Goal: Task Accomplishment & Management: Manage account settings

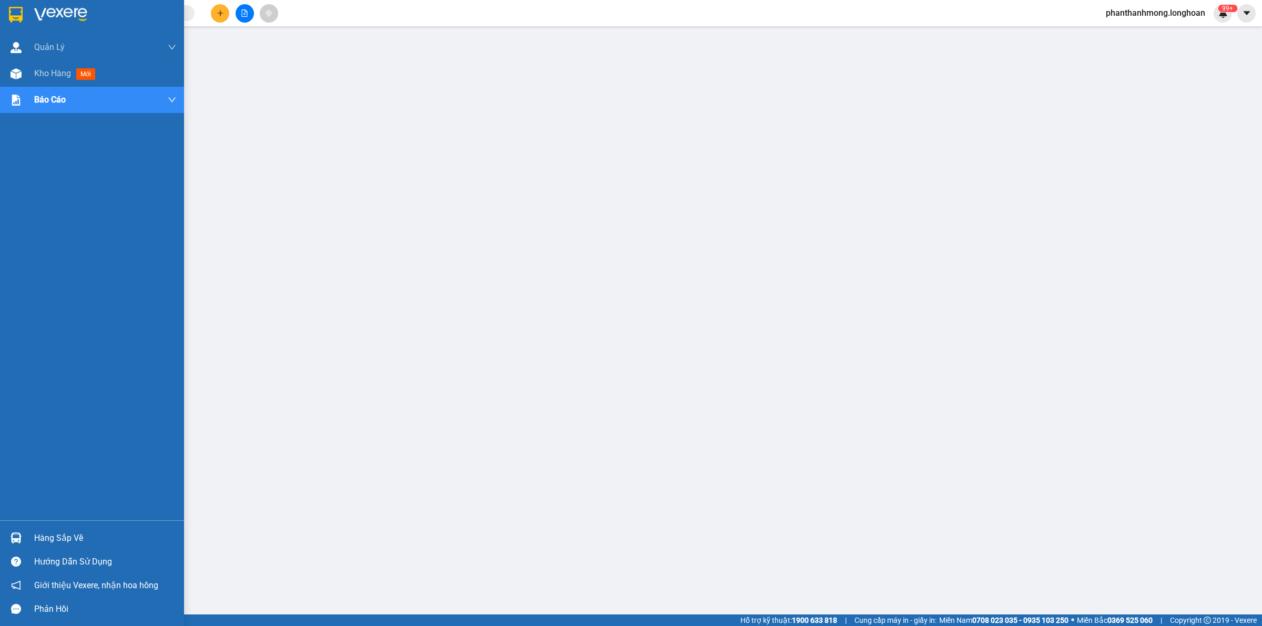
click at [23, 9] on div at bounding box center [16, 14] width 18 height 18
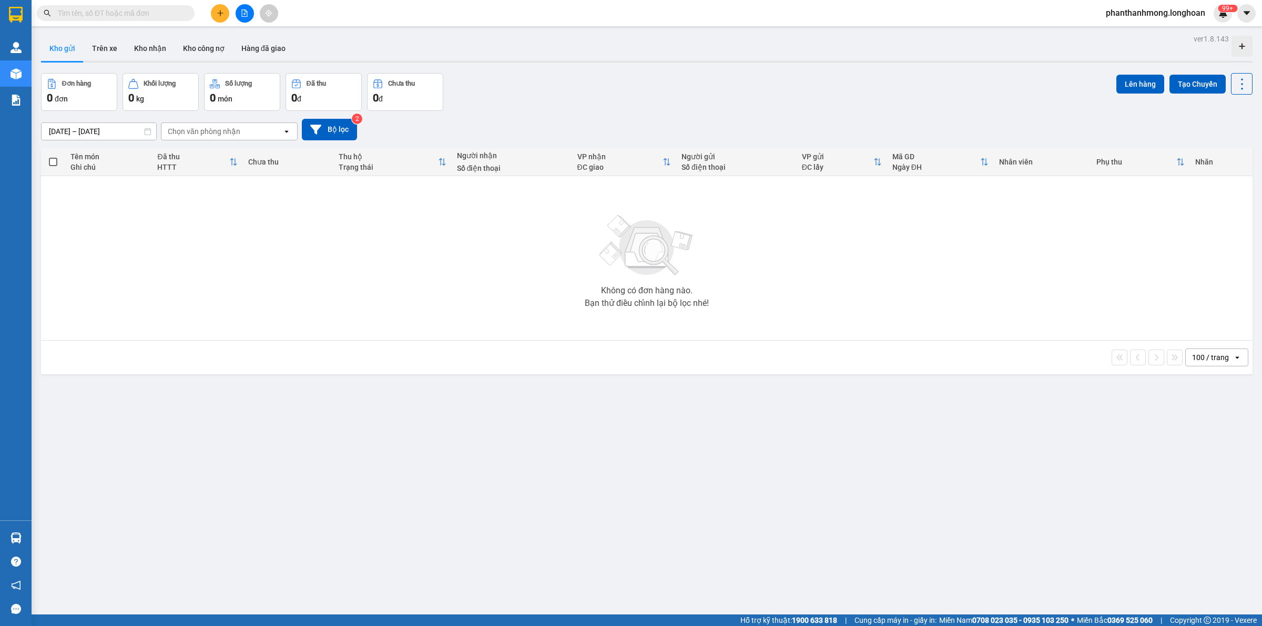
click at [214, 13] on button at bounding box center [220, 13] width 18 height 18
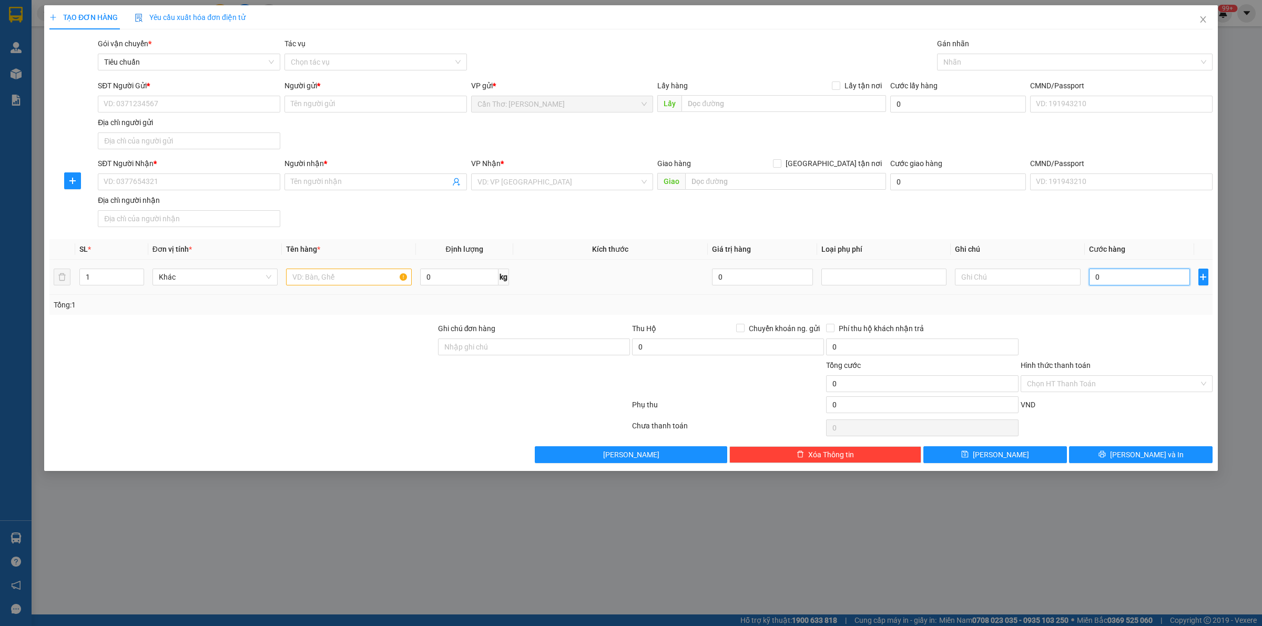
click at [1101, 284] on input "0" at bounding box center [1139, 277] width 101 height 17
type input "2"
type input "23"
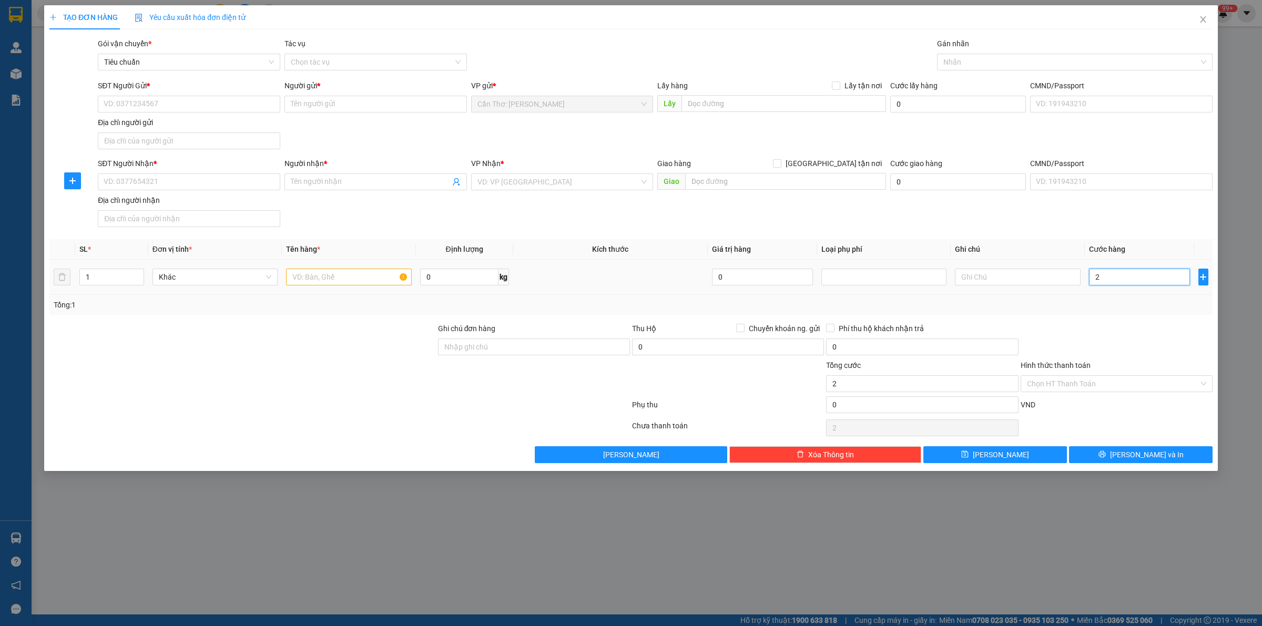
type input "23"
type input "230"
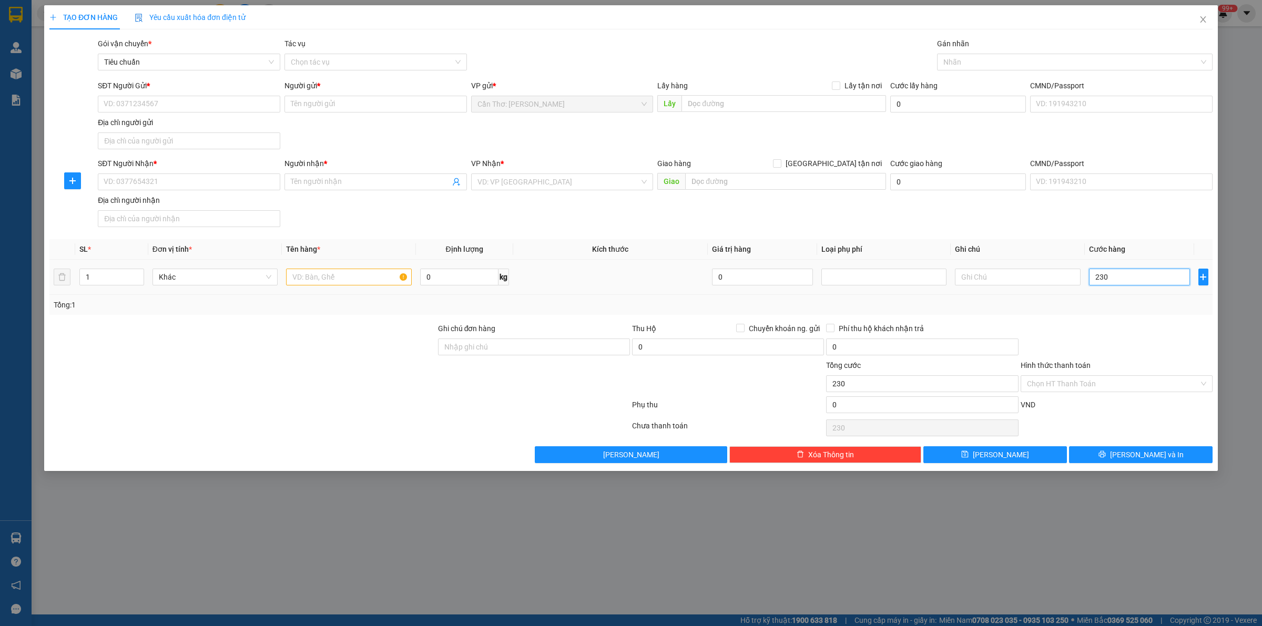
type input "2.300"
type input "23.000"
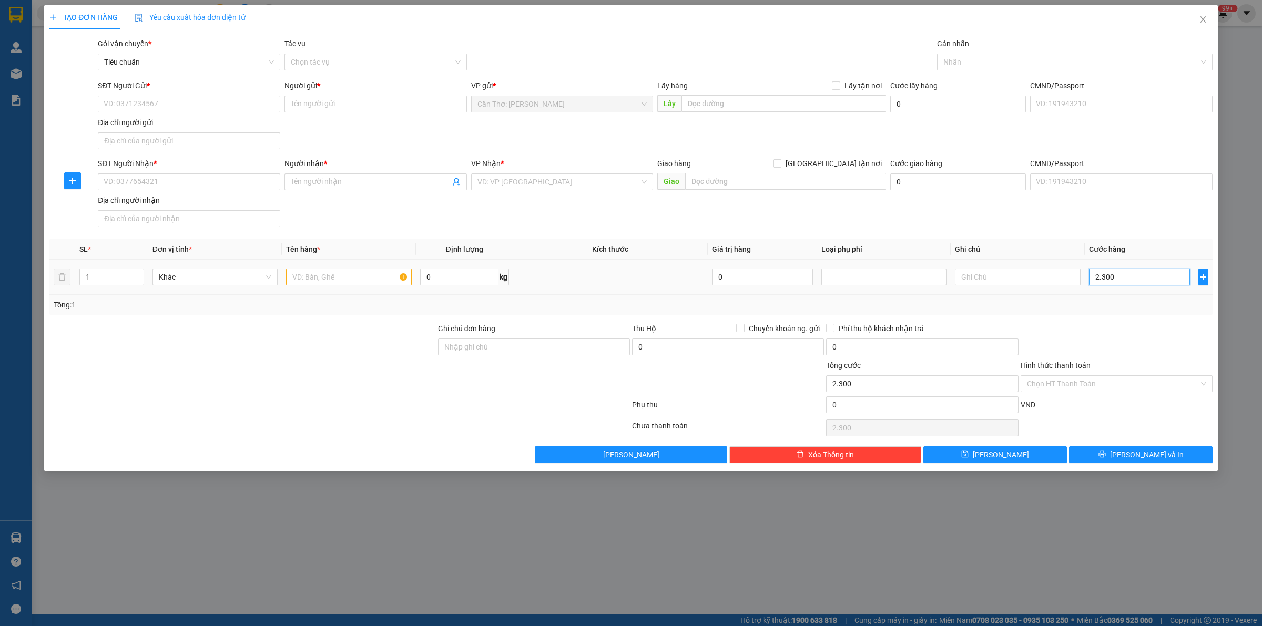
type input "23.000"
type input "230.000"
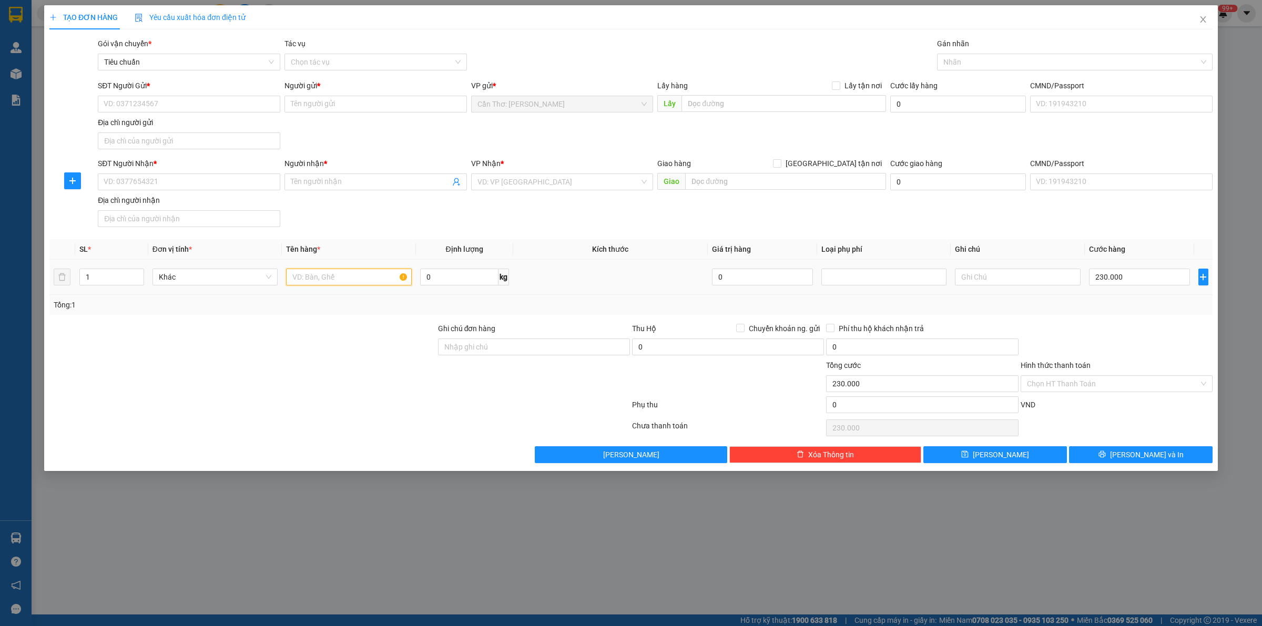
click at [298, 276] on input "text" at bounding box center [348, 277] width 125 height 17
type input "1 CAN MÀU XANH DƯƠNG"
click at [550, 190] on input "search" at bounding box center [559, 182] width 163 height 16
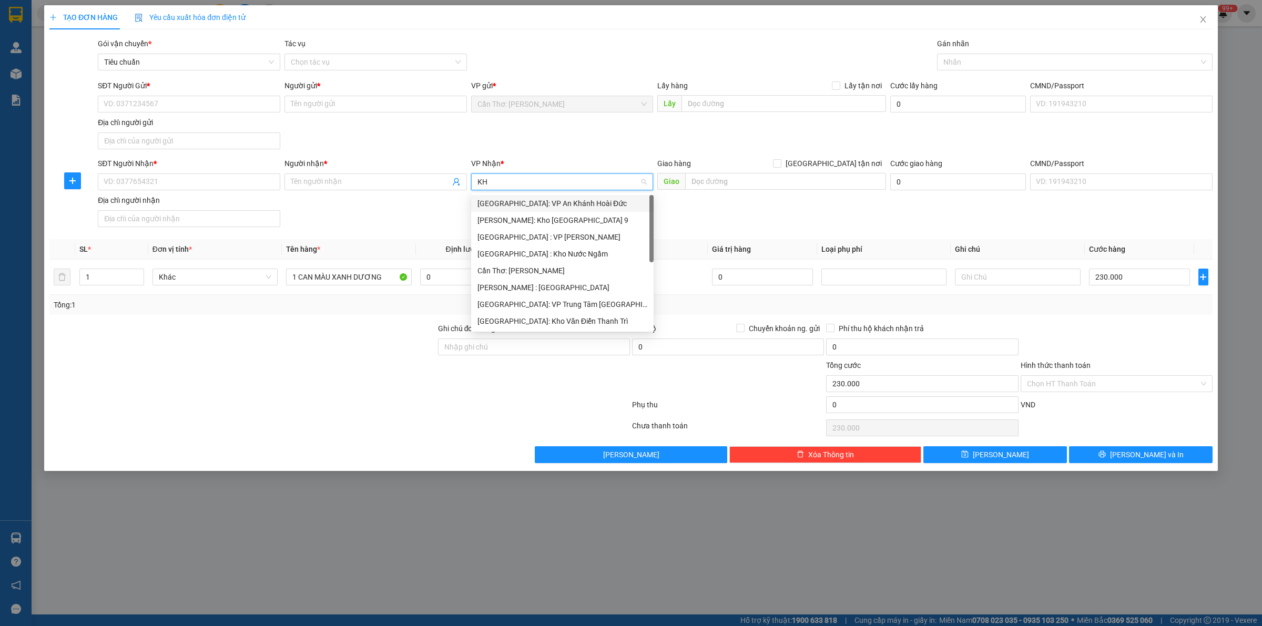
type input "KHO"
click at [569, 263] on div "[GEOGRAPHIC_DATA]: Kho Văn Điển Thanh Trì" at bounding box center [562, 270] width 183 height 17
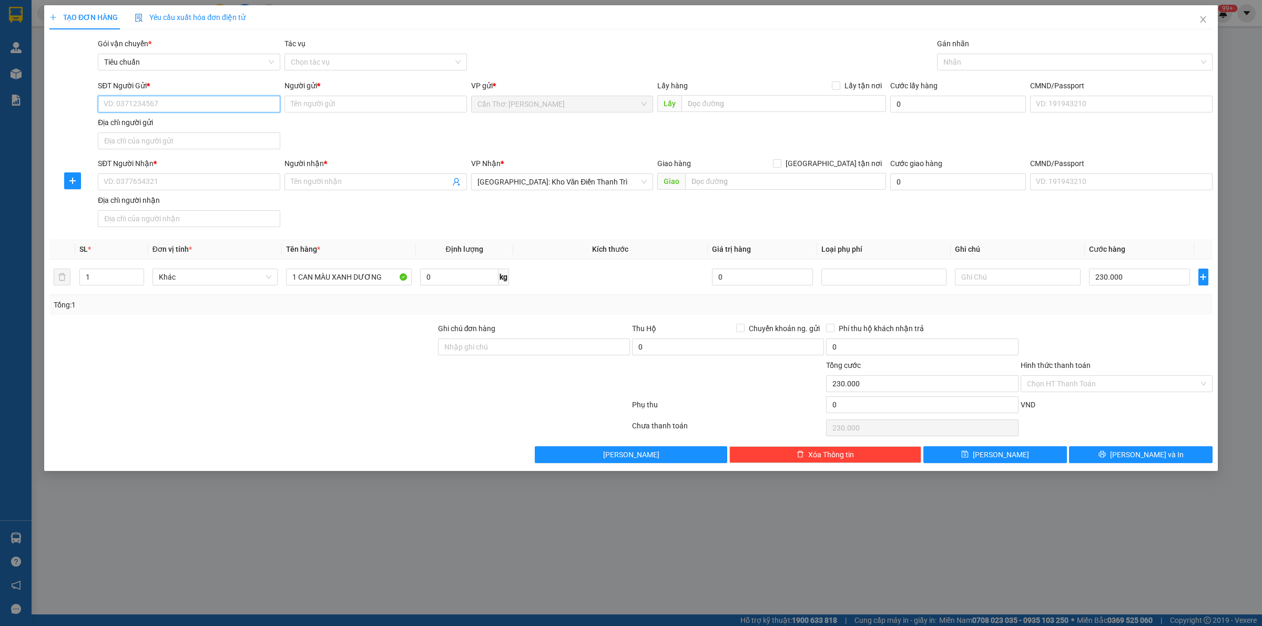
click at [218, 105] on input "SĐT Người Gửi *" at bounding box center [189, 104] width 183 height 17
click at [250, 185] on input "SĐT Người Nhận *" at bounding box center [189, 182] width 183 height 17
paste input "0988506651"
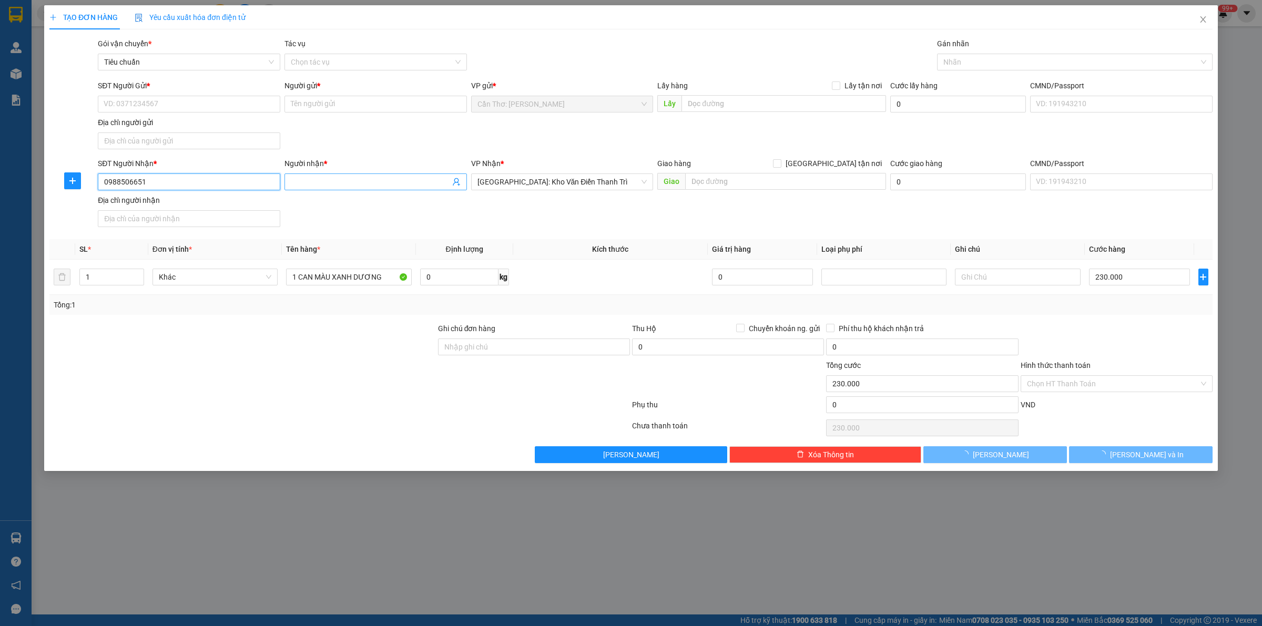
type input "0988506651"
click at [313, 180] on input "Người nhận *" at bounding box center [370, 182] width 159 height 12
type input "ANH ĐẠT"
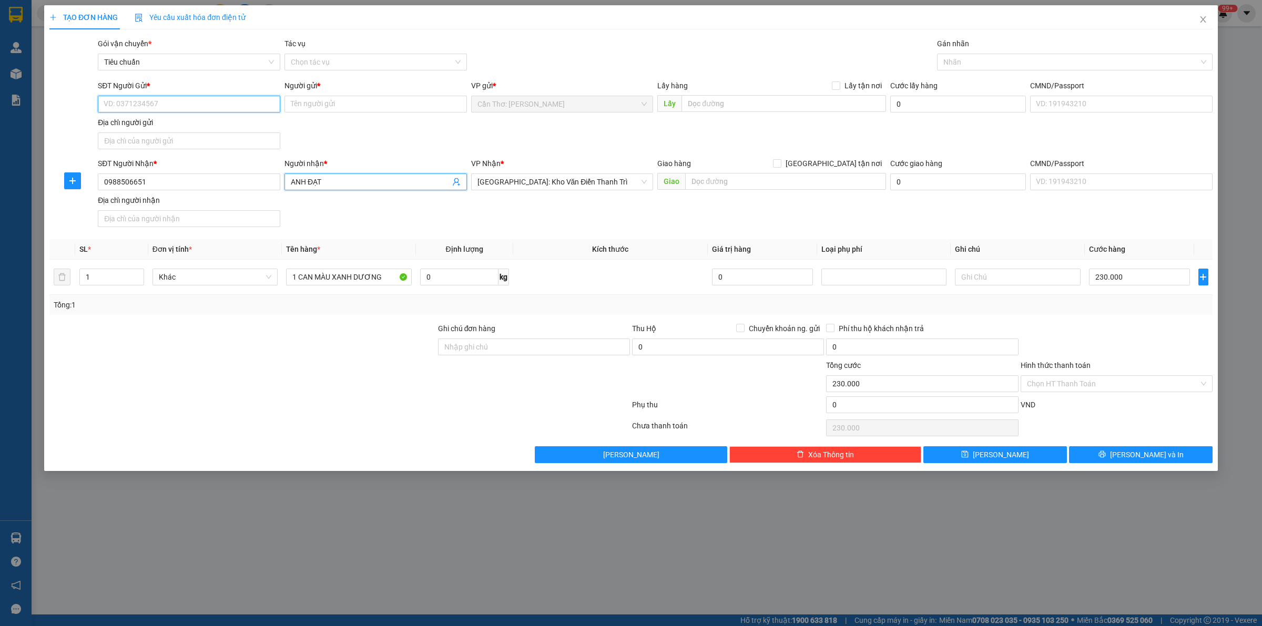
click at [193, 103] on input "SĐT Người Gửi *" at bounding box center [189, 104] width 183 height 17
click at [198, 103] on input "SĐT Người Gửi *" at bounding box center [189, 104] width 183 height 17
paste input "0907159870"
type input "0907159870"
click at [332, 107] on input "Người gửi *" at bounding box center [376, 104] width 183 height 17
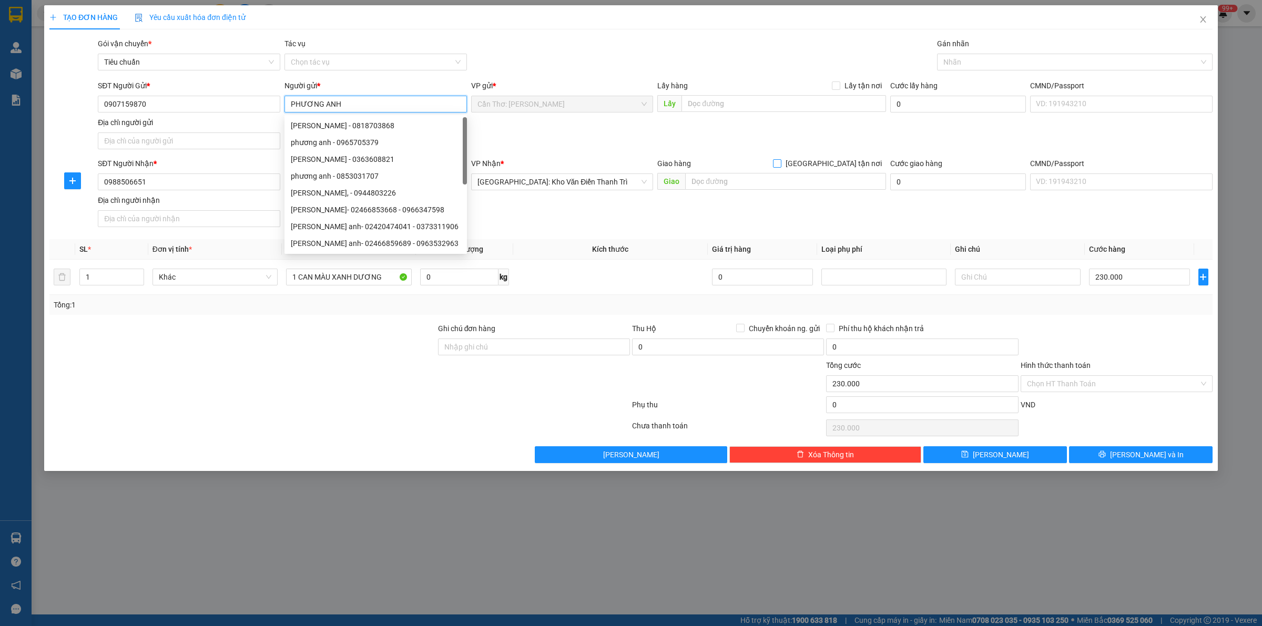
type input "PHƯƠNG ANH"
click at [781, 161] on input "[GEOGRAPHIC_DATA] tận nơi" at bounding box center [776, 162] width 7 height 7
checkbox input "true"
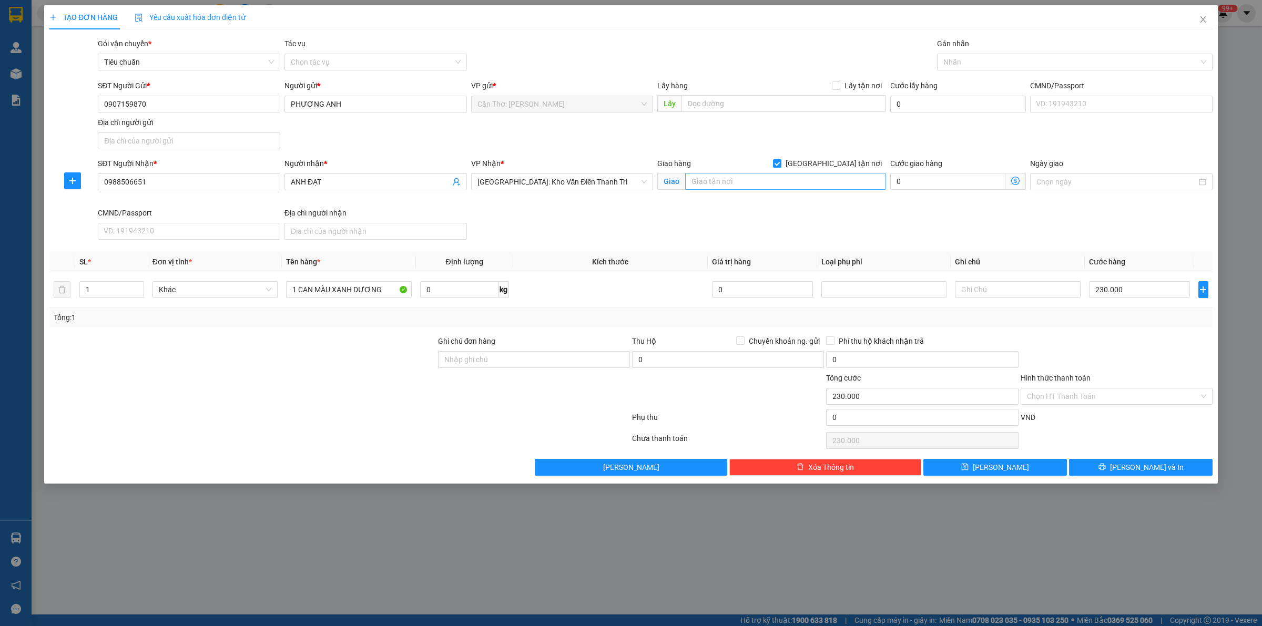
click at [850, 192] on div "Giao hàng Giao tận nơi Giao" at bounding box center [771, 176] width 229 height 37
click at [855, 185] on input "text" at bounding box center [785, 181] width 201 height 17
paste input "Thôn Chân Lạc, xã Dũng Liệt, huyện, Yên Phong, Bắc Ninh"
click at [959, 58] on div at bounding box center [1070, 62] width 260 height 13
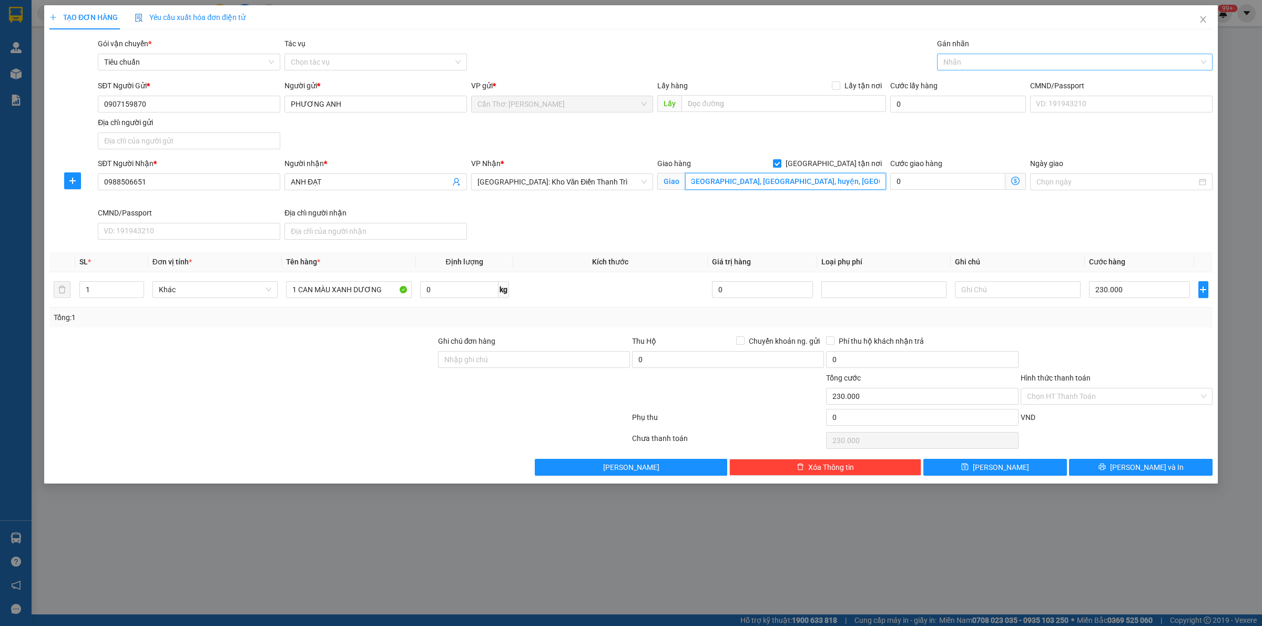
type input "Thôn Chân Lạc, xã Dũng Liệt, huyện, Yên Phong, Bắc Ninh"
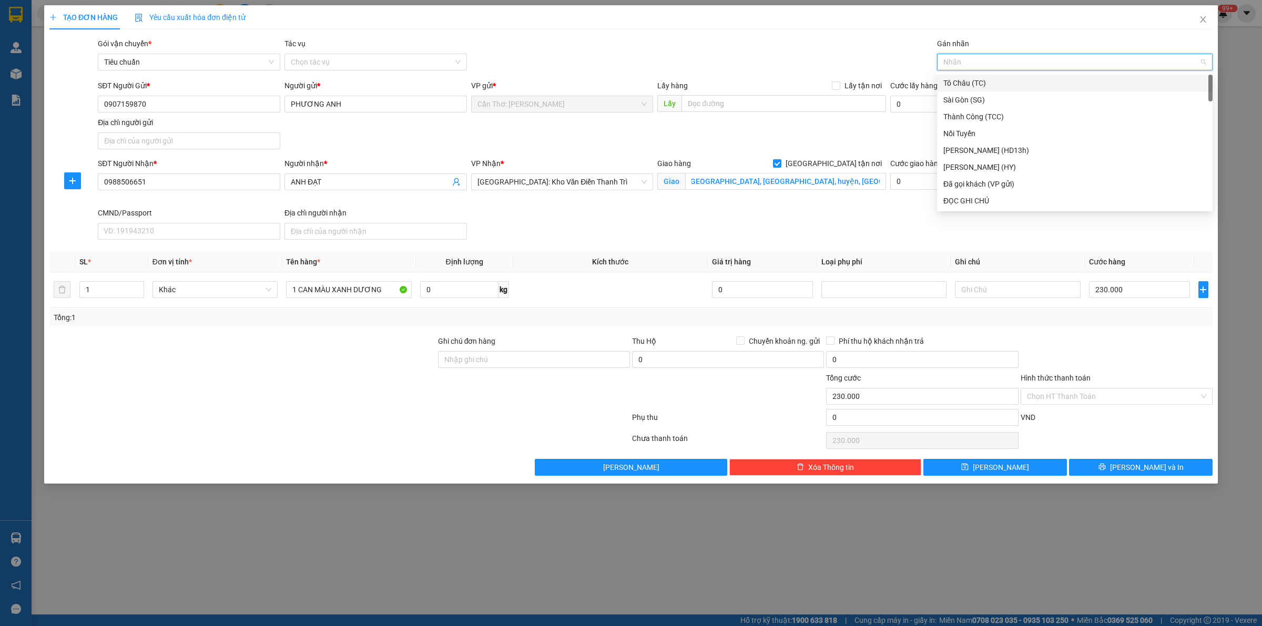
scroll to position [0, 0]
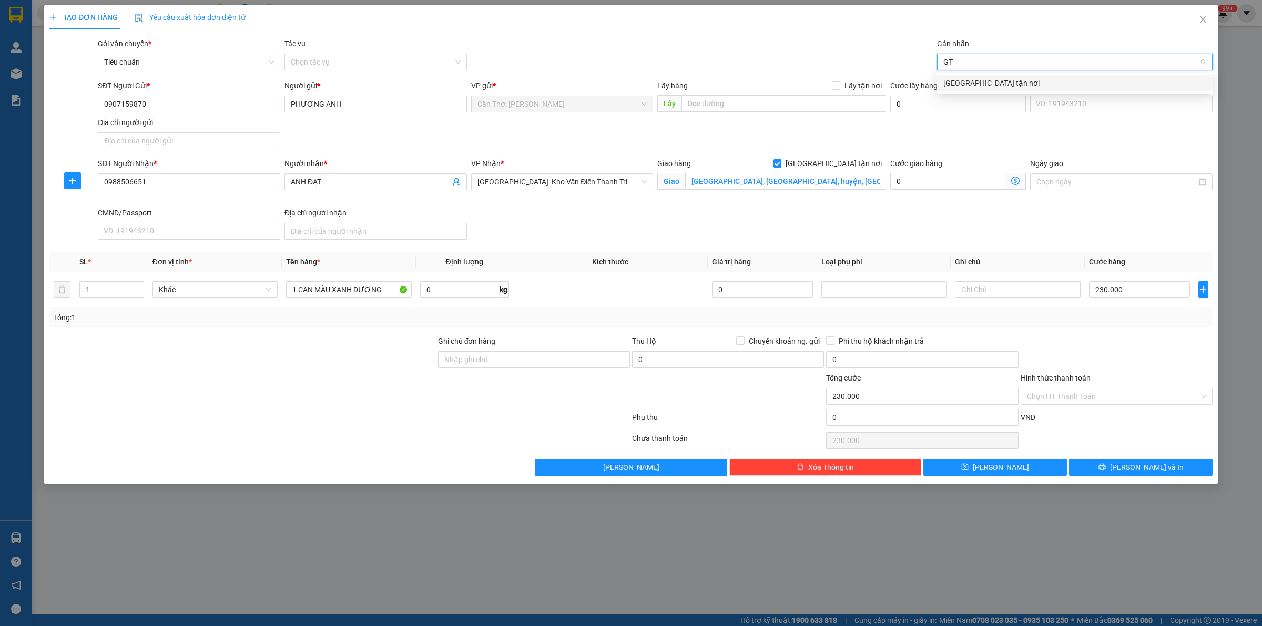
type input "GTM"
click at [971, 62] on div "GTM" at bounding box center [1070, 62] width 260 height 13
type input "GTN"
click at [963, 84] on div "[GEOGRAPHIC_DATA] tận nơi" at bounding box center [1075, 83] width 263 height 12
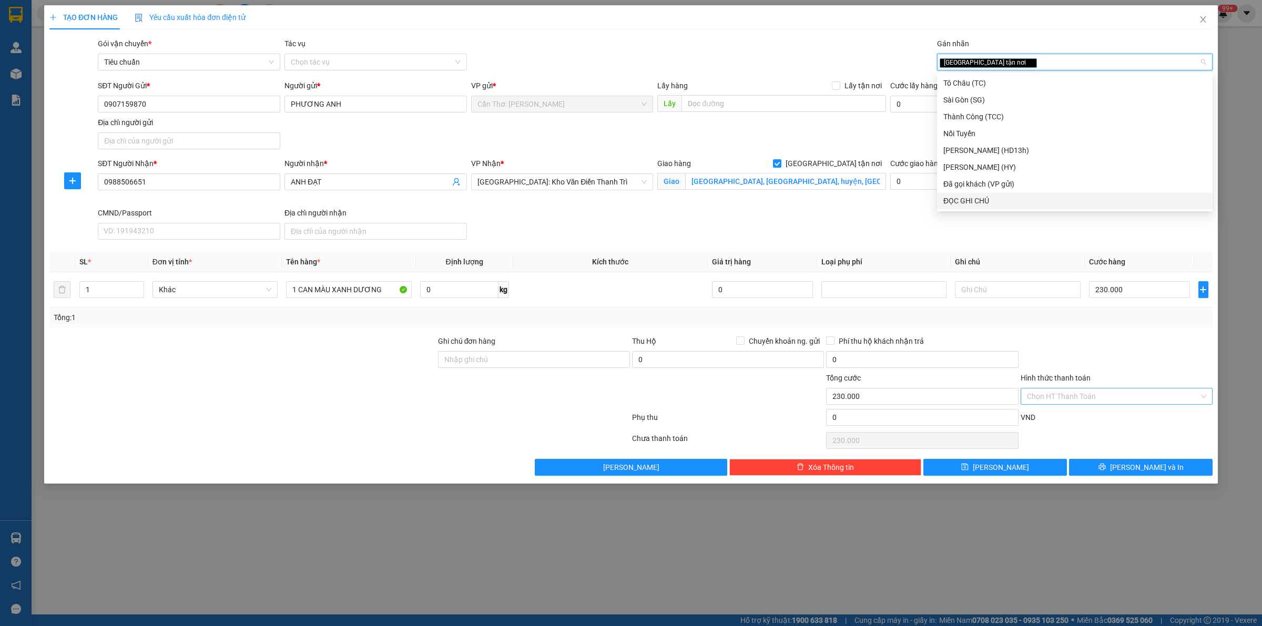
click at [1119, 393] on input "Hình thức thanh toán" at bounding box center [1113, 397] width 172 height 16
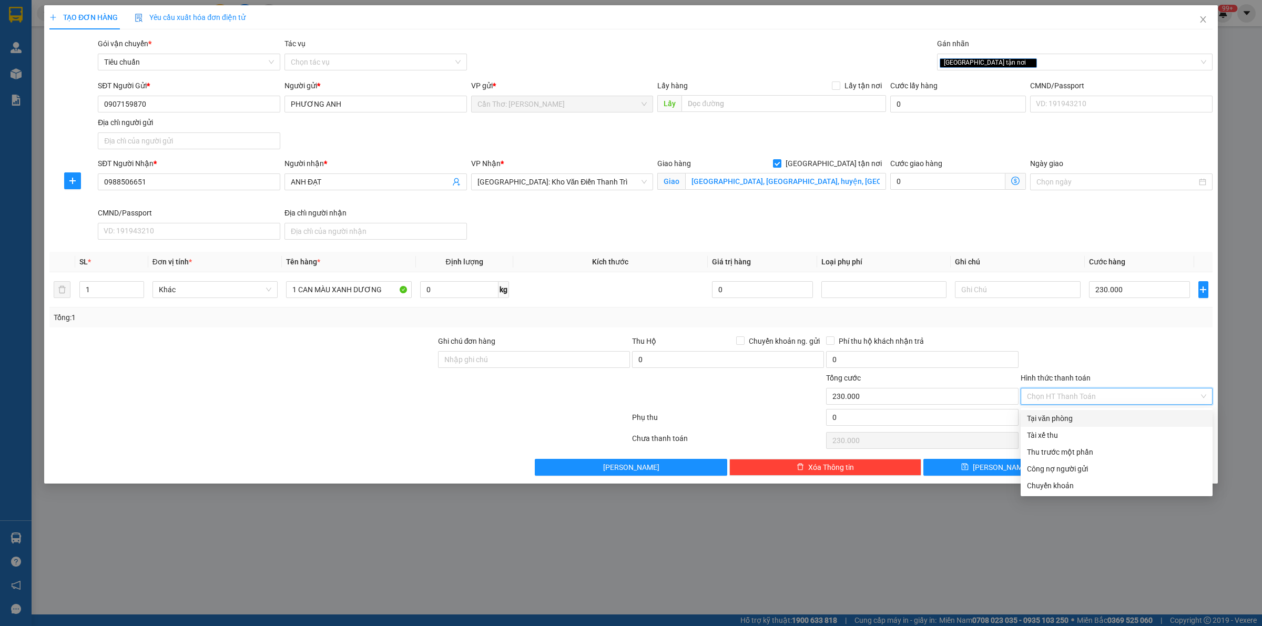
click at [1058, 419] on div "Tại văn phòng" at bounding box center [1116, 419] width 179 height 12
type input "0"
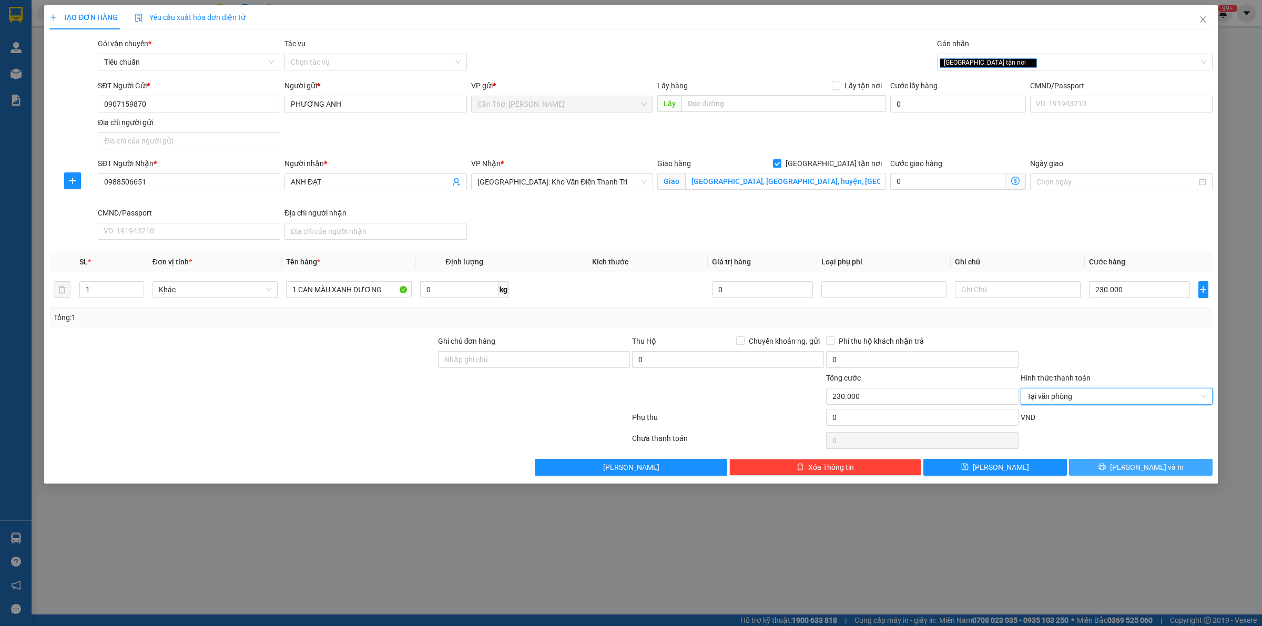
click at [1119, 474] on button "Lưu và In" at bounding box center [1141, 467] width 144 height 17
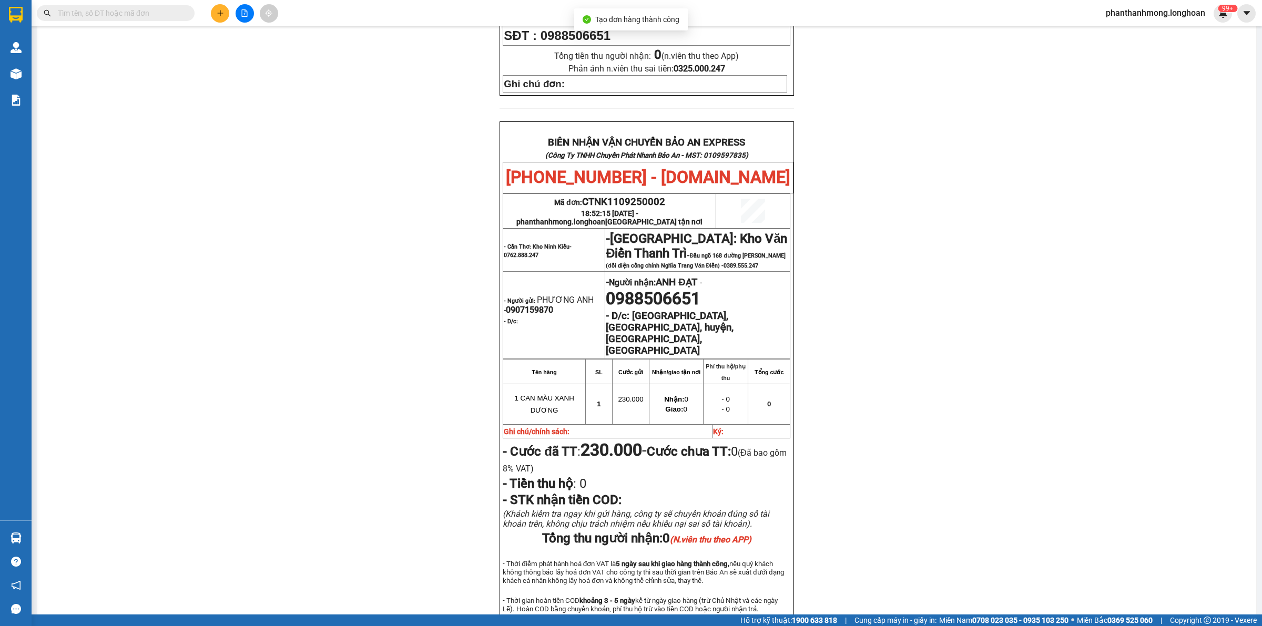
scroll to position [458, 0]
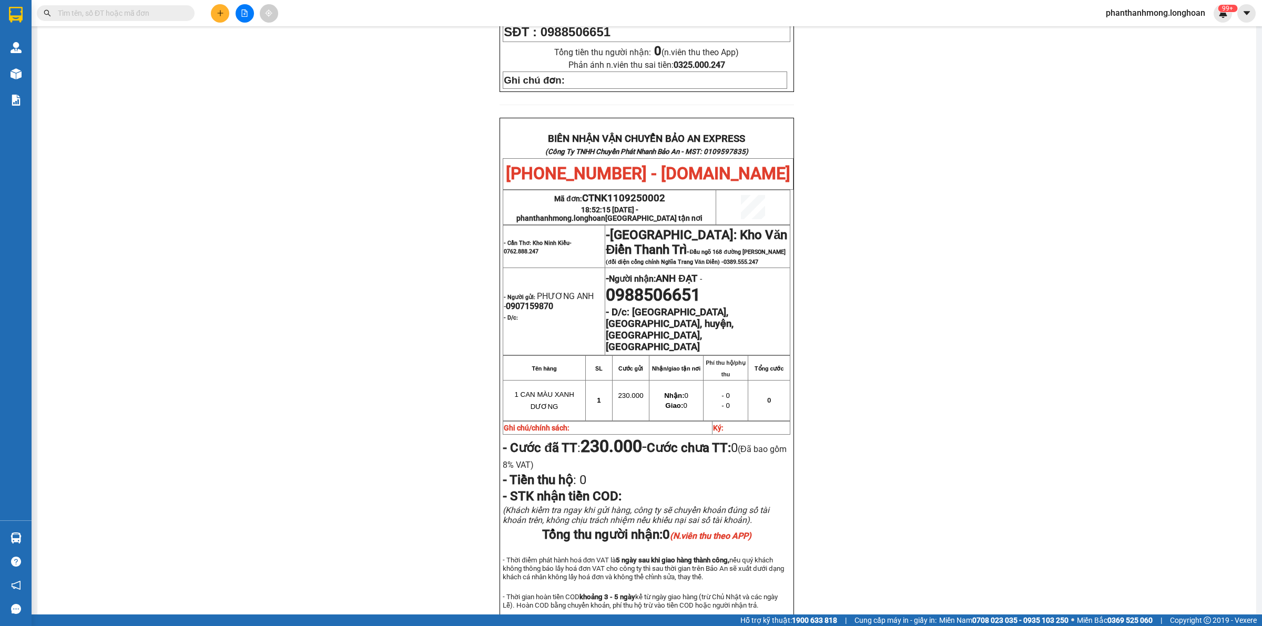
click at [94, 9] on input "text" at bounding box center [120, 13] width 124 height 12
type input "D"
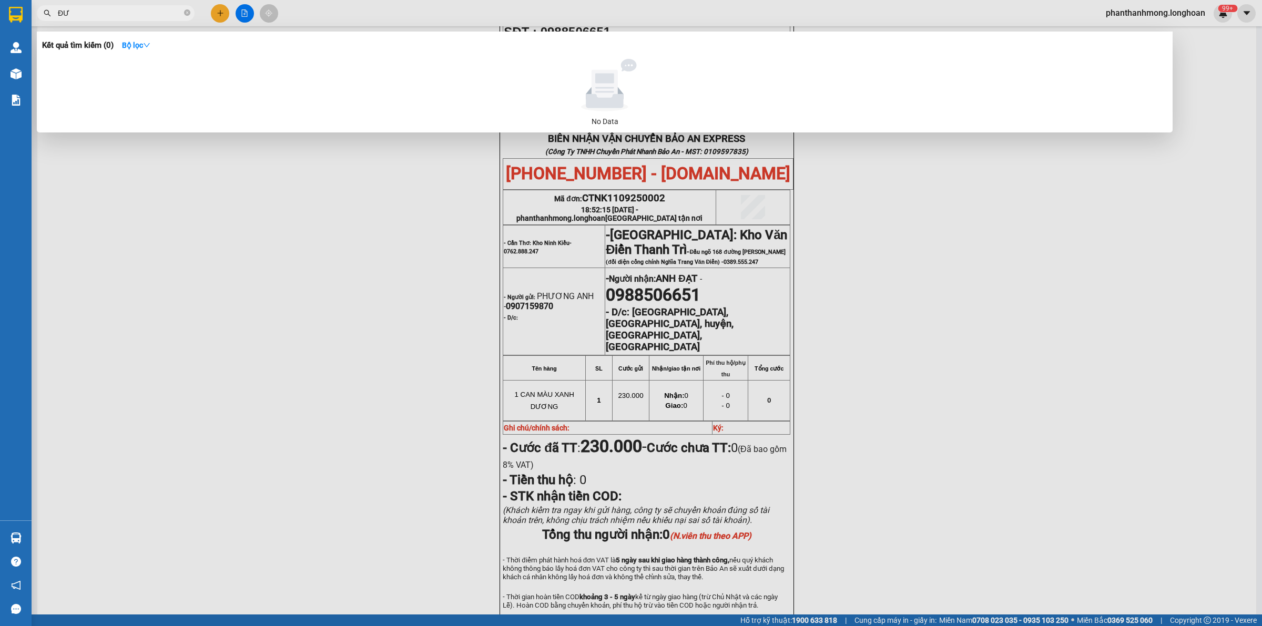
type input "Đ"
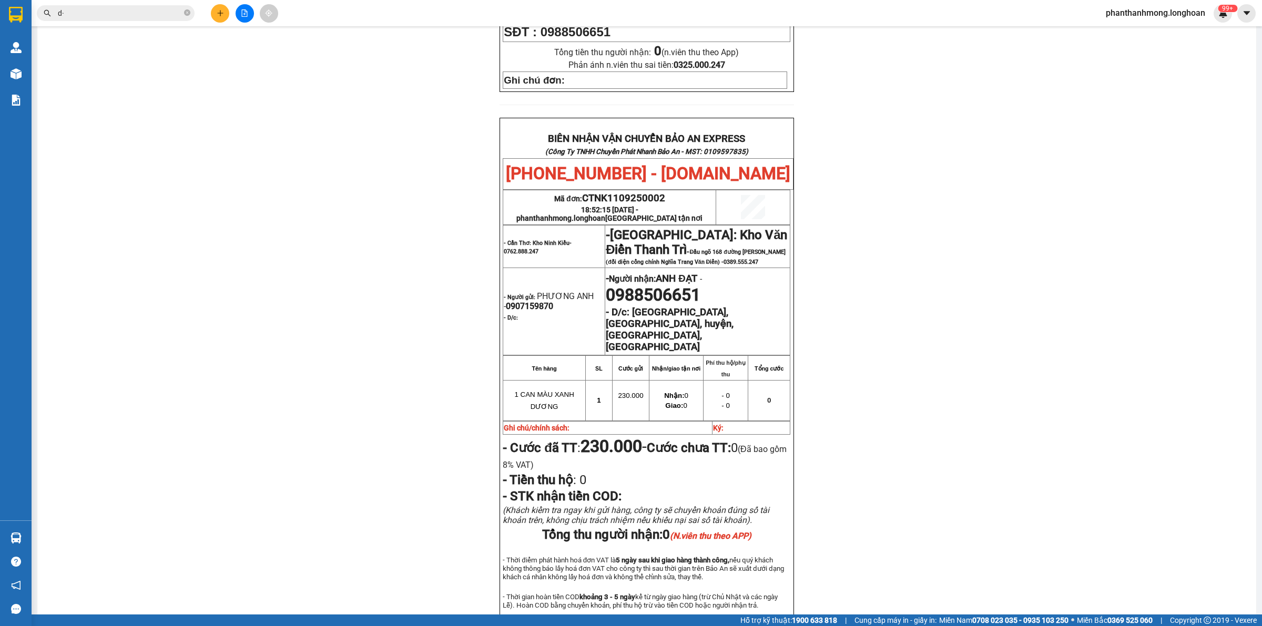
type input "d"
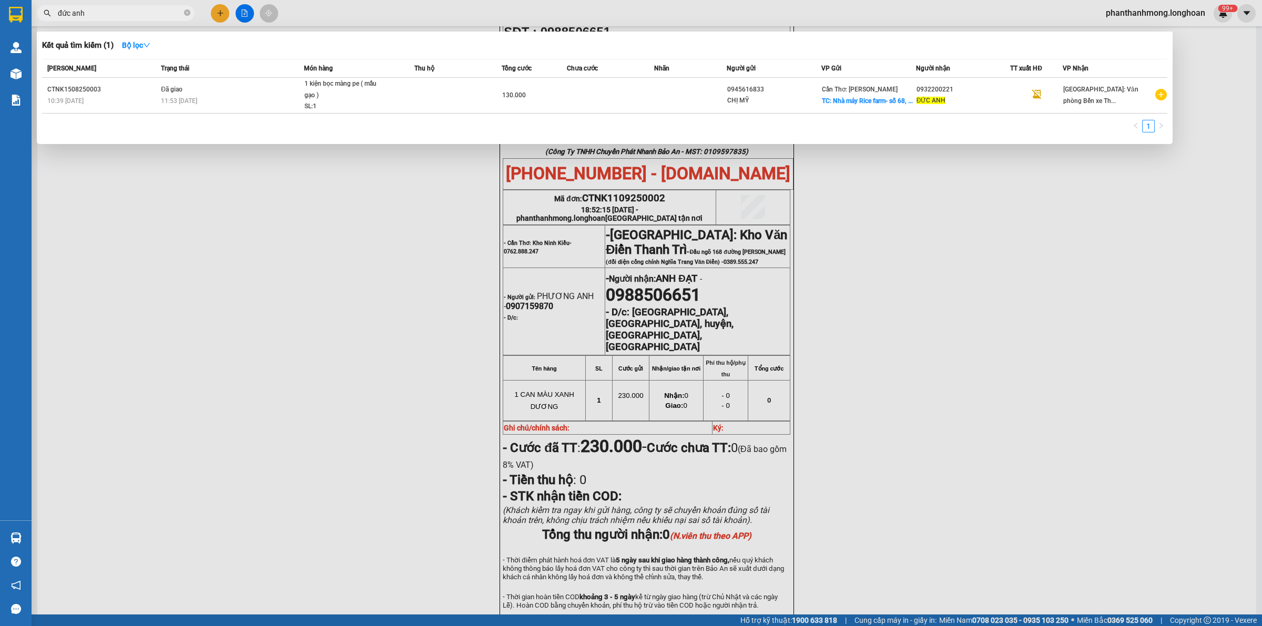
click at [133, 12] on input "đức anh" at bounding box center [120, 13] width 124 height 12
type input "đ"
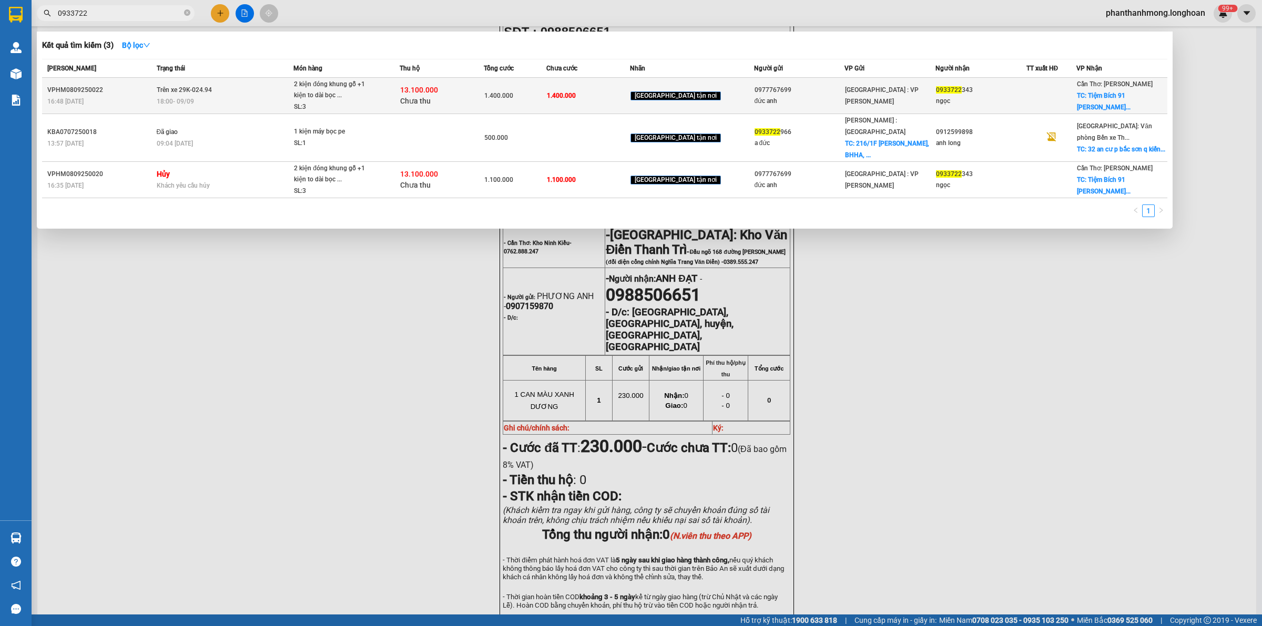
type input "0933722"
click at [506, 95] on span "1.400.000" at bounding box center [498, 95] width 29 height 7
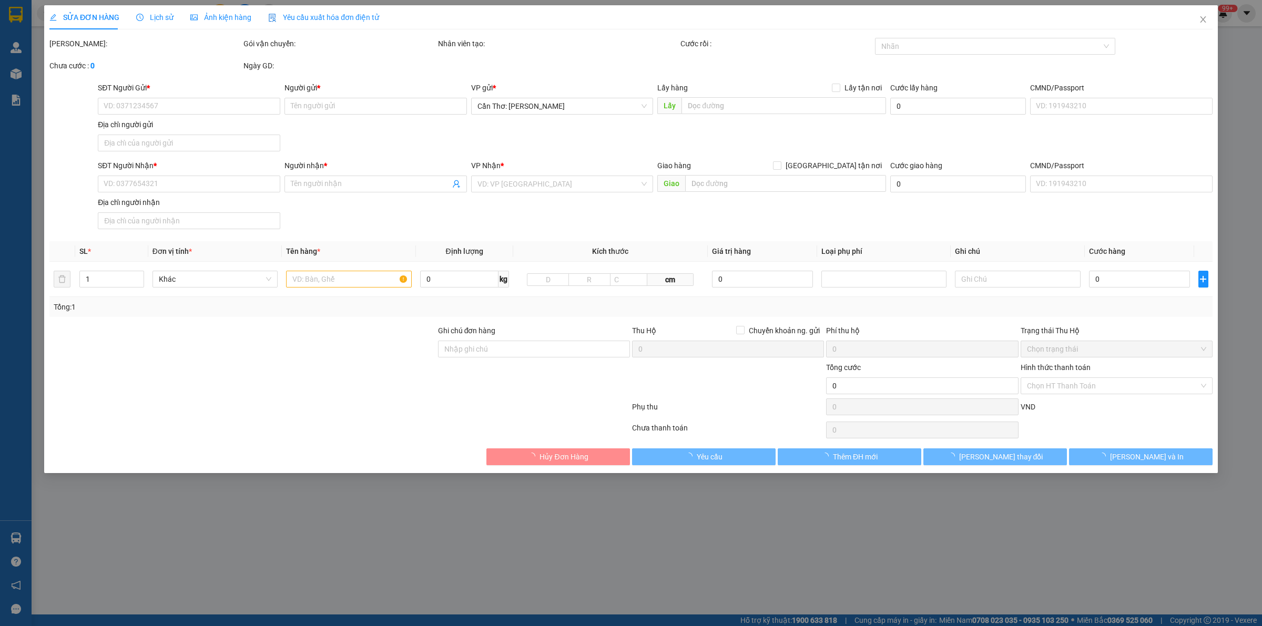
type input "0977767699"
type input "đức anh"
type input "0933722343"
type input "ngọc"
checkbox input "true"
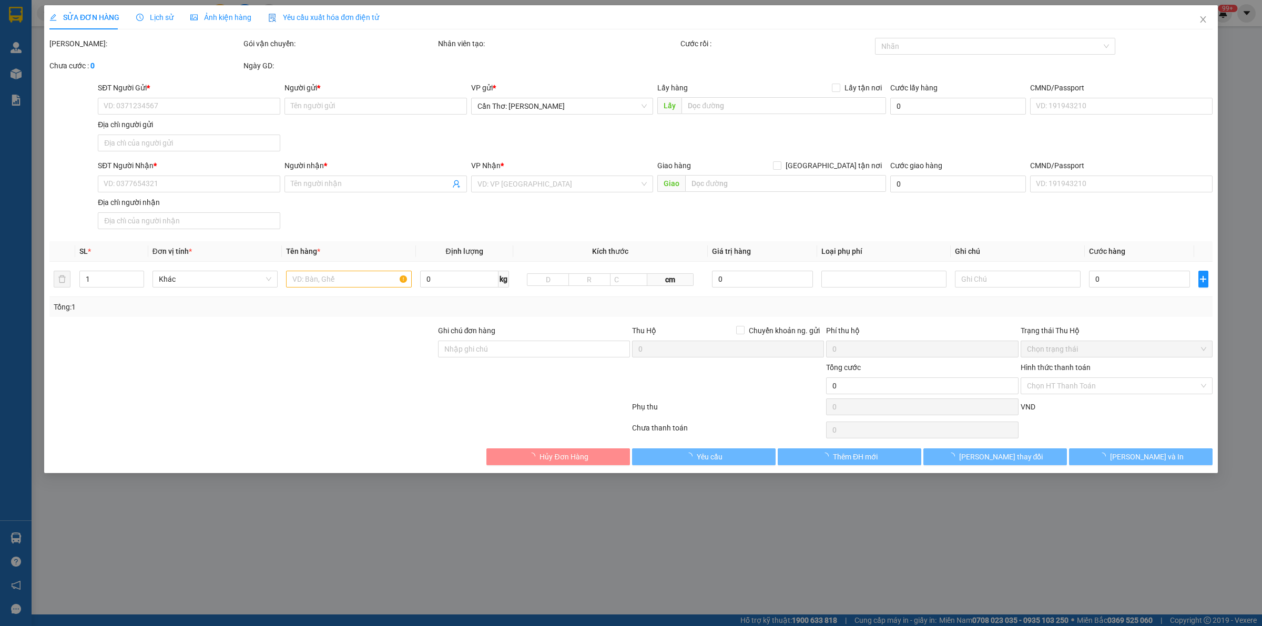
type input "Tiệm Bích 91 [PERSON_NAME][GEOGRAPHIC_DATA] . [GEOGRAPHIC_DATA],[GEOGRAPHIC_DAT…"
type input "nhận nguyên kiện,giao nguyên kiện,bể vỡ k đền"
type input "1.400.000"
type input "300.000"
type input "1.400.000"
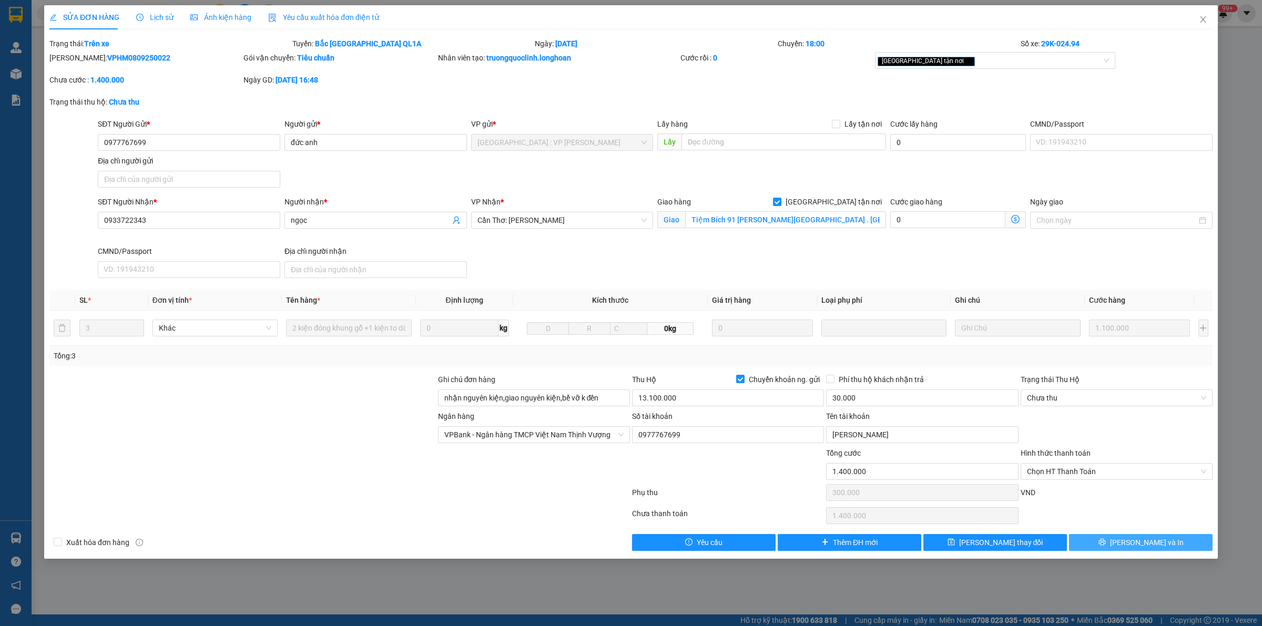
click at [1130, 543] on button "Lưu và In" at bounding box center [1141, 542] width 144 height 17
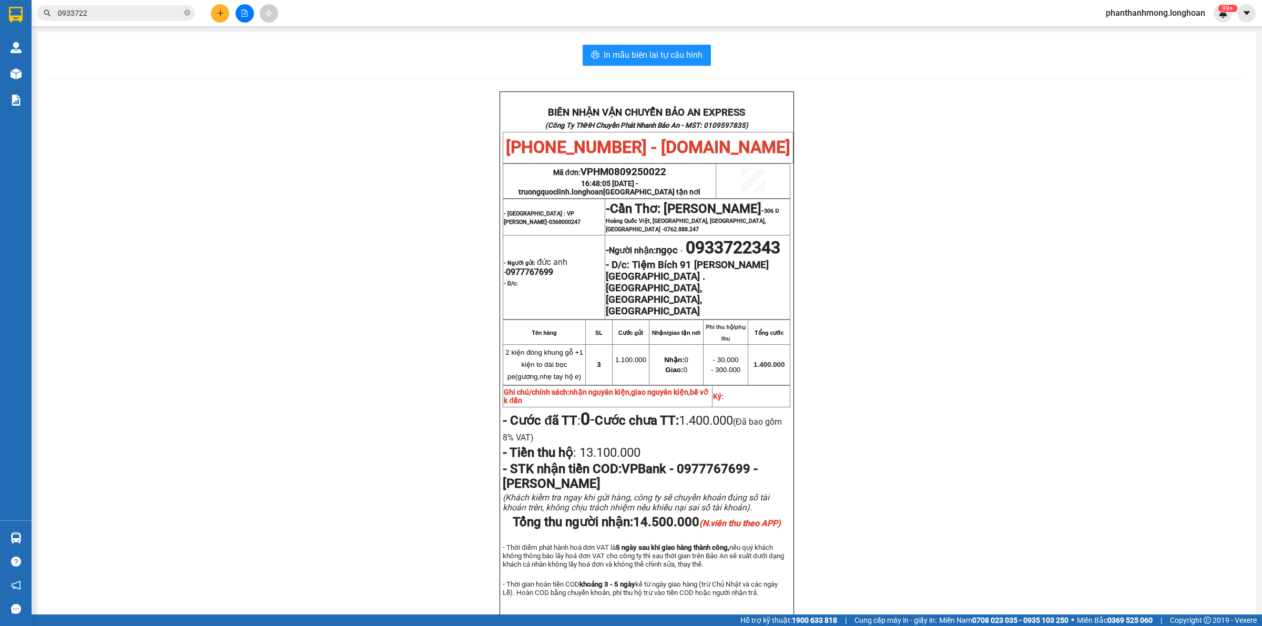
click at [686, 258] on span "0933722343" at bounding box center [733, 248] width 95 height 20
copy span "0933722343"
click at [108, 12] on input "0933722" at bounding box center [120, 13] width 124 height 12
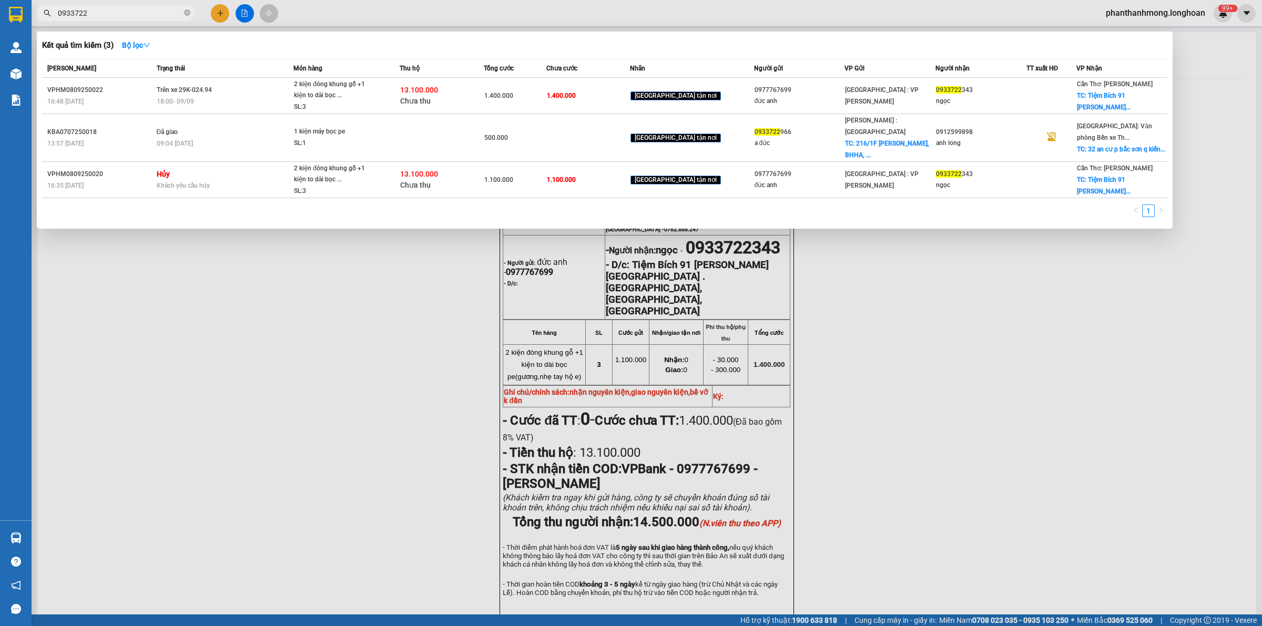
click at [109, 12] on input "0933722" at bounding box center [120, 13] width 124 height 12
paste input "343"
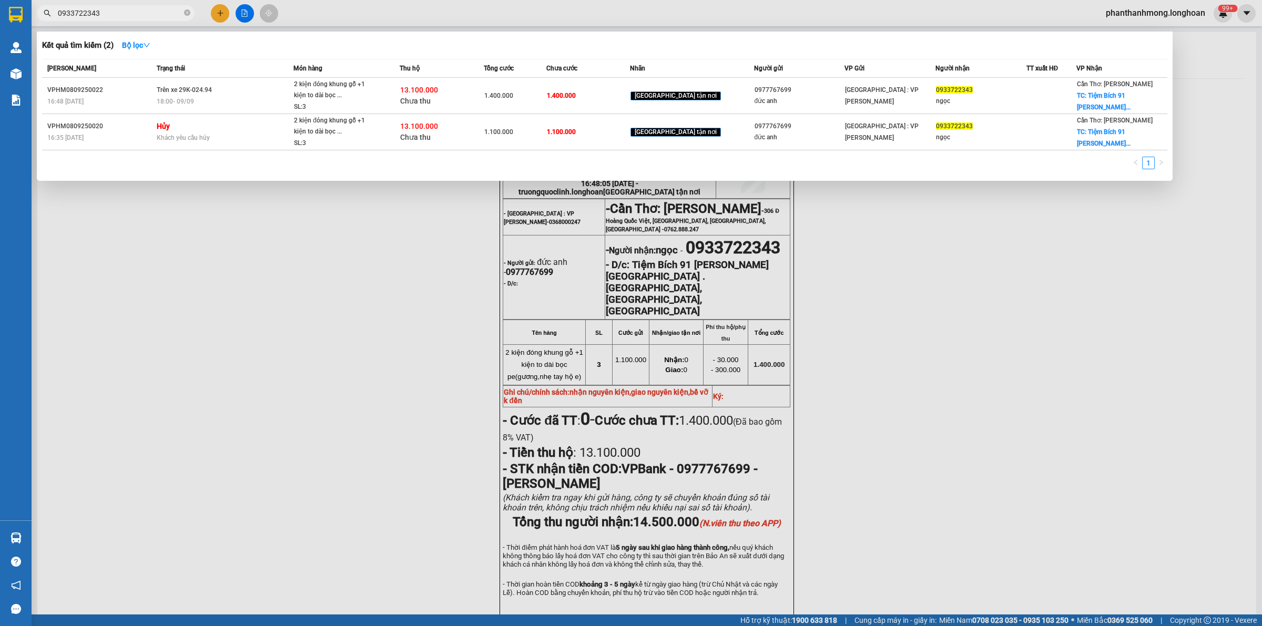
type input "0933722343"
click at [216, 269] on div at bounding box center [631, 313] width 1262 height 626
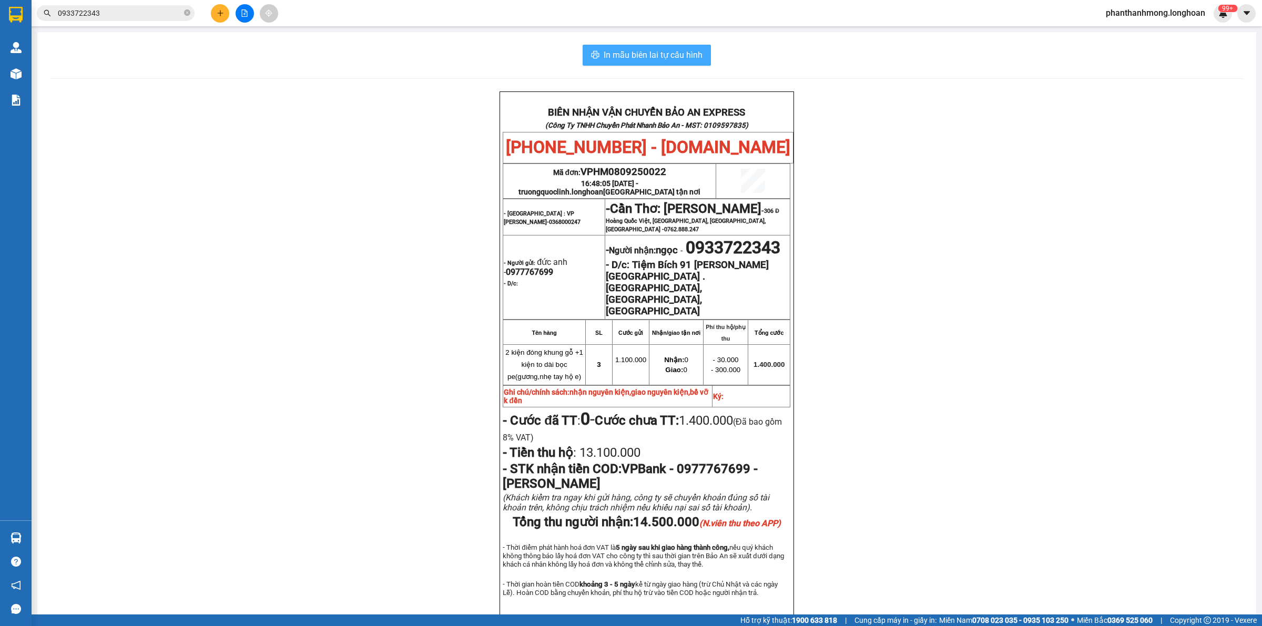
click at [643, 47] on button "In mẫu biên lai tự cấu hình" at bounding box center [647, 55] width 128 height 21
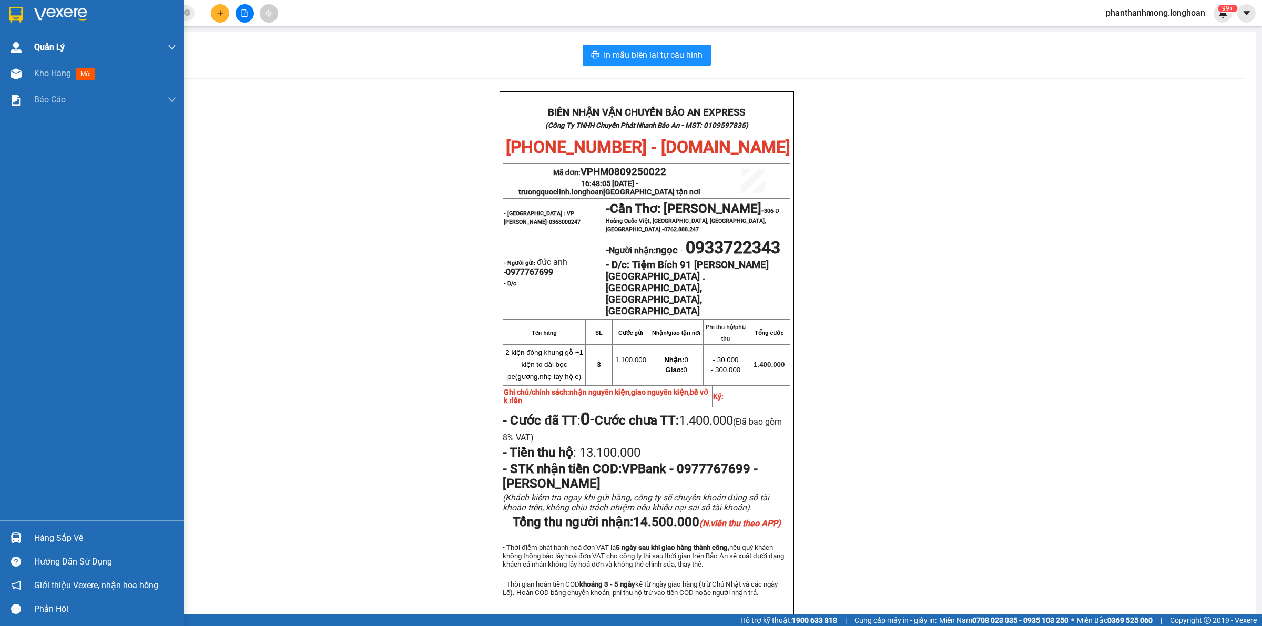
drag, startPoint x: 22, startPoint y: 12, endPoint x: 154, endPoint y: 56, distance: 138.9
click at [22, 12] on img at bounding box center [16, 15] width 14 height 16
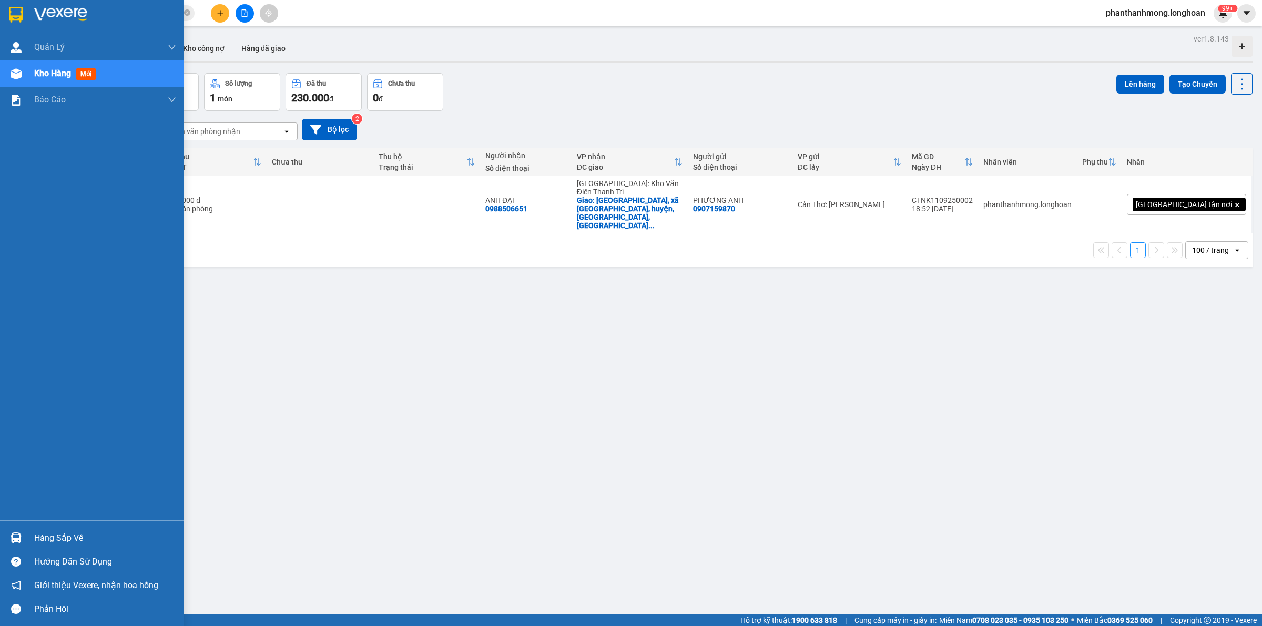
click at [19, 16] on img at bounding box center [16, 15] width 14 height 16
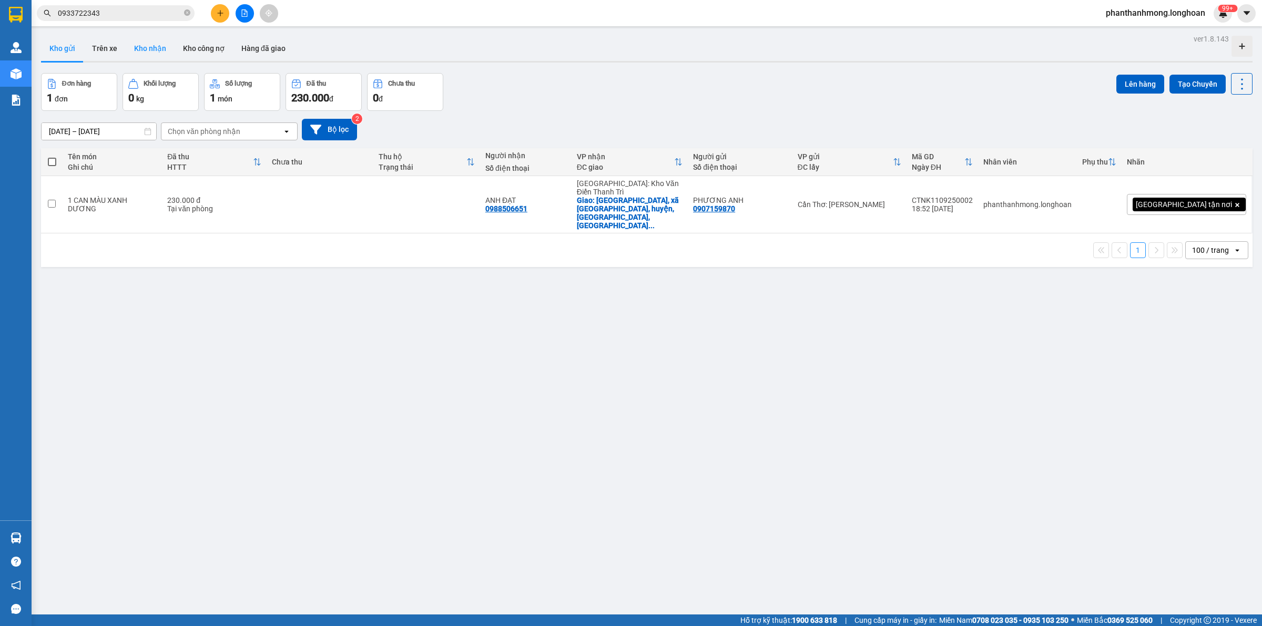
click at [154, 48] on button "Kho nhận" at bounding box center [150, 48] width 49 height 25
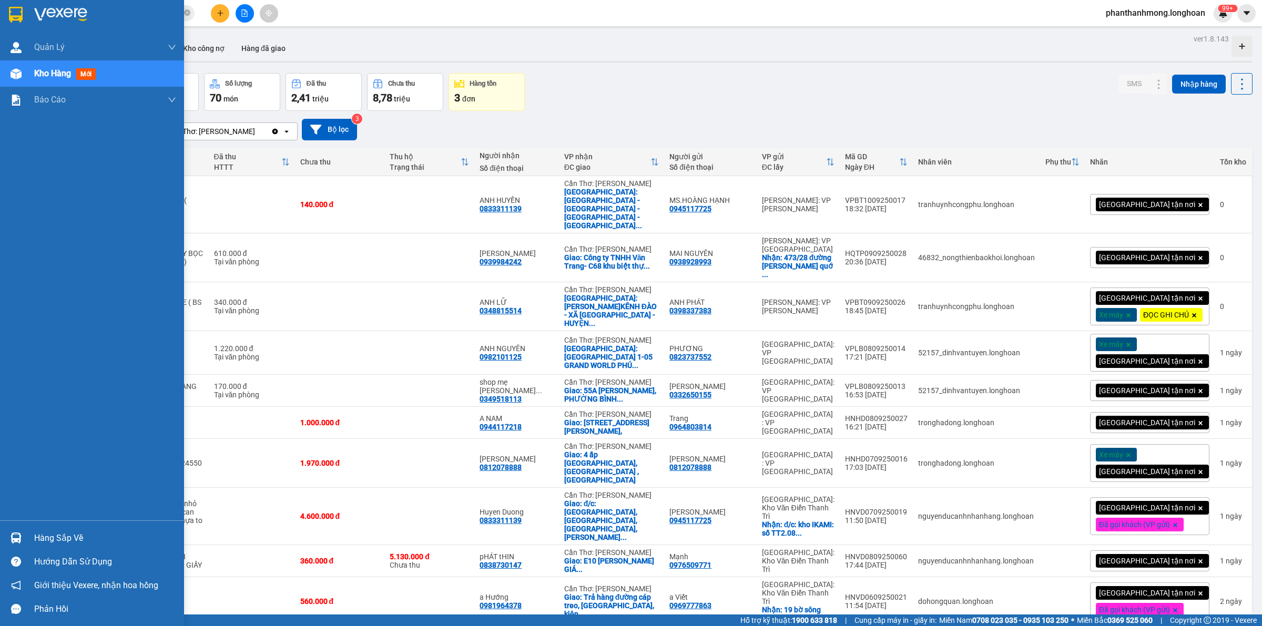
click at [22, 11] on img at bounding box center [16, 15] width 14 height 16
click at [22, 15] on img at bounding box center [16, 15] width 14 height 16
click at [24, 18] on div at bounding box center [16, 14] width 18 height 18
click at [9, 14] on img at bounding box center [16, 15] width 14 height 16
drag, startPoint x: 18, startPoint y: 14, endPoint x: 72, endPoint y: 109, distance: 109.0
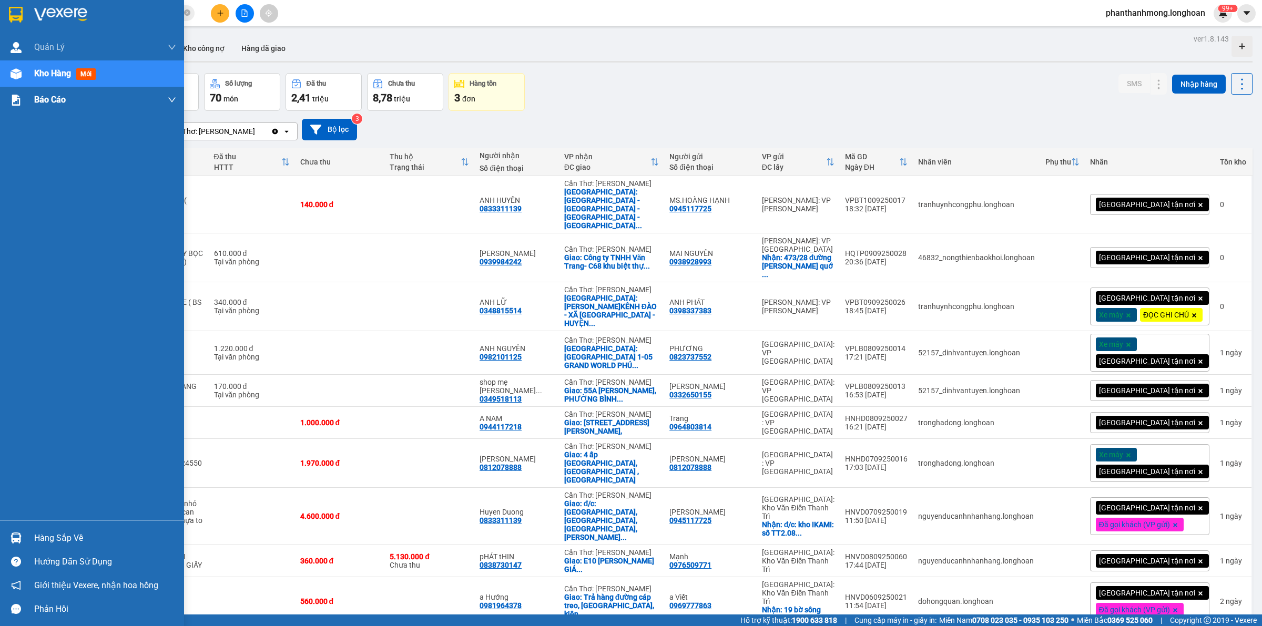
click at [17, 14] on img at bounding box center [16, 15] width 14 height 16
drag, startPoint x: 6, startPoint y: 18, endPoint x: 107, endPoint y: 48, distance: 105.3
click at [6, 19] on div at bounding box center [92, 17] width 184 height 34
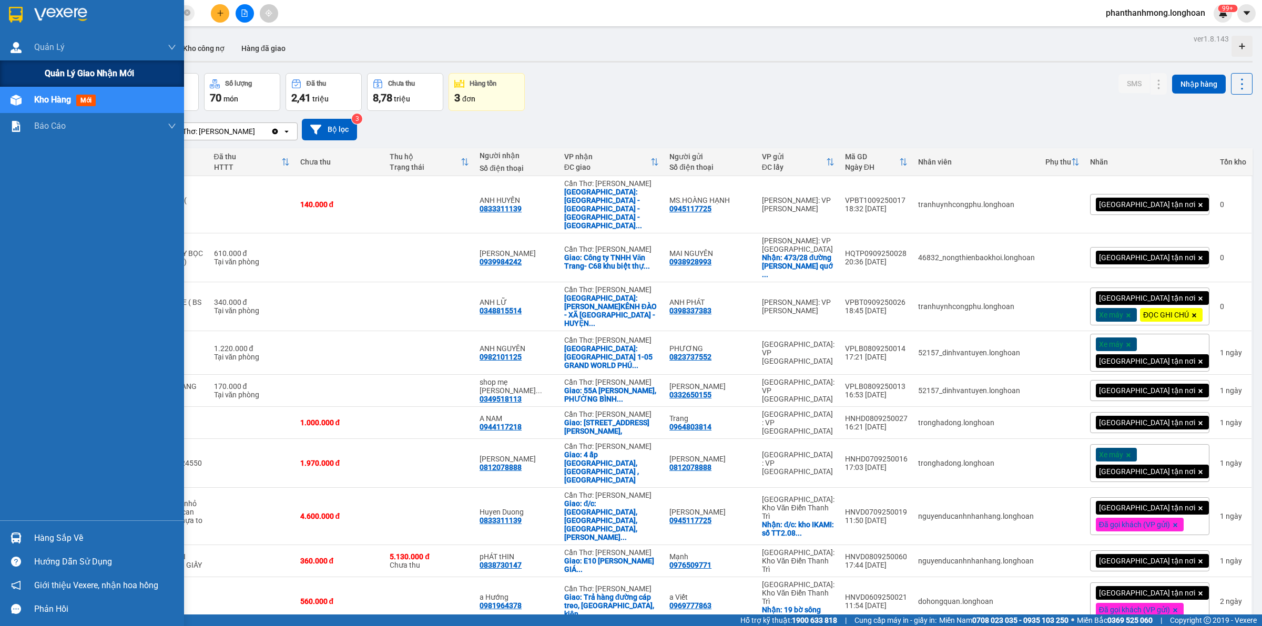
click at [87, 74] on span "Quản lý giao nhận mới" at bounding box center [89, 73] width 89 height 13
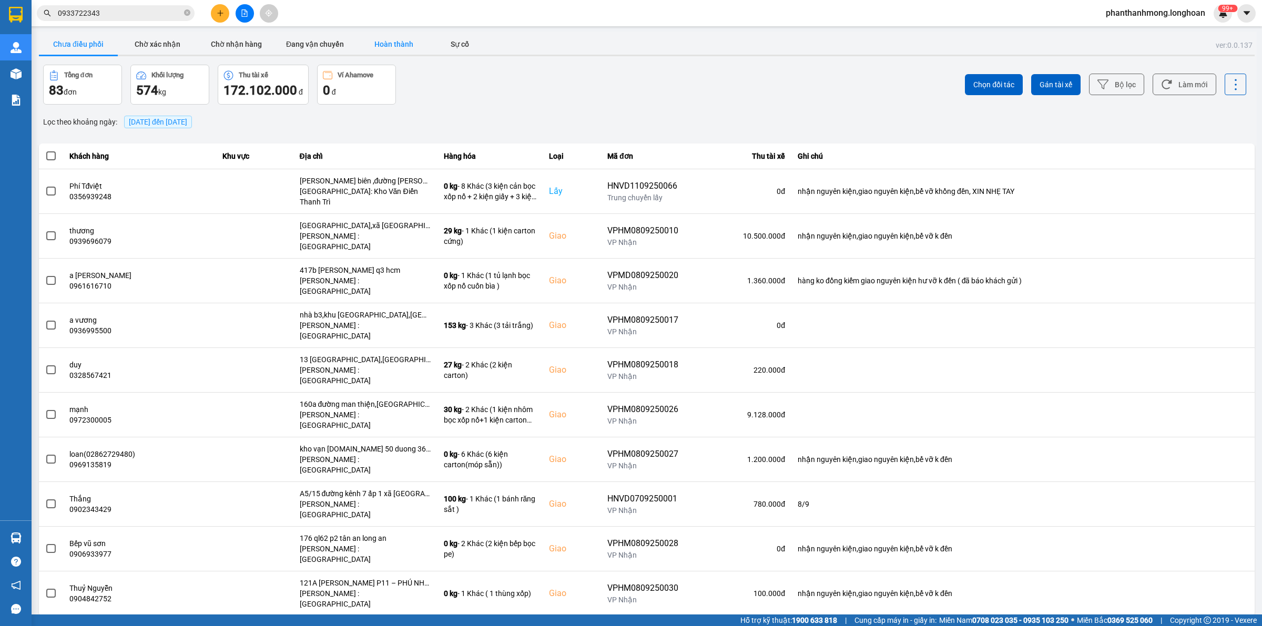
click at [358, 45] on button "Hoàn thành" at bounding box center [393, 44] width 79 height 21
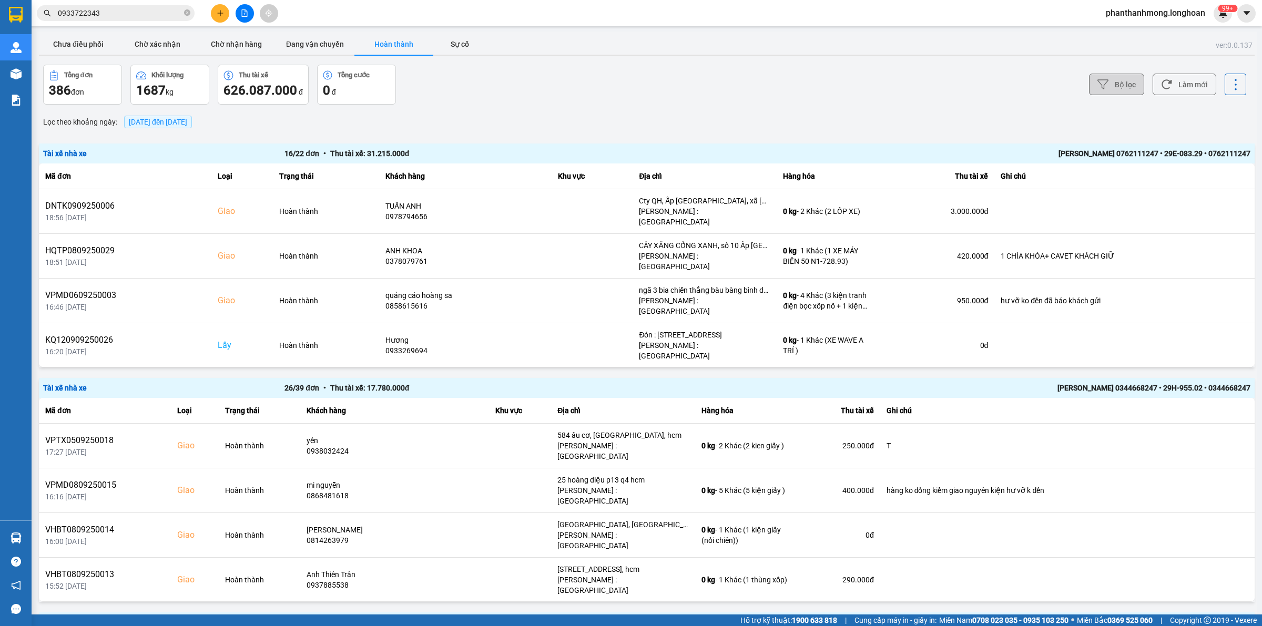
click at [1116, 85] on button "Bộ lọc" at bounding box center [1116, 85] width 55 height 22
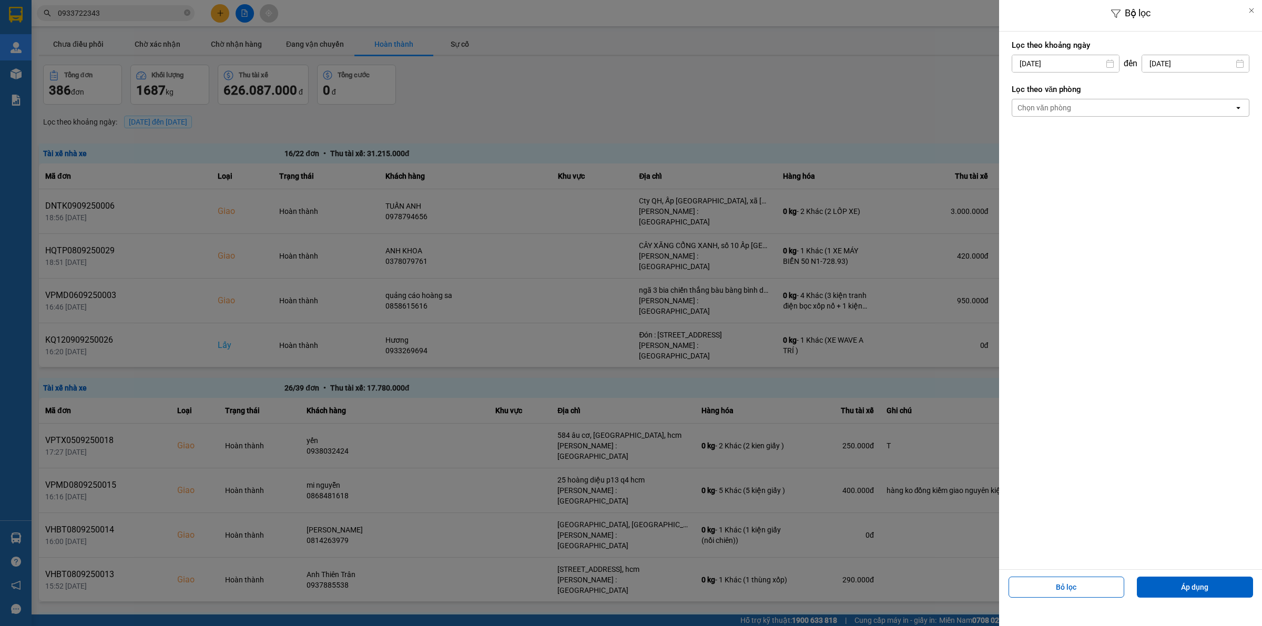
click at [1092, 109] on div "Chọn văn phòng" at bounding box center [1123, 107] width 222 height 17
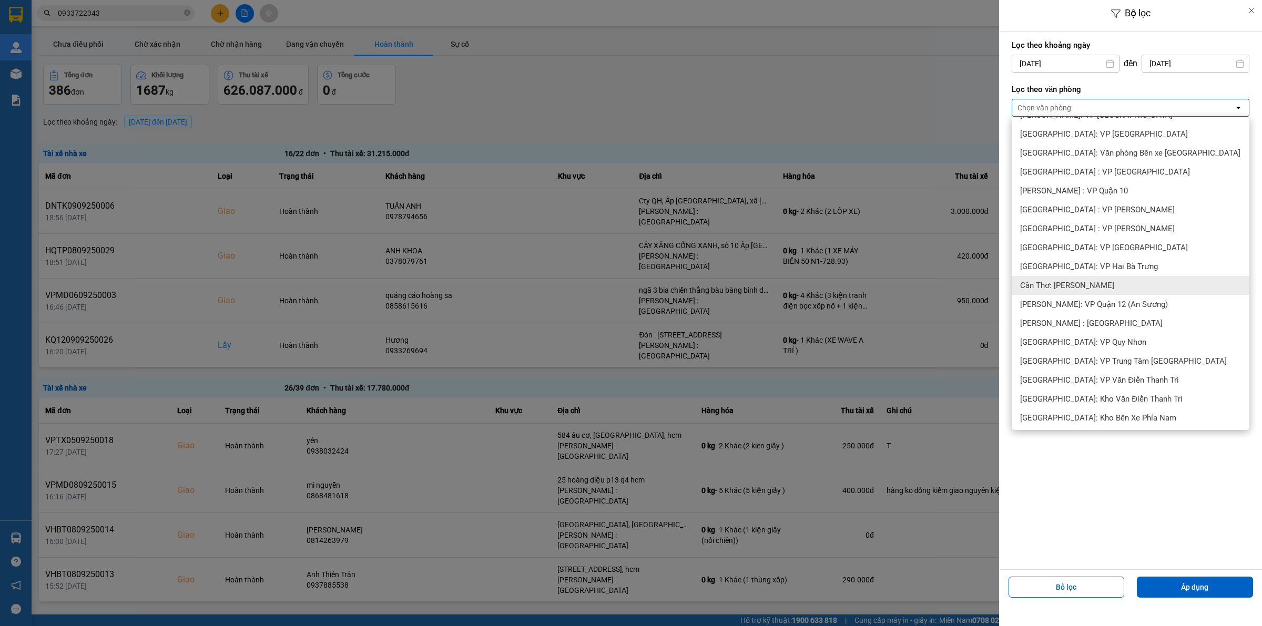
scroll to position [263, 0]
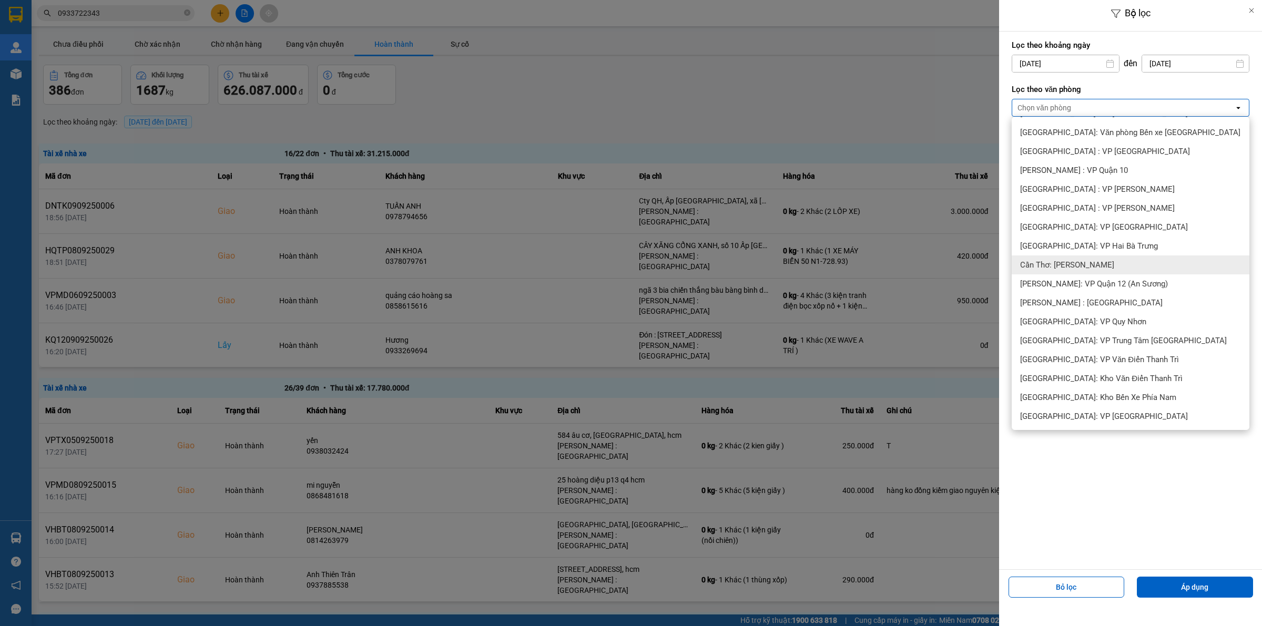
click at [1110, 270] on div "Cần Thơ: [PERSON_NAME]" at bounding box center [1131, 265] width 238 height 19
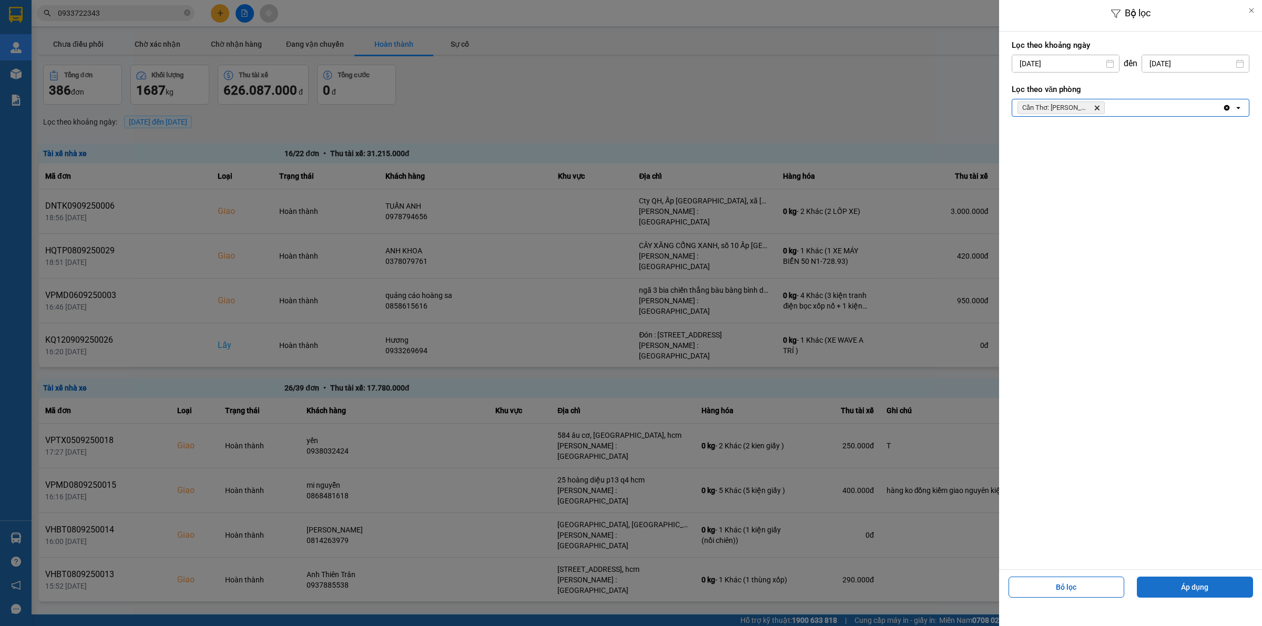
click at [1190, 582] on button "Áp dụng" at bounding box center [1195, 587] width 116 height 21
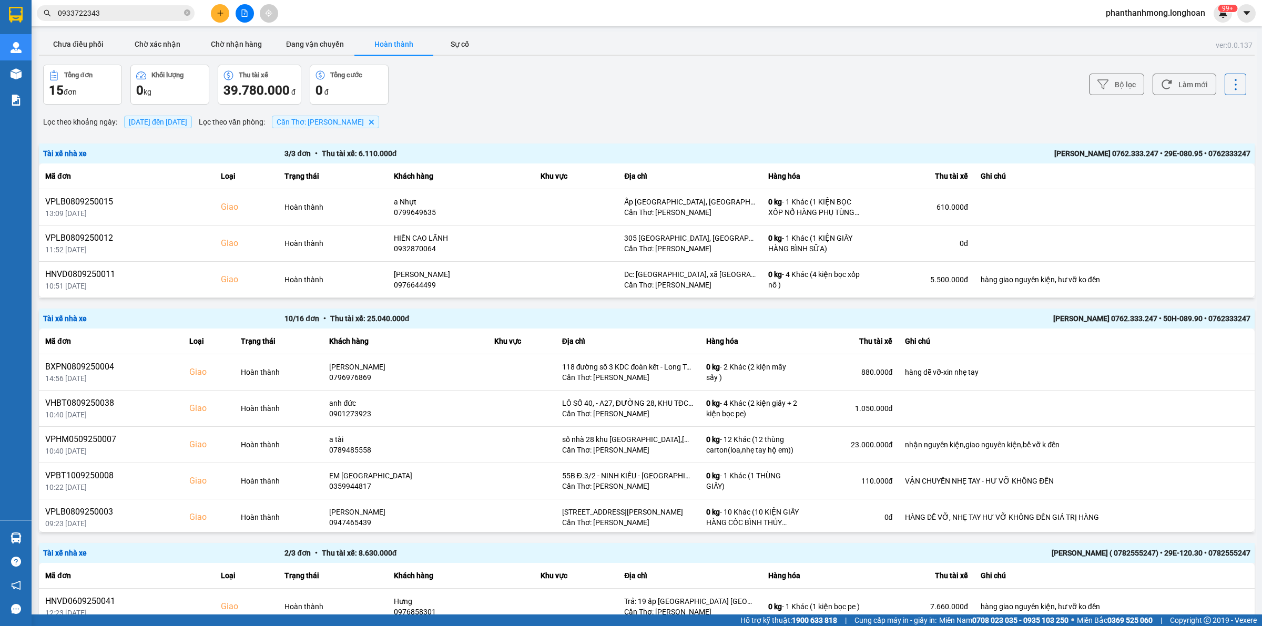
scroll to position [6, 0]
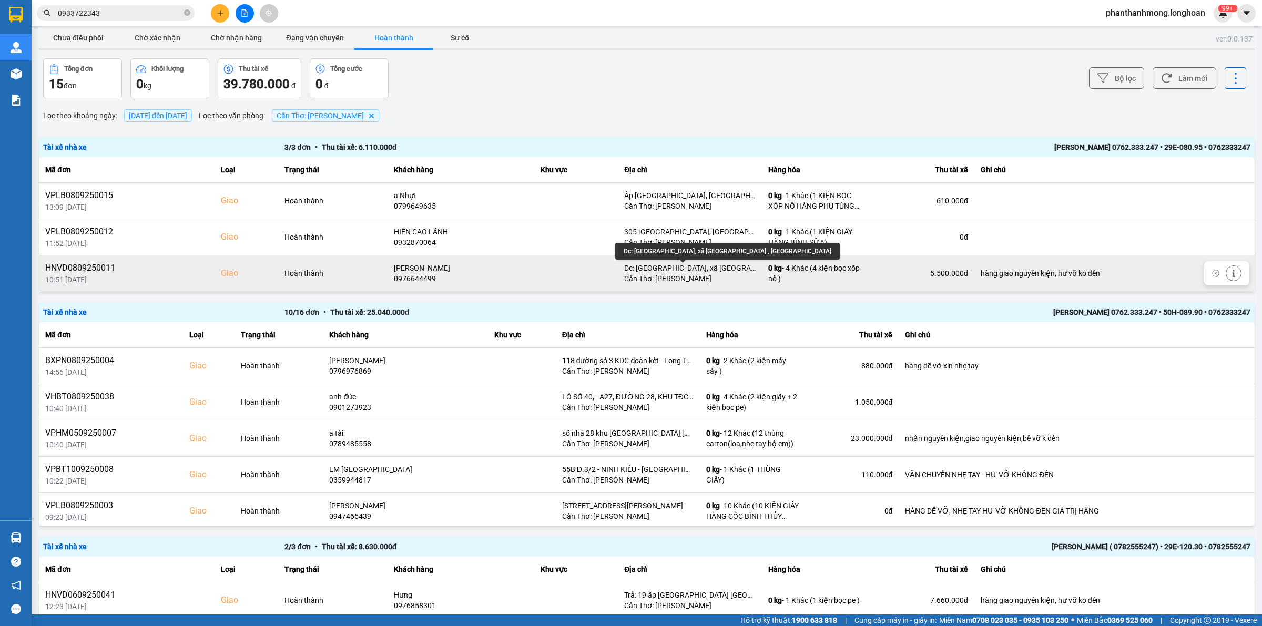
click at [670, 270] on div "Dc: Ấp an hoà, xã lai Vung , tỉnh đồng tháp" at bounding box center [689, 268] width 131 height 11
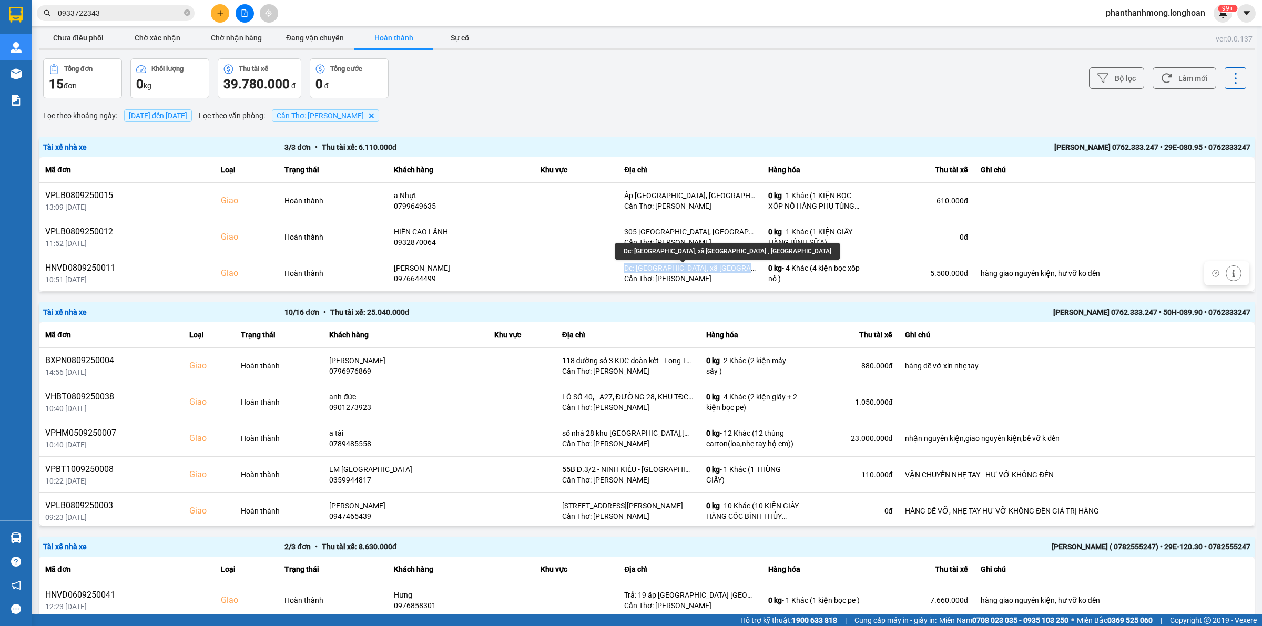
copy div "Dc: Ấp an hoà, xã lai Vung , tỉnh đồng tháp"
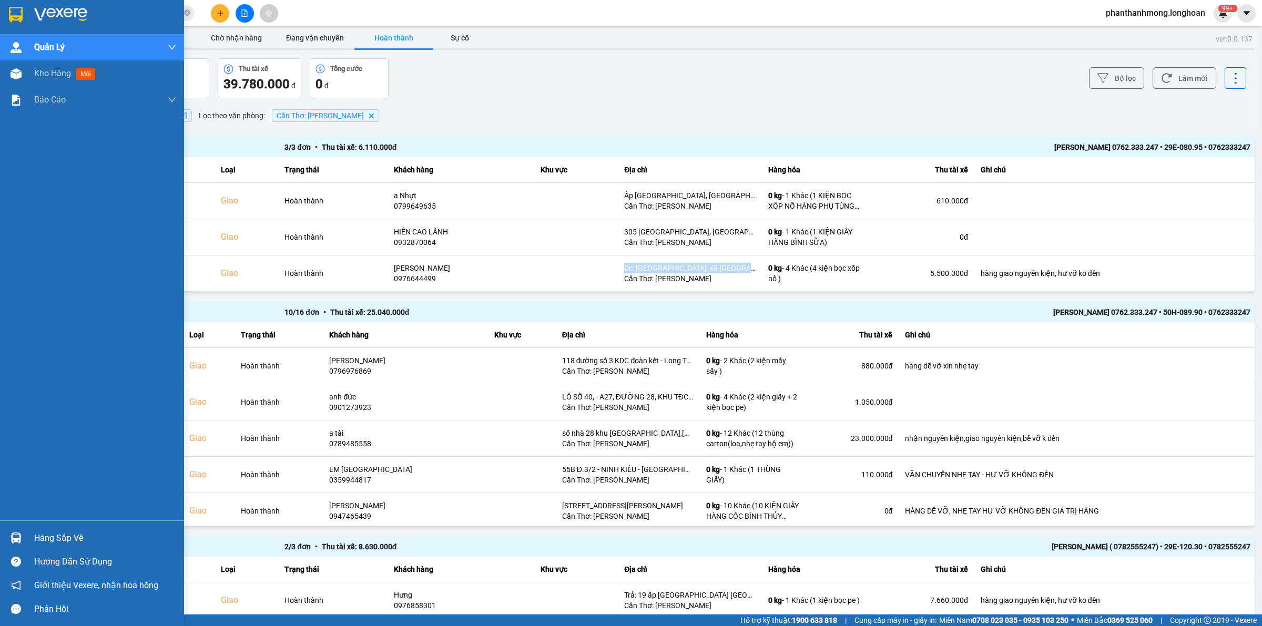
click at [16, 14] on img at bounding box center [16, 15] width 14 height 16
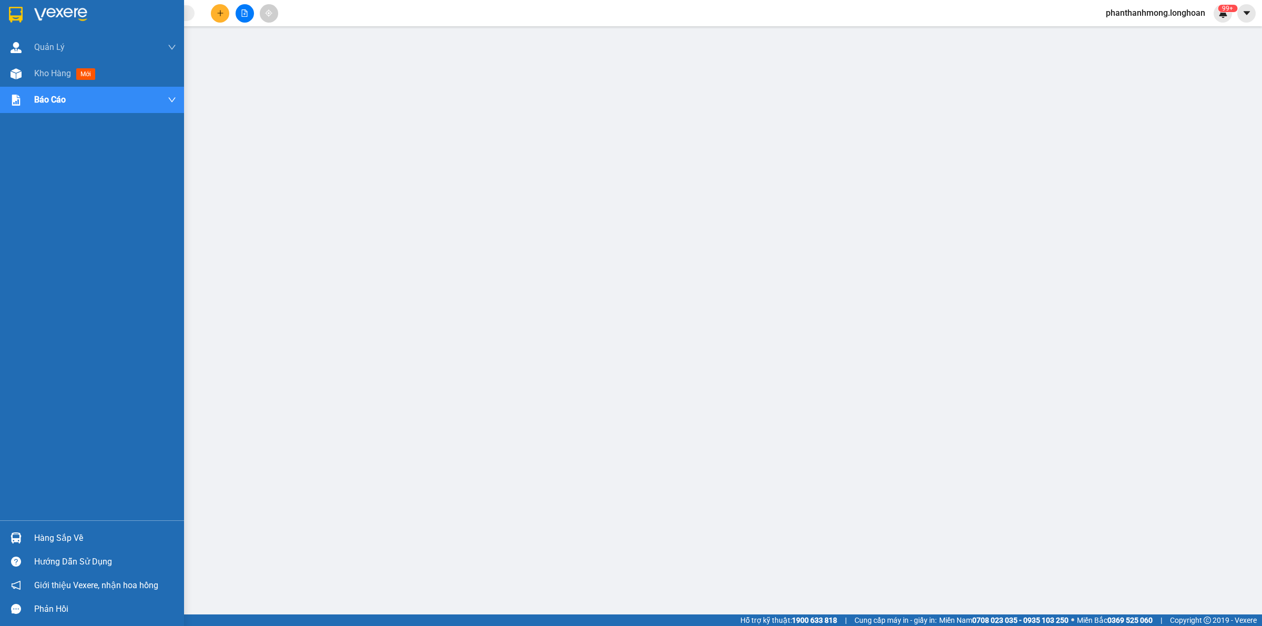
click at [21, 9] on img at bounding box center [16, 15] width 14 height 16
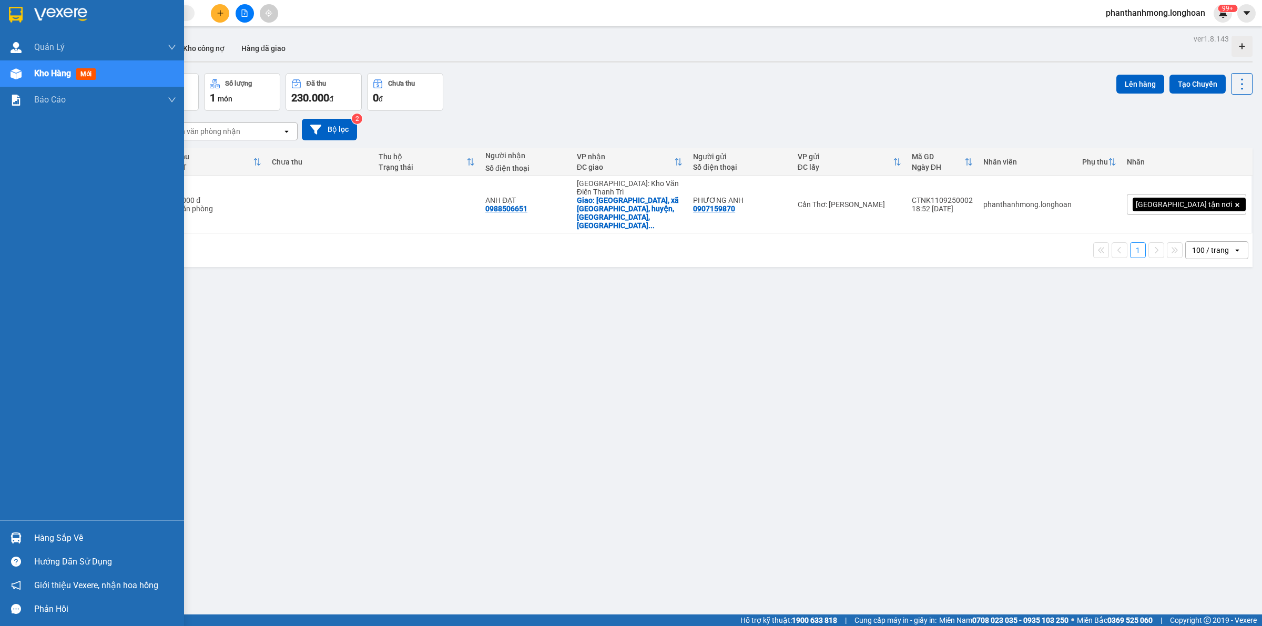
click at [26, 551] on div "Hướng dẫn sử dụng" at bounding box center [92, 562] width 184 height 24
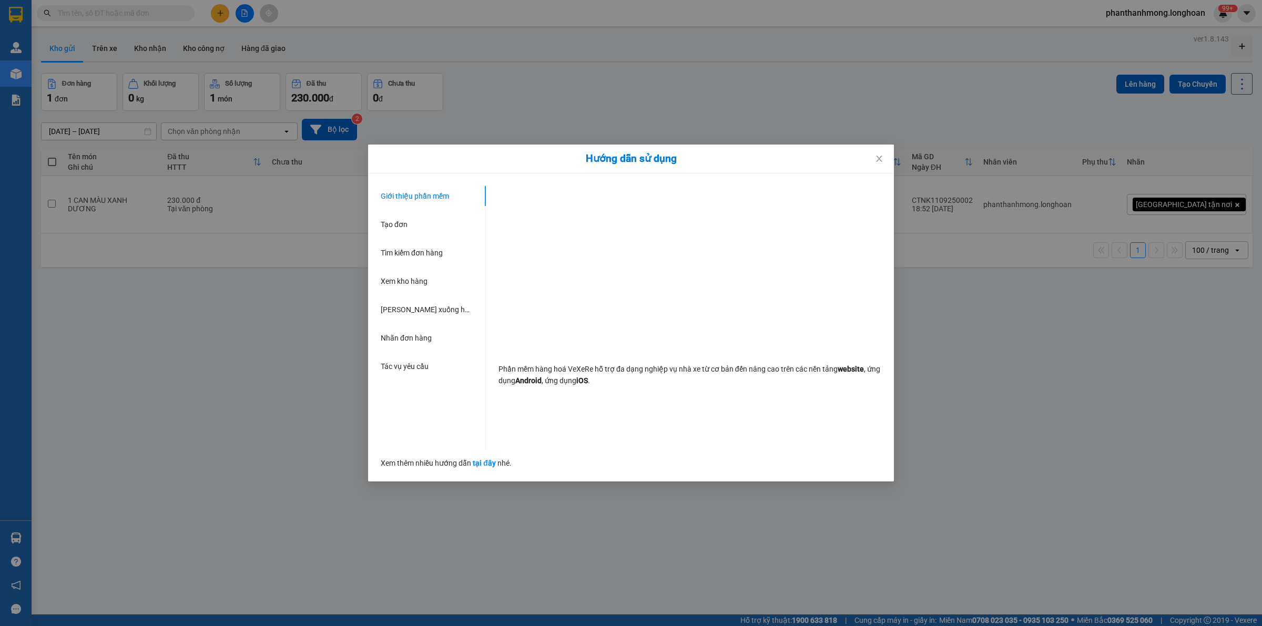
click at [29, 542] on div "Hướng dẫn sử dụng Giới thiệu phần mềm Tạo đơn Tìm kiếm đơn hàng Xem kho hàng Lê…" at bounding box center [631, 313] width 1262 height 626
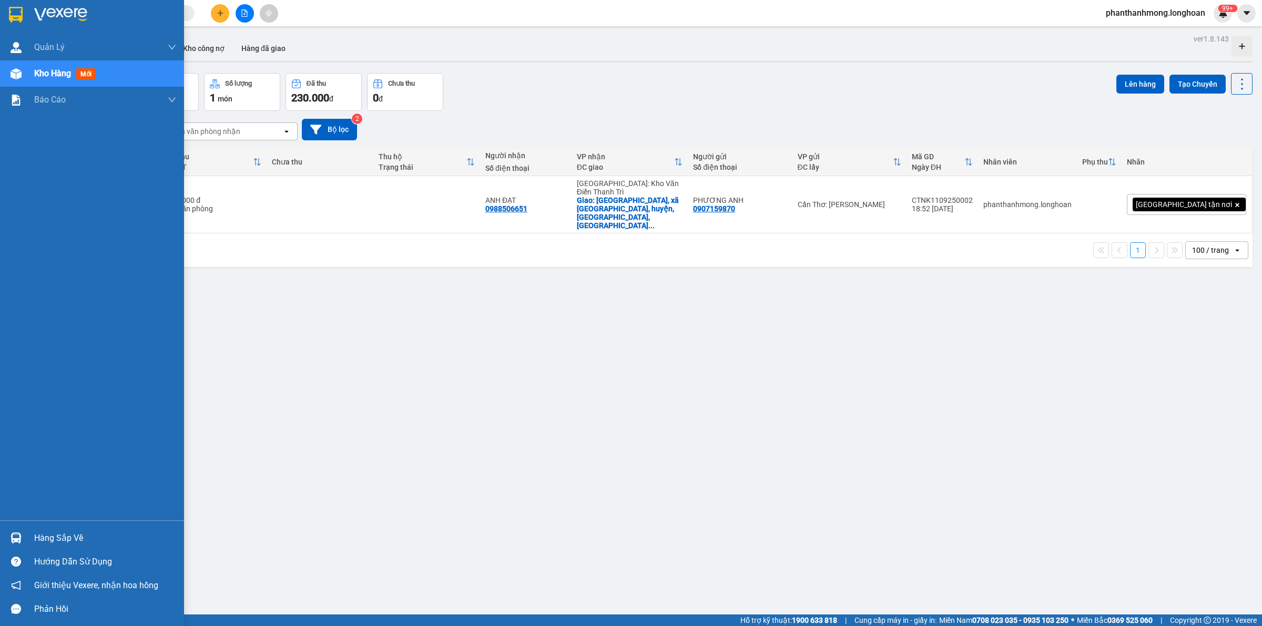
click at [26, 539] on div "Hàng sắp về" at bounding box center [92, 538] width 184 height 24
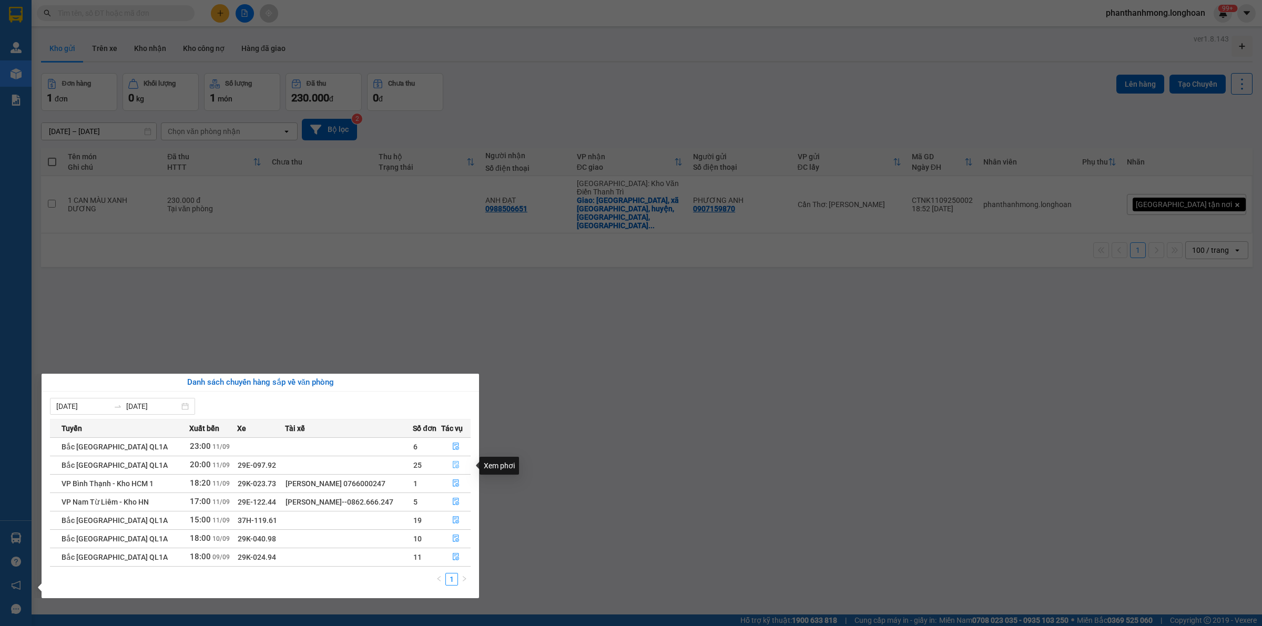
click at [457, 465] on icon "file-done" at bounding box center [455, 464] width 7 height 7
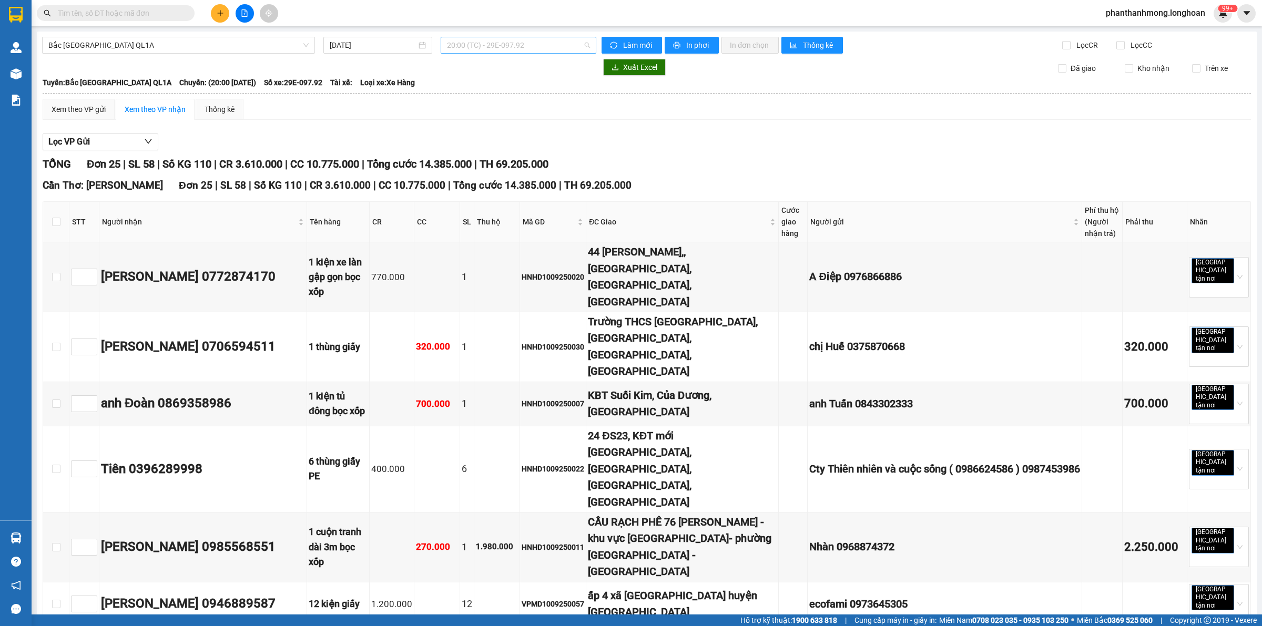
click at [496, 45] on span "20:00 (TC) - 29E-097.92" at bounding box center [518, 45] width 143 height 16
click at [511, 85] on div "15:00 (TC) - 37H-119.61" at bounding box center [485, 83] width 82 height 12
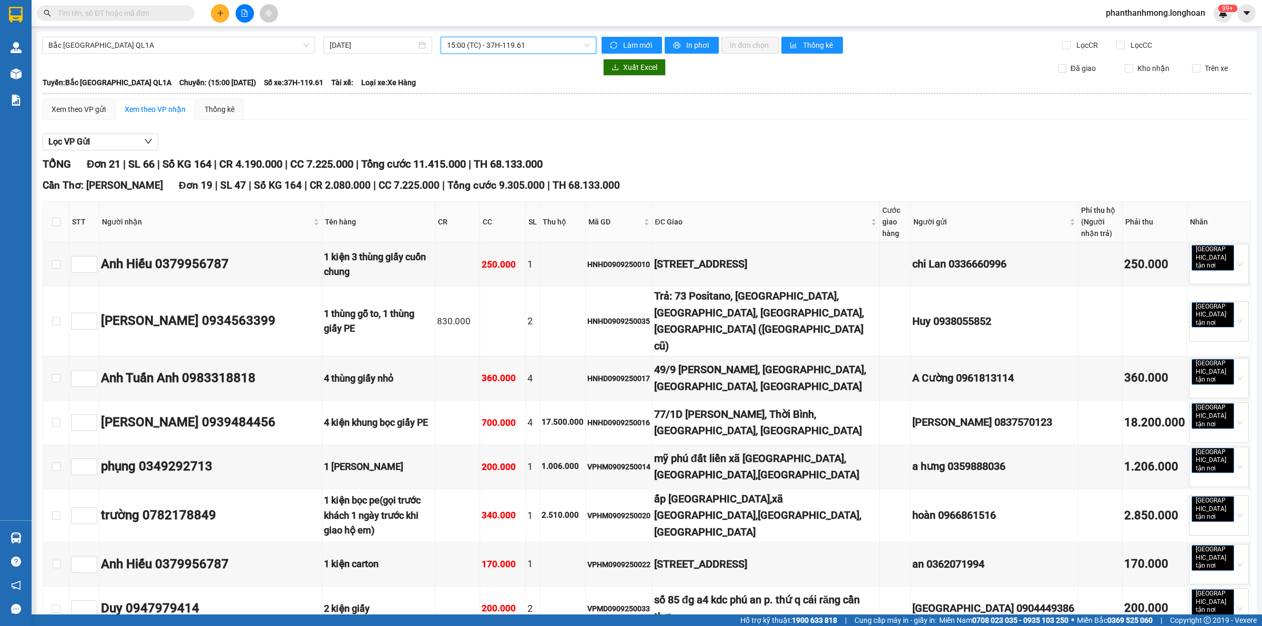
click at [492, 45] on span "15:00 (TC) - 37H-119.61" at bounding box center [518, 45] width 143 height 16
click at [487, 132] on div "23:00 (TC)" at bounding box center [485, 134] width 82 height 12
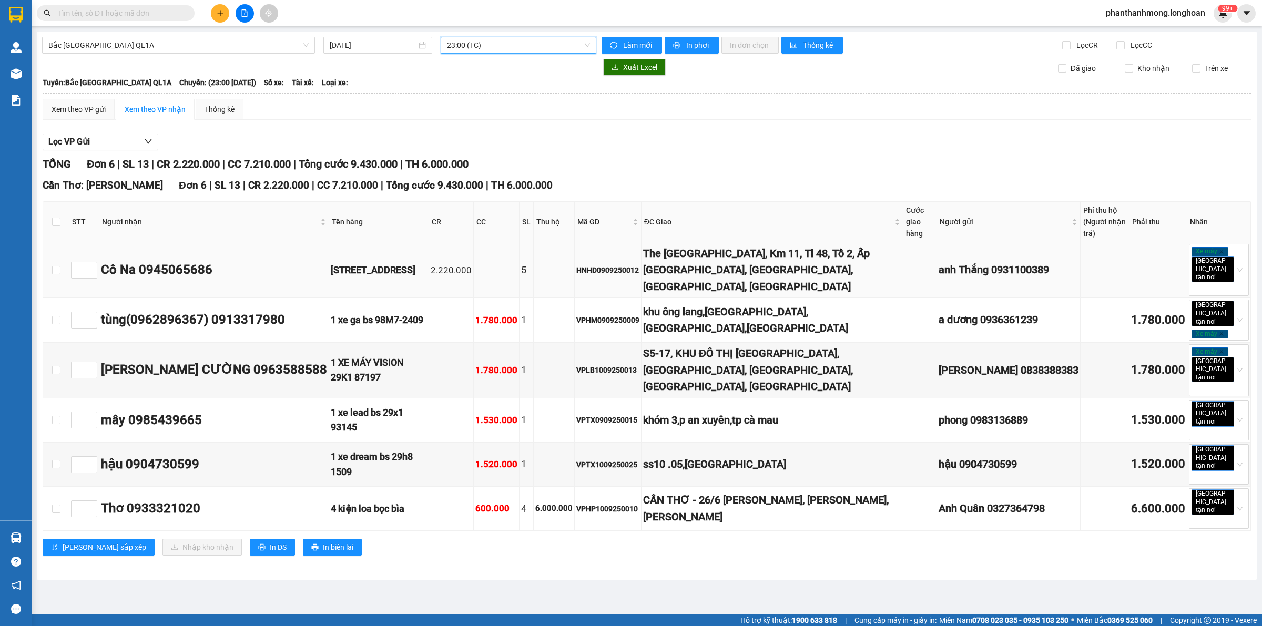
click at [162, 263] on div "Cô Na 0945065686" at bounding box center [214, 270] width 226 height 20
copy div "0945065686"
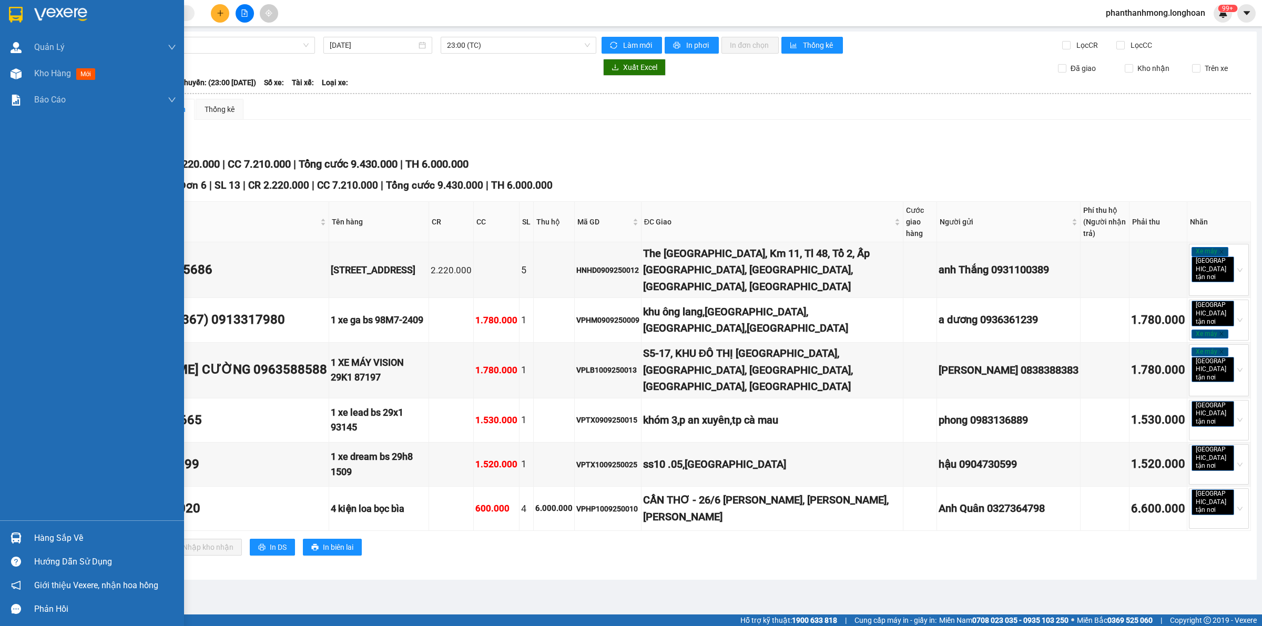
click at [0, 12] on div at bounding box center [92, 17] width 184 height 34
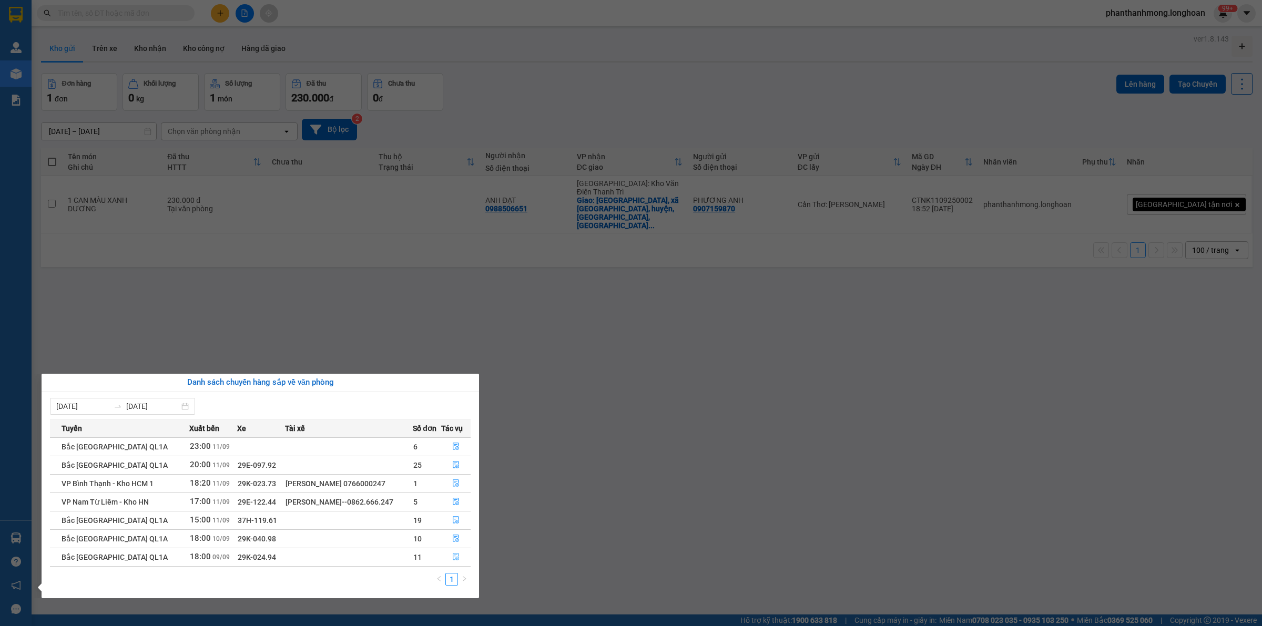
click at [453, 559] on icon "file-done" at bounding box center [455, 556] width 7 height 7
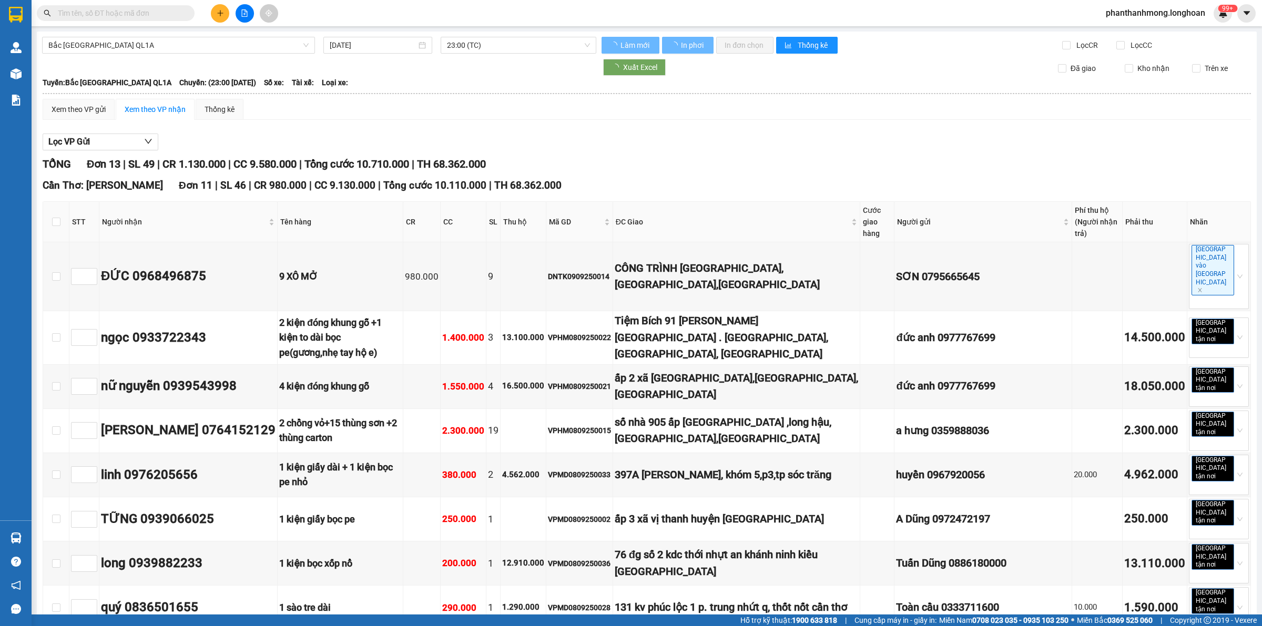
type input "09/09/2025"
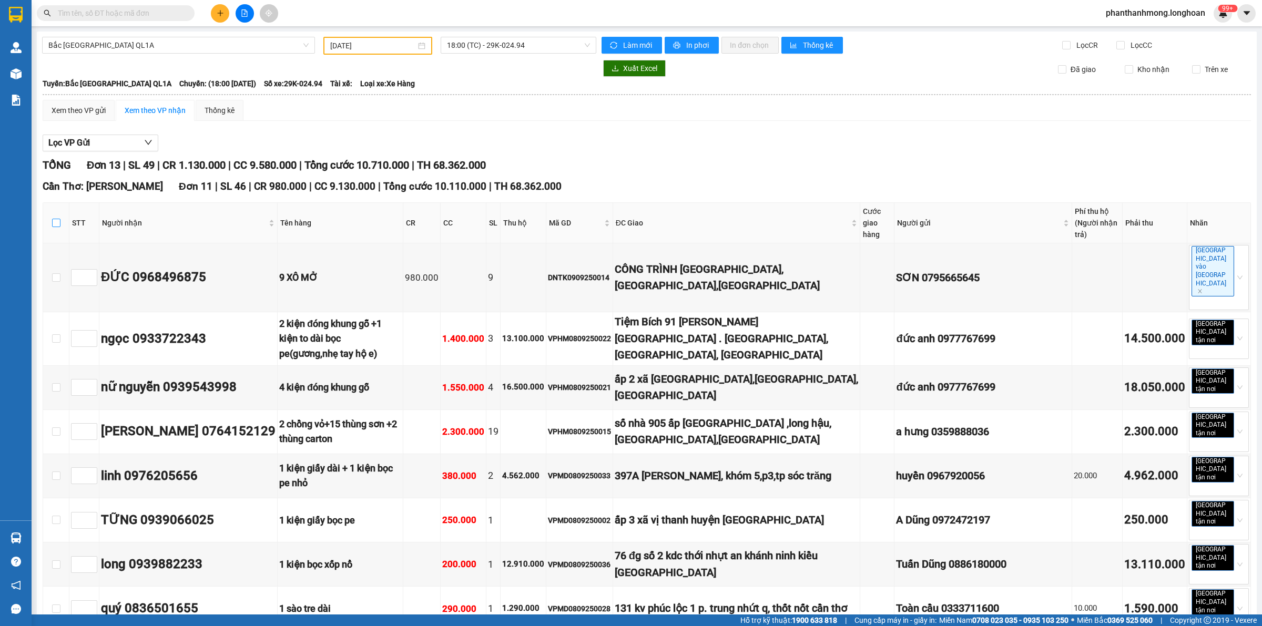
drag, startPoint x: 63, startPoint y: 219, endPoint x: 57, endPoint y: 221, distance: 6.5
click at [61, 219] on th at bounding box center [56, 223] width 26 height 40
click at [56, 221] on input "checkbox" at bounding box center [56, 223] width 8 height 8
checkbox input "true"
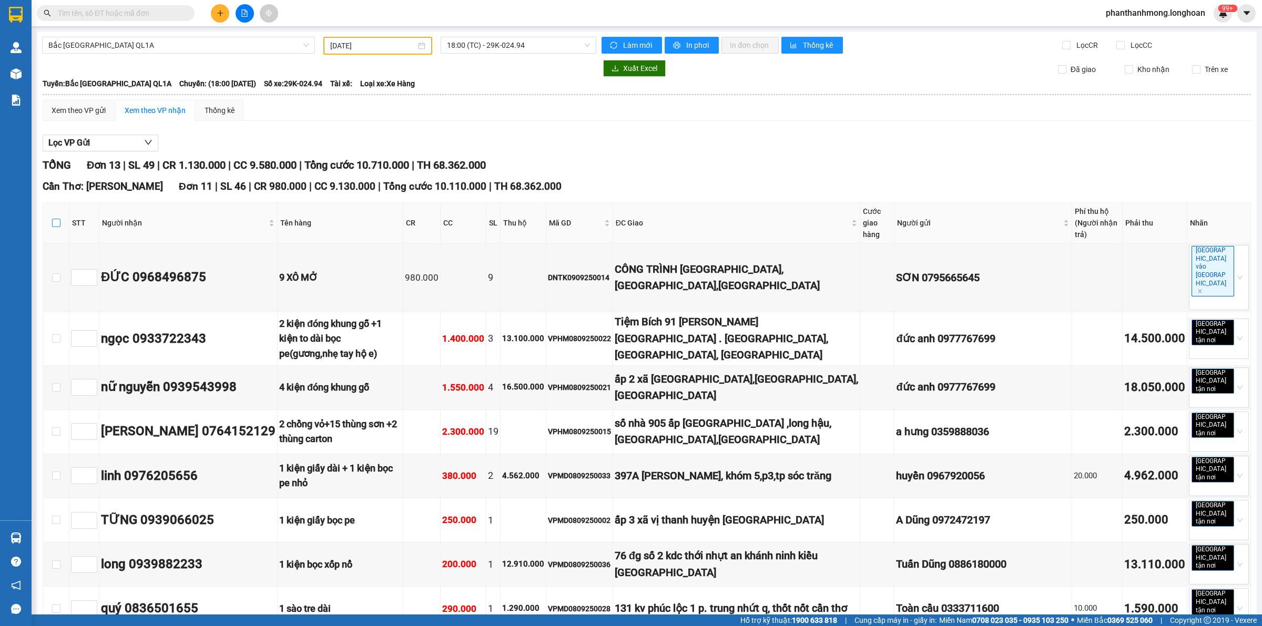
checkbox input "true"
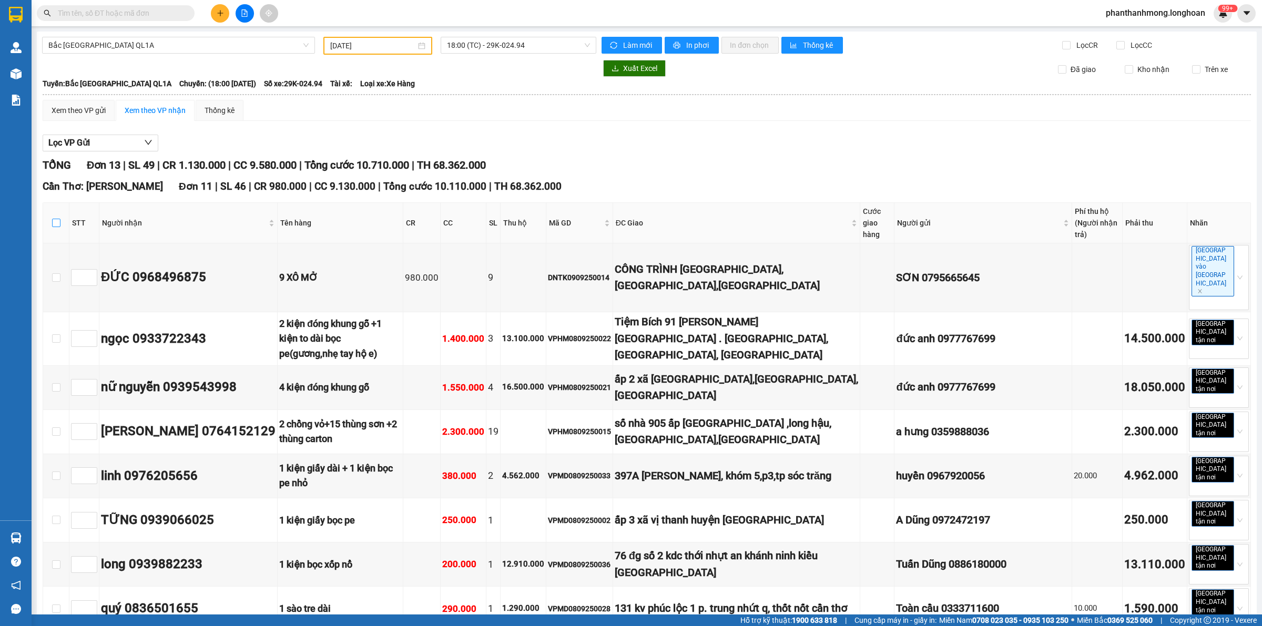
checkbox input "true"
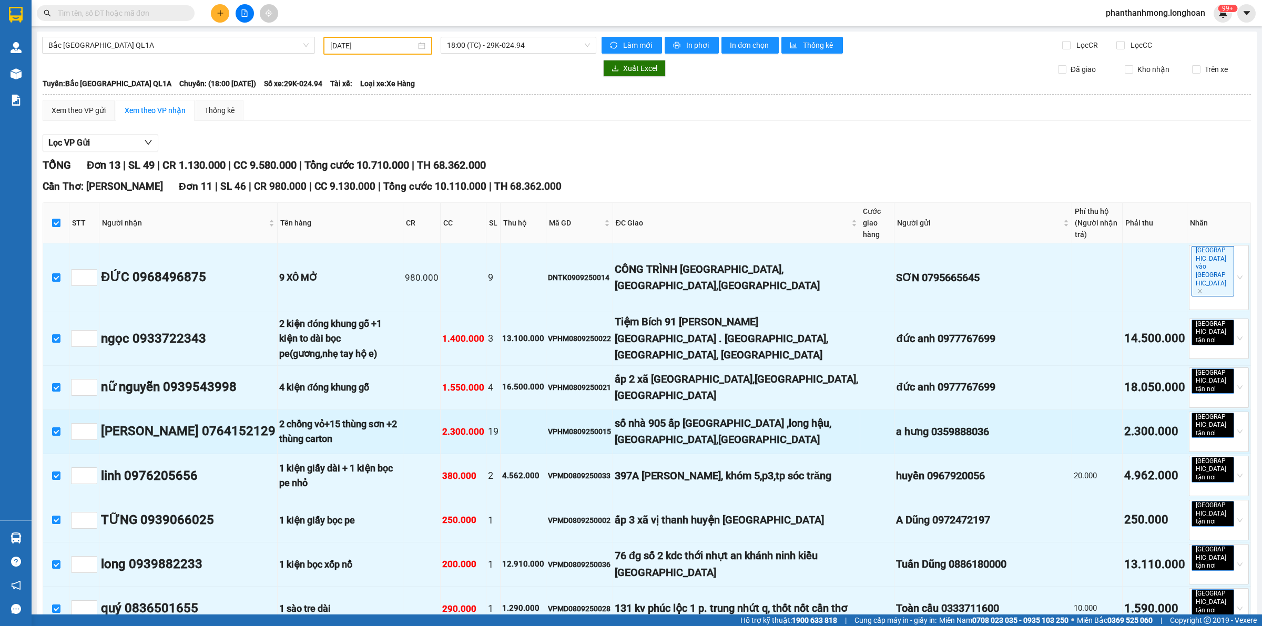
scroll to position [246, 0]
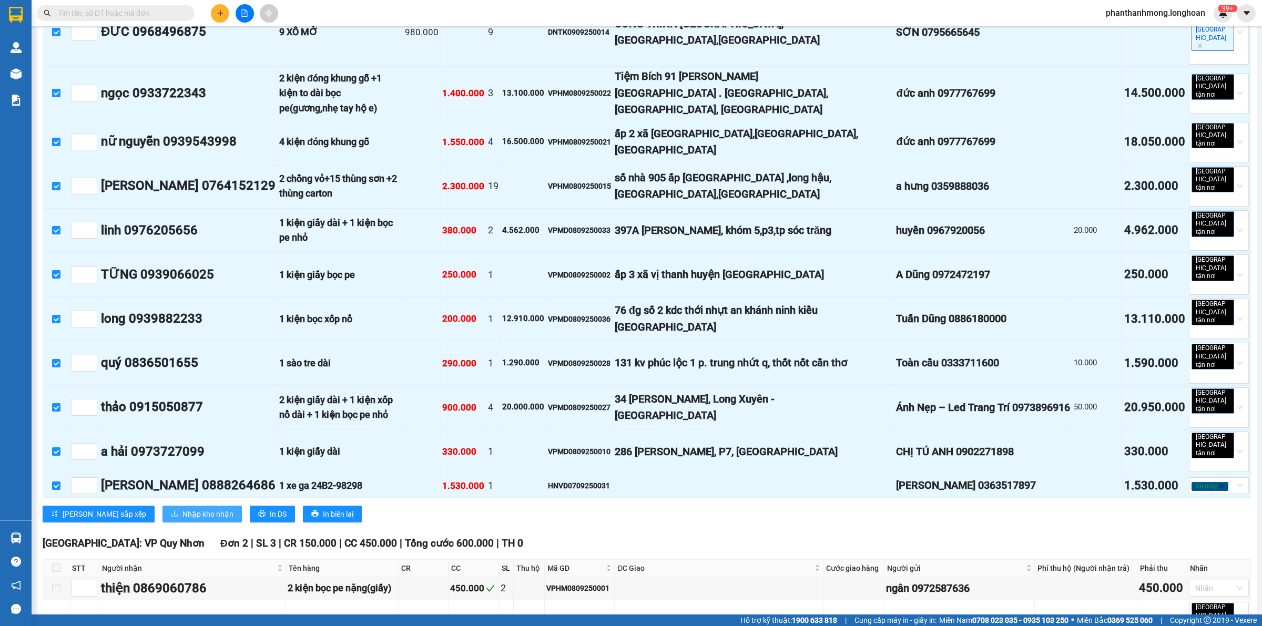
click at [183, 509] on span "Nhập kho nhận" at bounding box center [208, 515] width 51 height 12
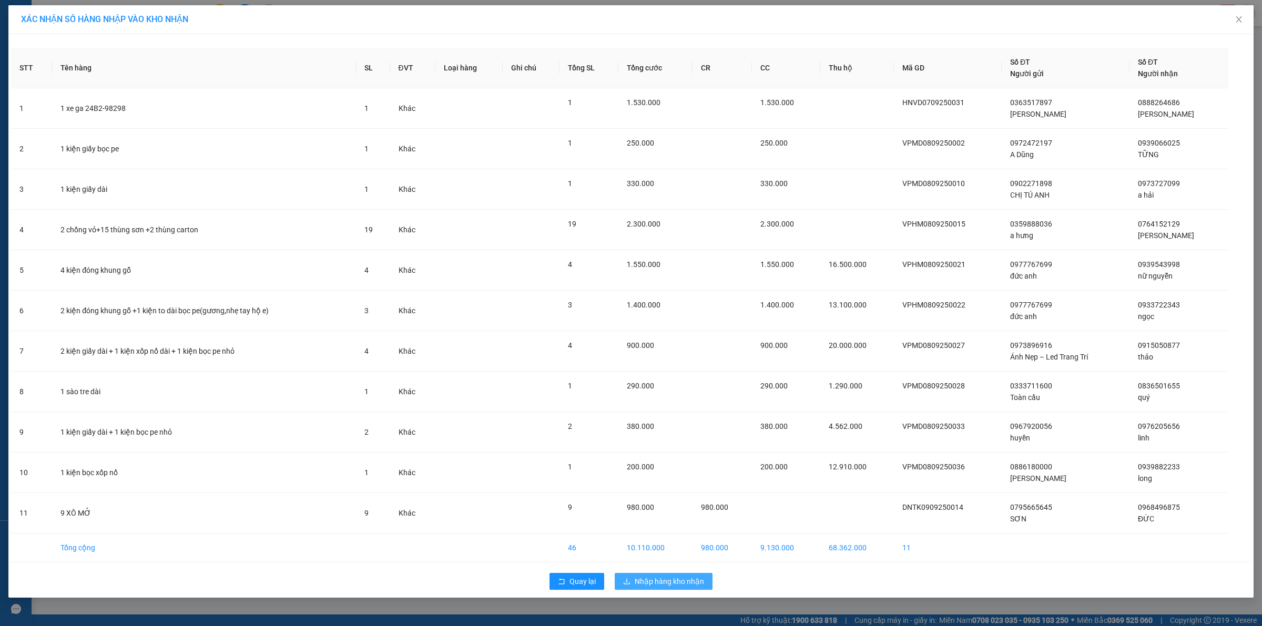
click at [659, 579] on span "Nhập hàng kho nhận" at bounding box center [669, 582] width 69 height 12
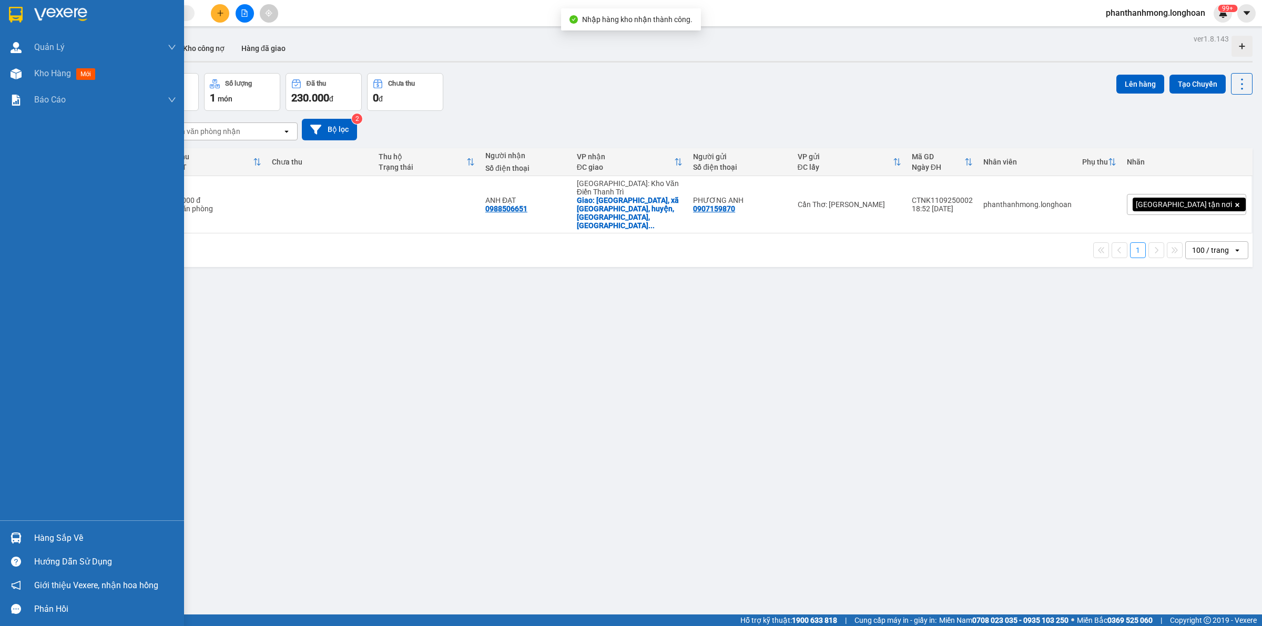
click at [19, 540] on img at bounding box center [16, 538] width 11 height 11
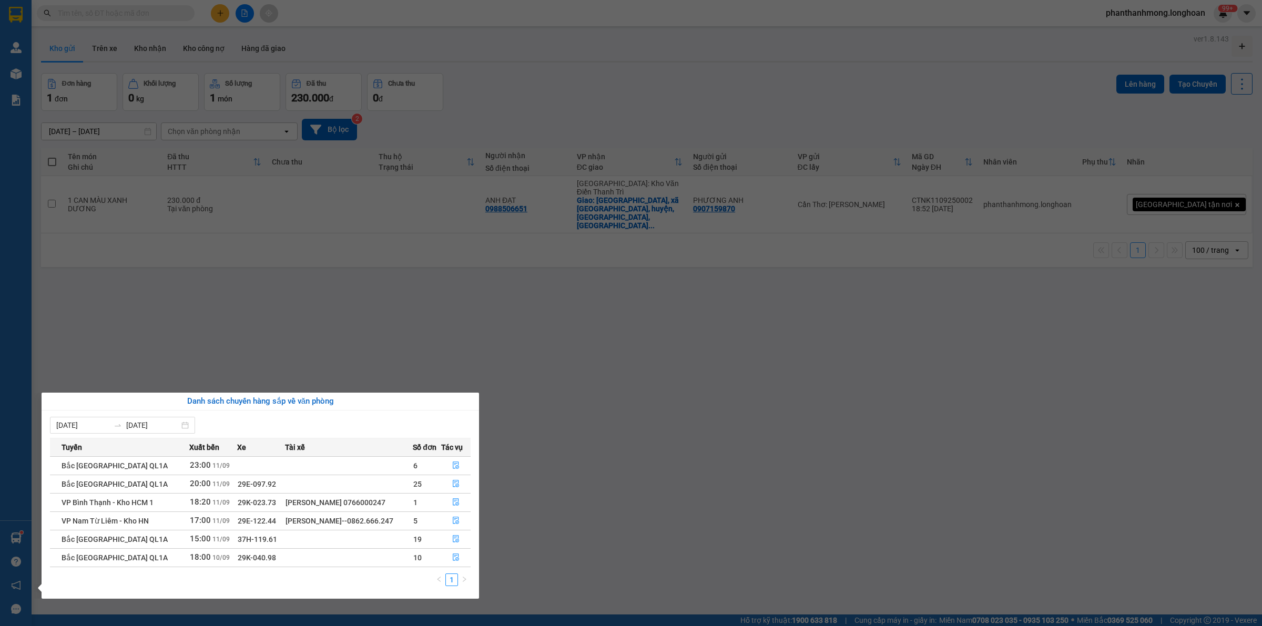
click at [259, 292] on section "Kết quả tìm kiếm ( 0 ) Bộ lọc No Data phanthanhmong.longhoan 99+ Quản Lý Quản l…" at bounding box center [631, 313] width 1262 height 626
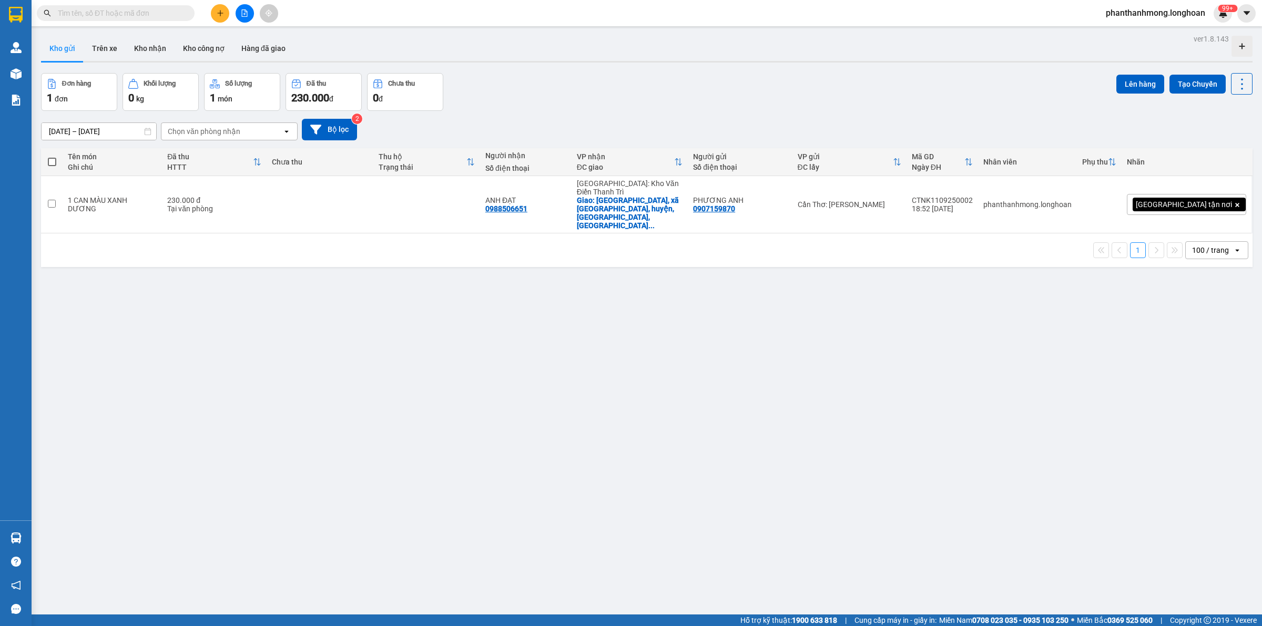
click at [11, 17] on img at bounding box center [16, 15] width 14 height 16
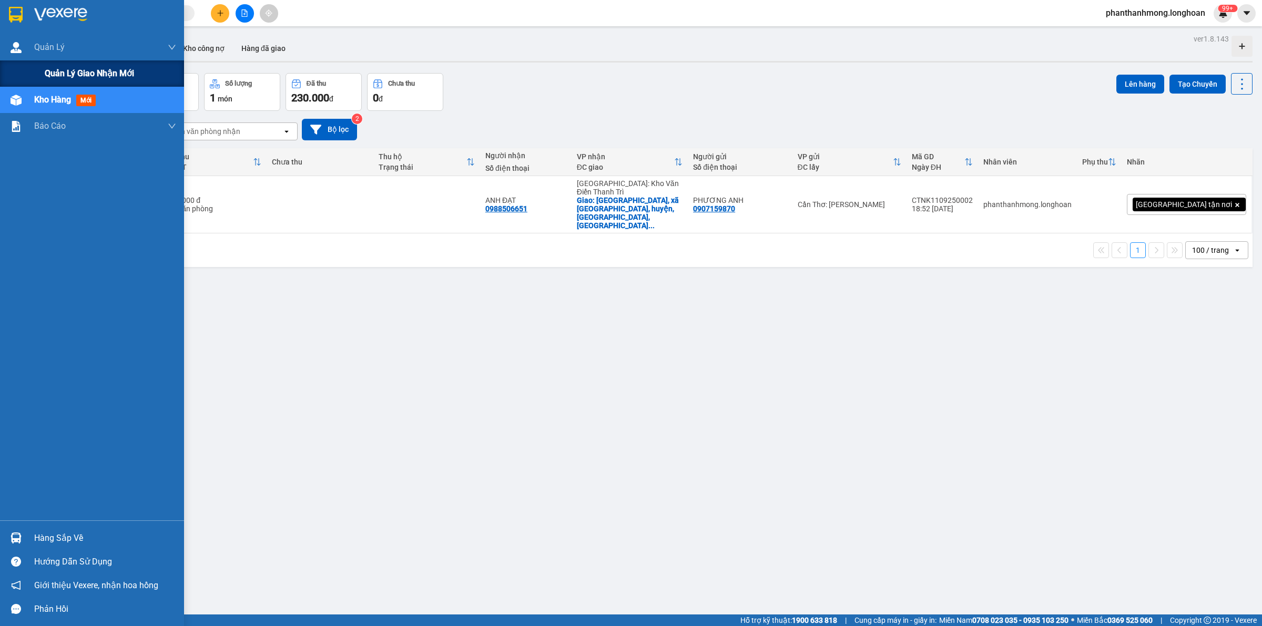
drag, startPoint x: 95, startPoint y: 85, endPoint x: 104, endPoint y: 69, distance: 18.4
click at [95, 84] on div "Quản lý giao nhận mới" at bounding box center [110, 73] width 131 height 26
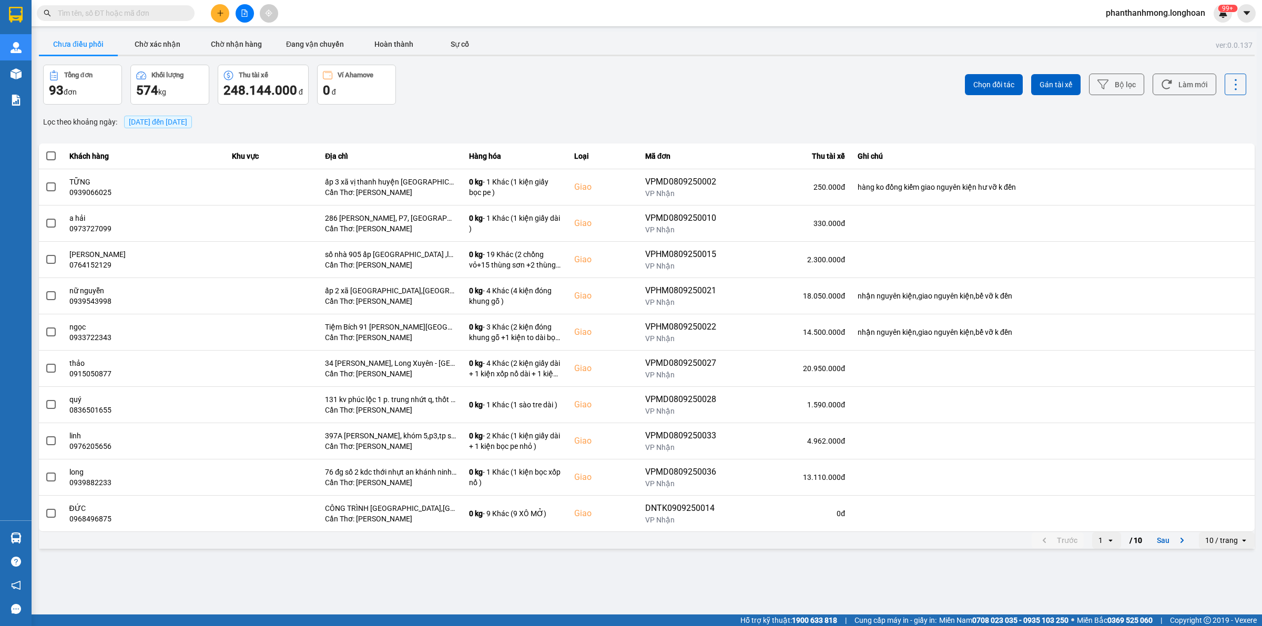
click at [88, 53] on button "Chưa điều phối" at bounding box center [78, 44] width 79 height 21
click at [1148, 87] on div "Chọn đối tác Gán tài xế Bộ lọc Làm mới" at bounding box center [946, 85] width 602 height 40
click at [1145, 86] on div "Chọn đối tác Gán tài xế Bộ lọc Làm mới" at bounding box center [946, 85] width 602 height 40
click at [1142, 86] on button "Bộ lọc" at bounding box center [1116, 85] width 55 height 22
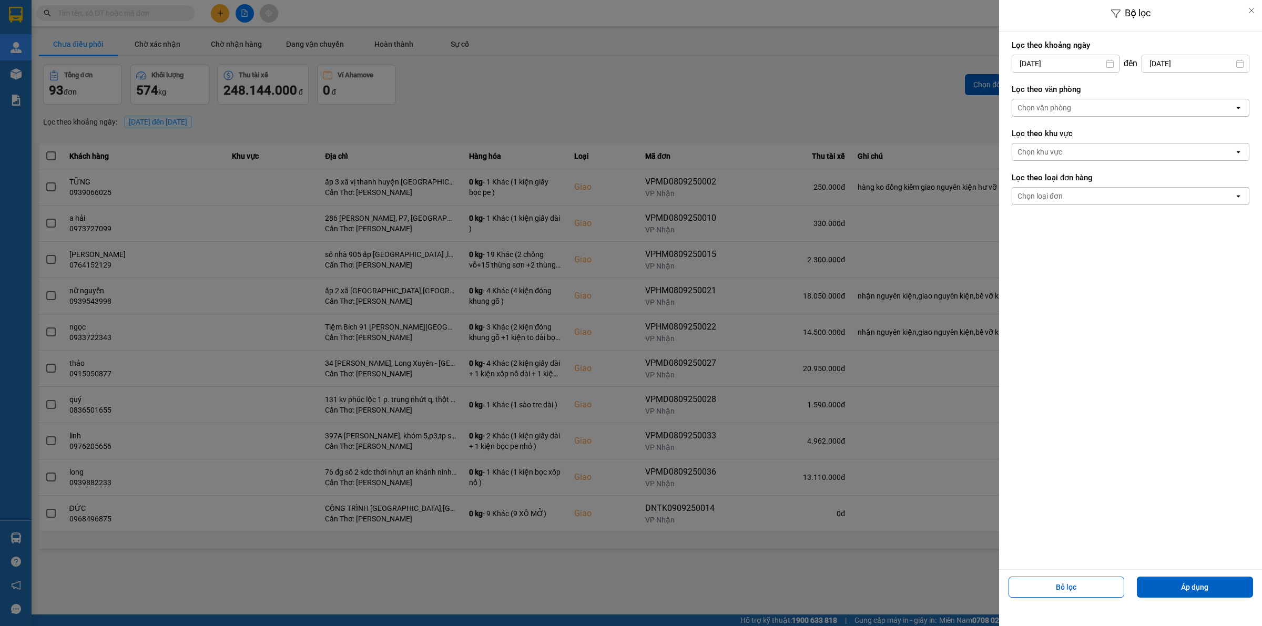
click at [1091, 67] on input "[DATE]" at bounding box center [1065, 63] width 107 height 17
click at [1016, 139] on div "1" at bounding box center [1018, 140] width 15 height 13
type input "01/09/2025"
click at [1030, 111] on div "Chọn văn phòng" at bounding box center [1045, 108] width 54 height 11
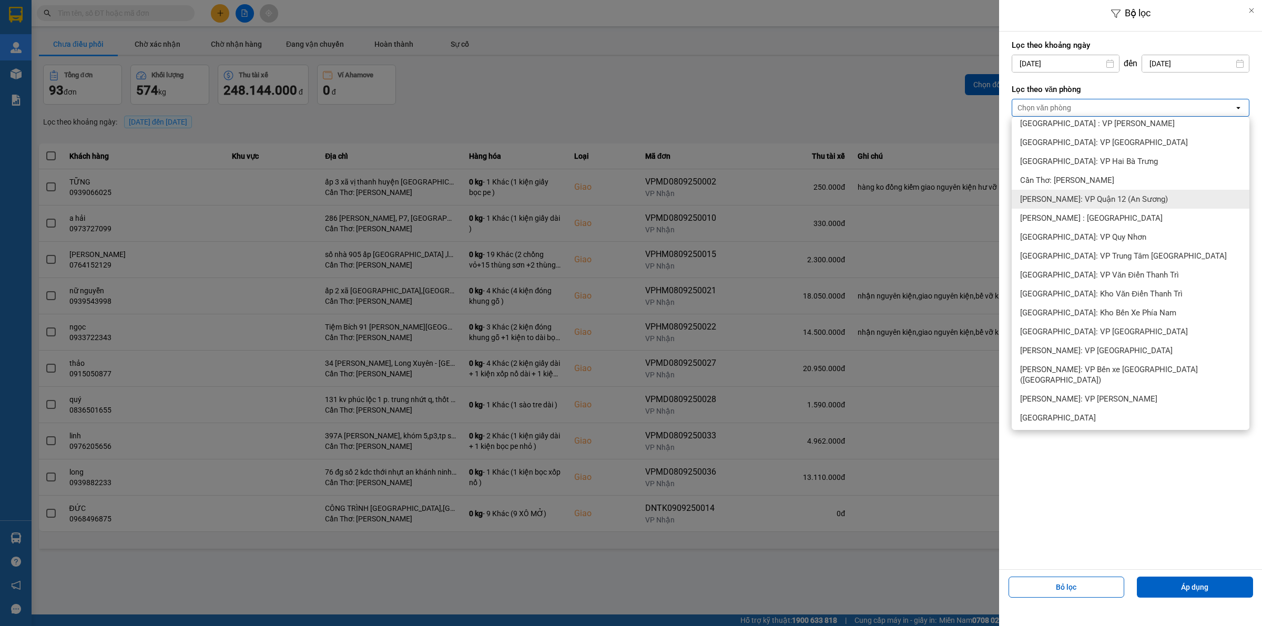
scroll to position [329, 0]
drag, startPoint x: 1103, startPoint y: 190, endPoint x: 1110, endPoint y: 216, distance: 26.2
click at [1101, 191] on div "Cần Thơ: [PERSON_NAME]" at bounding box center [1131, 199] width 238 height 19
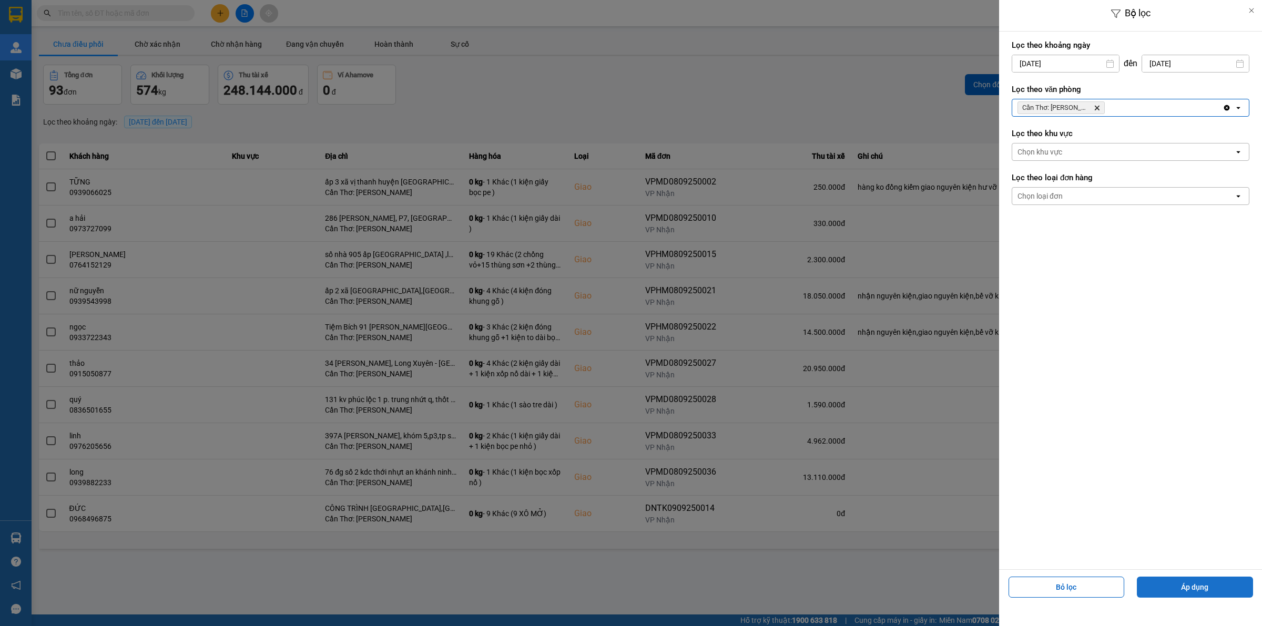
click at [1218, 592] on button "Áp dụng" at bounding box center [1195, 587] width 116 height 21
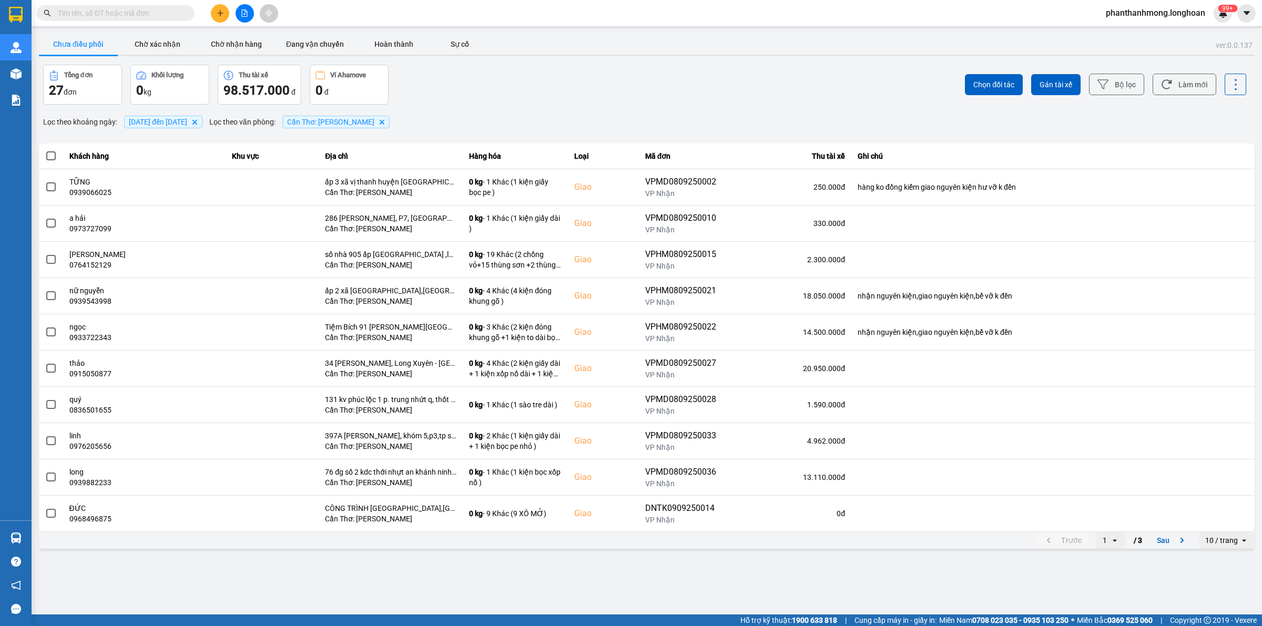
click at [1221, 545] on div "10 / trang" at bounding box center [1221, 540] width 33 height 11
click at [1227, 519] on div "100 / trang" at bounding box center [1227, 519] width 38 height 11
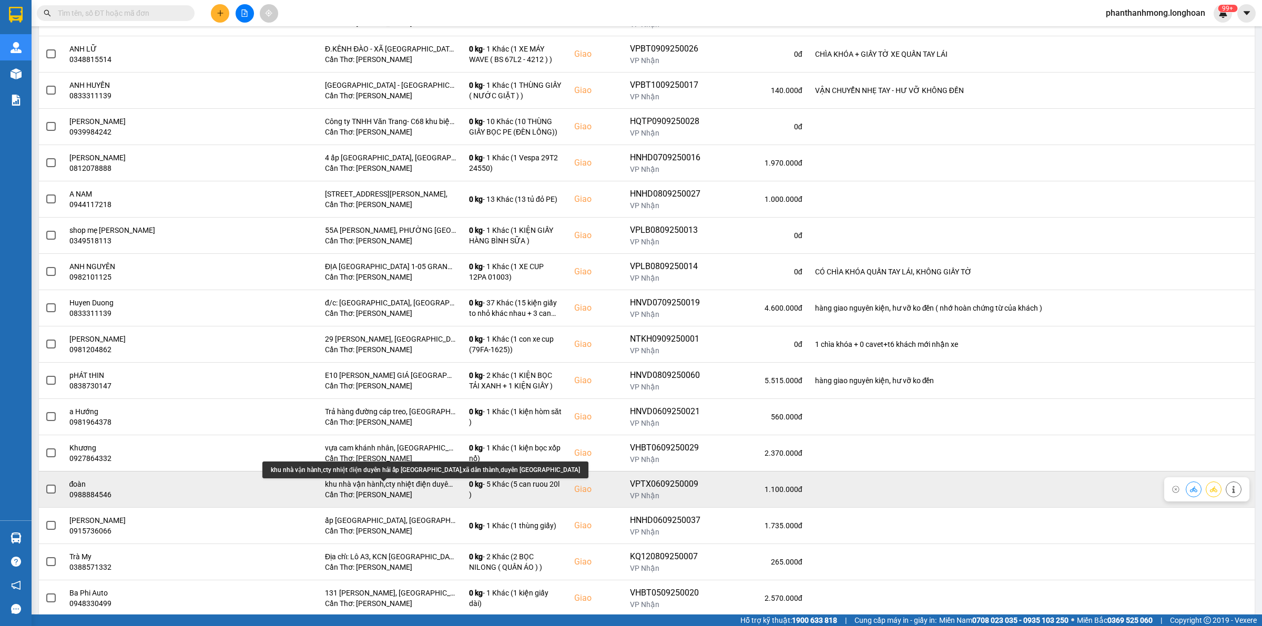
scroll to position [430, 0]
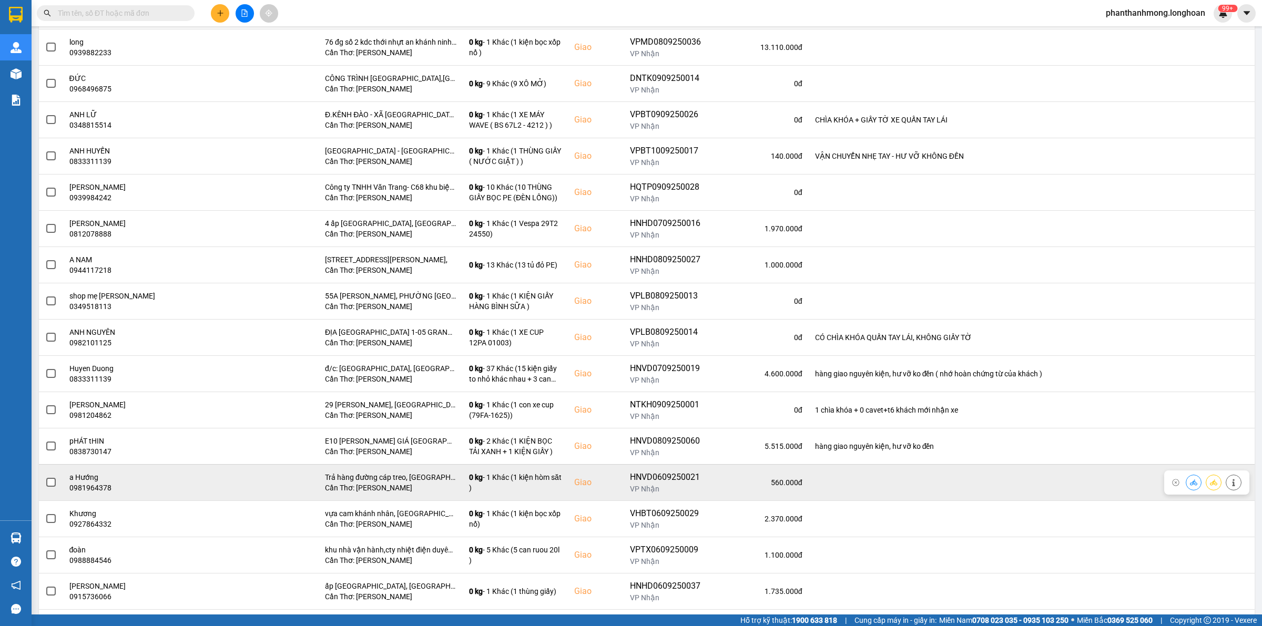
click at [51, 482] on span at bounding box center [50, 482] width 9 height 9
click at [45, 477] on input "checkbox" at bounding box center [45, 477] width 0 height 0
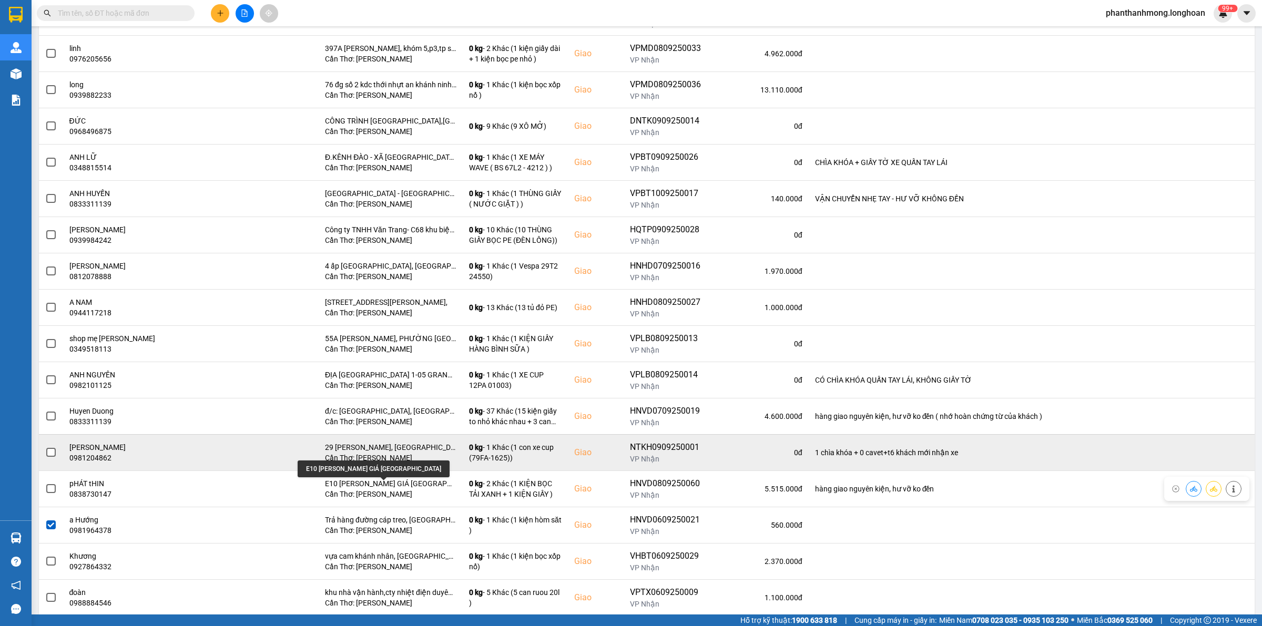
scroll to position [364, 0]
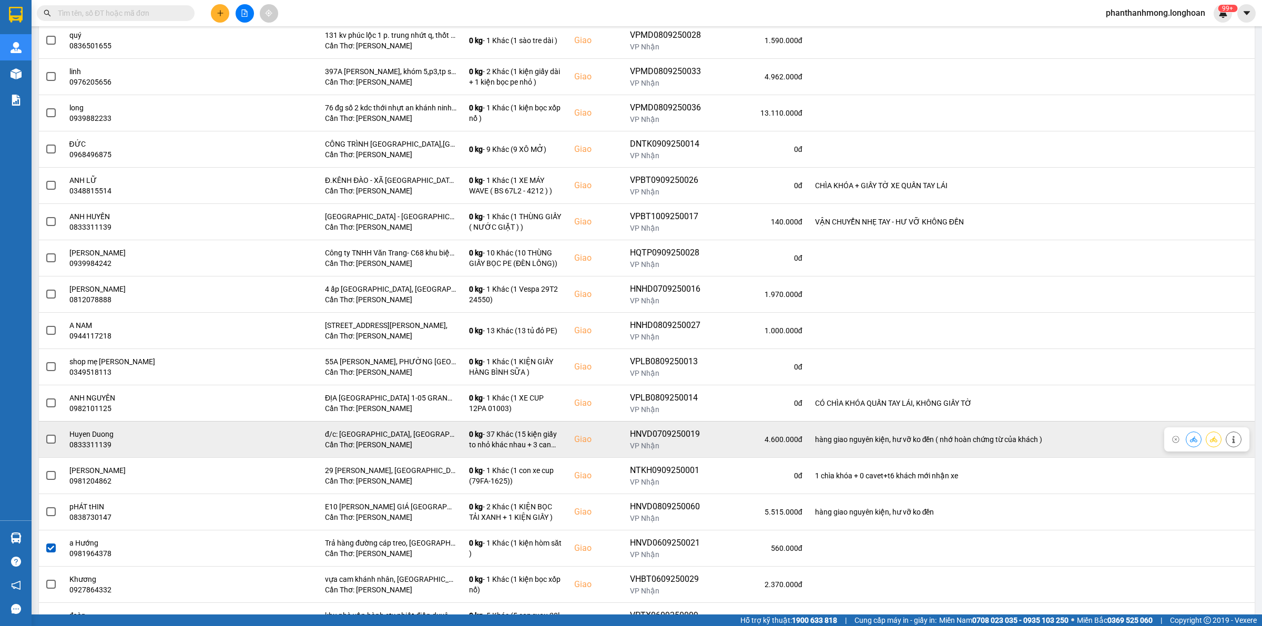
click at [49, 444] on span at bounding box center [50, 439] width 9 height 9
click at [45, 434] on input "checkbox" at bounding box center [45, 434] width 0 height 0
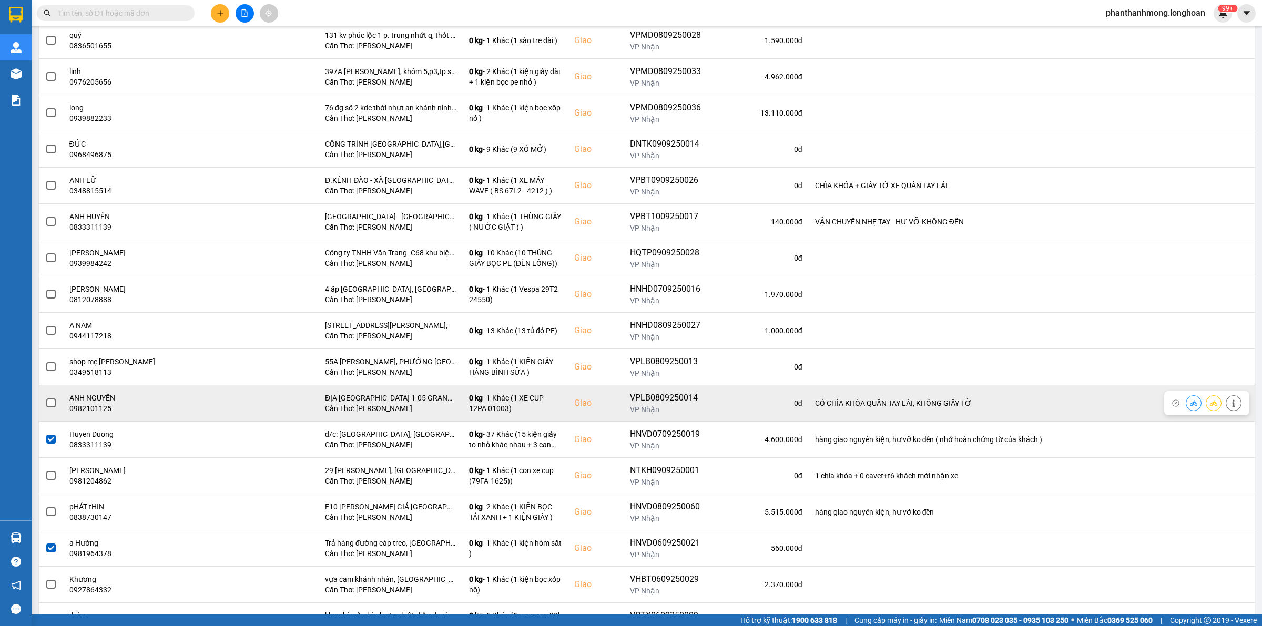
click at [54, 408] on span at bounding box center [50, 403] width 9 height 9
click at [45, 398] on input "checkbox" at bounding box center [45, 398] width 0 height 0
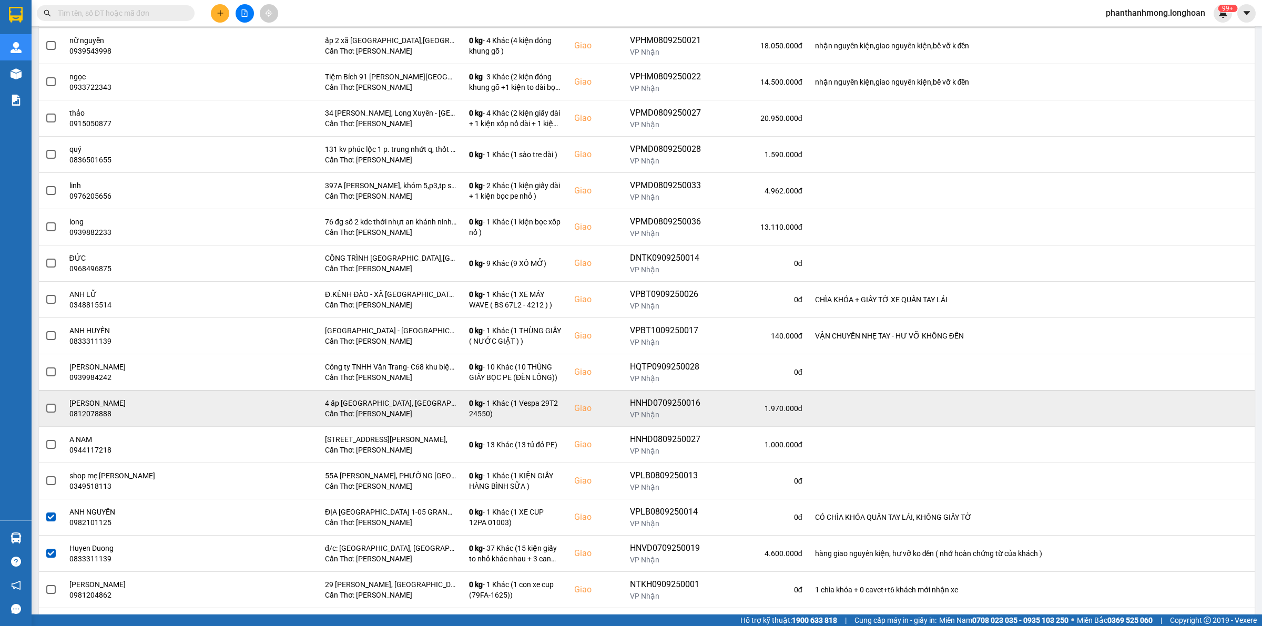
scroll to position [233, 0]
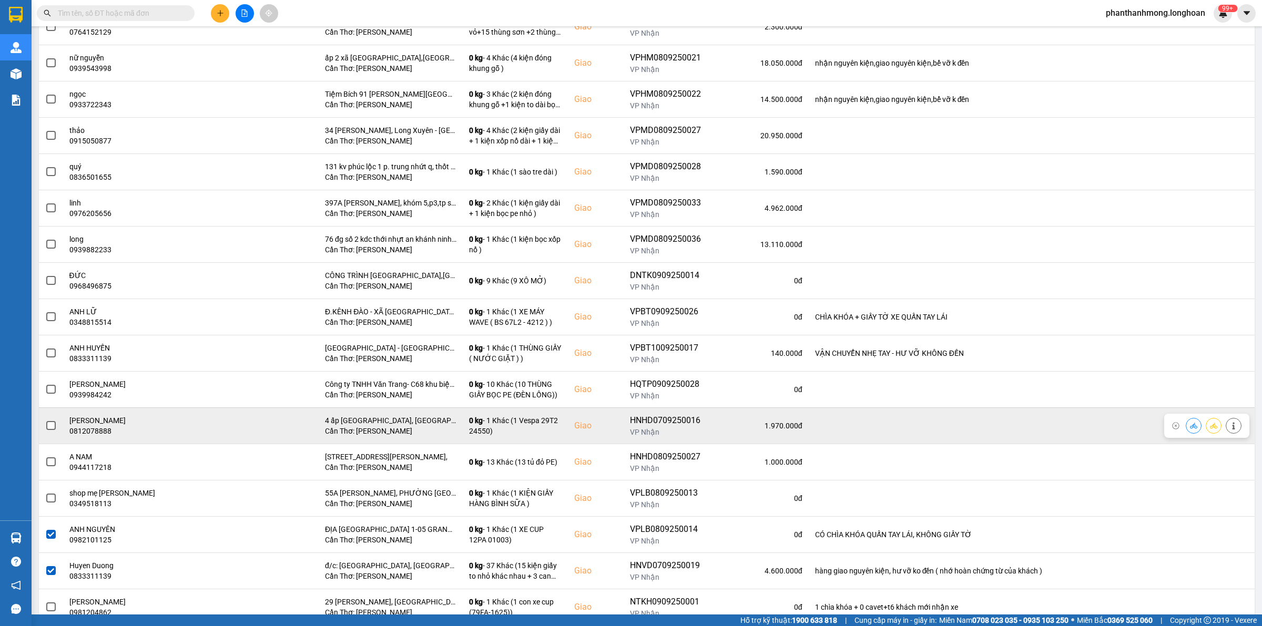
click at [52, 424] on span at bounding box center [50, 425] width 9 height 9
click at [45, 420] on input "checkbox" at bounding box center [45, 420] width 0 height 0
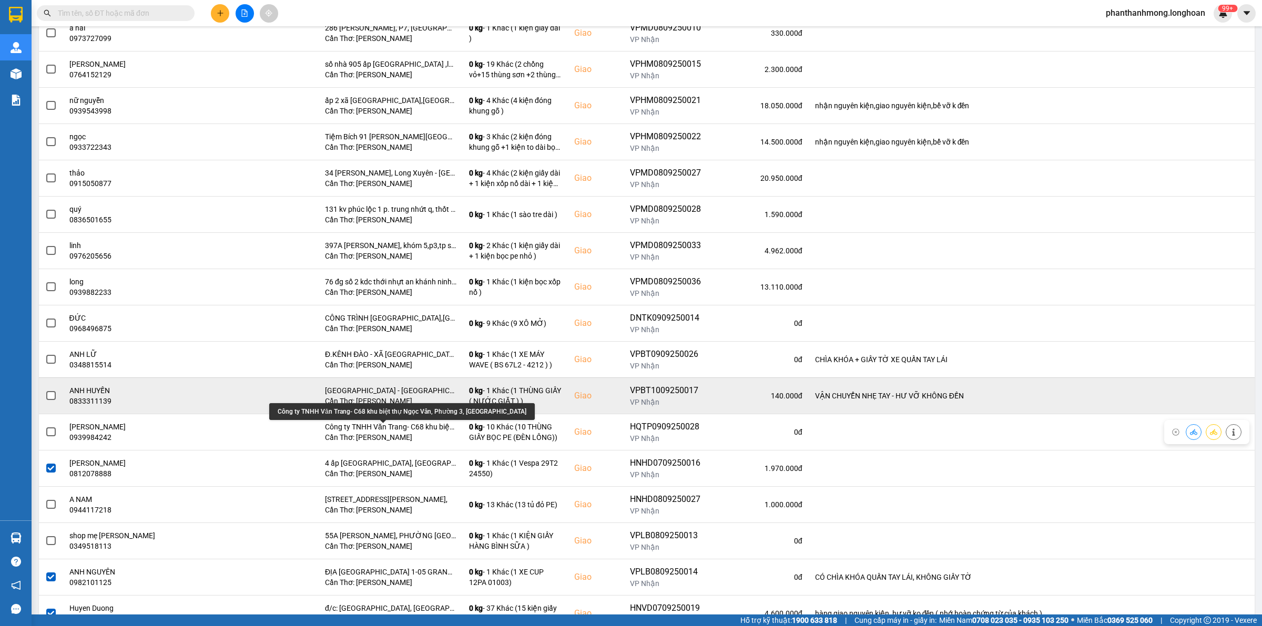
scroll to position [167, 0]
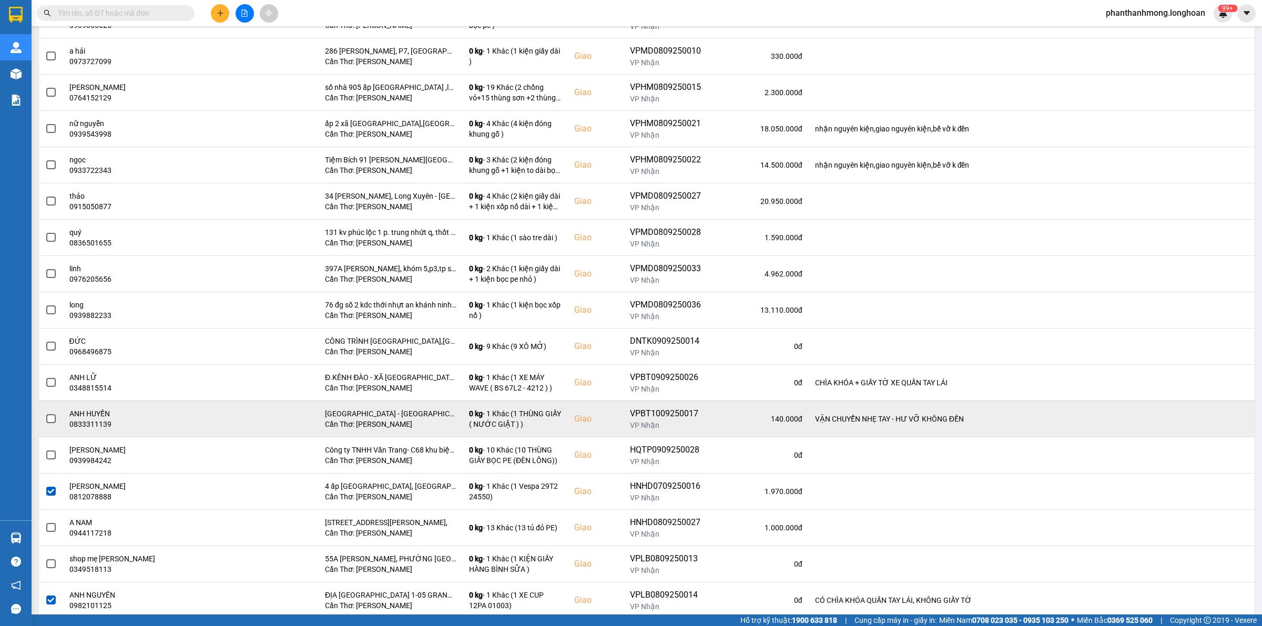
click at [50, 417] on span at bounding box center [50, 418] width 9 height 9
click at [45, 413] on input "checkbox" at bounding box center [45, 413] width 0 height 0
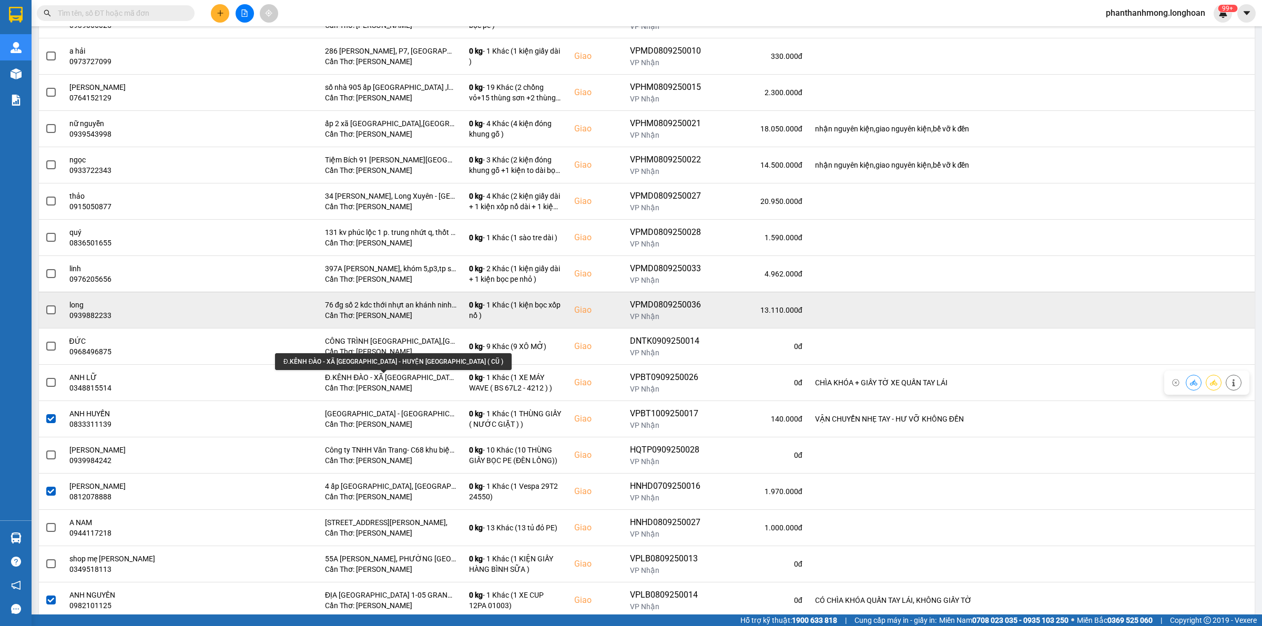
scroll to position [102, 0]
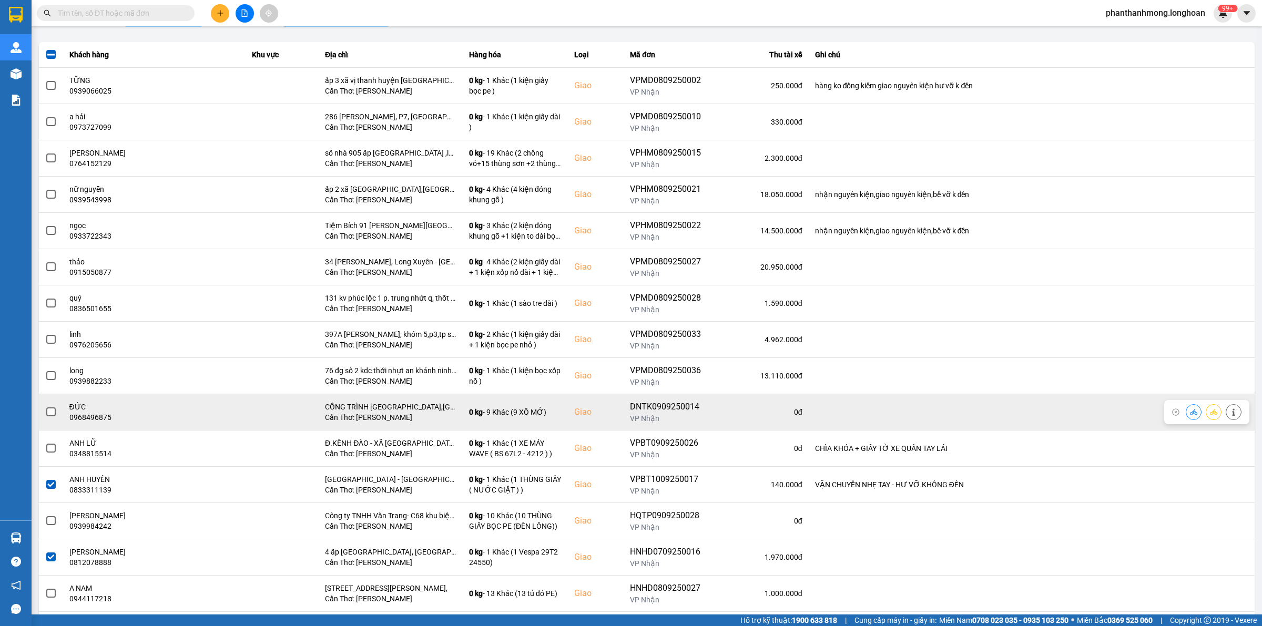
click at [51, 414] on span at bounding box center [50, 412] width 9 height 9
click at [45, 407] on input "checkbox" at bounding box center [45, 407] width 0 height 0
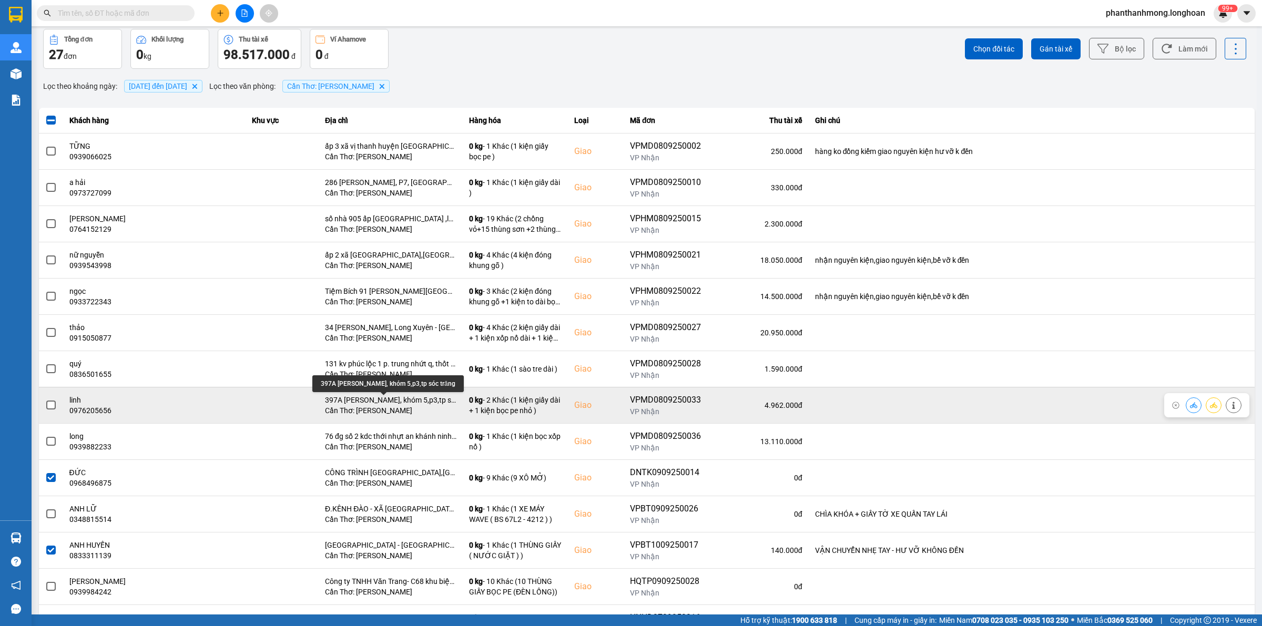
scroll to position [0, 0]
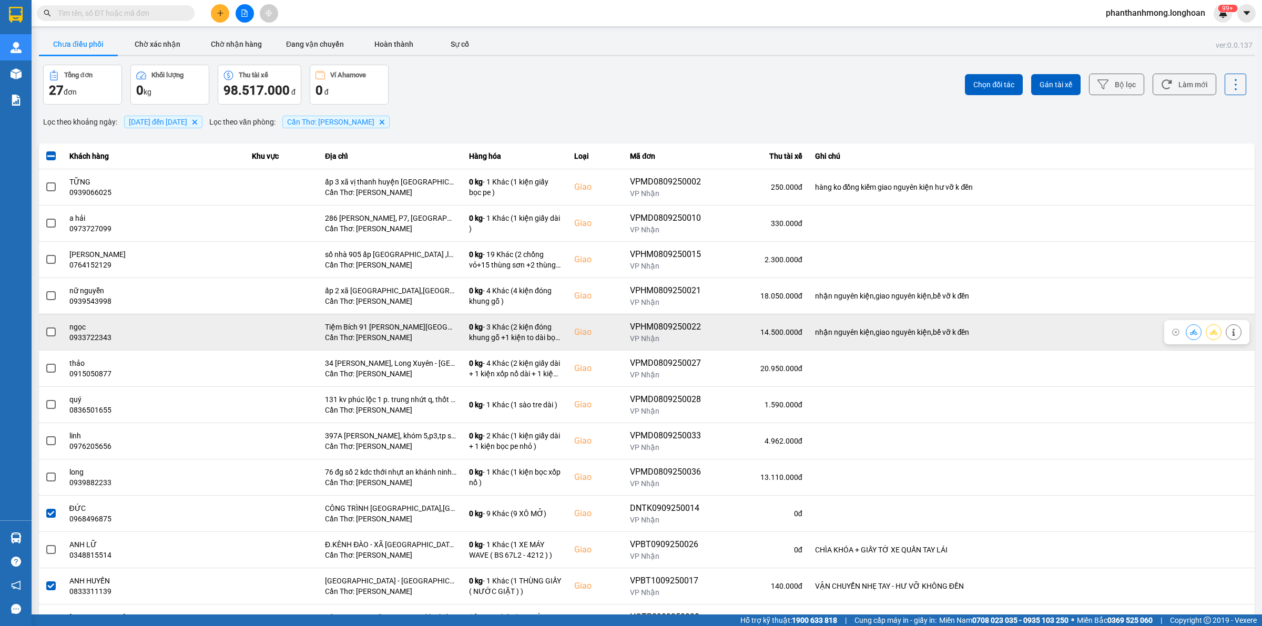
click at [54, 336] on span at bounding box center [50, 332] width 9 height 9
click at [45, 327] on input "checkbox" at bounding box center [45, 327] width 0 height 0
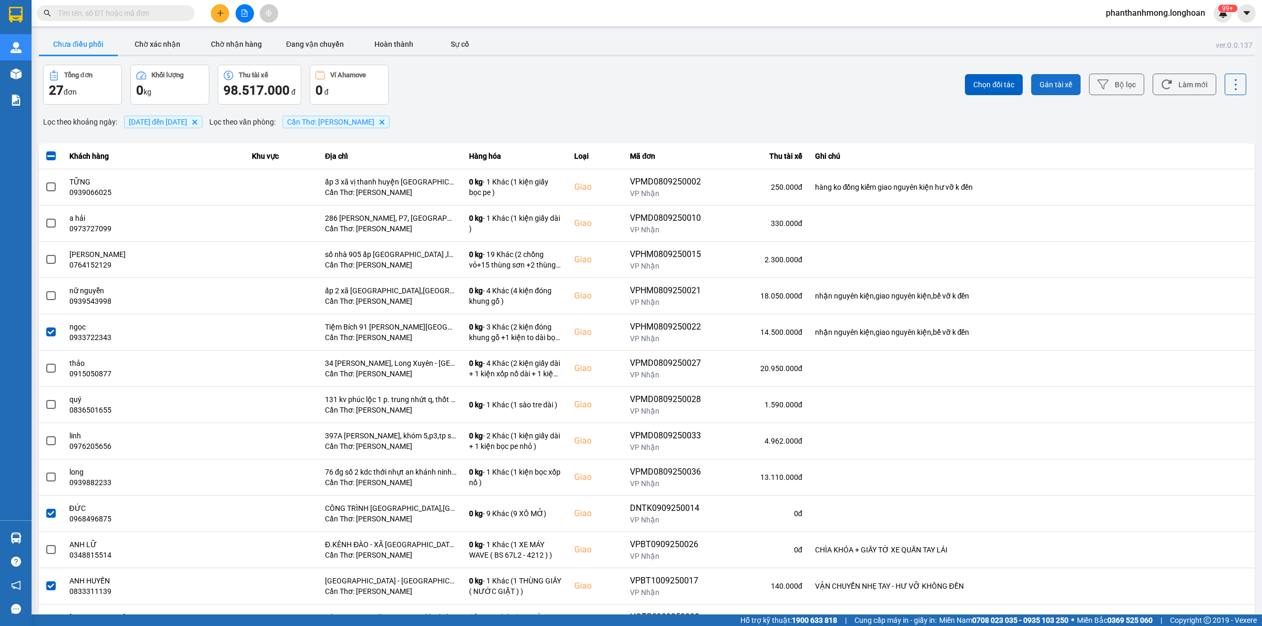
click at [1050, 82] on span "Gán tài xế" at bounding box center [1056, 84] width 33 height 11
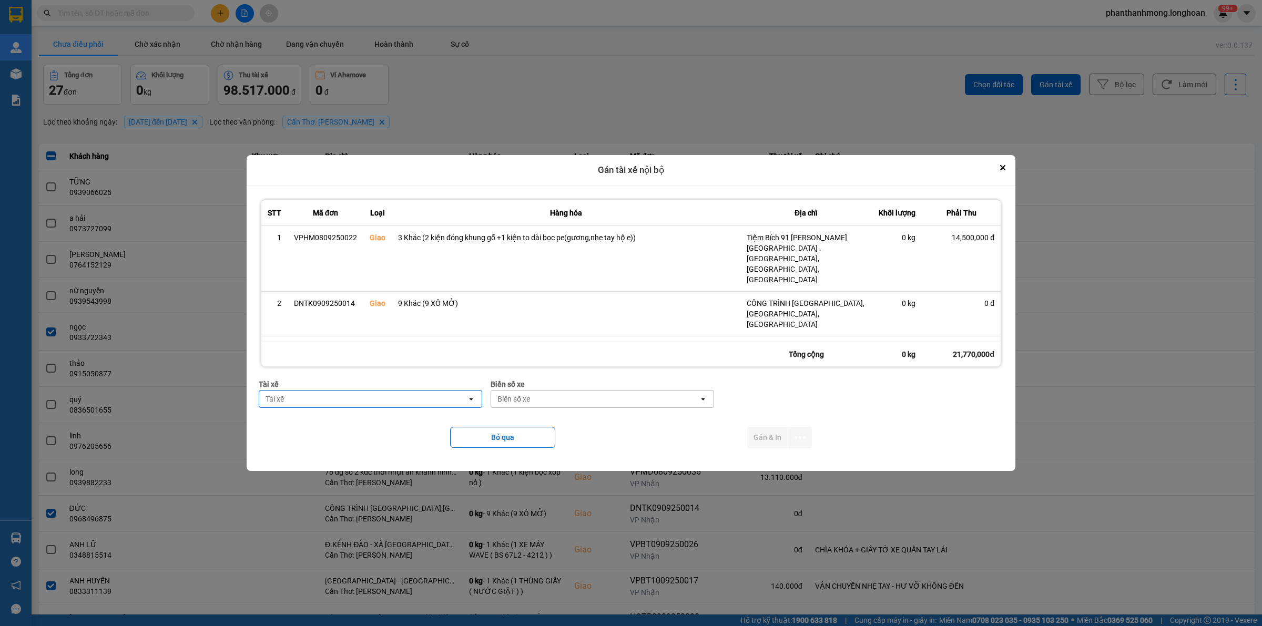
click at [423, 397] on div "Tài xế" at bounding box center [363, 399] width 208 height 17
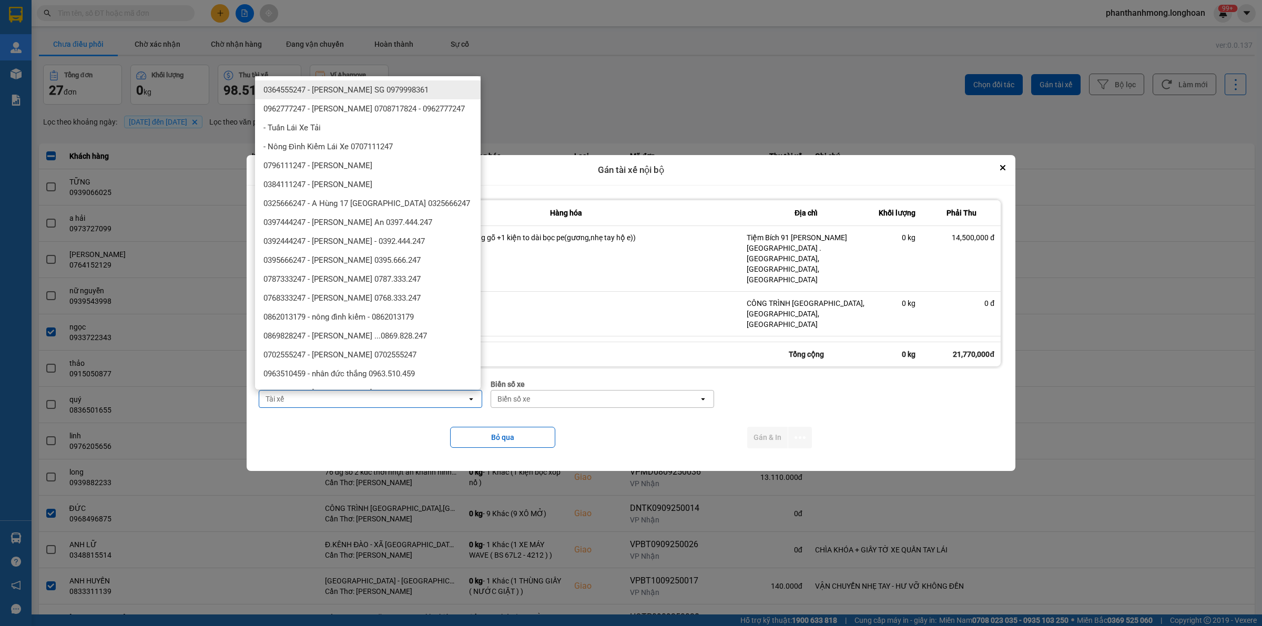
type input "a"
type input "A"
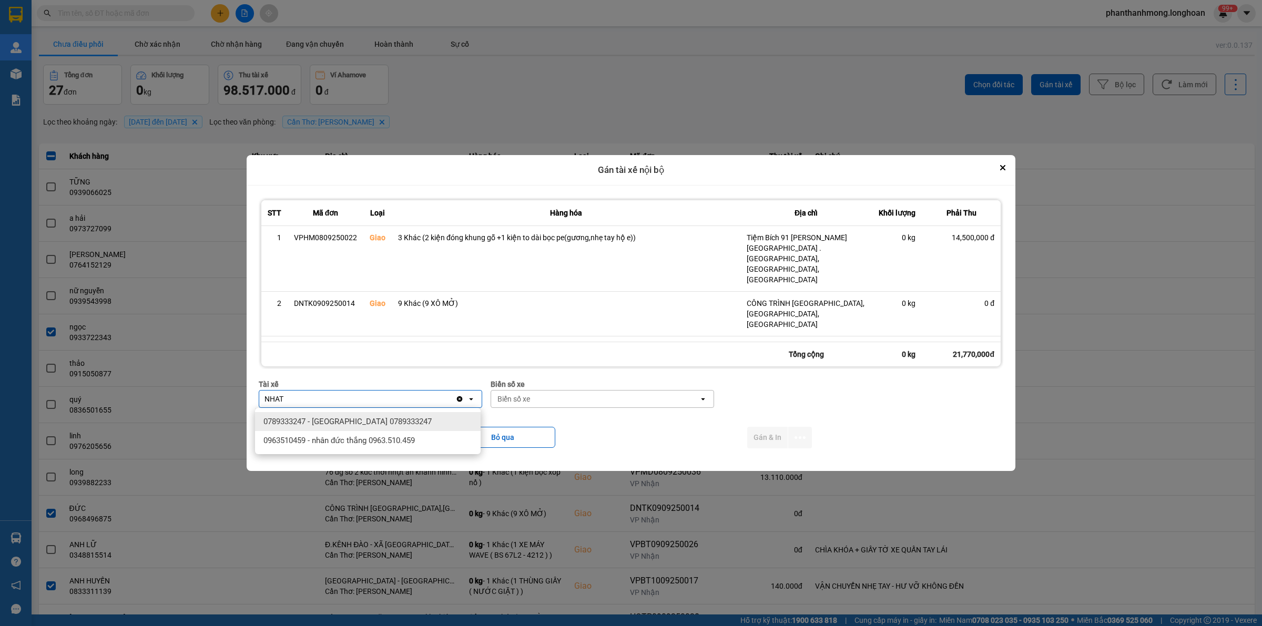
type input "NHAT"
click at [404, 424] on span "0789333247 - [GEOGRAPHIC_DATA] 0789333247" at bounding box center [348, 422] width 168 height 11
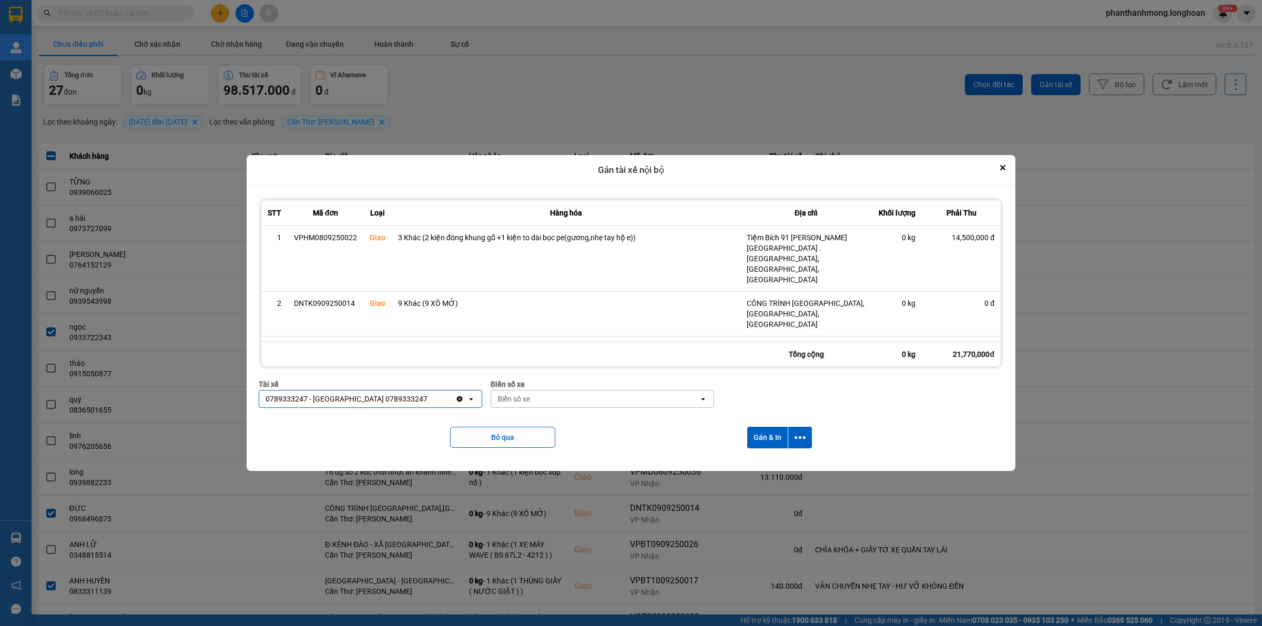
click at [556, 396] on div "Biển số xe" at bounding box center [595, 399] width 208 height 17
type input "778"
click at [549, 454] on div "29E-377.78" at bounding box center [602, 459] width 226 height 19
click at [799, 438] on icon "dialog" at bounding box center [800, 437] width 11 height 11
click at [748, 467] on span "Chỉ gán tài" at bounding box center [759, 466] width 35 height 11
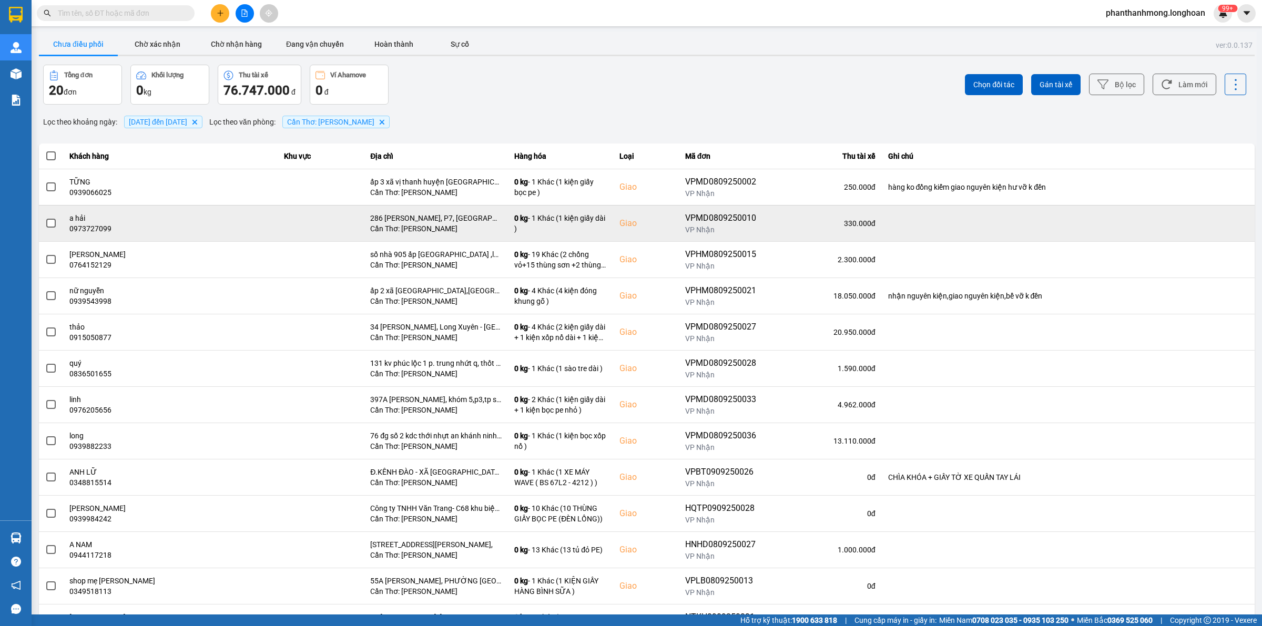
click at [46, 226] on span at bounding box center [50, 223] width 9 height 9
click at [45, 218] on input "checkbox" at bounding box center [45, 218] width 0 height 0
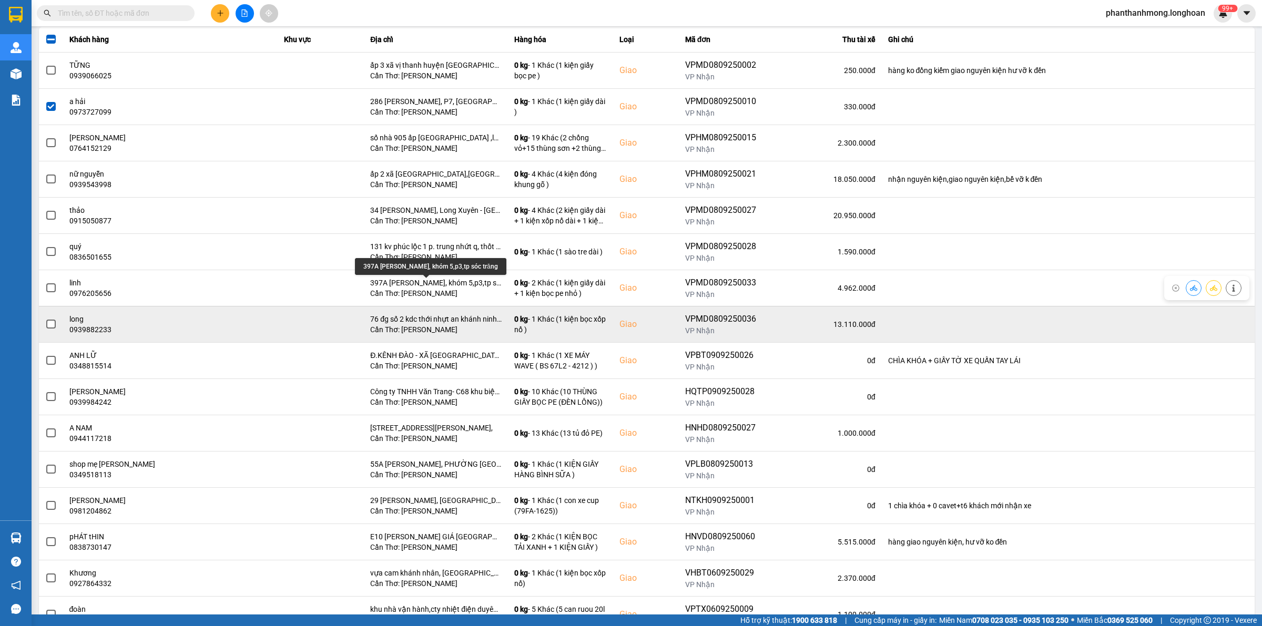
scroll to position [131, 0]
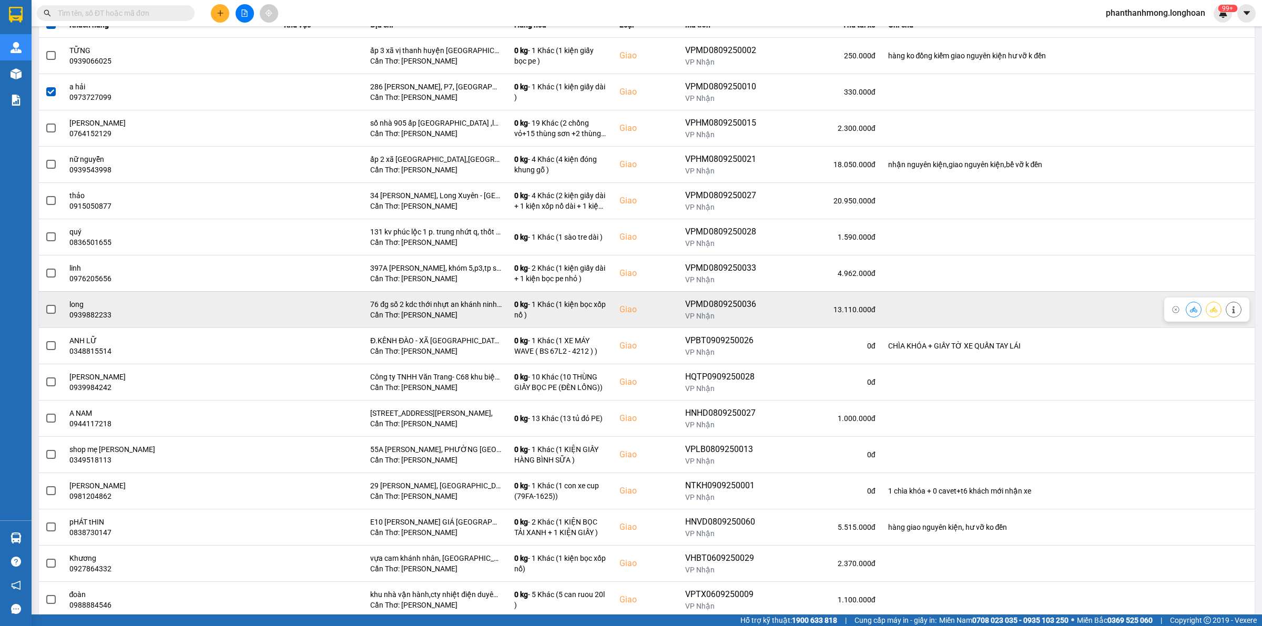
click at [51, 311] on span at bounding box center [50, 309] width 9 height 9
click at [45, 304] on input "checkbox" at bounding box center [45, 304] width 0 height 0
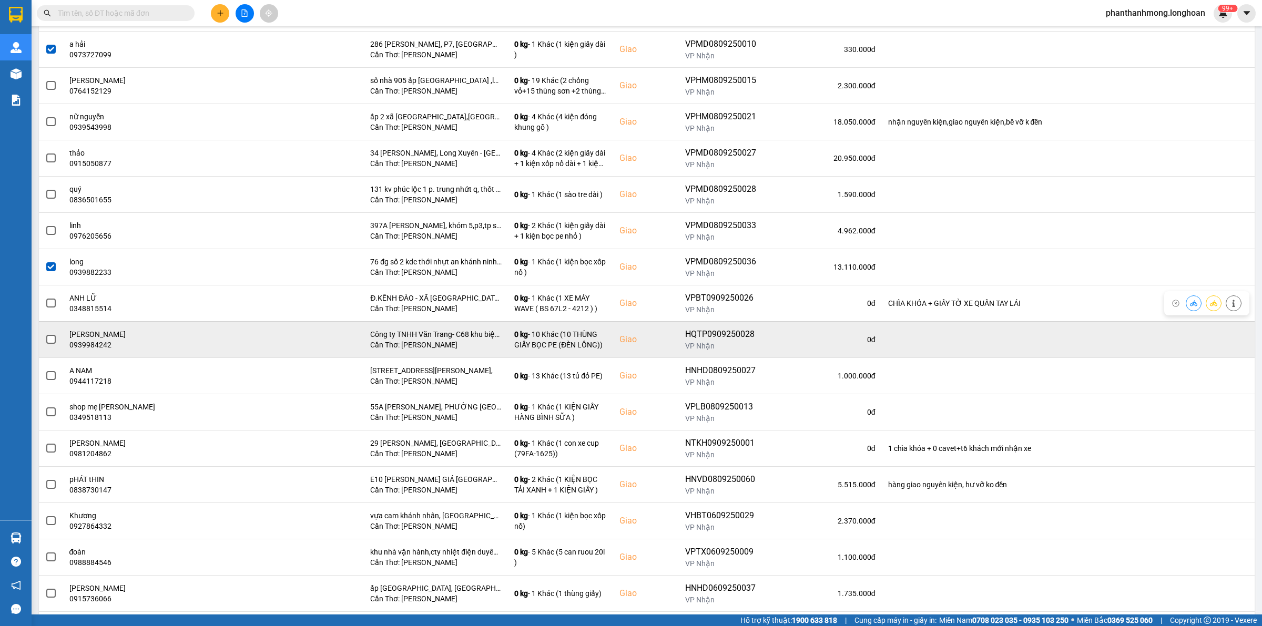
scroll to position [197, 0]
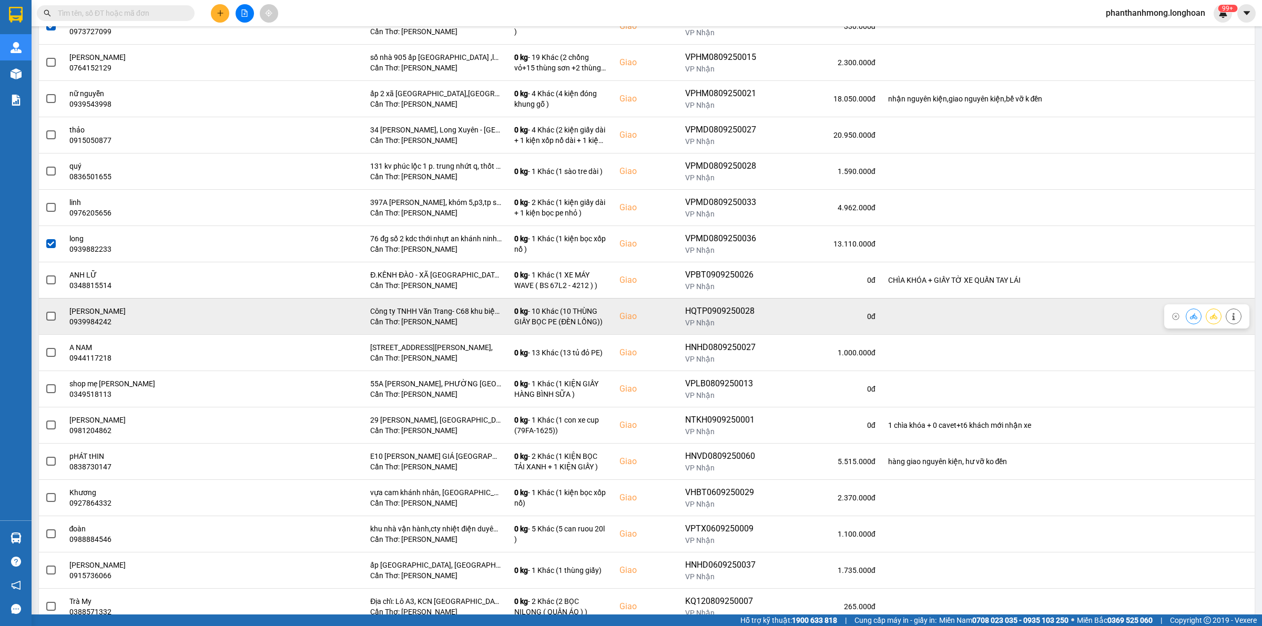
click at [50, 316] on span at bounding box center [50, 316] width 9 height 9
click at [45, 311] on input "checkbox" at bounding box center [45, 311] width 0 height 0
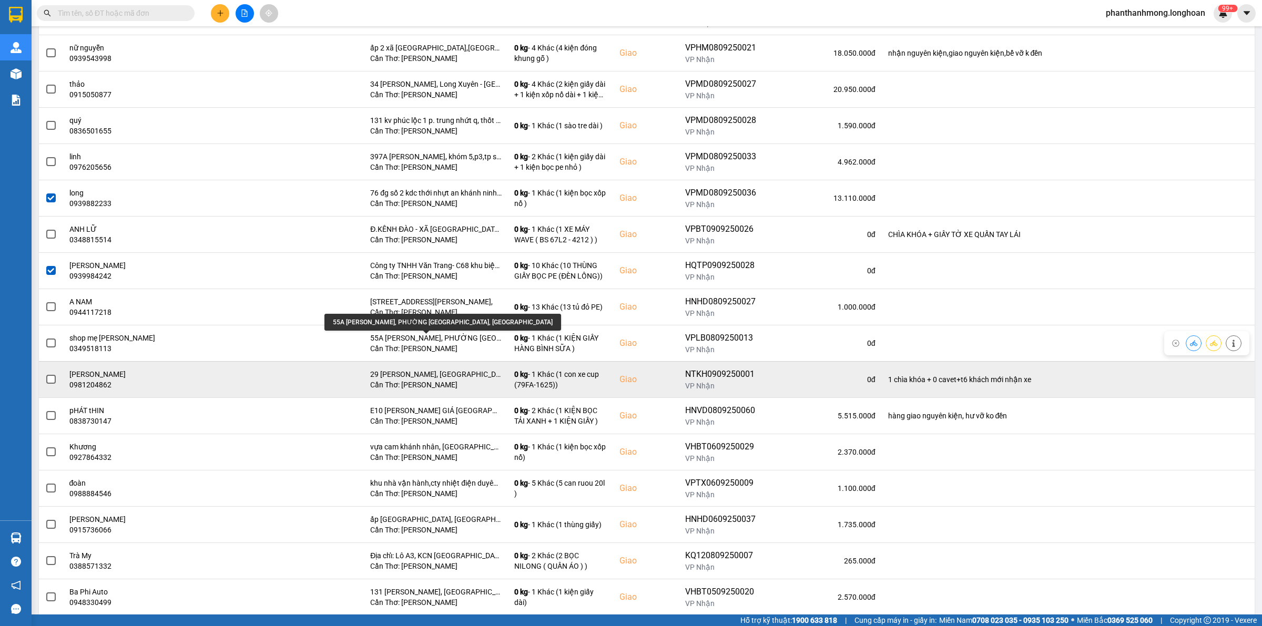
scroll to position [263, 0]
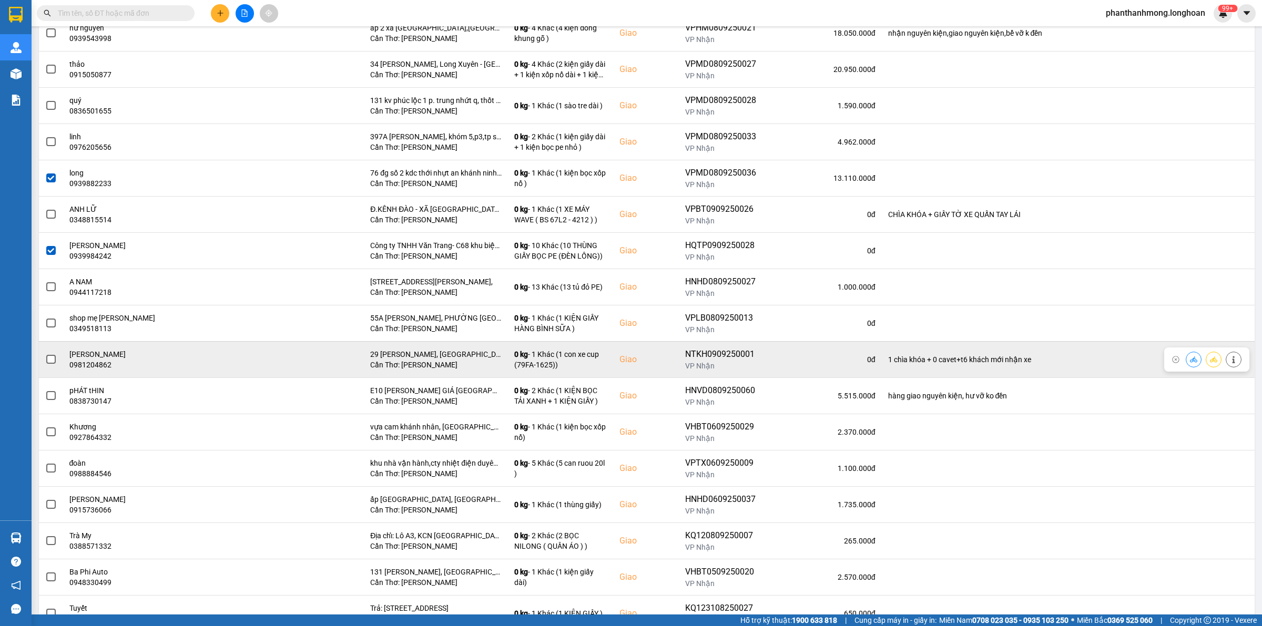
click at [56, 366] on td at bounding box center [51, 359] width 24 height 36
click at [52, 363] on span at bounding box center [50, 359] width 9 height 9
click at [45, 354] on input "checkbox" at bounding box center [45, 354] width 0 height 0
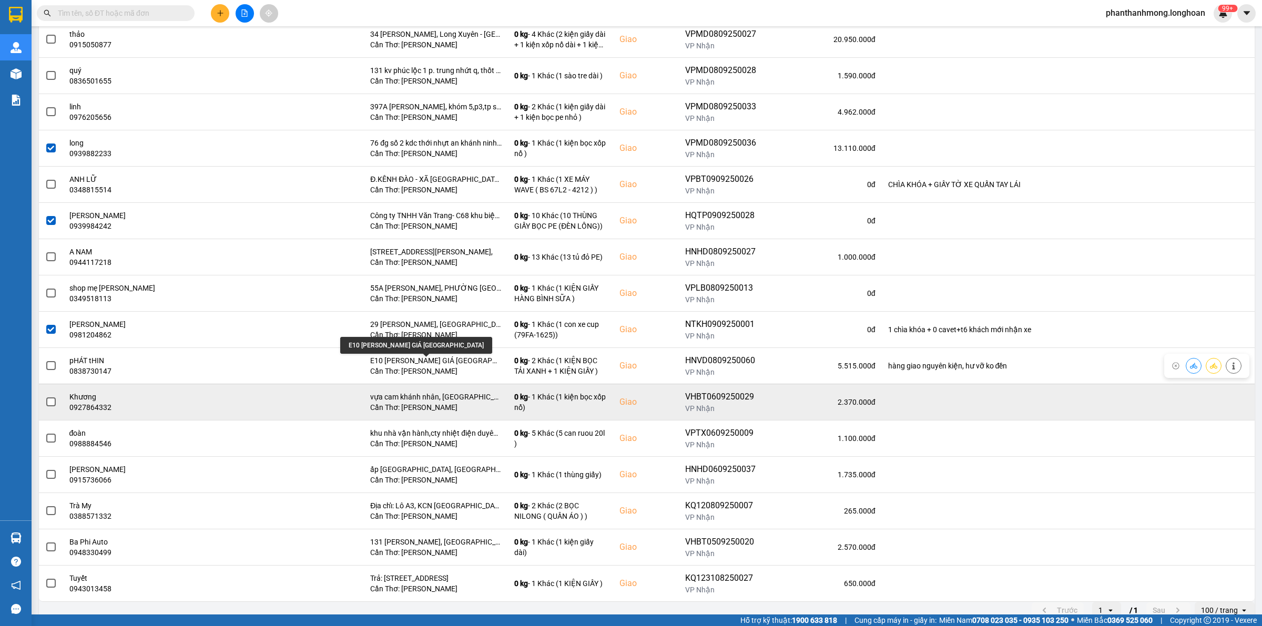
scroll to position [307, 0]
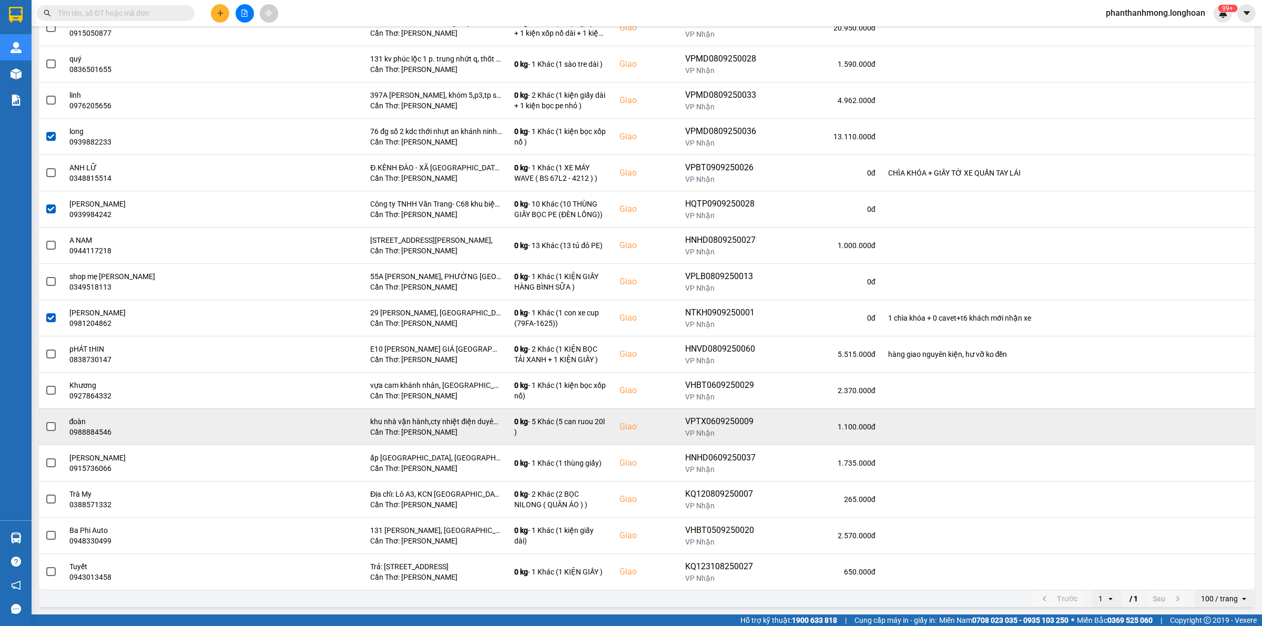
click at [46, 427] on span at bounding box center [50, 426] width 9 height 9
click at [45, 421] on input "checkbox" at bounding box center [45, 421] width 0 height 0
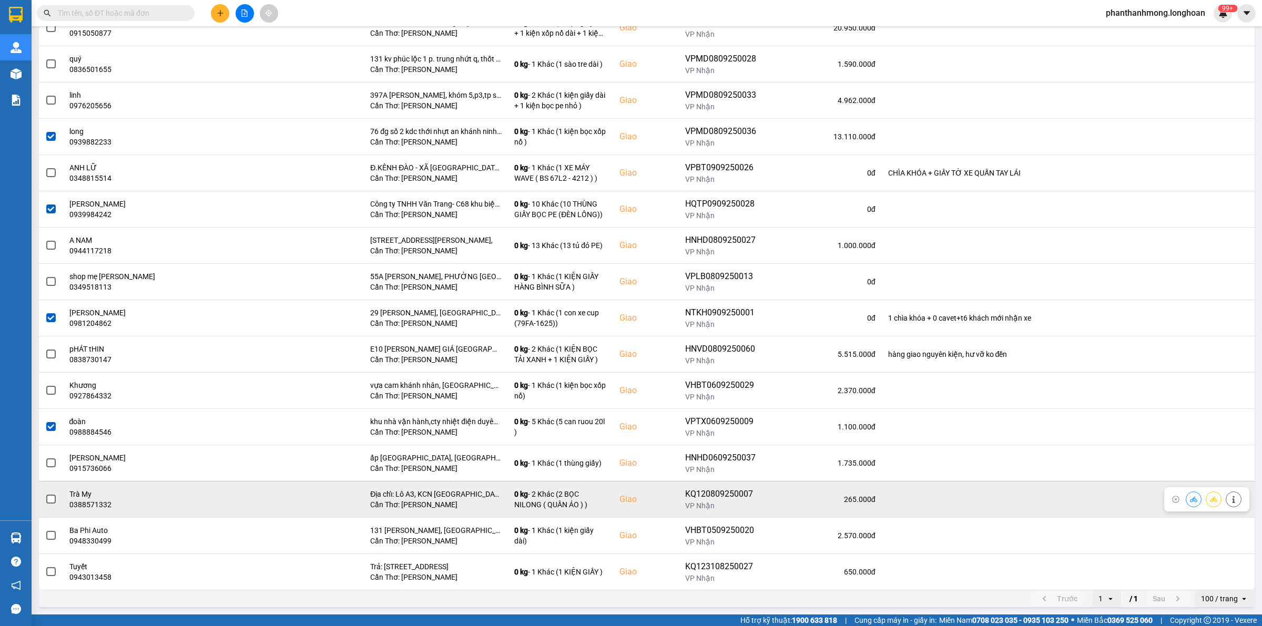
click at [61, 495] on td at bounding box center [51, 499] width 24 height 36
click at [51, 501] on span at bounding box center [50, 499] width 9 height 9
click at [45, 494] on input "checkbox" at bounding box center [45, 494] width 0 height 0
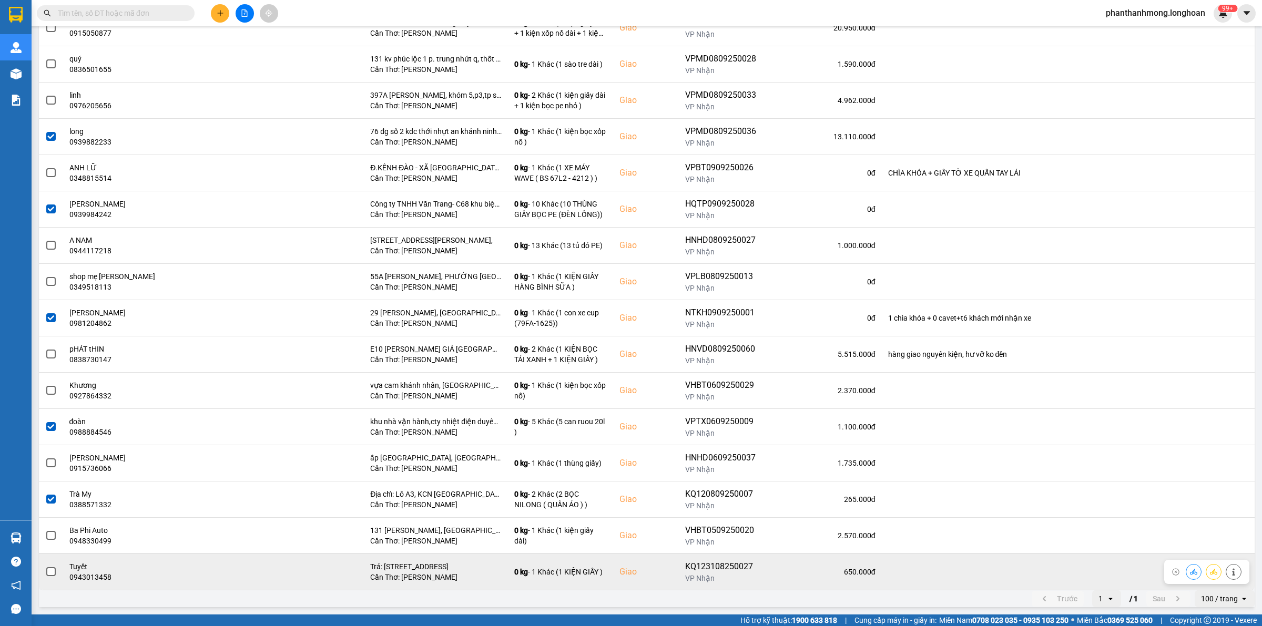
click at [53, 572] on span at bounding box center [50, 572] width 9 height 9
click at [45, 566] on input "checkbox" at bounding box center [45, 566] width 0 height 0
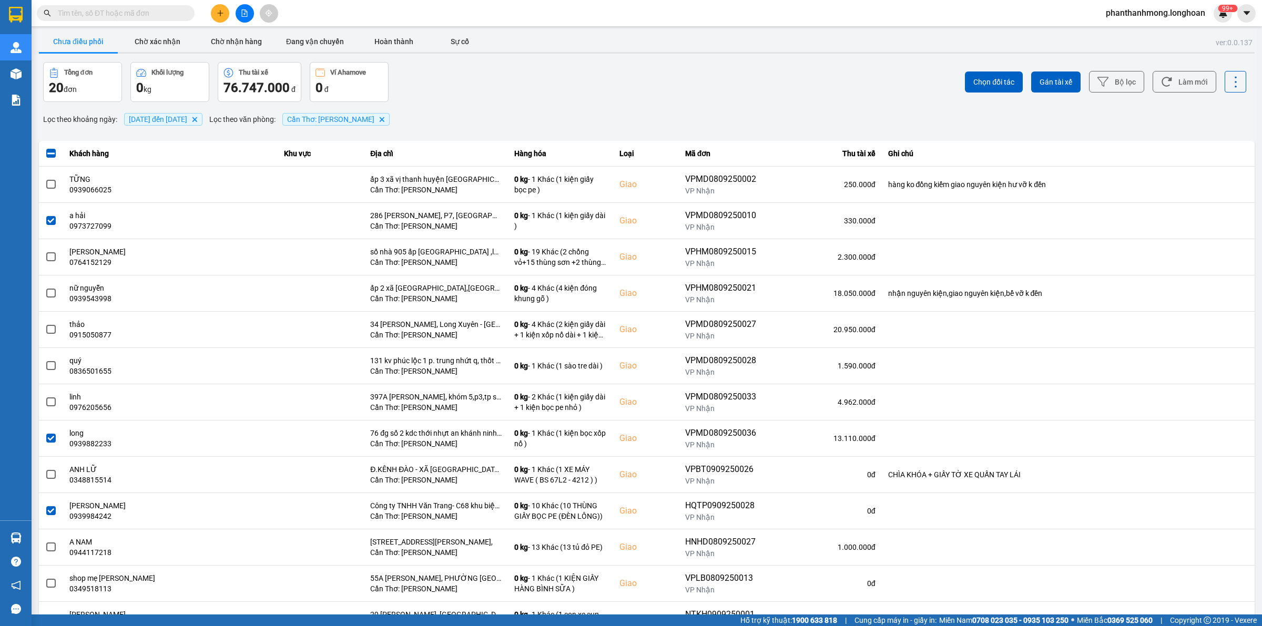
scroll to position [0, 0]
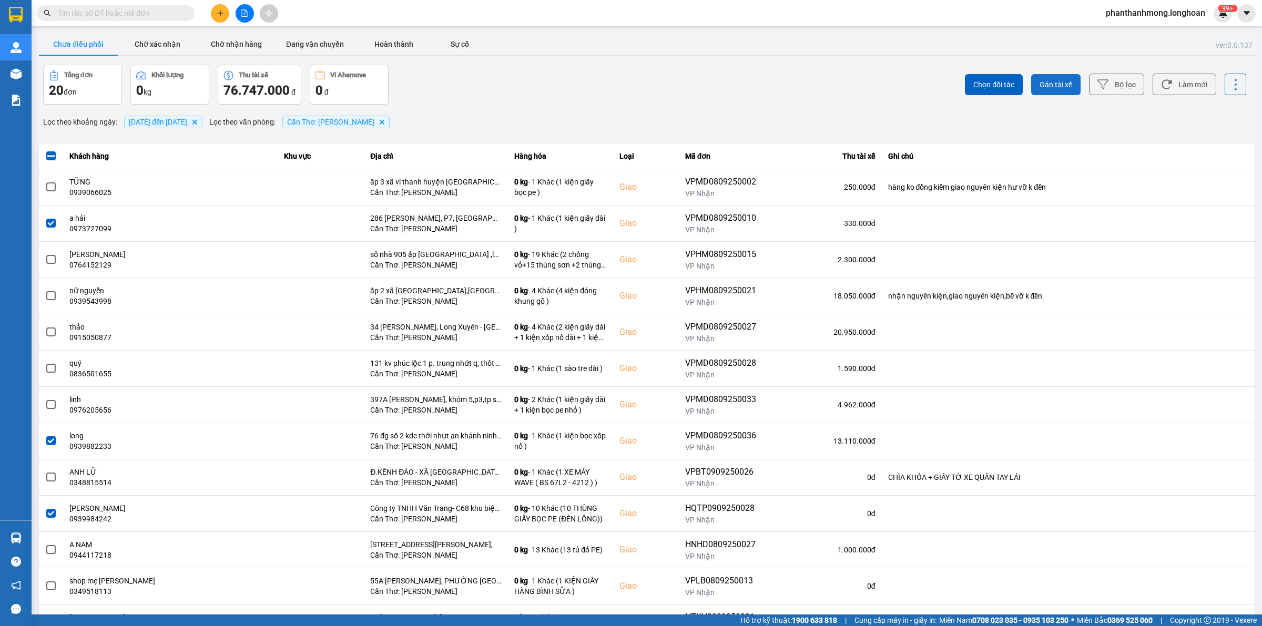
click at [1040, 83] on span "Gán tài xế" at bounding box center [1056, 84] width 33 height 11
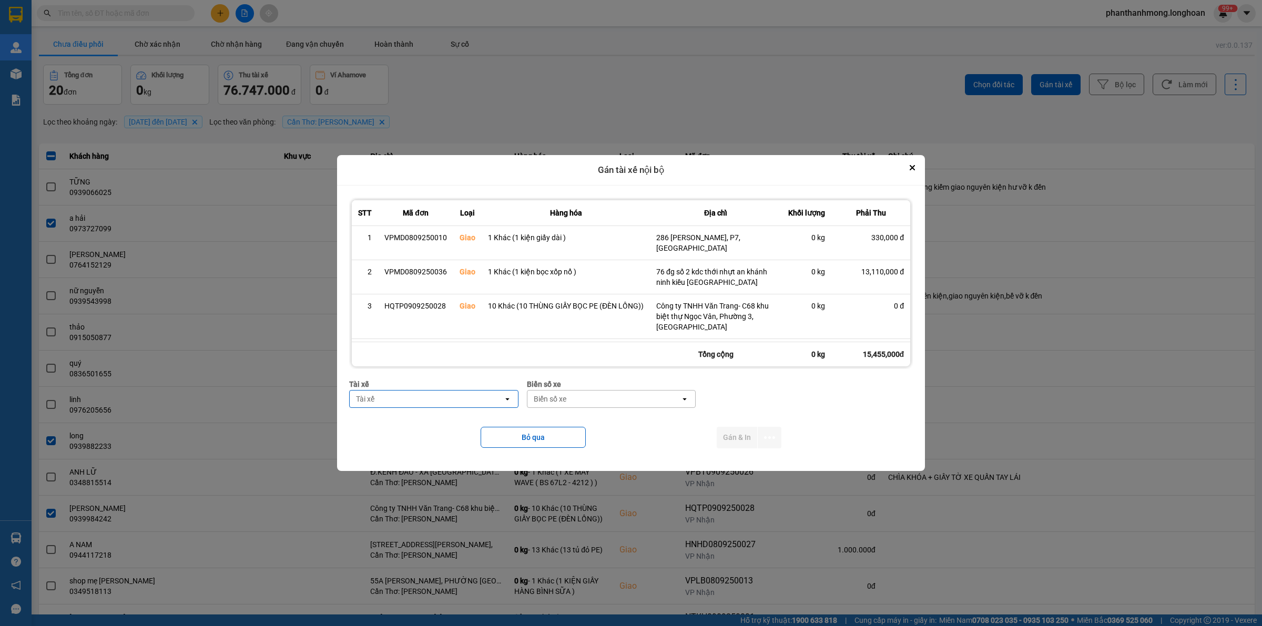
click at [450, 402] on div "Tài xế" at bounding box center [427, 399] width 154 height 17
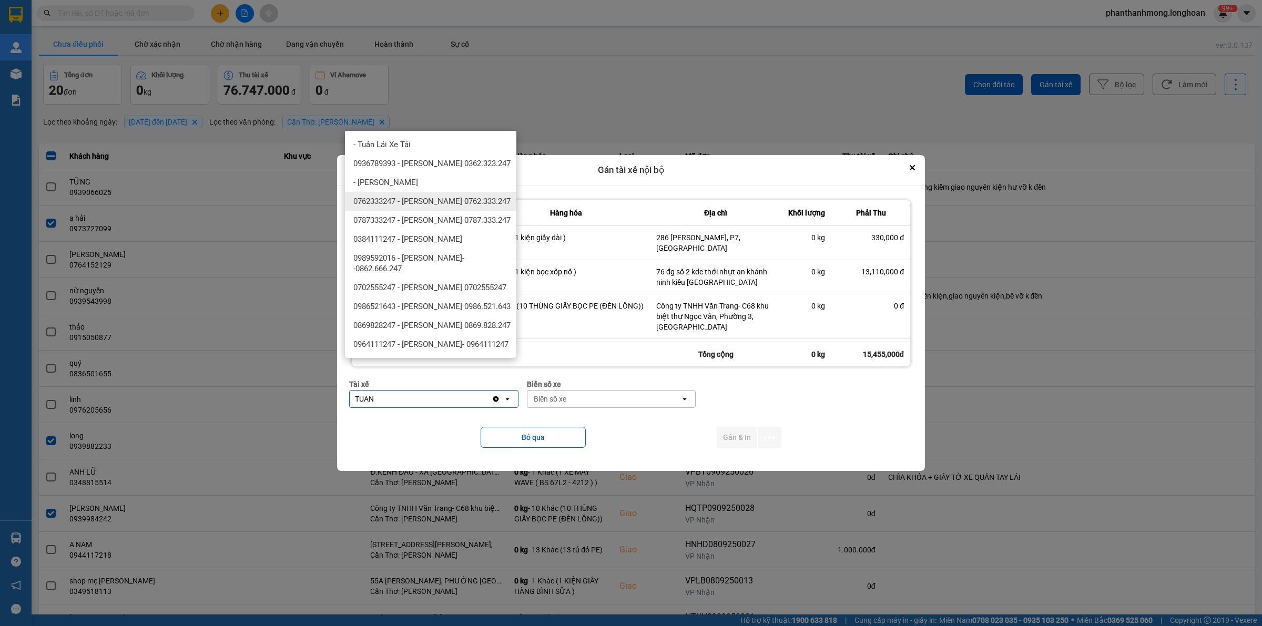
type input "TUAN"
click at [456, 198] on span "0762333247 - [PERSON_NAME] 0762.333.247" at bounding box center [431, 201] width 157 height 11
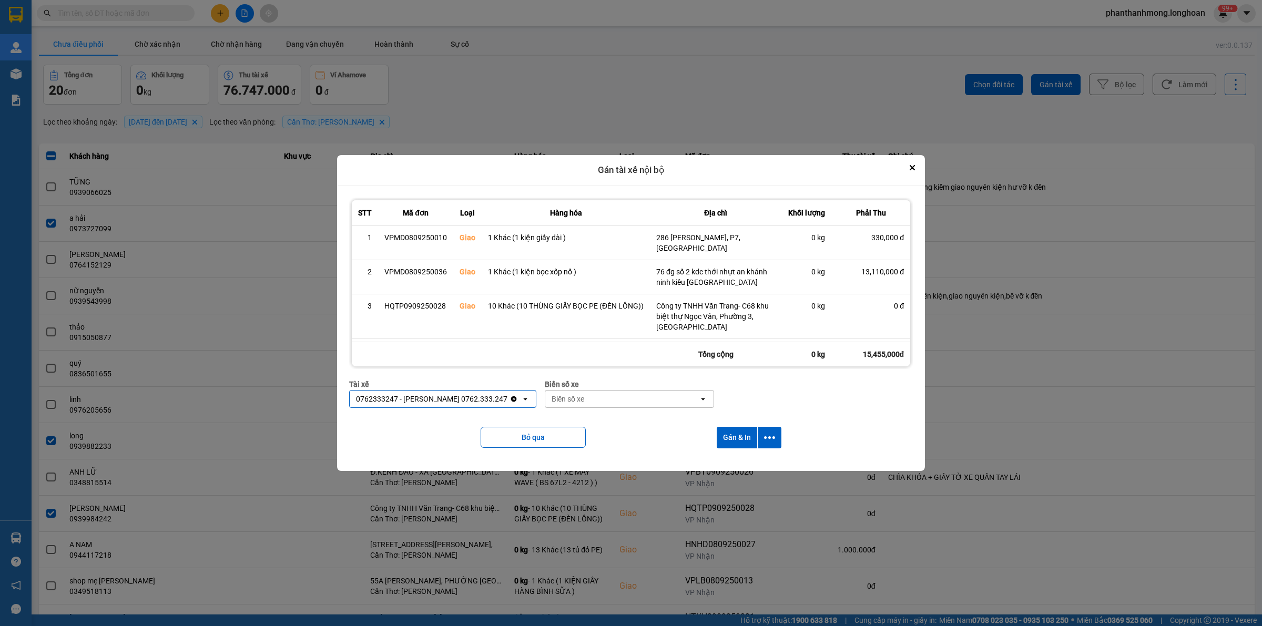
click at [635, 404] on div "Biển số xe" at bounding box center [622, 399] width 154 height 17
type input "90"
click at [624, 420] on div "50H-089.90" at bounding box center [618, 421] width 171 height 19
click at [764, 433] on button "dialog" at bounding box center [770, 438] width 24 height 22
click at [734, 465] on span "Chỉ gán tài" at bounding box center [729, 466] width 35 height 11
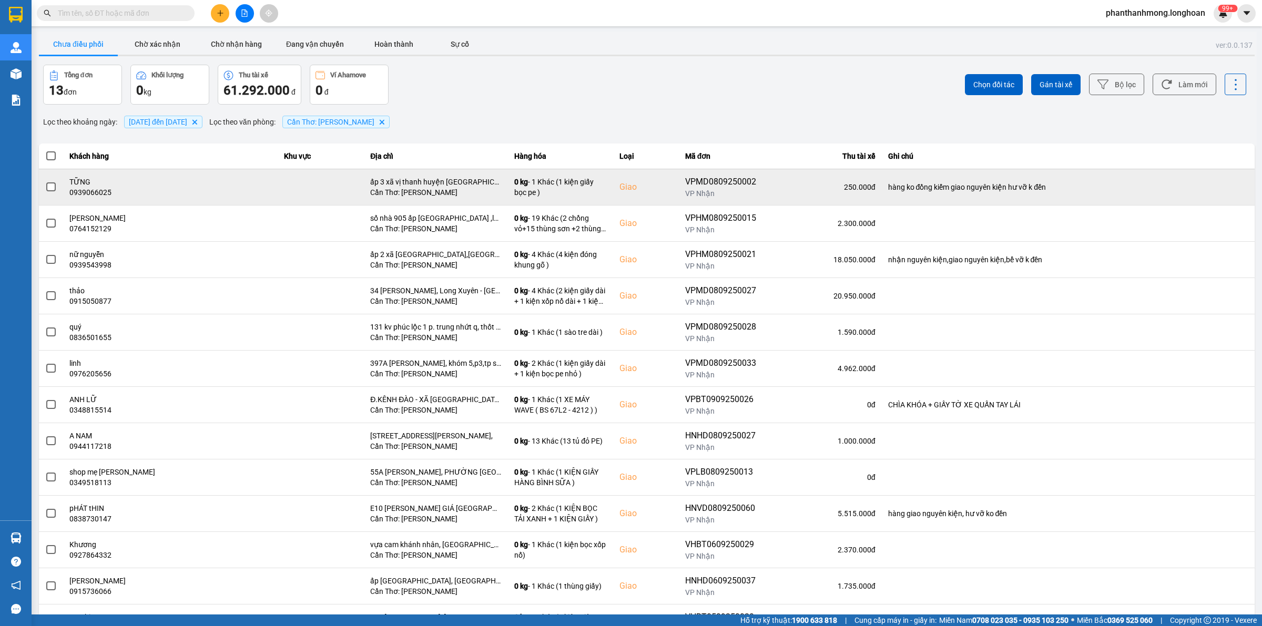
click at [44, 190] on td at bounding box center [51, 187] width 24 height 36
click at [47, 189] on span at bounding box center [50, 187] width 9 height 9
click at [45, 181] on input "checkbox" at bounding box center [45, 181] width 0 height 0
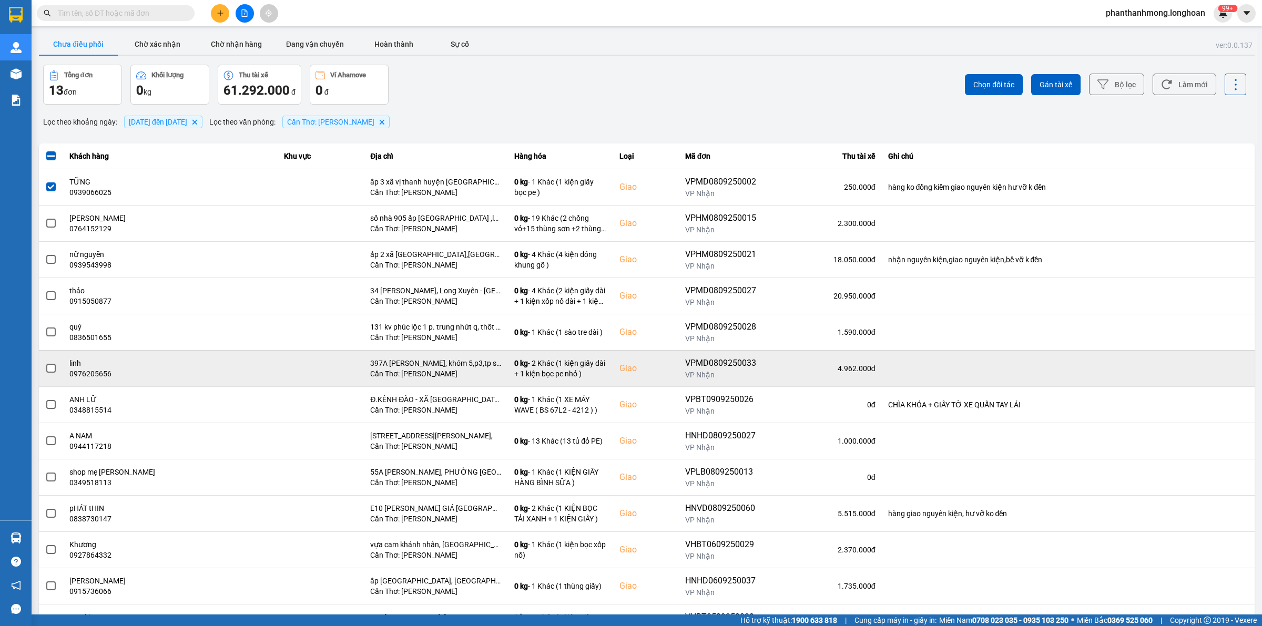
click at [53, 372] on span at bounding box center [50, 368] width 9 height 9
click at [45, 363] on input "checkbox" at bounding box center [45, 363] width 0 height 0
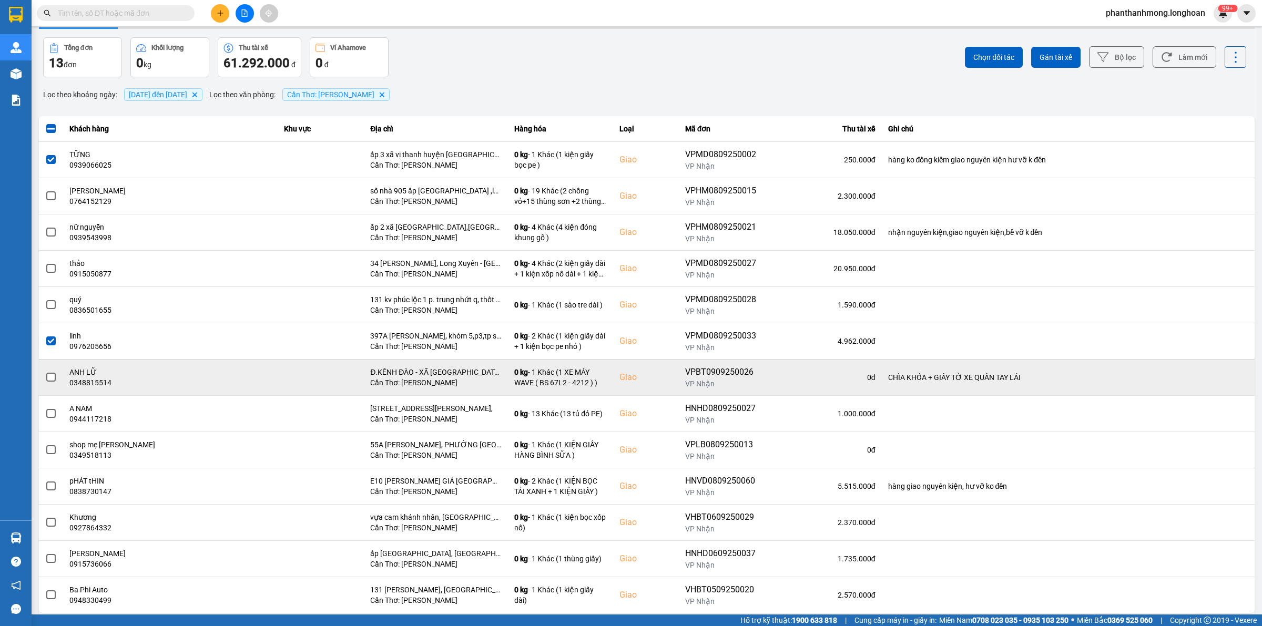
scroll to position [53, 0]
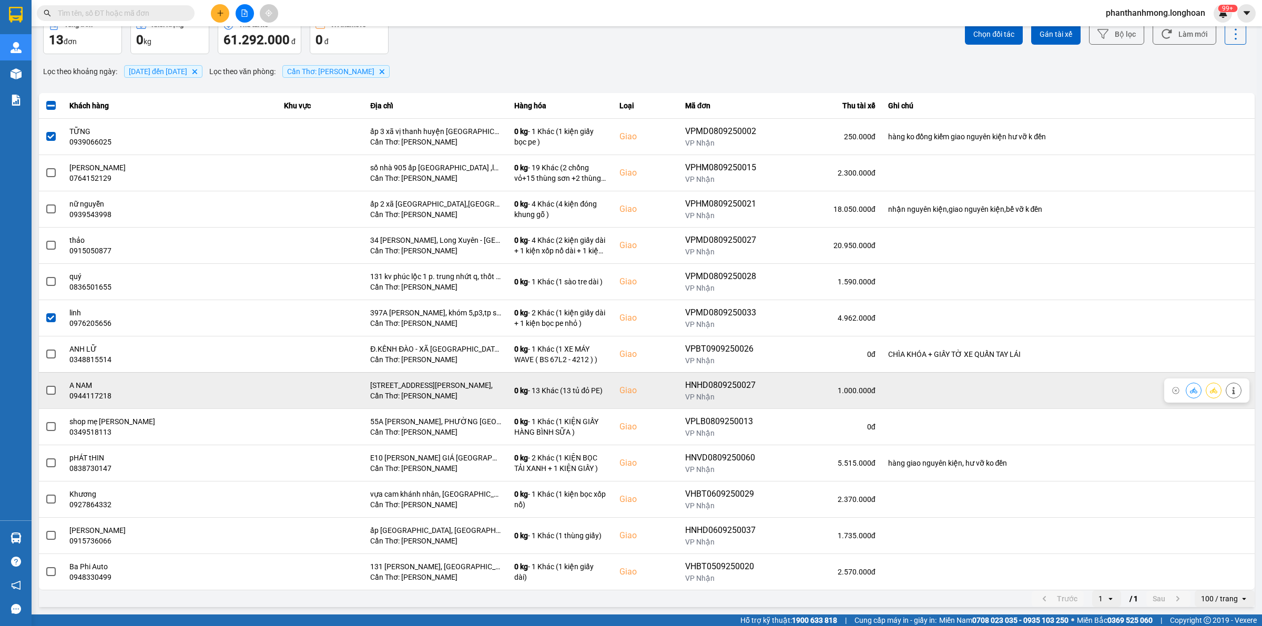
click at [49, 390] on span at bounding box center [50, 390] width 9 height 9
click at [45, 385] on input "checkbox" at bounding box center [45, 385] width 0 height 0
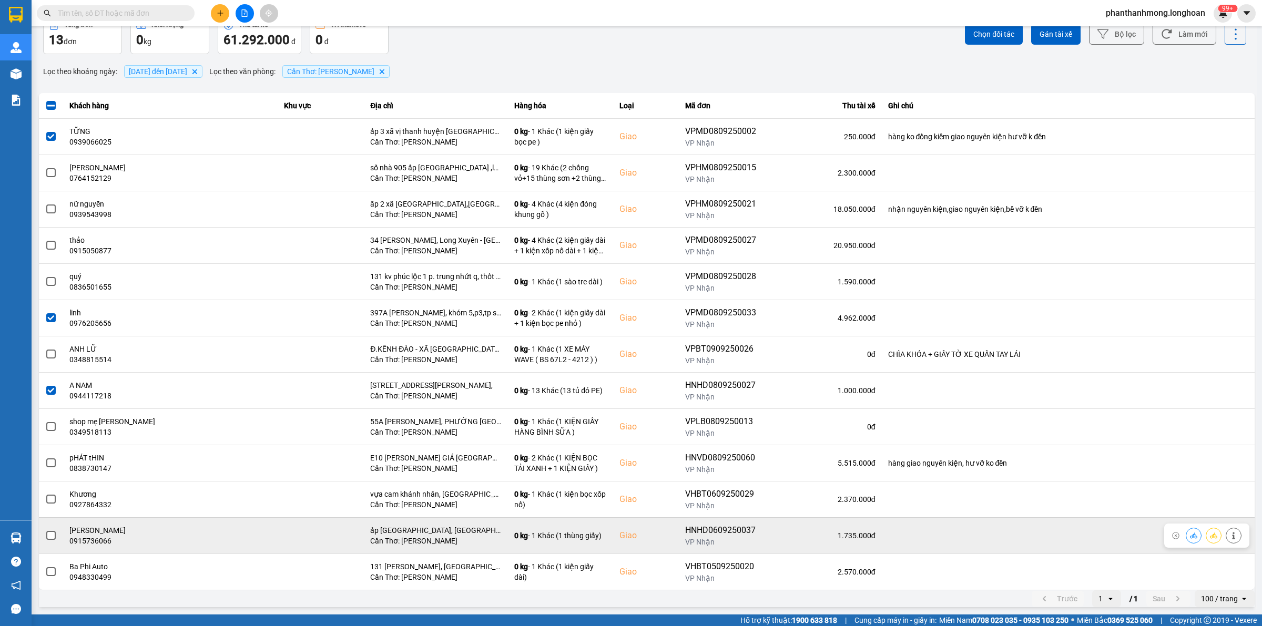
click at [50, 534] on span at bounding box center [50, 535] width 9 height 9
click at [45, 530] on input "checkbox" at bounding box center [45, 530] width 0 height 0
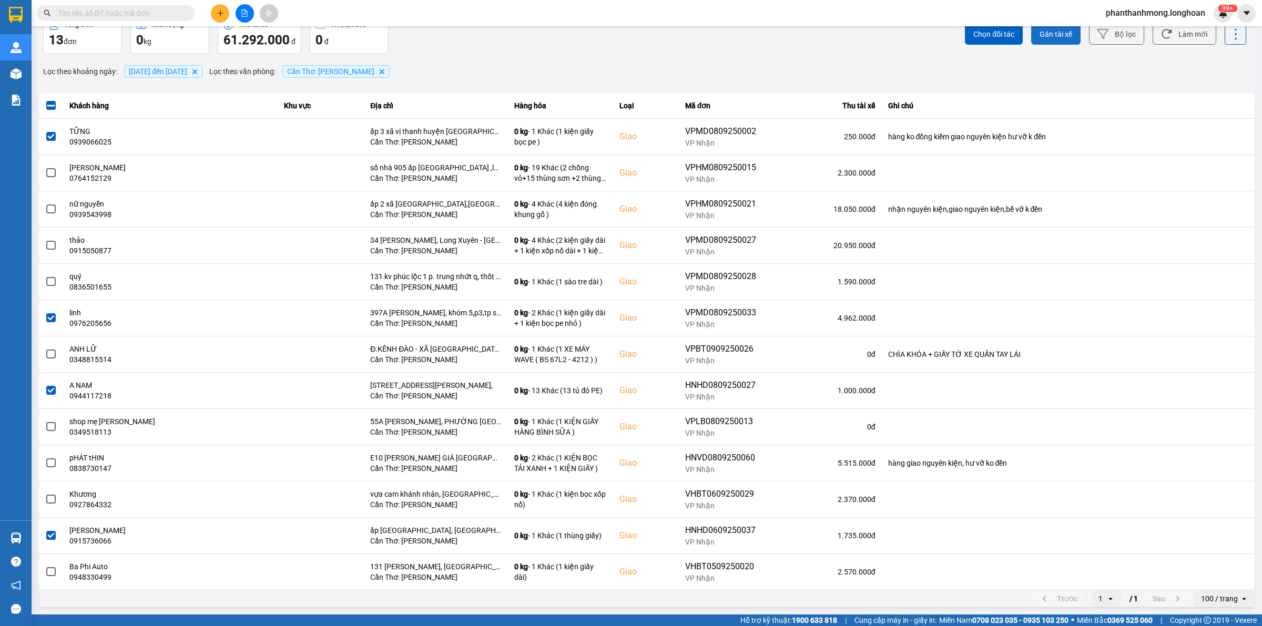
click at [1046, 37] on button "Gán tài xế" at bounding box center [1055, 34] width 49 height 21
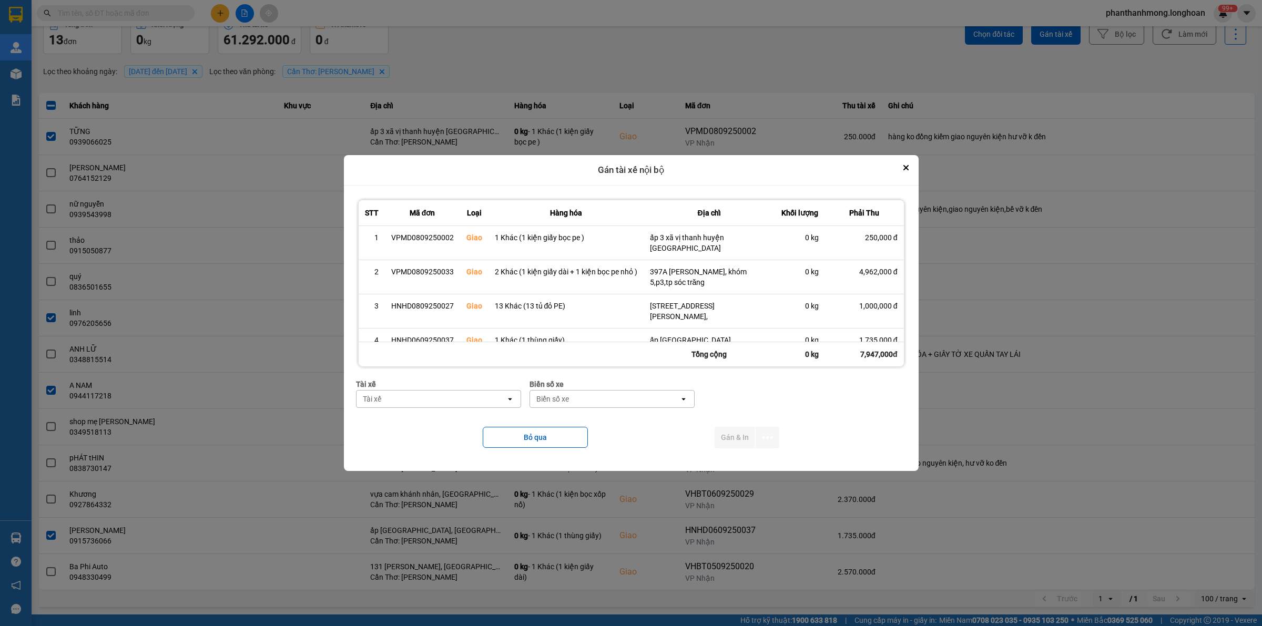
click at [455, 406] on div "Tài xế" at bounding box center [431, 399] width 149 height 17
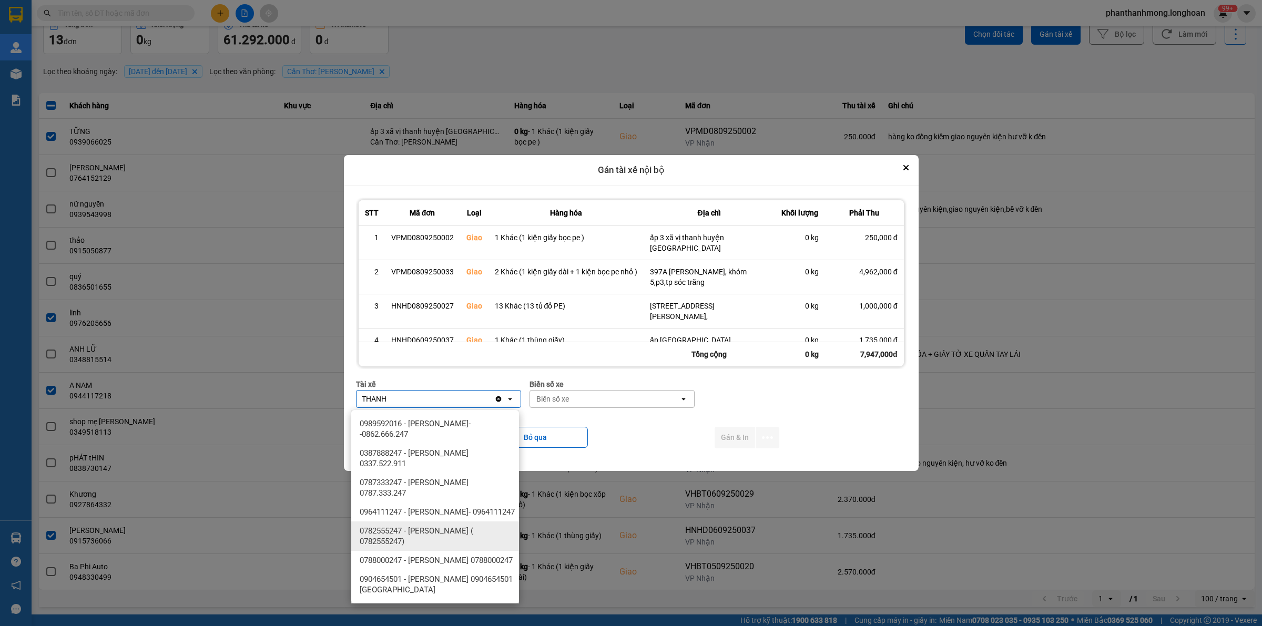
type input "THANH"
click at [467, 547] on span "0782555247 - [PERSON_NAME] ( 0782555247)" at bounding box center [437, 536] width 155 height 21
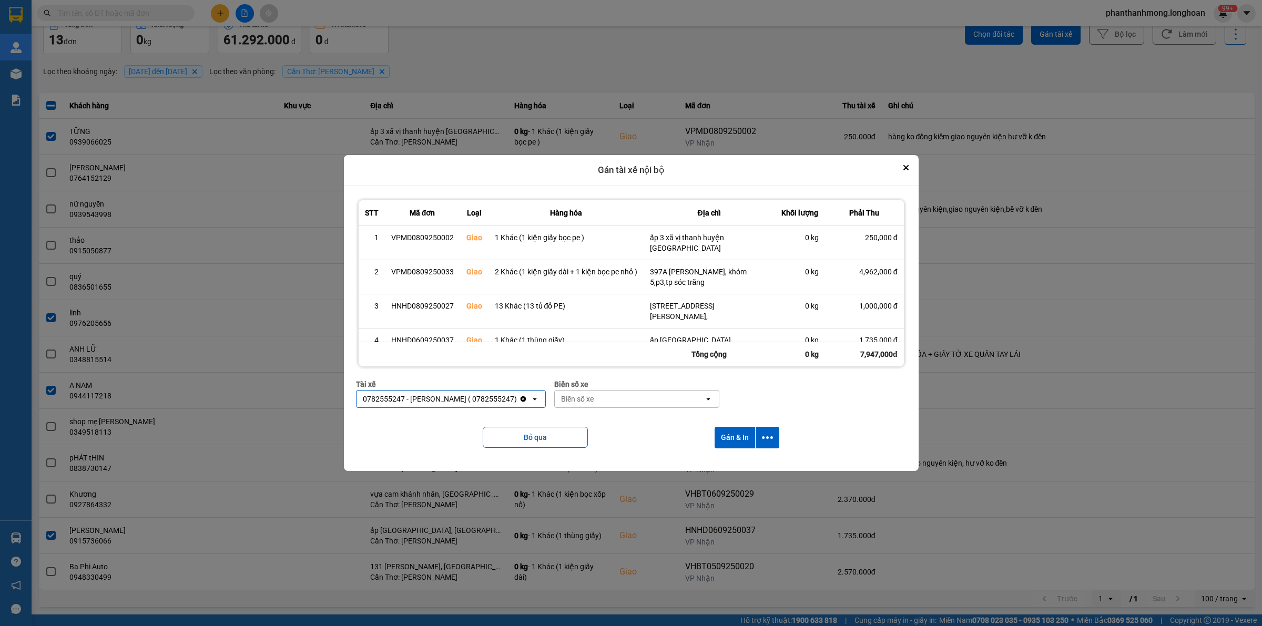
click at [594, 404] on div "Biển số xe" at bounding box center [577, 399] width 33 height 11
type input "2030"
click at [609, 420] on span "29E-120.30" at bounding box center [592, 424] width 38 height 11
click at [772, 441] on button "dialog" at bounding box center [768, 438] width 24 height 22
click at [720, 464] on span "Chỉ gán tài" at bounding box center [727, 468] width 35 height 11
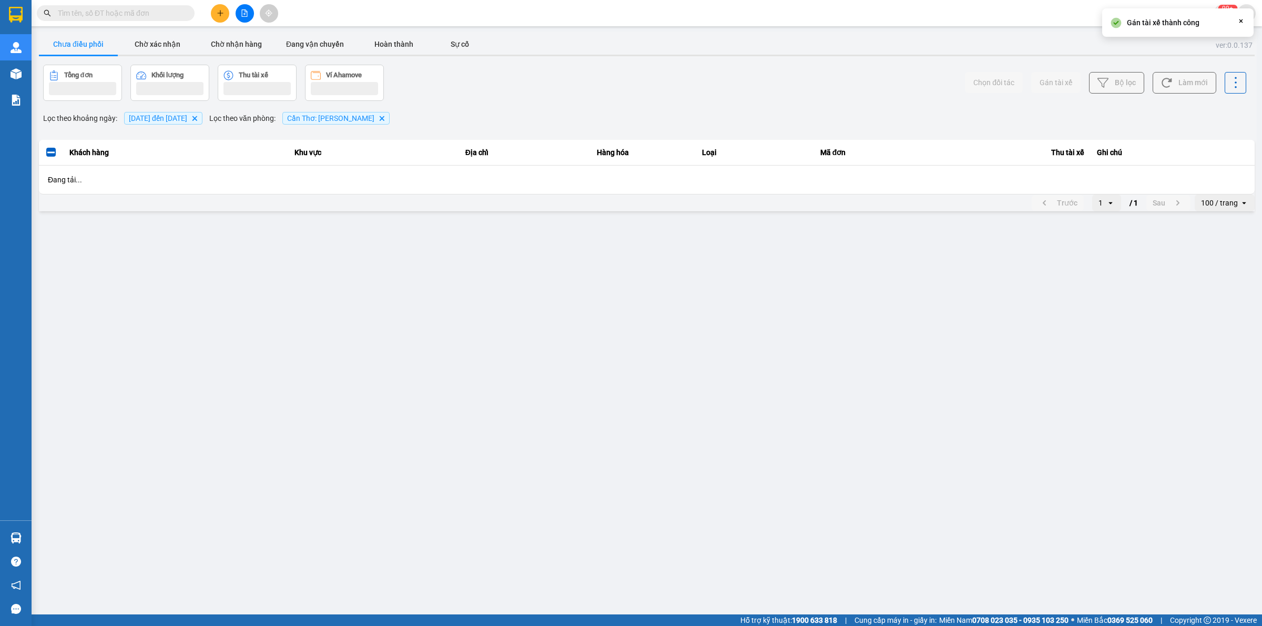
scroll to position [0, 0]
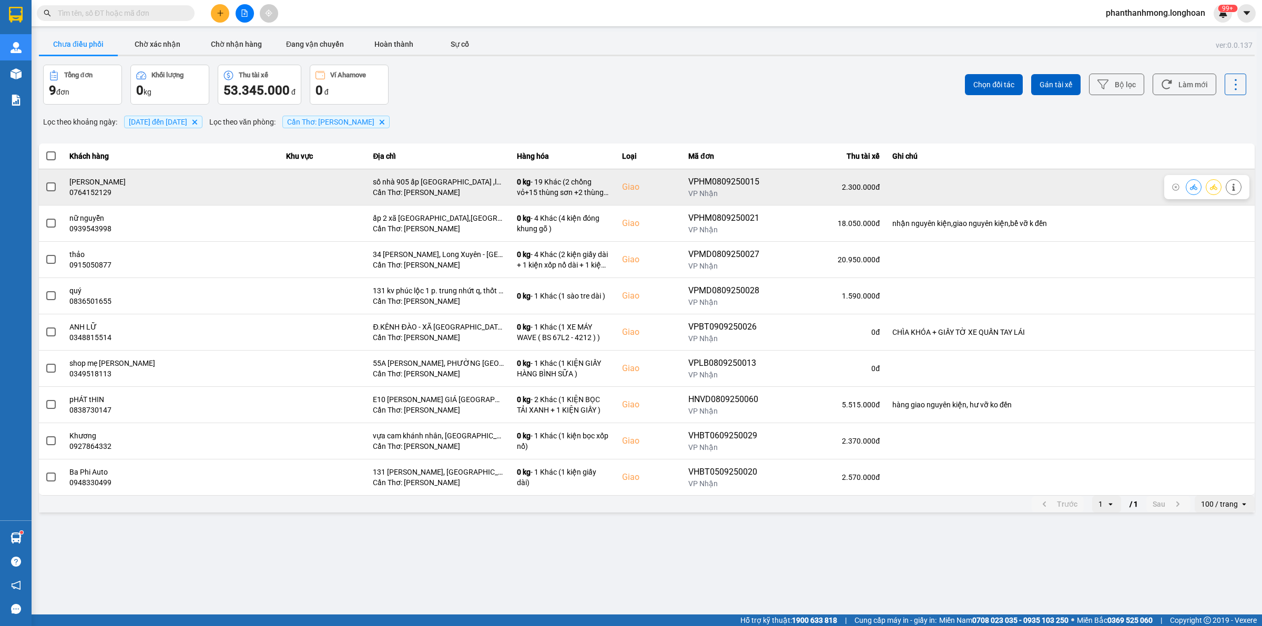
click at [46, 185] on span at bounding box center [50, 187] width 9 height 9
click at [45, 181] on input "checkbox" at bounding box center [45, 181] width 0 height 0
click at [50, 185] on span at bounding box center [50, 187] width 9 height 9
click at [45, 181] on input "checkbox" at bounding box center [45, 181] width 0 height 0
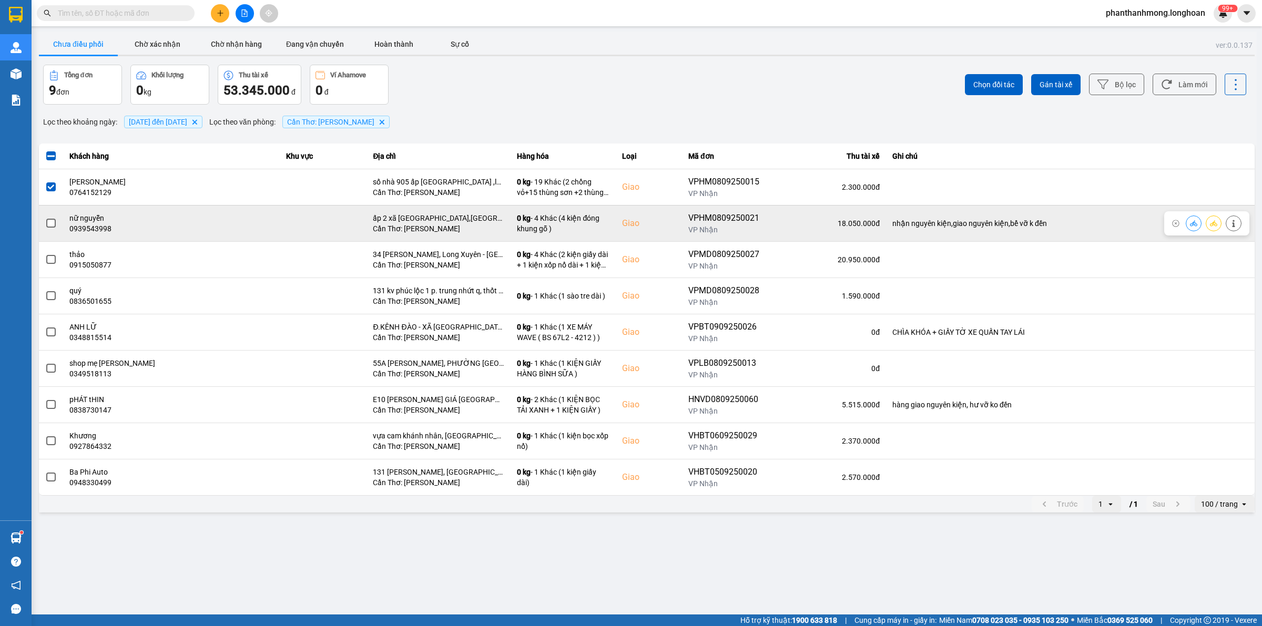
click at [50, 229] on label at bounding box center [51, 224] width 12 height 12
click at [45, 218] on input "checkbox" at bounding box center [45, 218] width 0 height 0
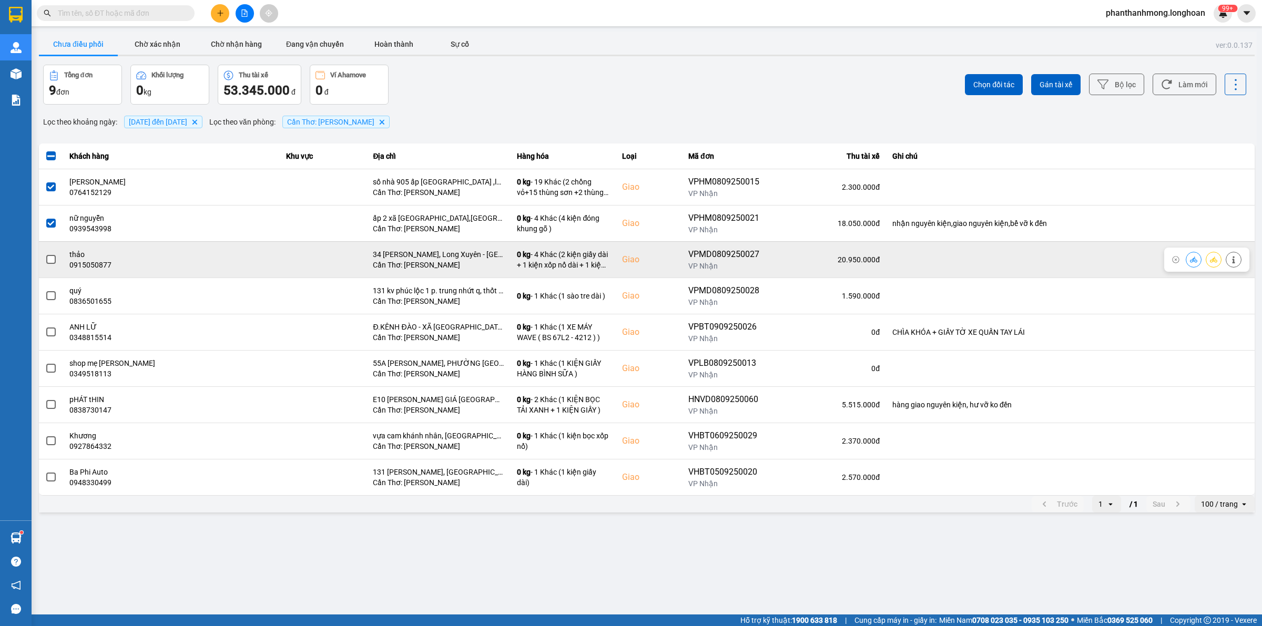
click at [48, 261] on span at bounding box center [50, 259] width 9 height 9
click at [45, 254] on input "checkbox" at bounding box center [45, 254] width 0 height 0
click at [52, 261] on span at bounding box center [50, 259] width 9 height 9
click at [45, 254] on input "checkbox" at bounding box center [45, 254] width 0 height 0
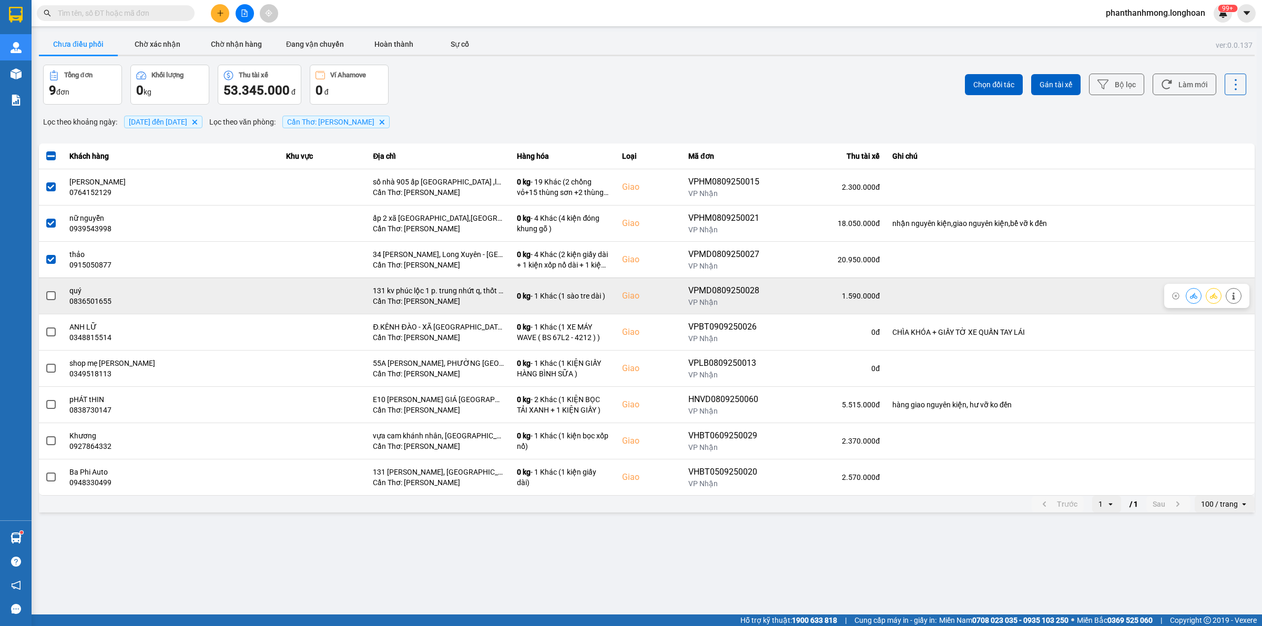
click at [47, 298] on span at bounding box center [50, 295] width 9 height 9
click at [45, 290] on input "checkbox" at bounding box center [45, 290] width 0 height 0
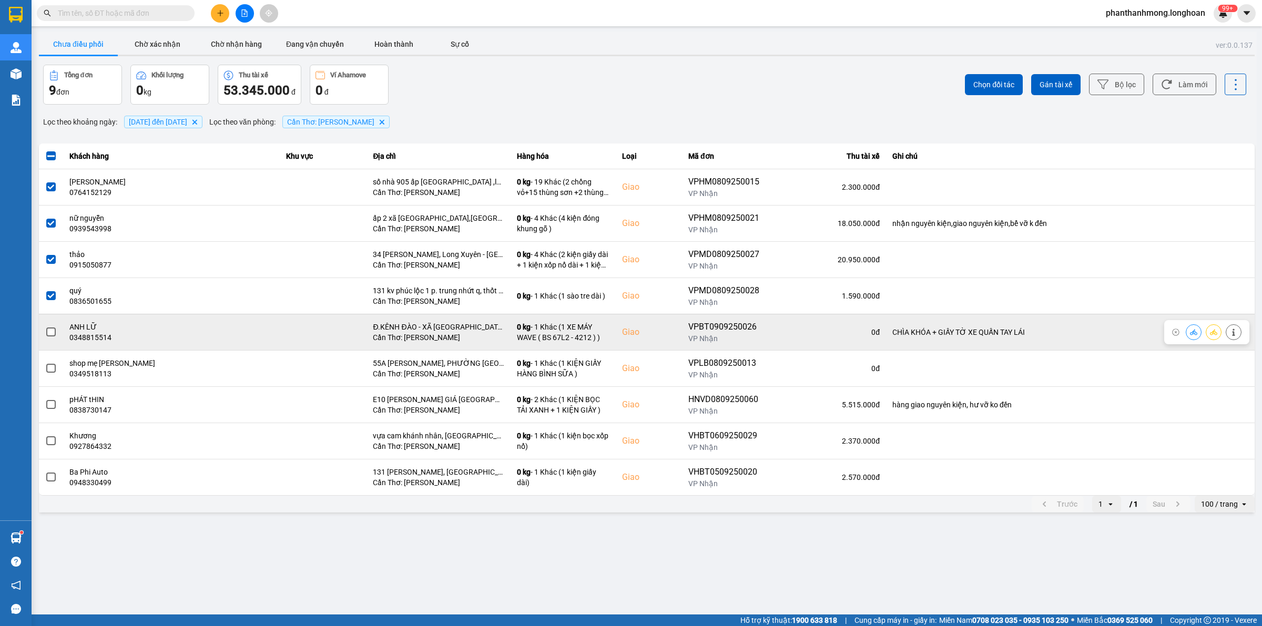
click at [50, 337] on span at bounding box center [50, 332] width 9 height 9
click at [45, 327] on input "checkbox" at bounding box center [45, 327] width 0 height 0
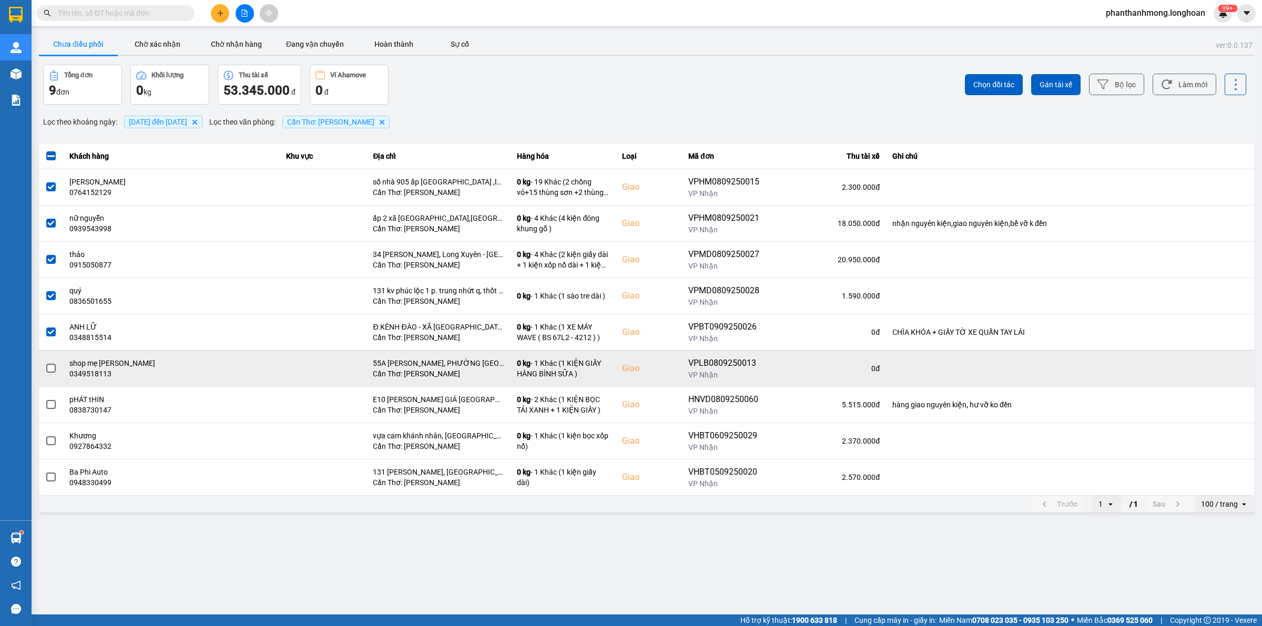
click at [50, 371] on span at bounding box center [50, 368] width 9 height 9
click at [45, 363] on input "checkbox" at bounding box center [45, 363] width 0 height 0
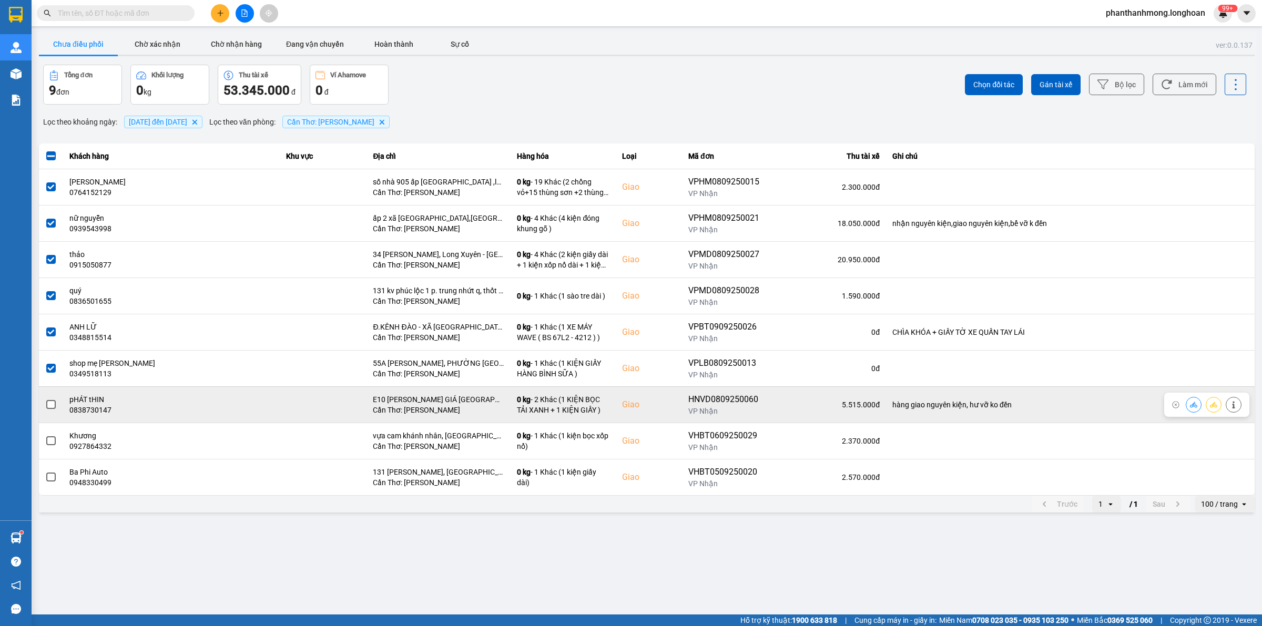
click at [54, 406] on span at bounding box center [50, 404] width 9 height 9
click at [45, 399] on input "checkbox" at bounding box center [45, 399] width 0 height 0
click at [50, 406] on span at bounding box center [50, 404] width 9 height 9
click at [45, 399] on input "checkbox" at bounding box center [45, 399] width 0 height 0
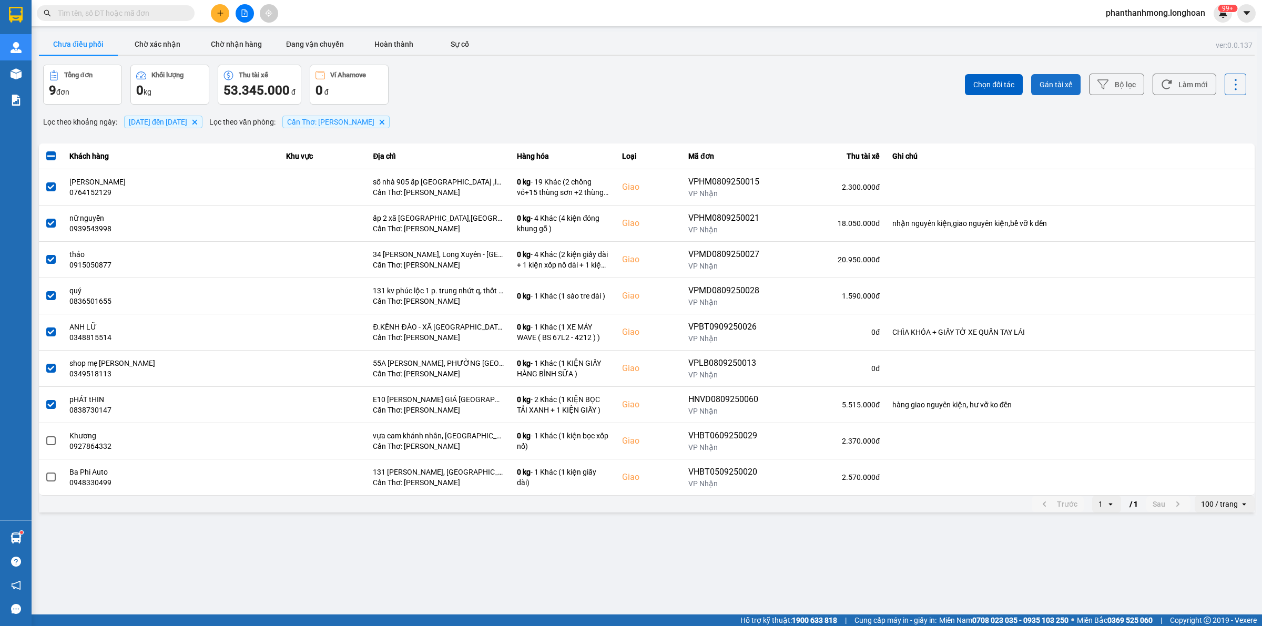
click at [1074, 85] on button "Gán tài xế" at bounding box center [1055, 84] width 49 height 21
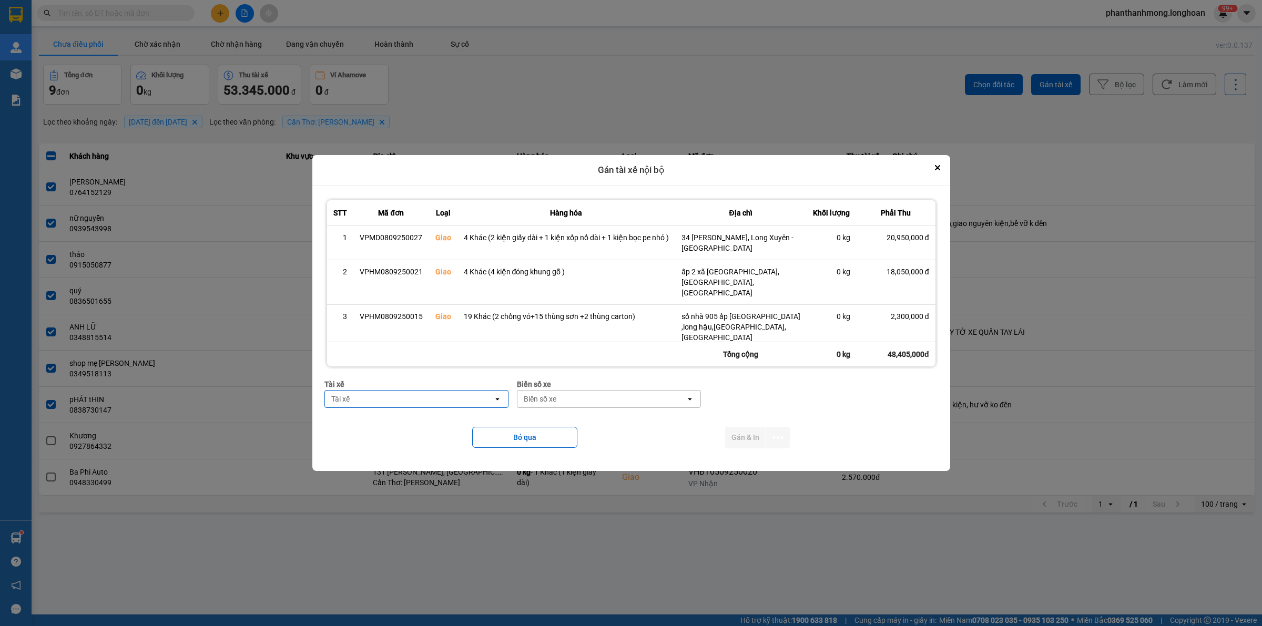
click at [431, 400] on div "Tài xế" at bounding box center [409, 399] width 168 height 17
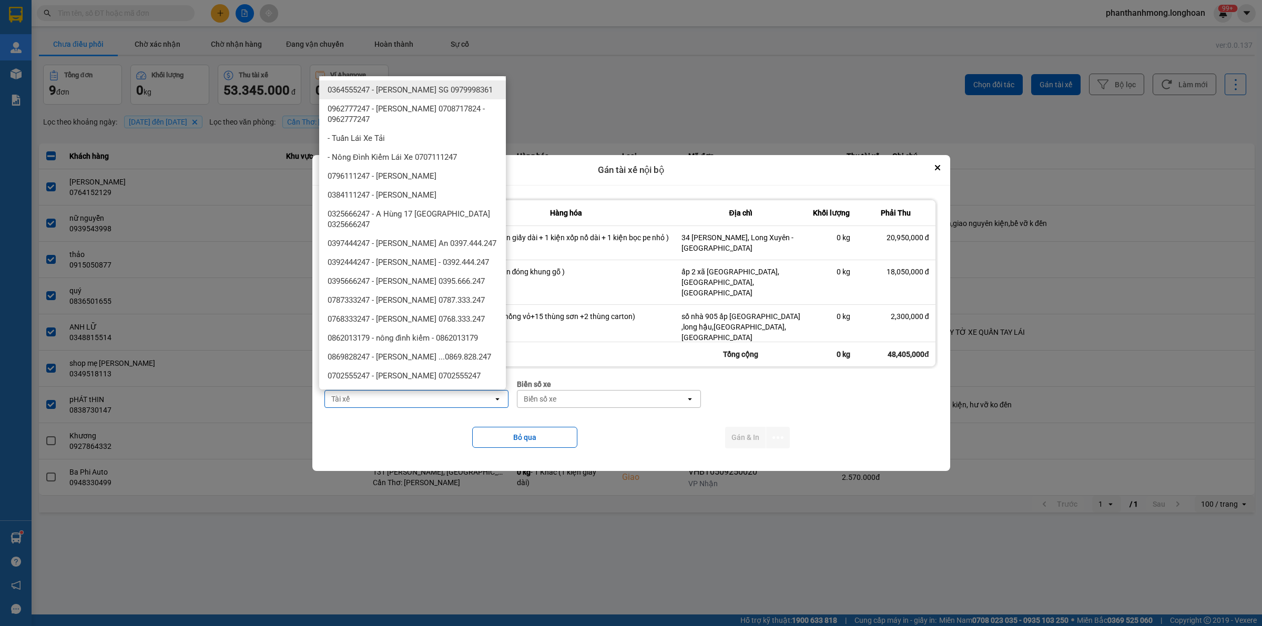
type input "C"
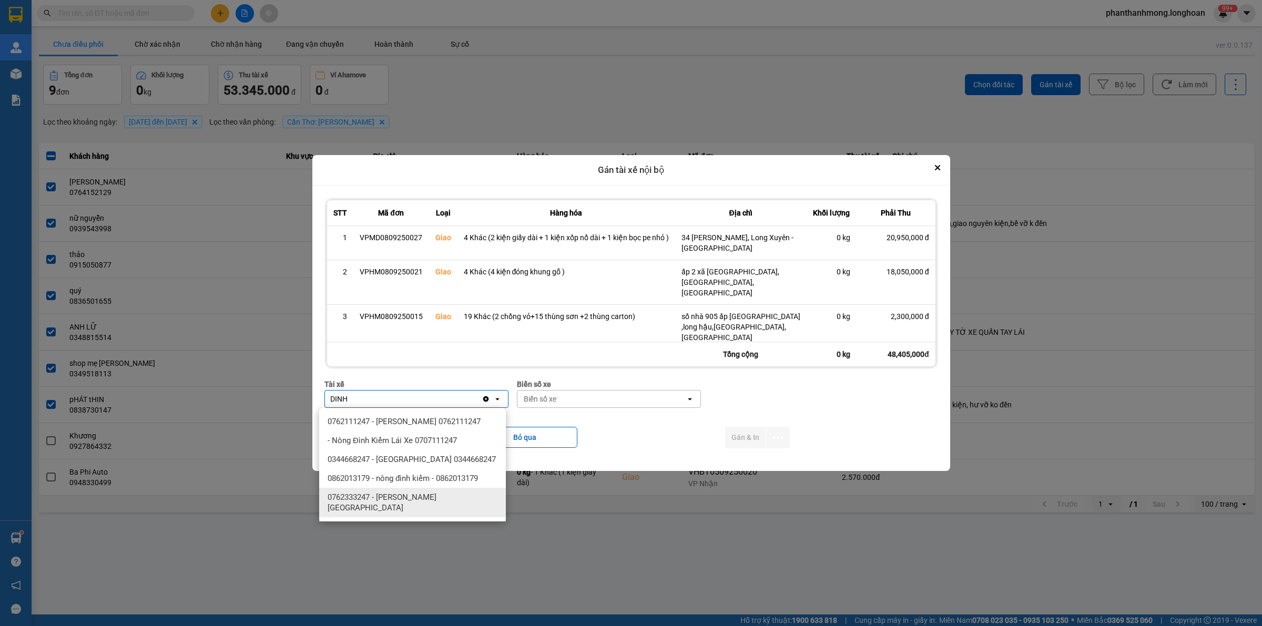
type input "DINH"
click at [451, 498] on span "0762333247 - [PERSON_NAME][GEOGRAPHIC_DATA]" at bounding box center [415, 502] width 174 height 21
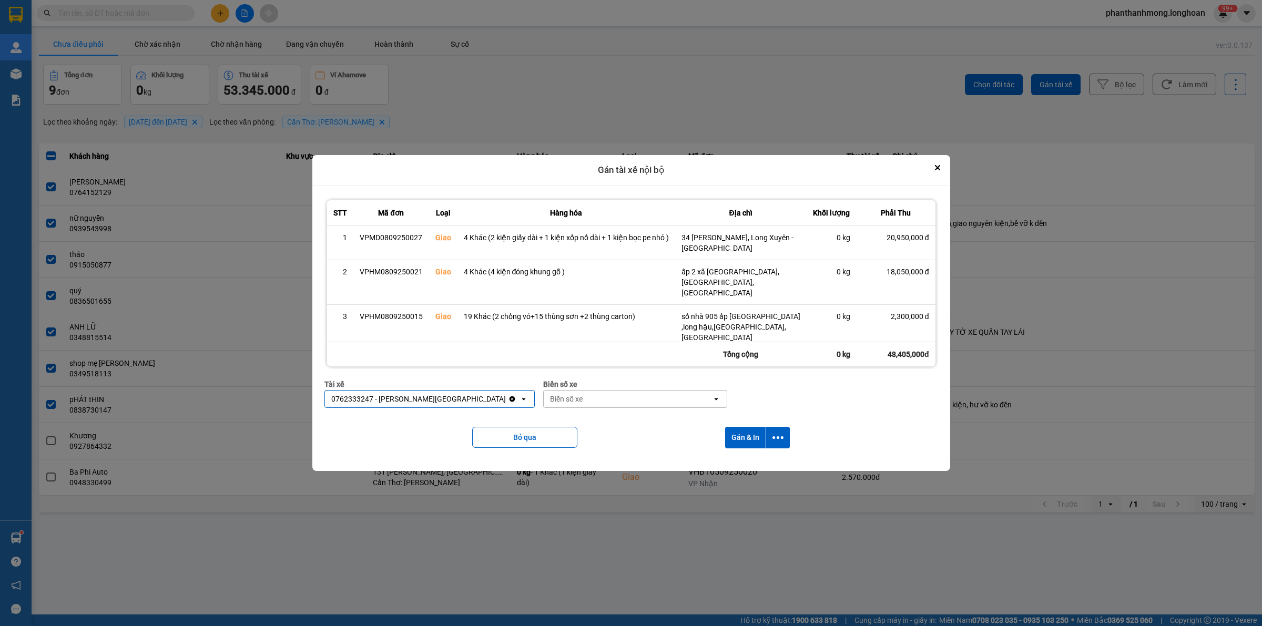
click at [600, 404] on div "Biển số xe" at bounding box center [628, 399] width 168 height 17
type input "9"
type input "95"
click at [560, 461] on span "29E-080.95" at bounding box center [543, 459] width 38 height 11
click at [788, 435] on button "dialog" at bounding box center [778, 438] width 24 height 22
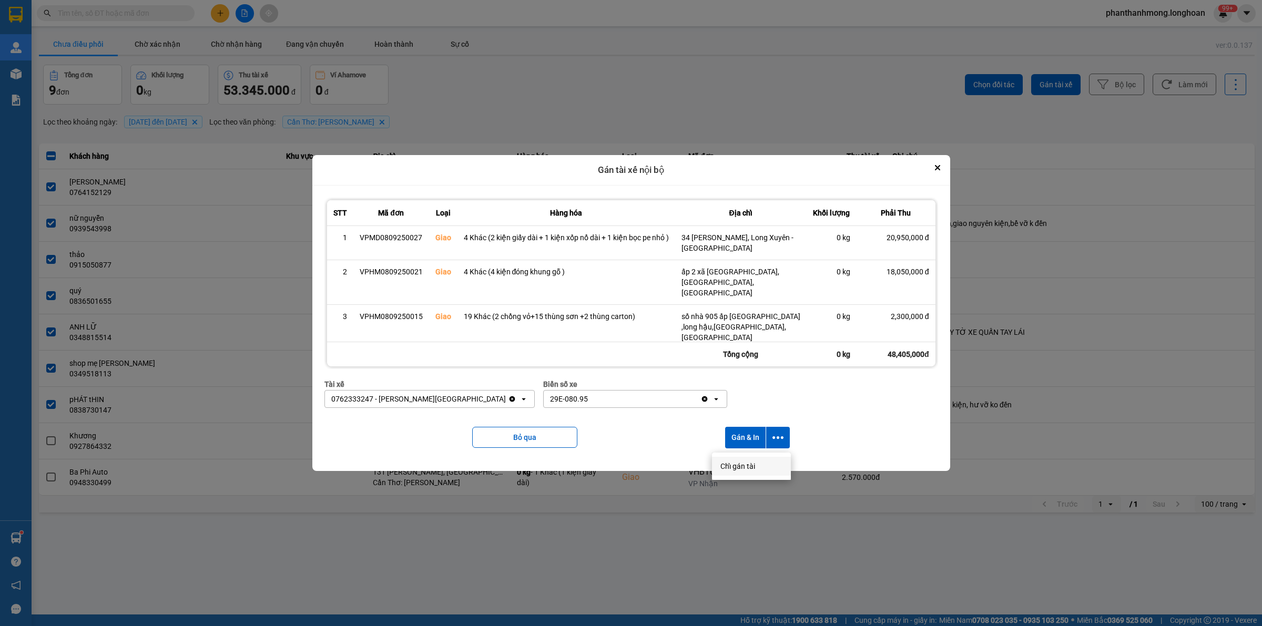
click at [740, 468] on span "Chỉ gán tài" at bounding box center [738, 466] width 35 height 11
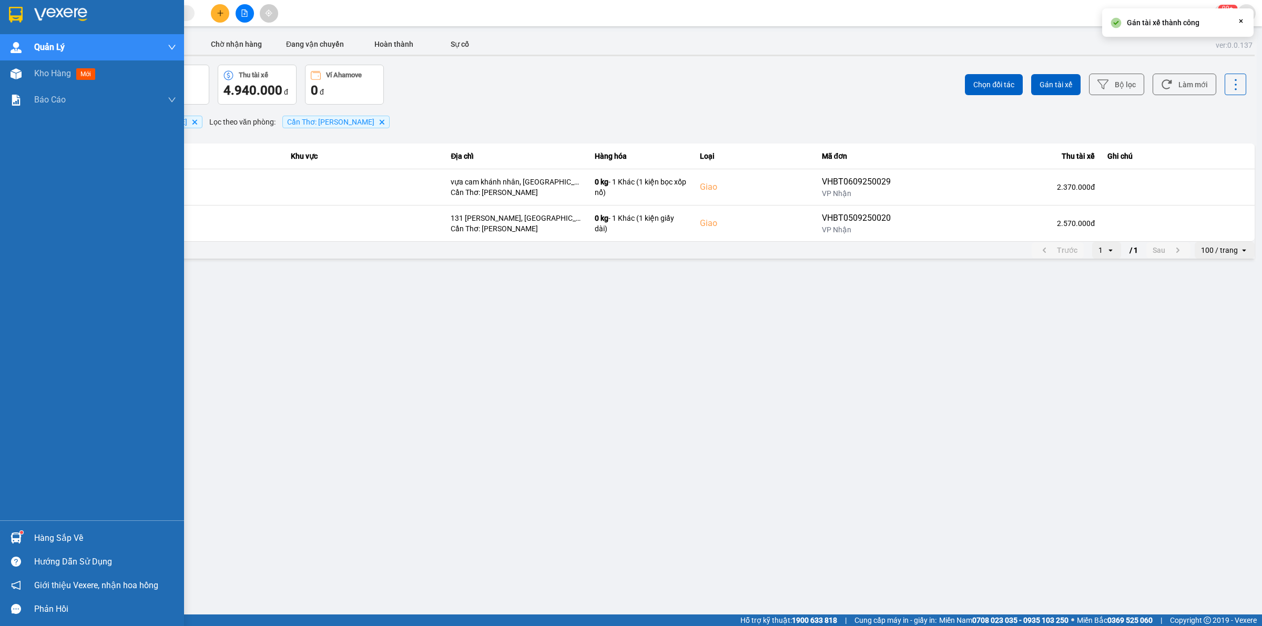
click at [9, 22] on div at bounding box center [16, 14] width 18 height 18
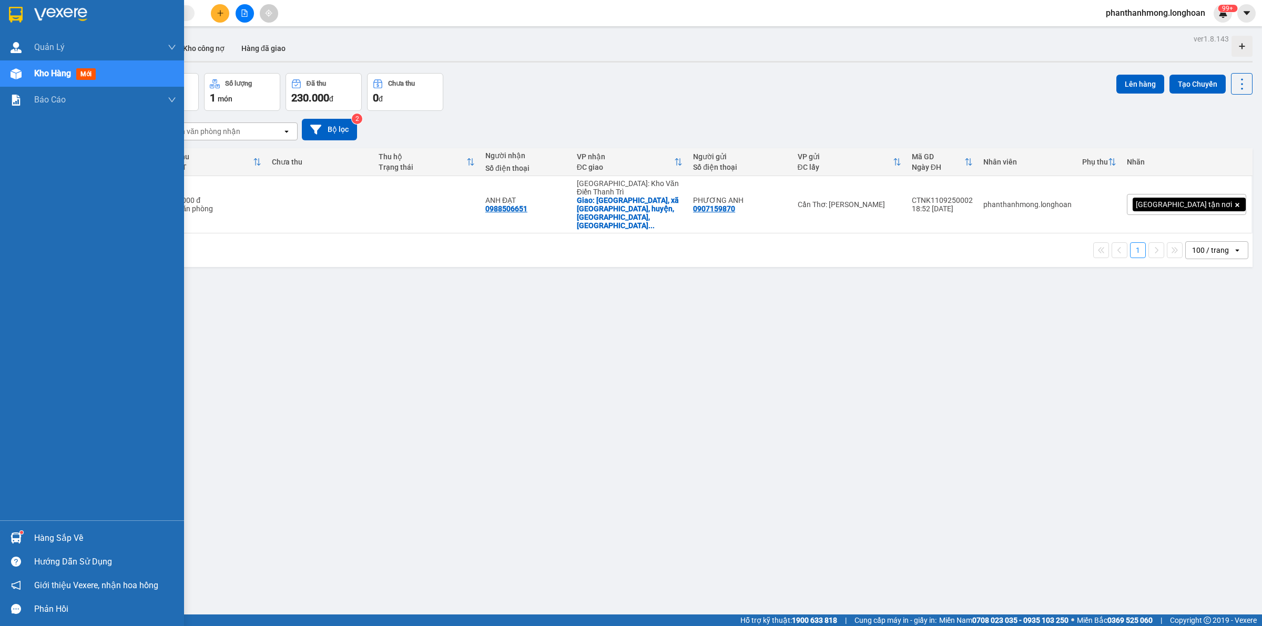
click at [1, 13] on div at bounding box center [92, 17] width 184 height 34
click at [9, 12] on img at bounding box center [16, 15] width 14 height 16
click at [24, 543] on div at bounding box center [16, 538] width 18 height 18
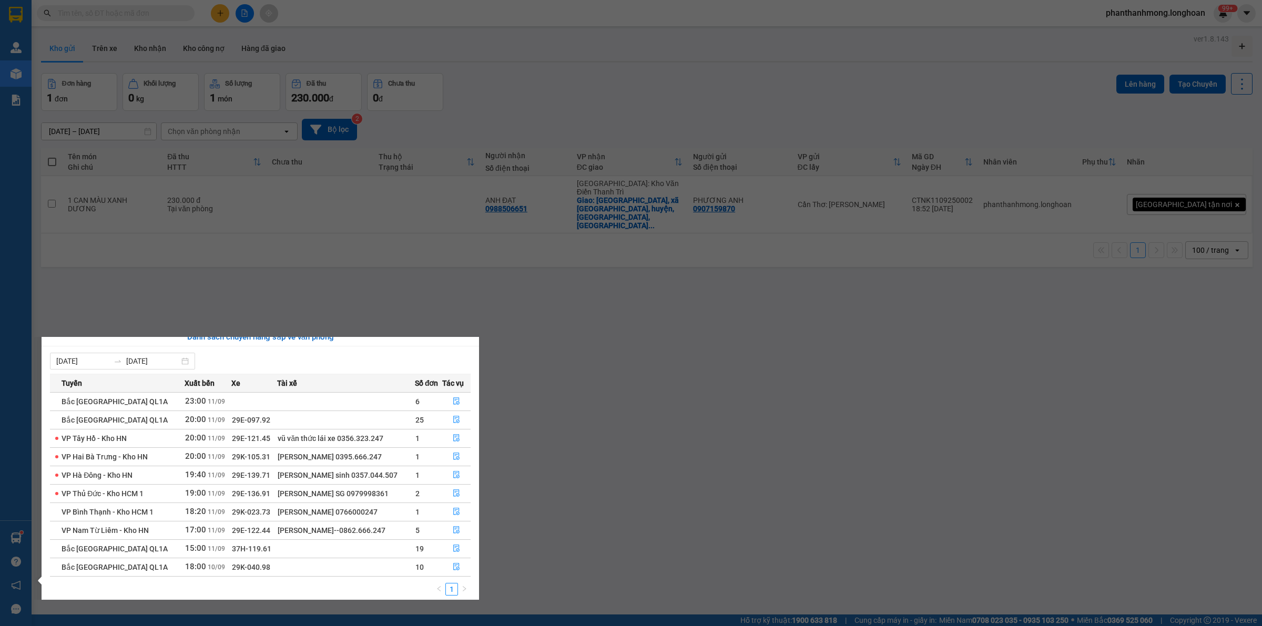
scroll to position [18, 0]
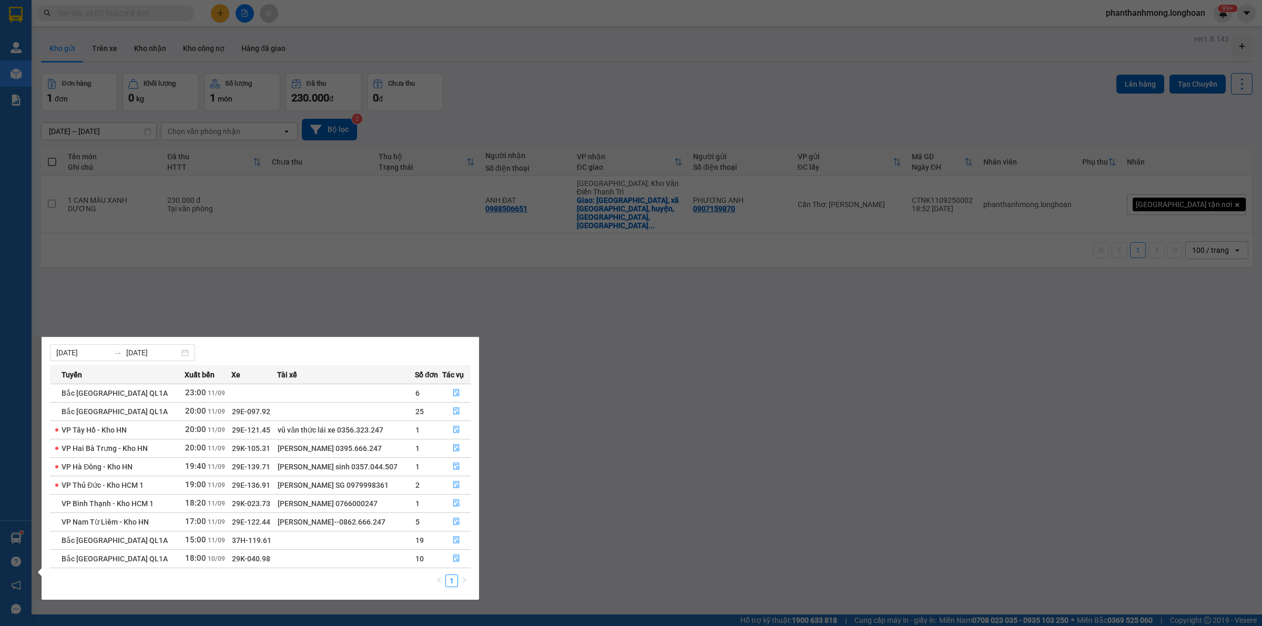
click at [467, 269] on section "Kết quả tìm kiếm ( 0 ) Bộ lọc No Data phanthanhmong.longhoan 99+ Quản Lý Quản l…" at bounding box center [631, 313] width 1262 height 626
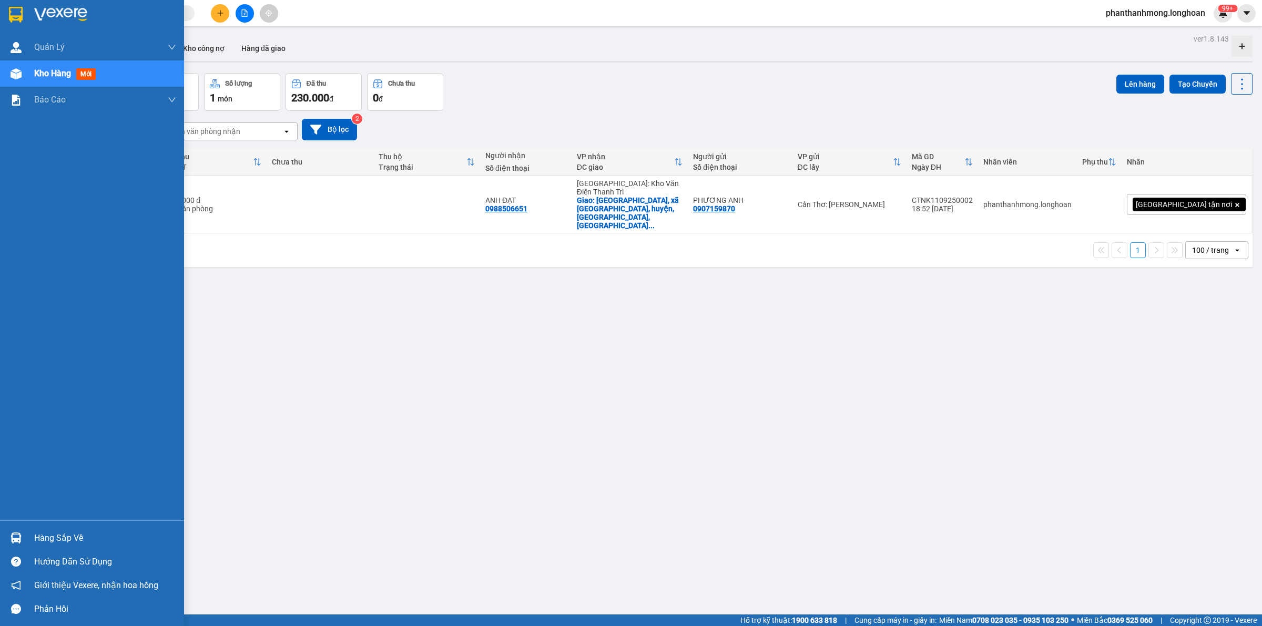
click at [7, 9] on div at bounding box center [16, 14] width 18 height 18
click at [9, 21] on img at bounding box center [16, 15] width 14 height 16
click at [18, 543] on img at bounding box center [16, 538] width 11 height 11
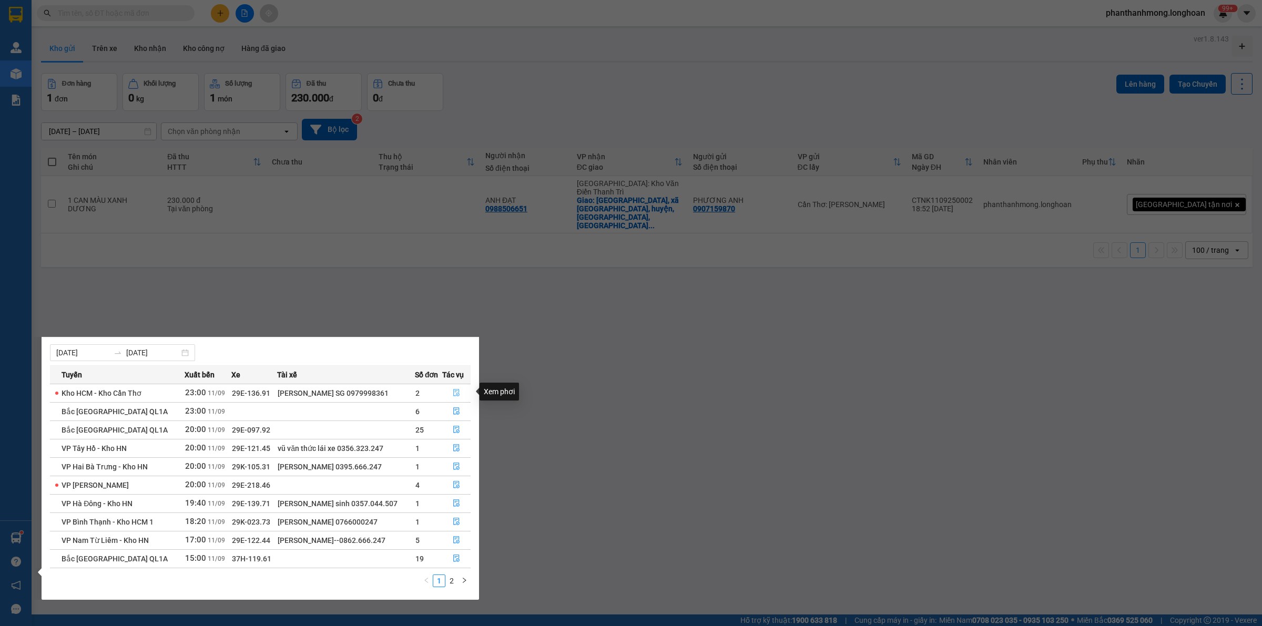
click at [459, 394] on icon "file-done" at bounding box center [456, 392] width 7 height 7
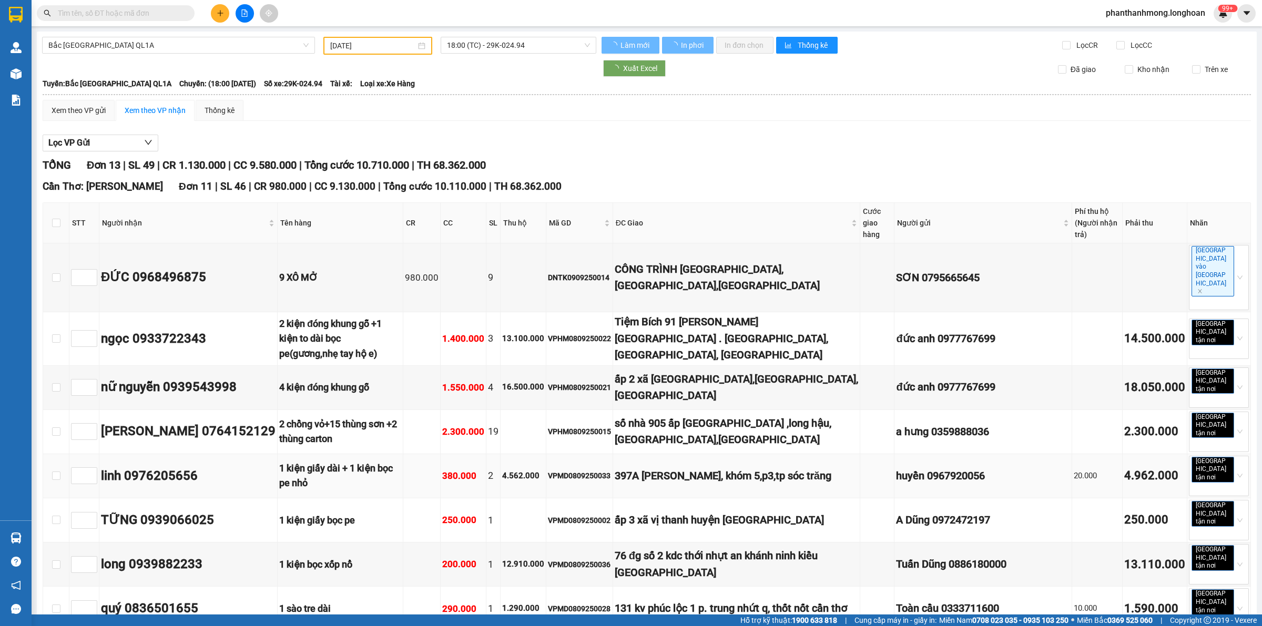
type input "[DATE]"
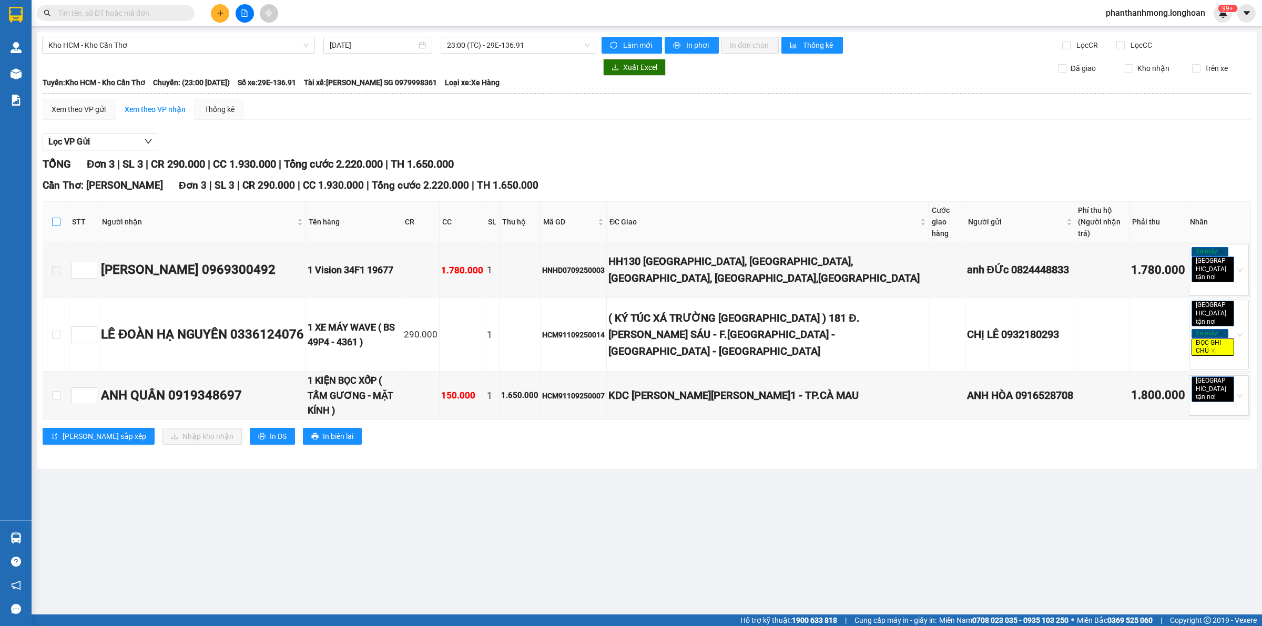
click at [56, 219] on input "checkbox" at bounding box center [56, 222] width 8 height 8
checkbox input "true"
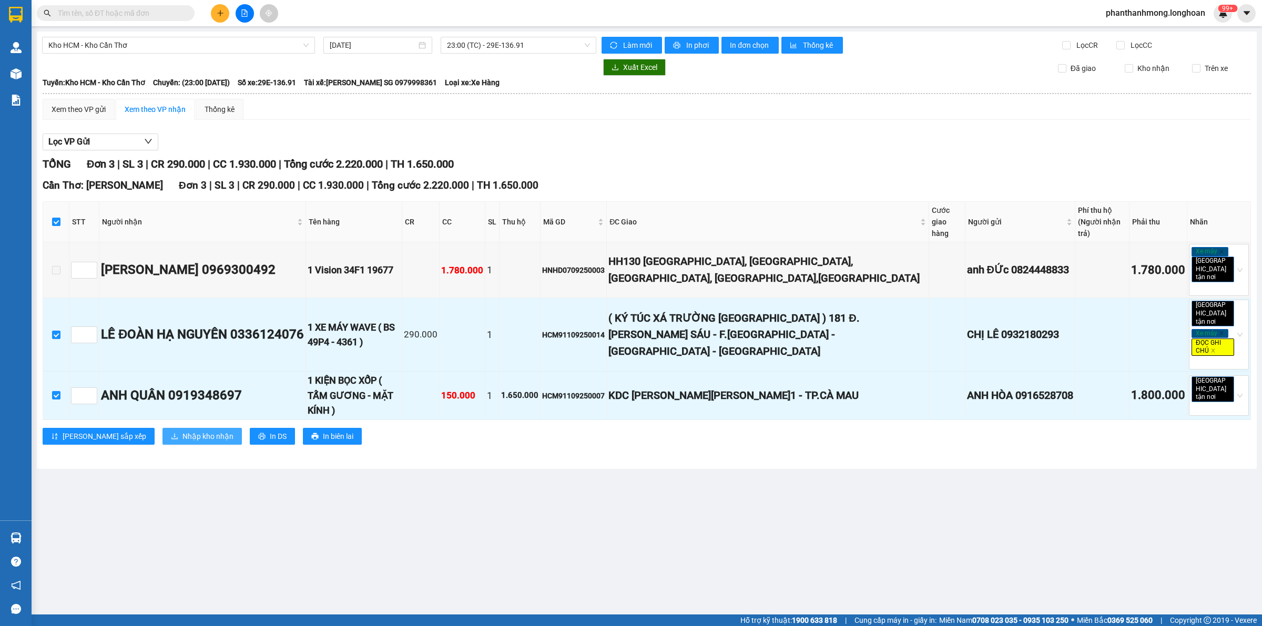
click at [183, 431] on span "Nhập kho nhận" at bounding box center [208, 437] width 51 height 12
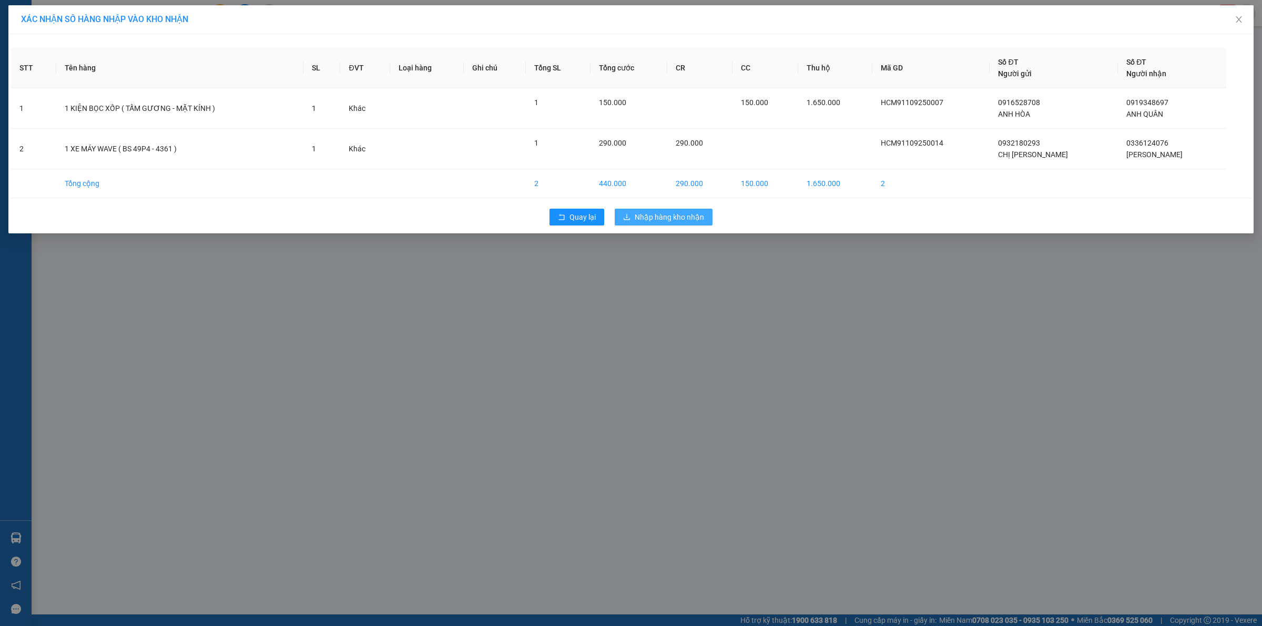
click at [709, 222] on button "Nhập hàng kho nhận" at bounding box center [664, 217] width 98 height 17
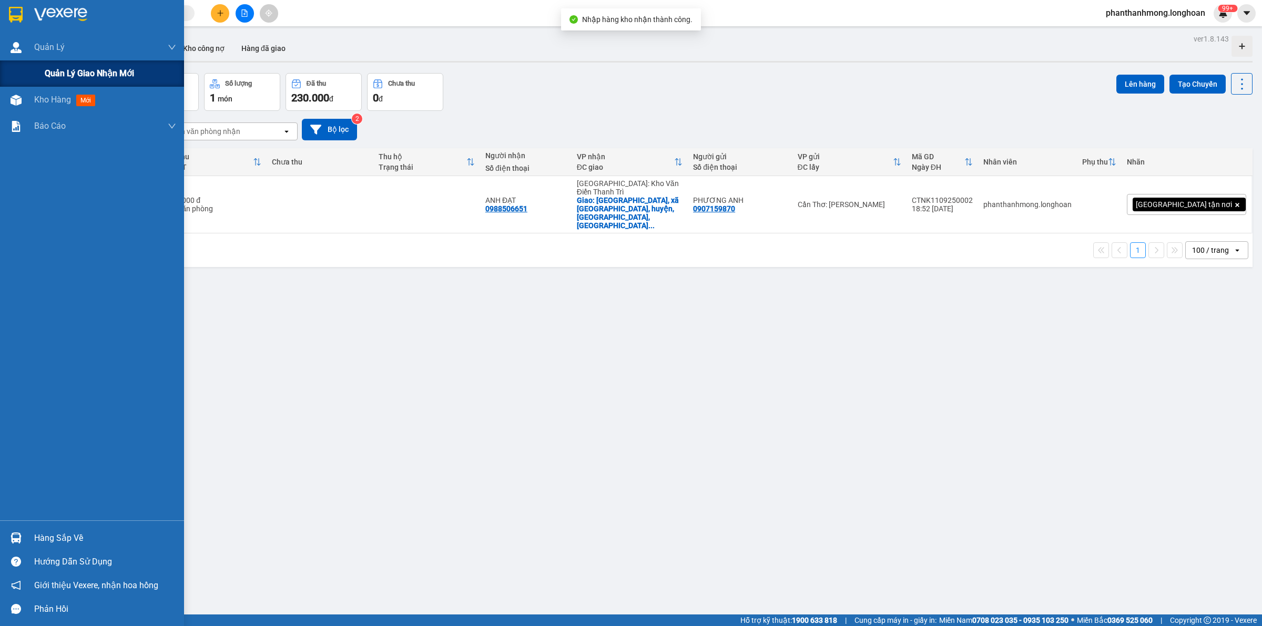
drag, startPoint x: 45, startPoint y: 69, endPoint x: 80, endPoint y: 77, distance: 36.1
click at [45, 70] on span "Quản lý giao nhận mới" at bounding box center [89, 73] width 89 height 13
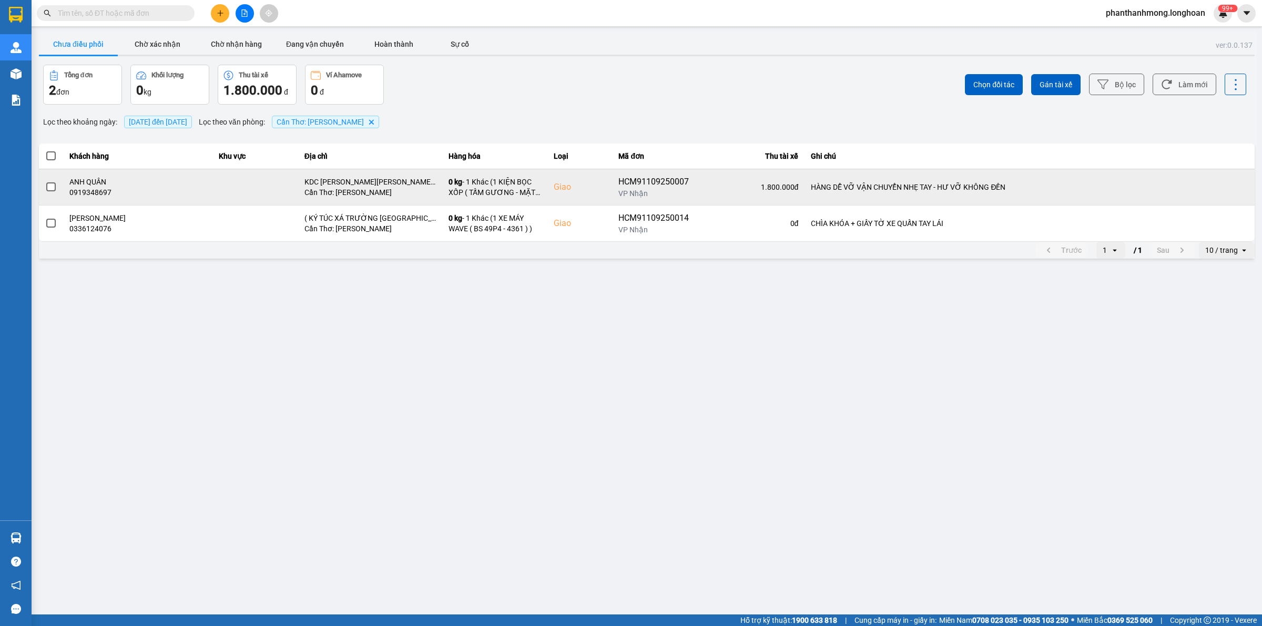
click at [51, 183] on span at bounding box center [50, 187] width 9 height 9
click at [45, 181] on input "checkbox" at bounding box center [45, 181] width 0 height 0
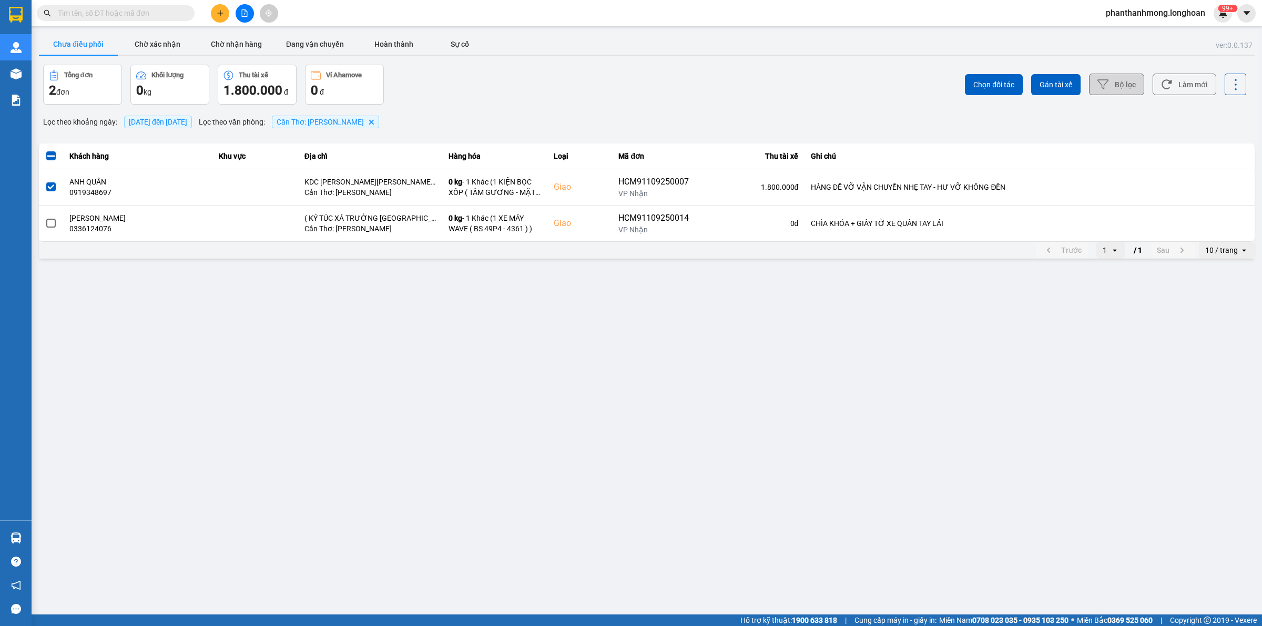
click at [1124, 89] on button "Bộ lọc" at bounding box center [1116, 85] width 55 height 22
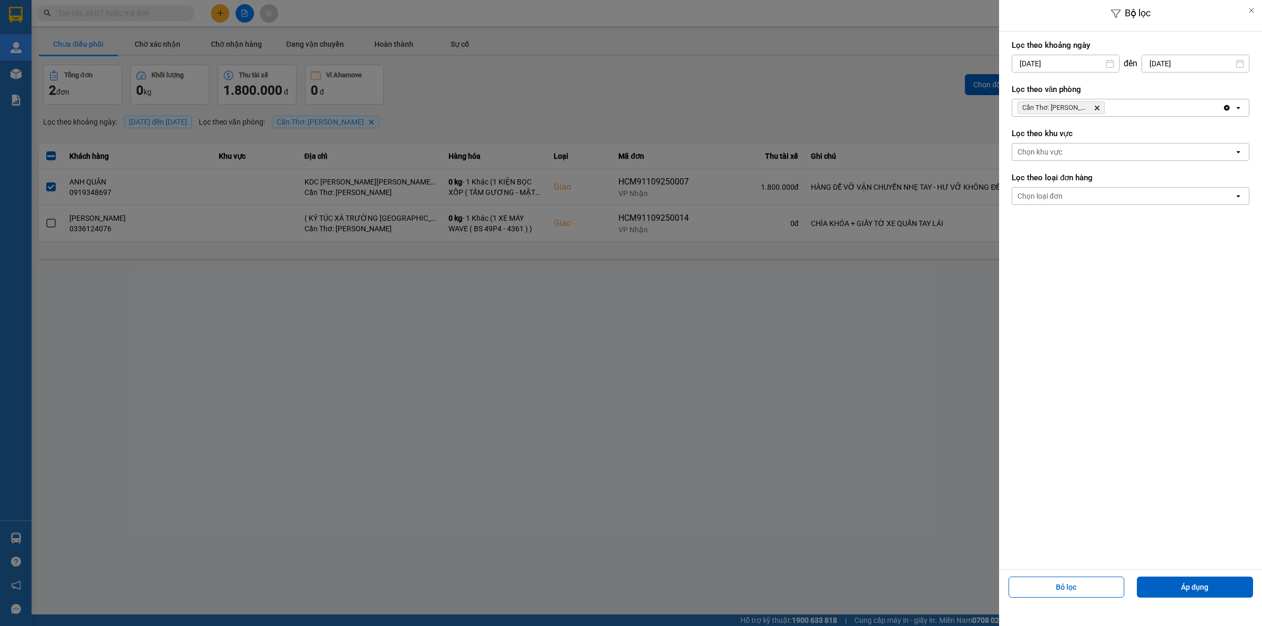
click at [916, 61] on div at bounding box center [631, 313] width 1262 height 626
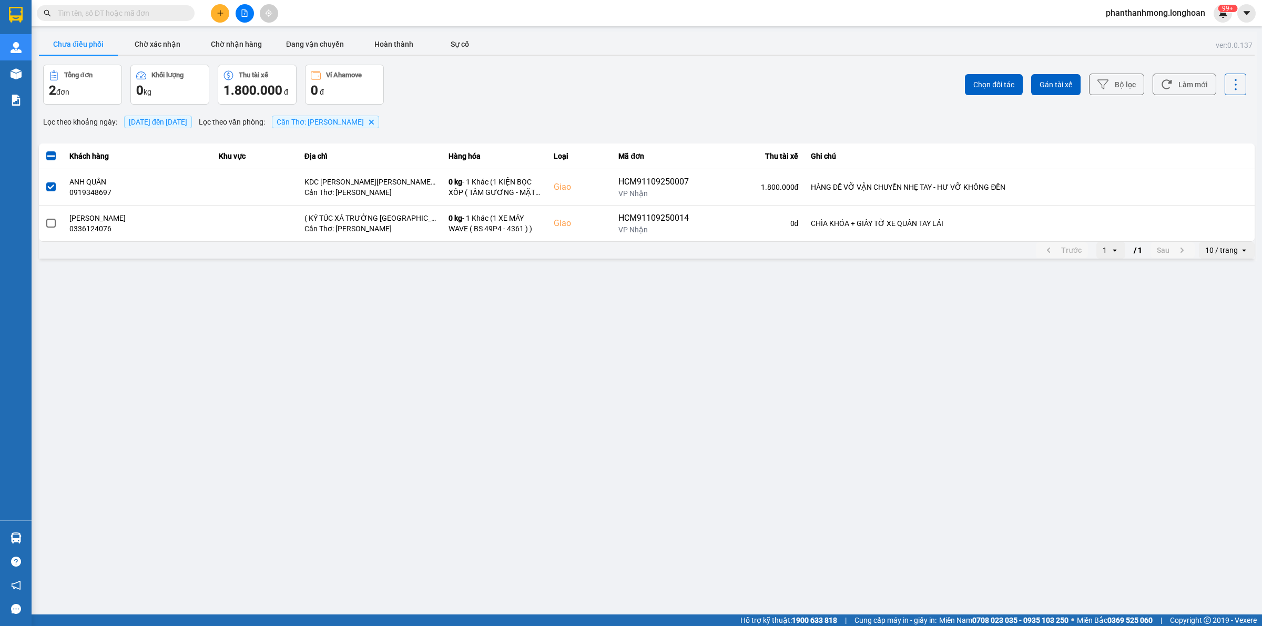
click at [1052, 86] on label "Lọc theo văn phòng" at bounding box center [1131, 89] width 238 height 11
click at [1044, 83] on span "Gán tài xế" at bounding box center [1056, 84] width 33 height 11
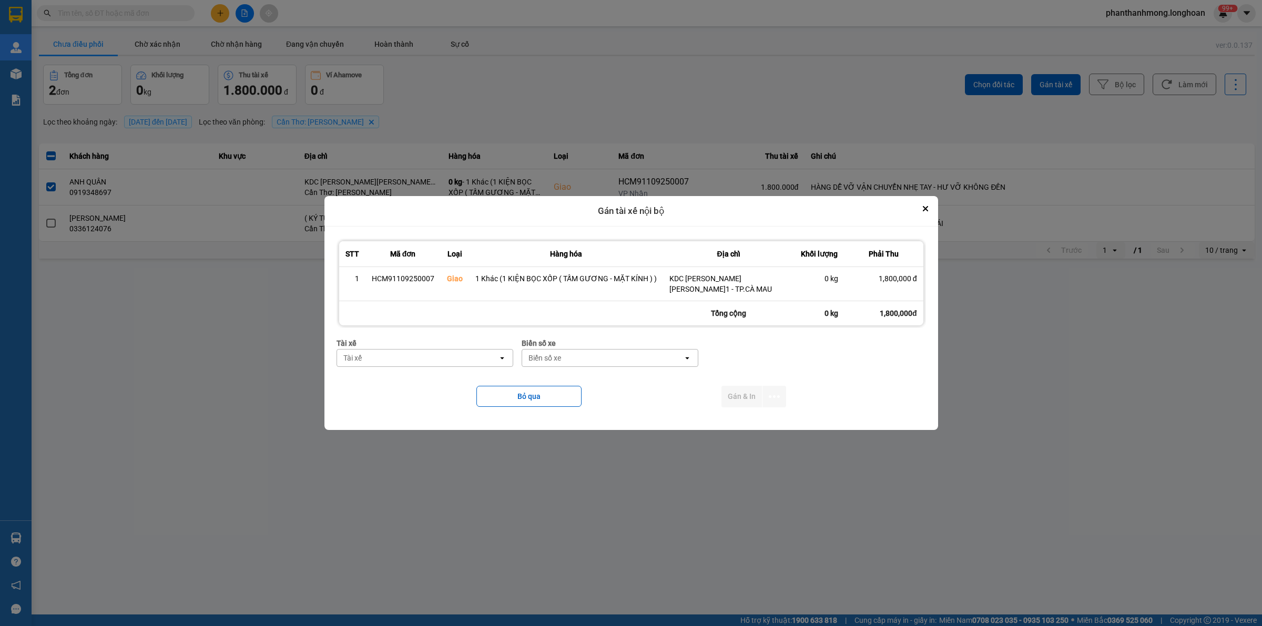
click at [472, 359] on div "Tài xế" at bounding box center [417, 358] width 161 height 17
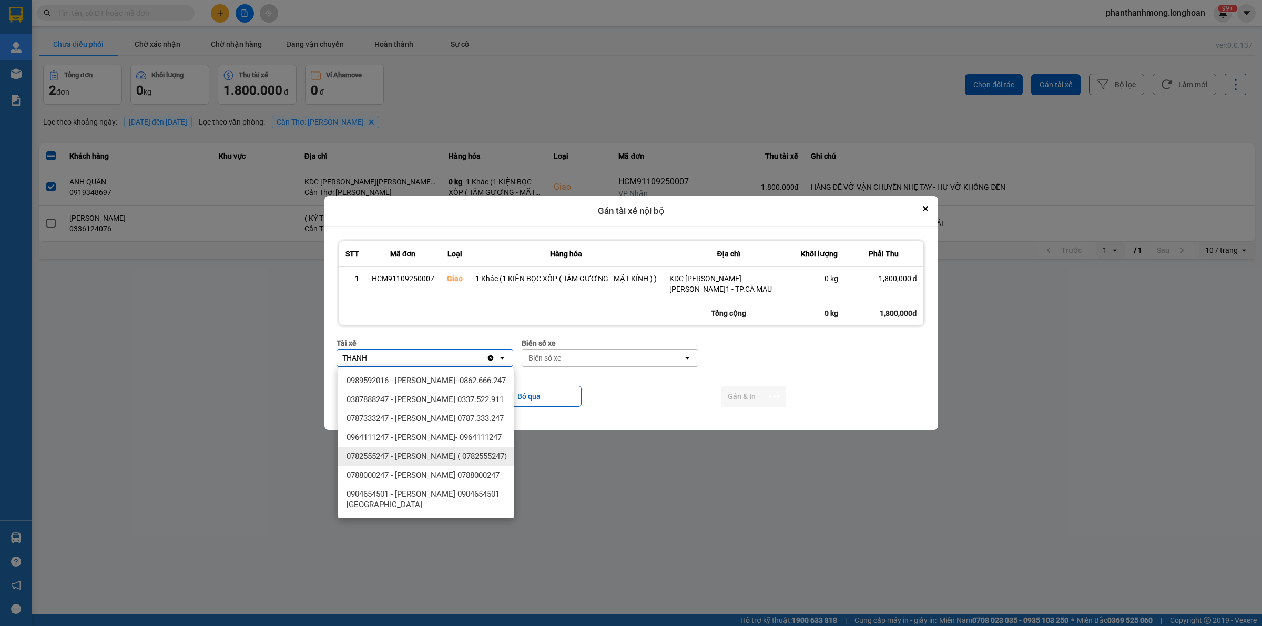
type input "THANH"
drag, startPoint x: 473, startPoint y: 485, endPoint x: 504, endPoint y: 458, distance: 41.0
click at [473, 462] on span "0782555247 - [PERSON_NAME] ( 0782555247)" at bounding box center [427, 456] width 160 height 11
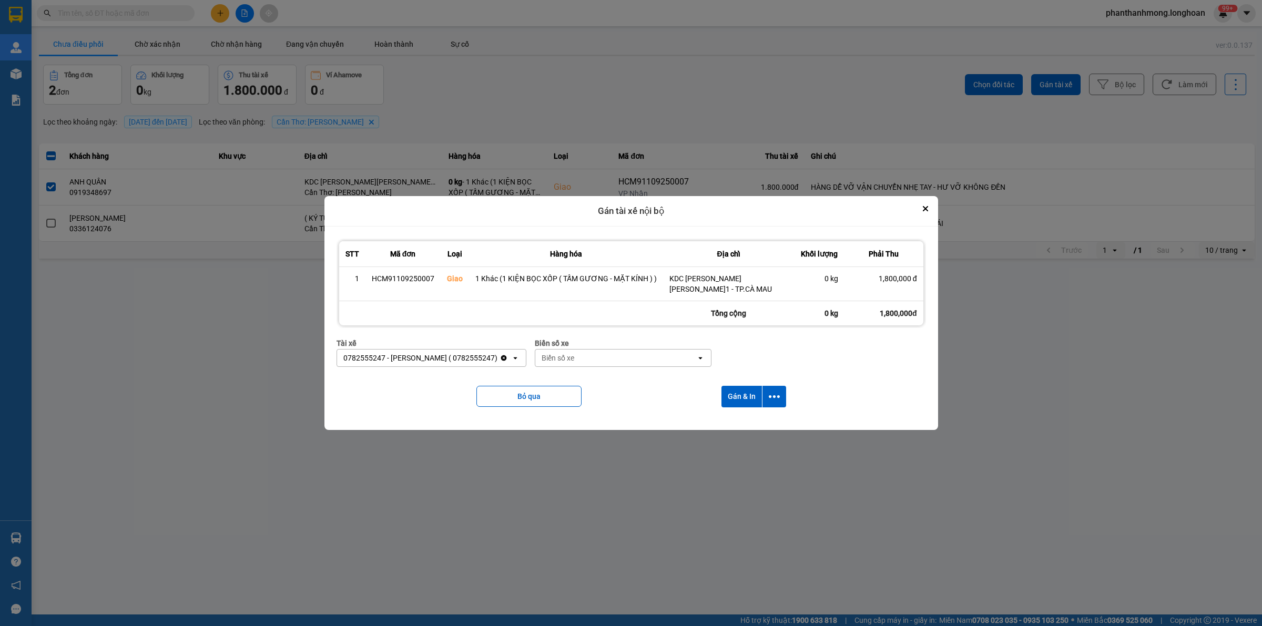
click at [603, 357] on div "Biển số xe" at bounding box center [615, 358] width 161 height 17
type input "2030"
click at [627, 377] on div "29E-120.30" at bounding box center [640, 380] width 176 height 19
click at [769, 393] on icon "dialog" at bounding box center [774, 396] width 11 height 11
click at [727, 429] on span "Chỉ gán tài" at bounding box center [732, 425] width 35 height 11
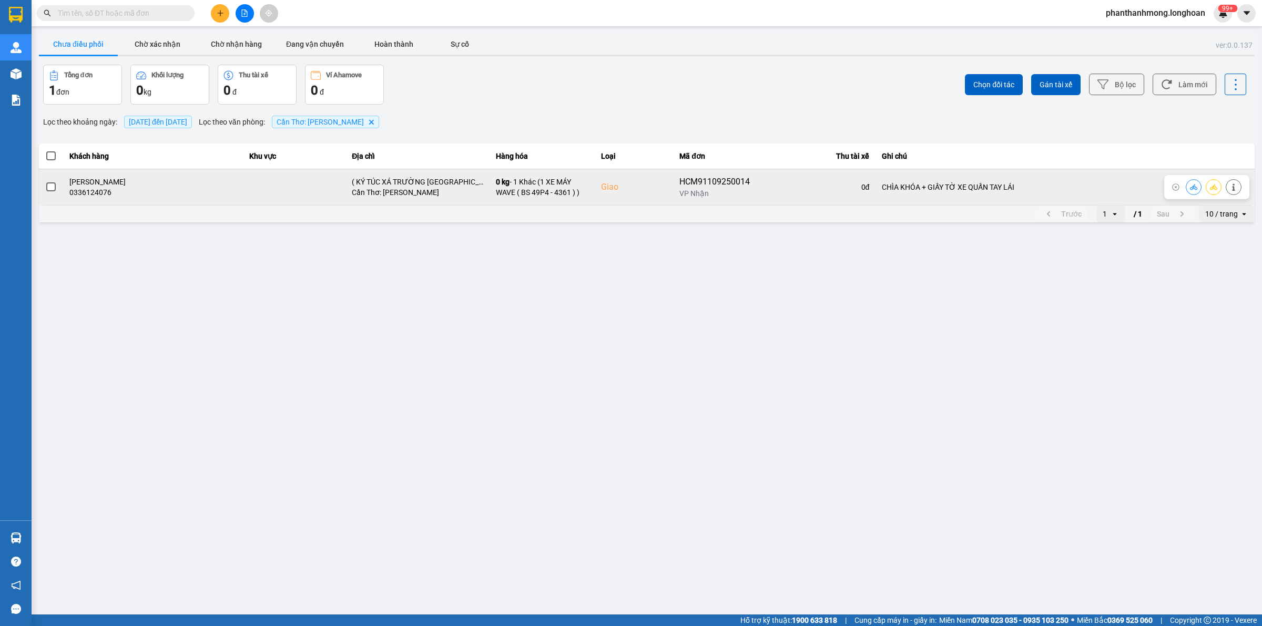
click at [53, 185] on span at bounding box center [50, 187] width 9 height 9
click at [45, 181] on input "checkbox" at bounding box center [45, 181] width 0 height 0
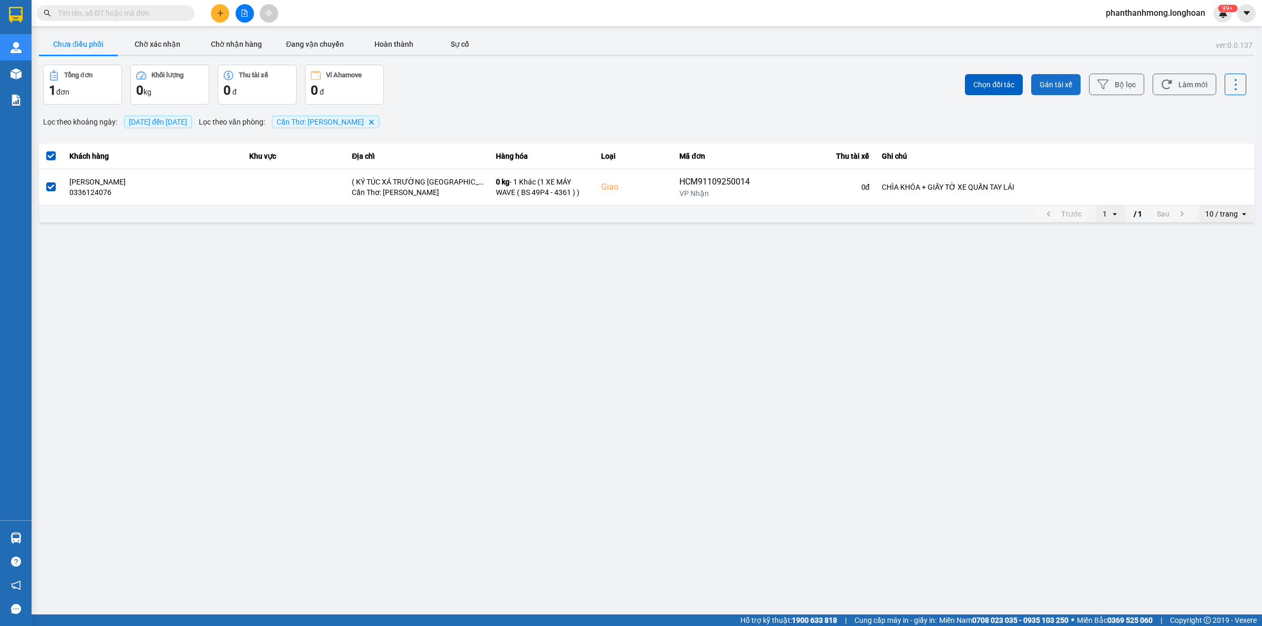
click at [1048, 82] on span "Gán tài xế" at bounding box center [1056, 84] width 33 height 11
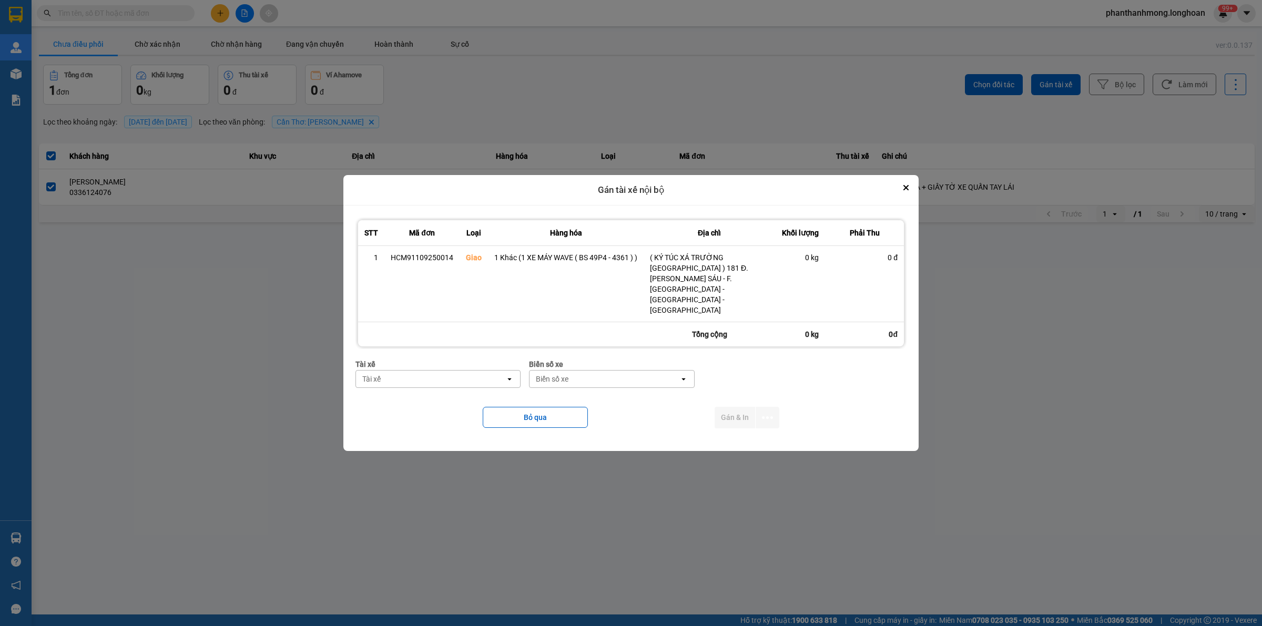
click at [454, 374] on div "Tài xế" at bounding box center [430, 379] width 149 height 17
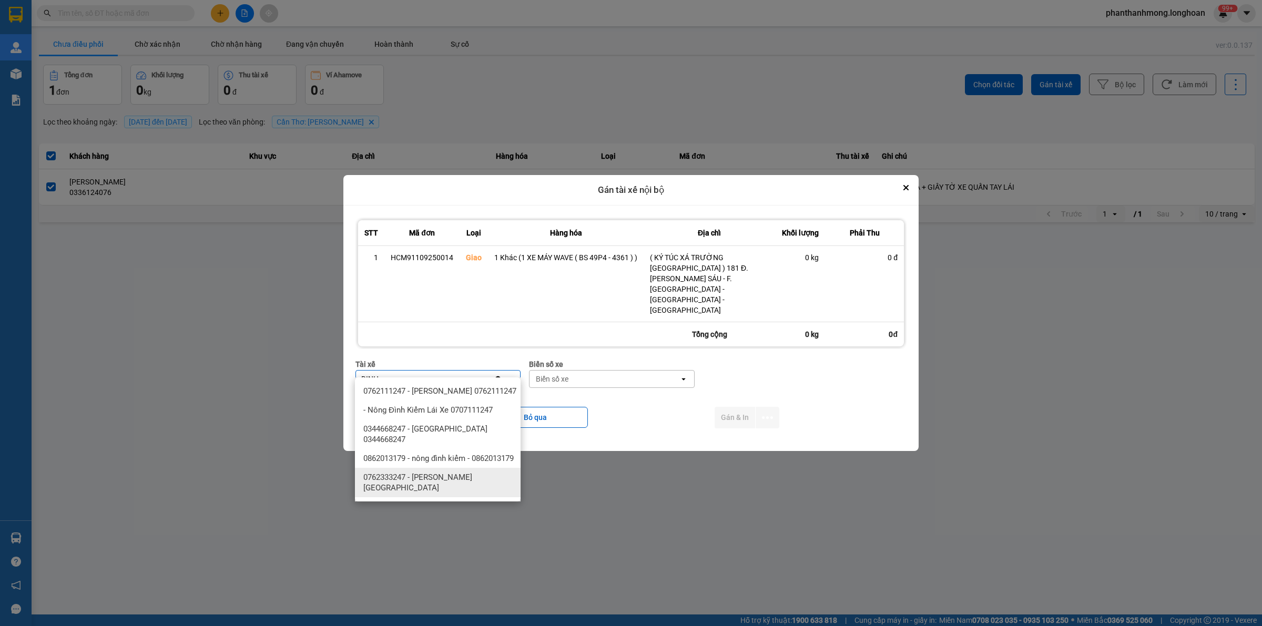
type input "DINH"
click at [441, 487] on span "0762333247 - [PERSON_NAME][GEOGRAPHIC_DATA]" at bounding box center [439, 482] width 153 height 21
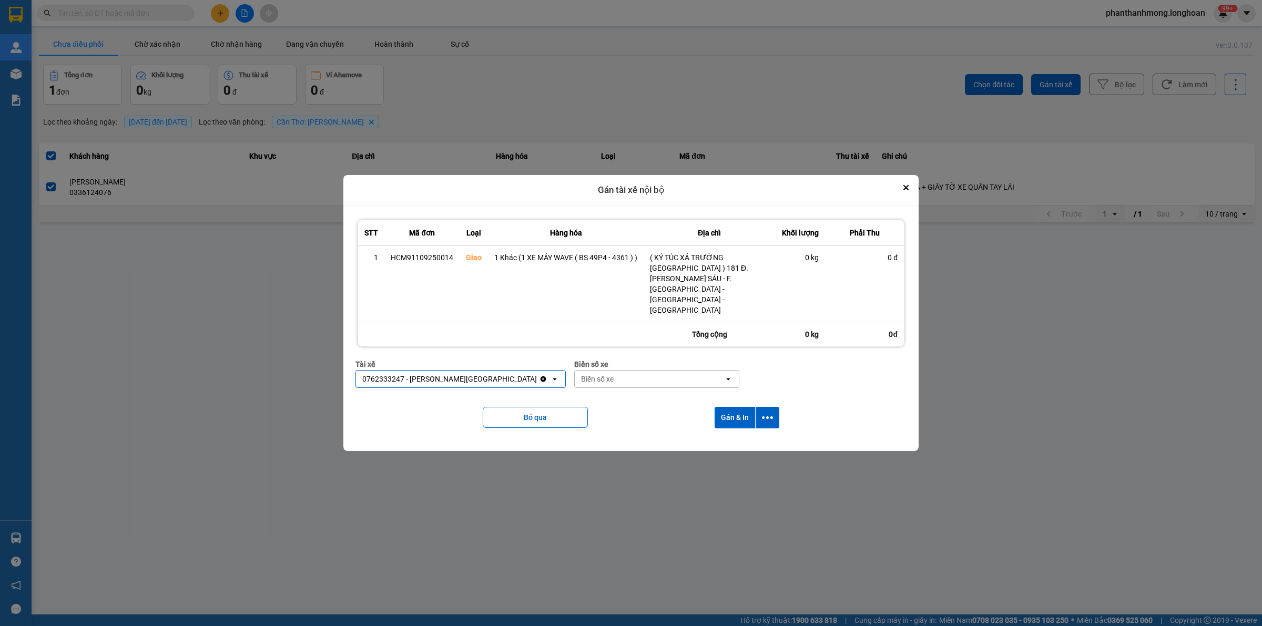
click at [607, 359] on div "Biển số xe" at bounding box center [656, 365] width 165 height 12
click at [606, 371] on div "Biển số xe" at bounding box center [649, 379] width 149 height 17
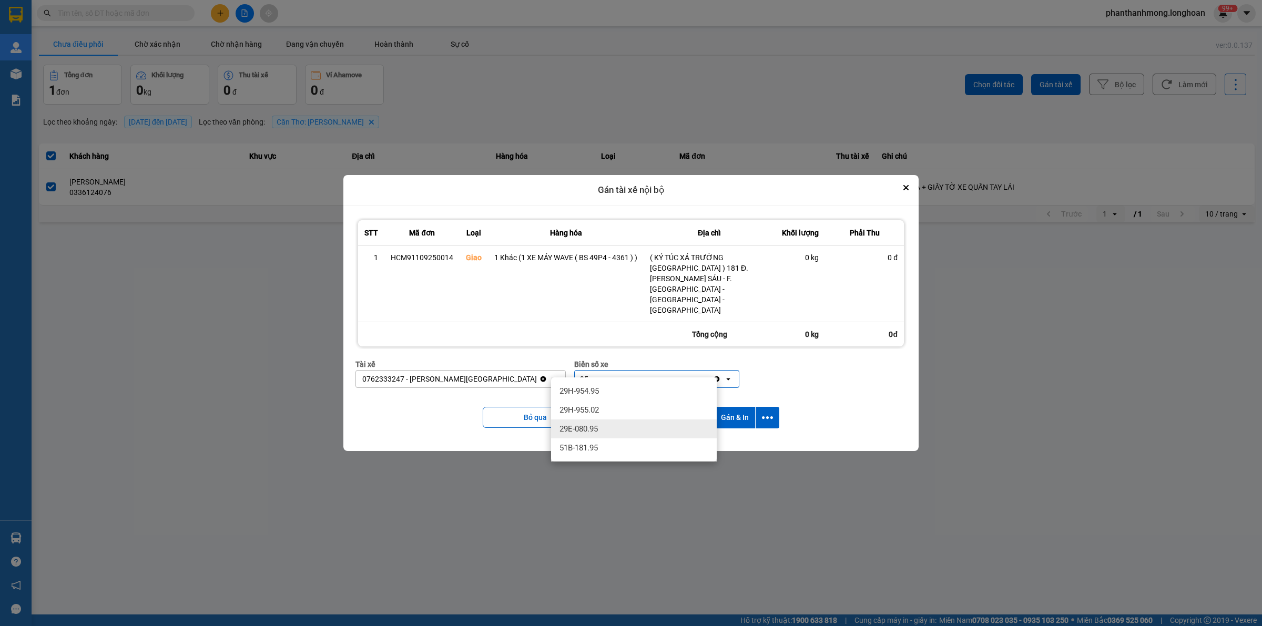
type input "95"
click at [606, 430] on div "29E-080.95" at bounding box center [634, 429] width 166 height 19
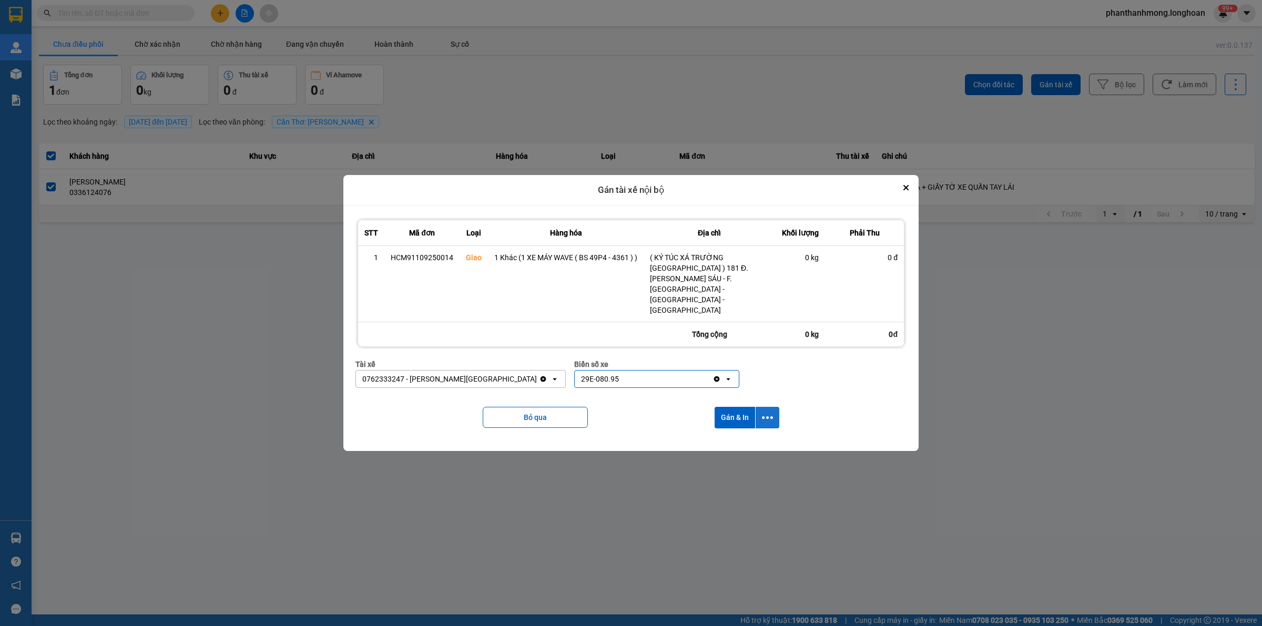
click at [766, 412] on icon "dialog" at bounding box center [767, 417] width 11 height 11
click at [736, 430] on li "Chỉ gán tài" at bounding box center [740, 436] width 79 height 19
click at [761, 413] on button "dialog" at bounding box center [768, 418] width 24 height 22
click at [733, 434] on span "Chỉ gán tài" at bounding box center [726, 436] width 35 height 11
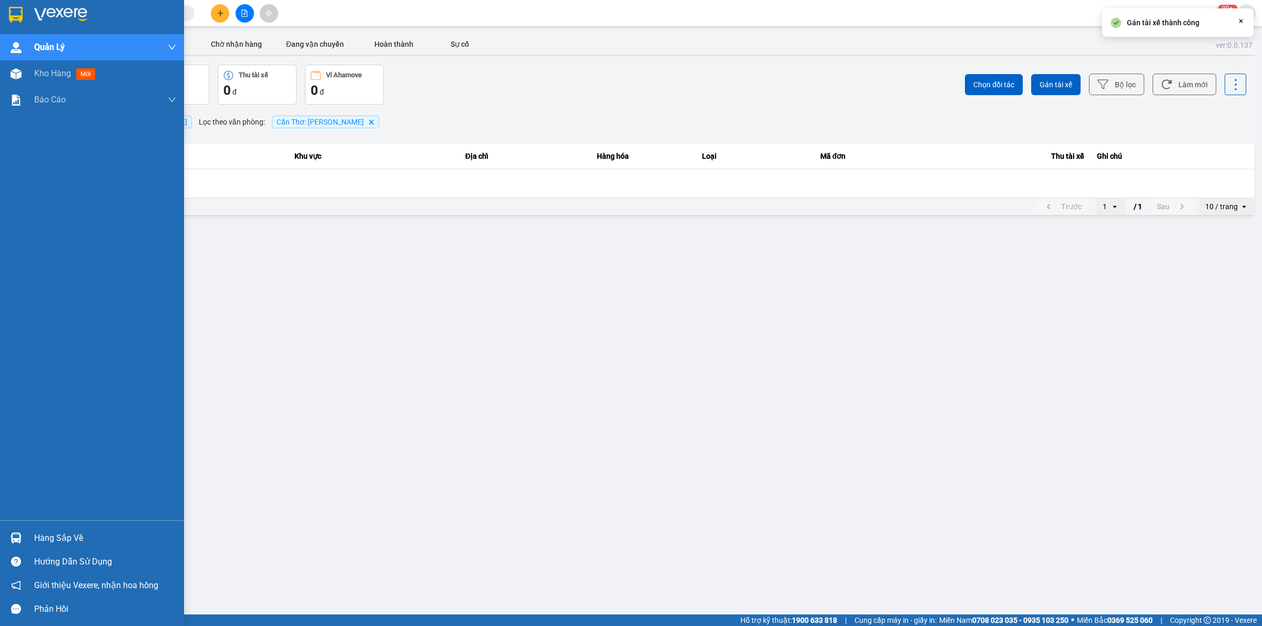
click at [9, 8] on img at bounding box center [16, 15] width 14 height 16
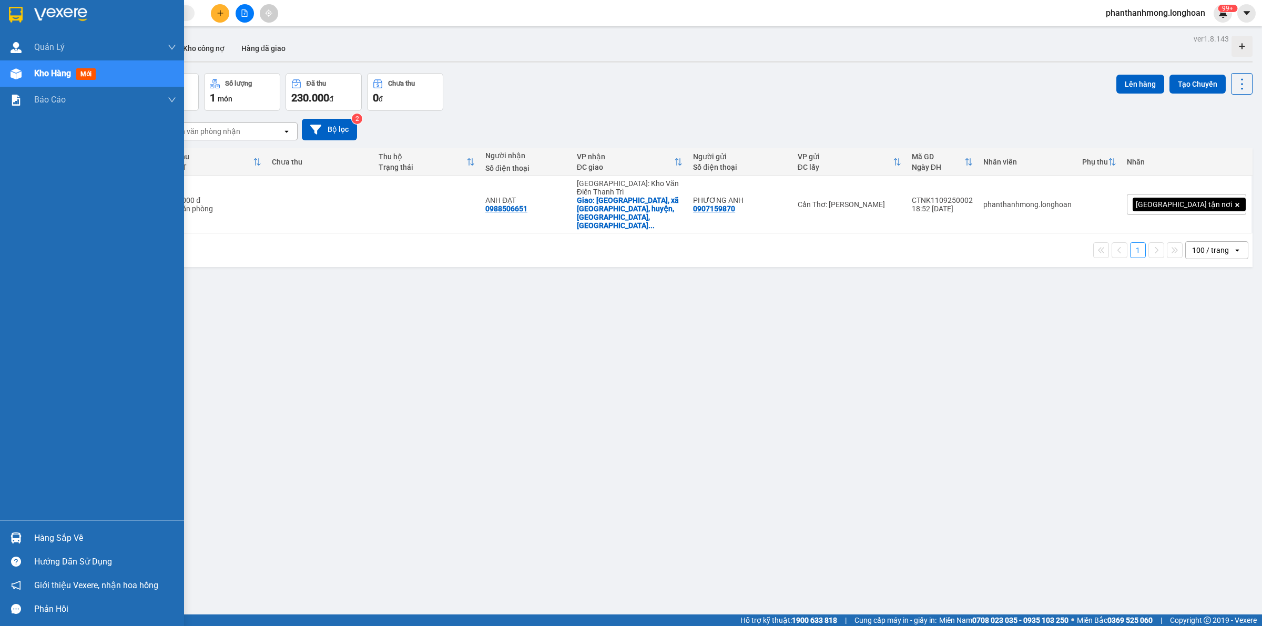
click at [17, 15] on img at bounding box center [16, 15] width 14 height 16
drag, startPoint x: 14, startPoint y: 3, endPoint x: 20, endPoint y: 1, distance: 6.8
click at [14, 3] on div at bounding box center [92, 17] width 184 height 34
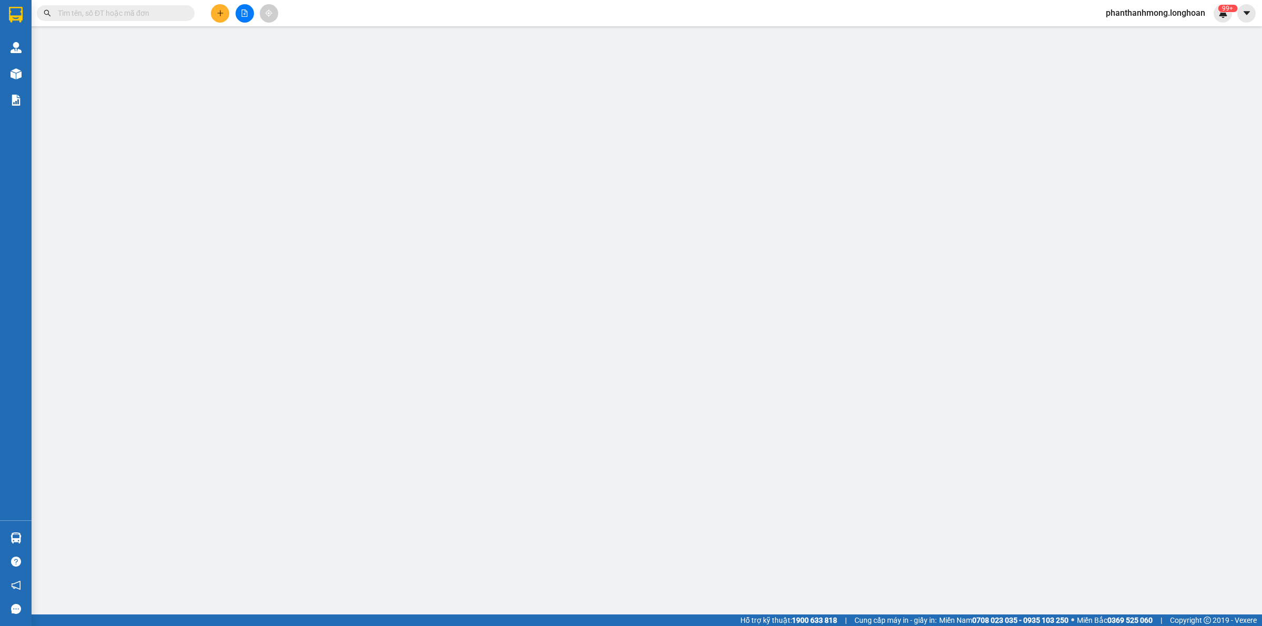
click at [209, 6] on div at bounding box center [244, 13] width 79 height 18
click at [211, 9] on button at bounding box center [220, 13] width 18 height 18
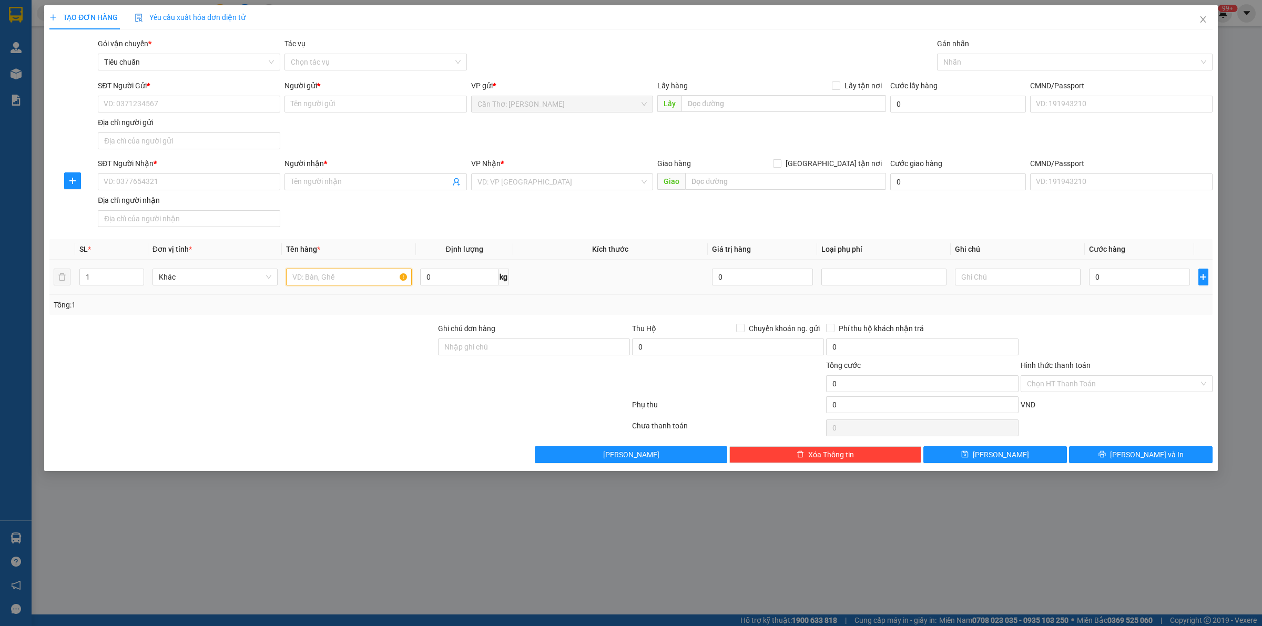
click at [342, 280] on input "text" at bounding box center [348, 277] width 125 height 17
type input "1 XE SỐ 89-D1 074.17"
click at [520, 184] on input "search" at bounding box center [559, 182] width 163 height 16
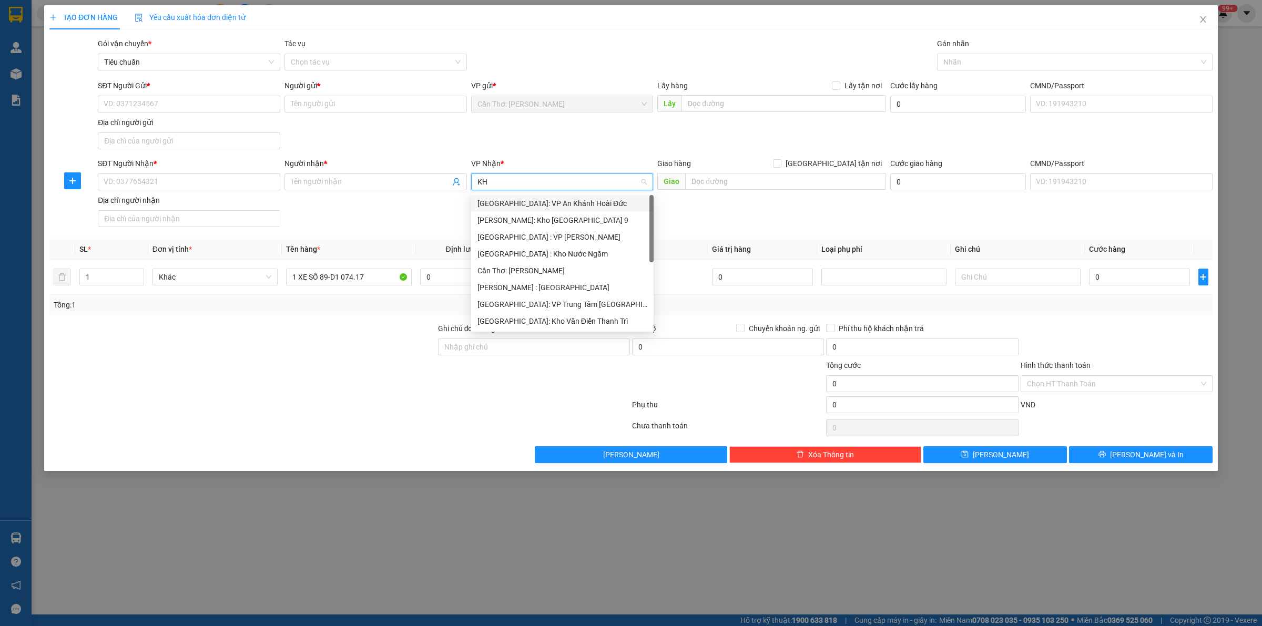
type input "KHO"
click at [536, 269] on div "[GEOGRAPHIC_DATA]: Kho Văn Điển Thanh Trì" at bounding box center [563, 271] width 170 height 12
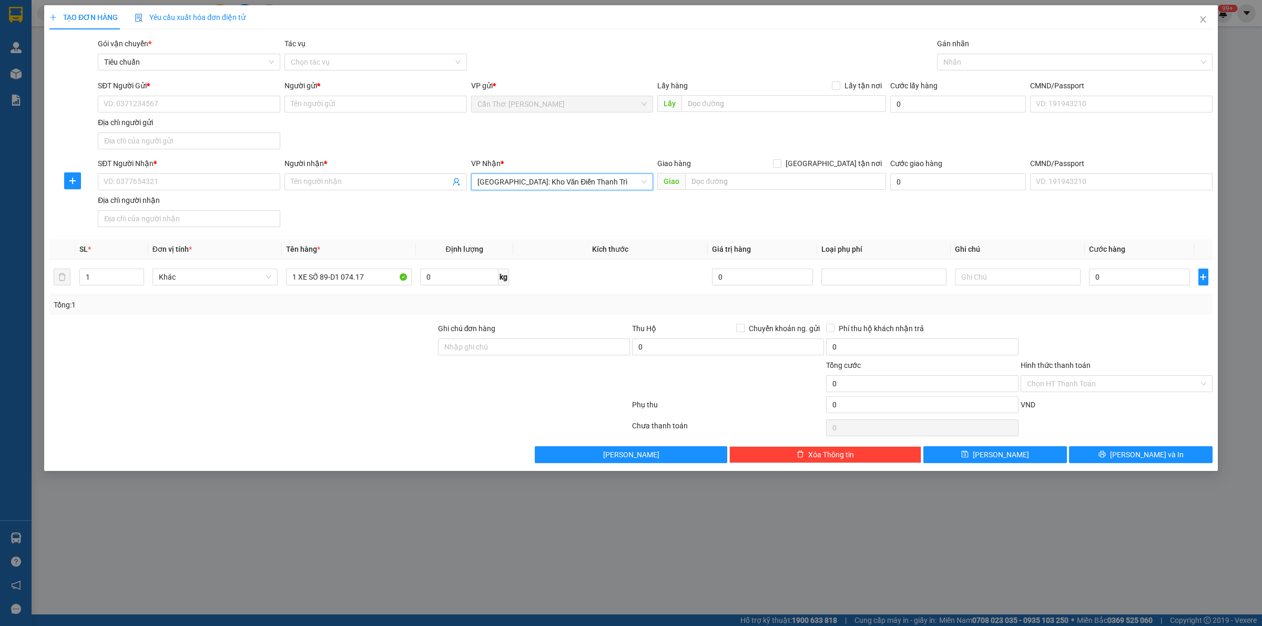
click at [477, 338] on div "Ghi chú đơn hàng" at bounding box center [534, 331] width 192 height 16
click at [485, 347] on input "Ghi chú đơn hàng" at bounding box center [534, 347] width 192 height 17
type input "1 CHÌA KHÓA"
click at [203, 107] on input "SĐT Người Gửi *" at bounding box center [189, 104] width 183 height 17
paste input "0785596688"
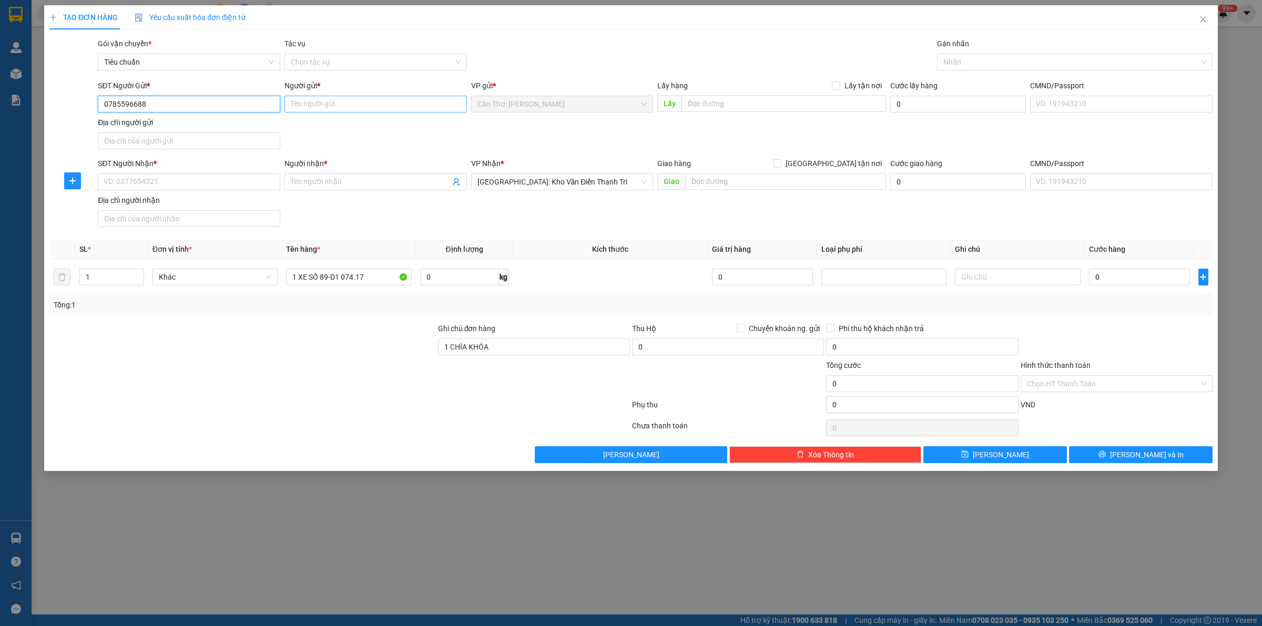
type input "0785596688"
click at [326, 104] on input "Người gửi *" at bounding box center [376, 104] width 183 height 17
type input "ANH TUẤN"
click at [248, 187] on input "SĐT Người Nhận *" at bounding box center [189, 182] width 183 height 17
paste input "0836860083"
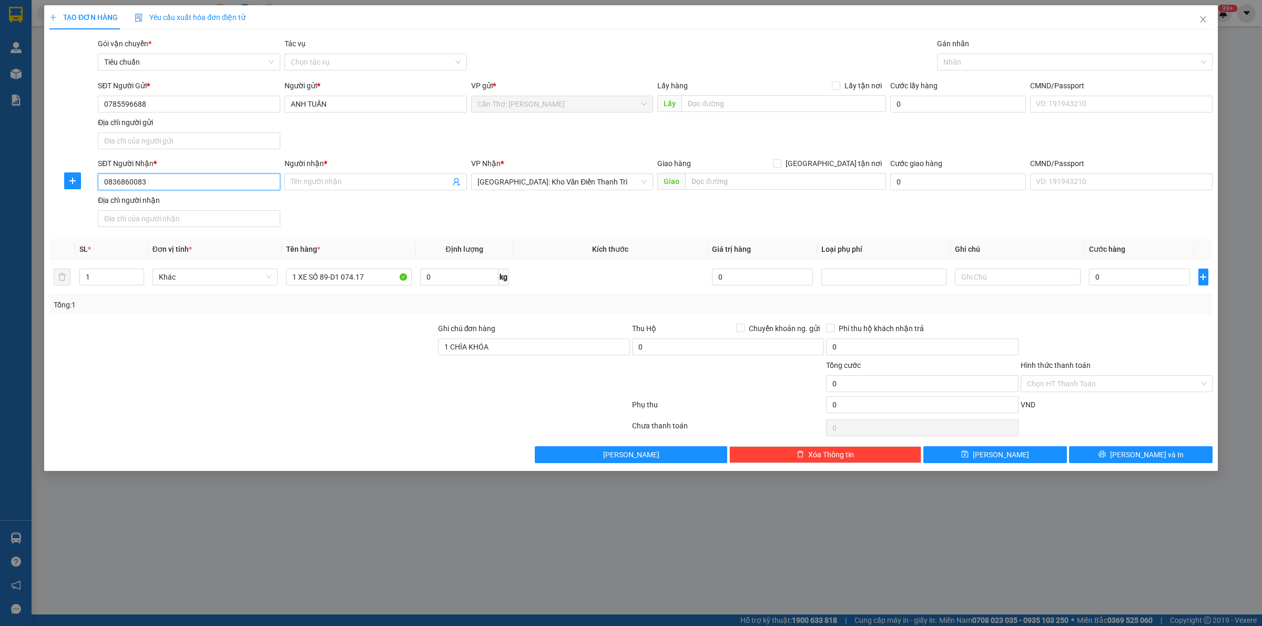
type input "0836860083"
click at [363, 178] on input "Người nhận *" at bounding box center [370, 182] width 159 height 12
paste input "[PERSON_NAME]"
type input "[PERSON_NAME]"
click at [814, 104] on input "text" at bounding box center [784, 103] width 205 height 17
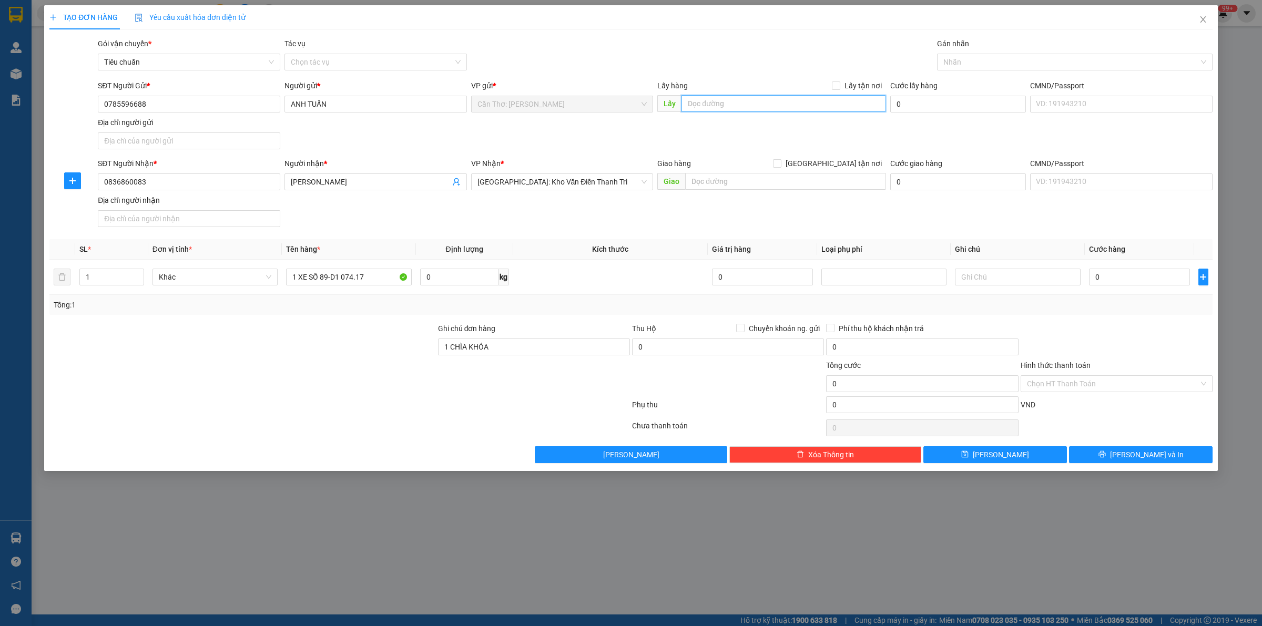
paste input "Khu vực 5 phường 7tp vị thanh tỉnh hậu Giang"
type input "Khu vực 5 phường 7tp vị thanh tỉnh hậu Giang"
click at [839, 87] on input "Lấy tận nơi" at bounding box center [835, 85] width 7 height 7
checkbox input "true"
click at [813, 180] on input "text" at bounding box center [785, 181] width 201 height 17
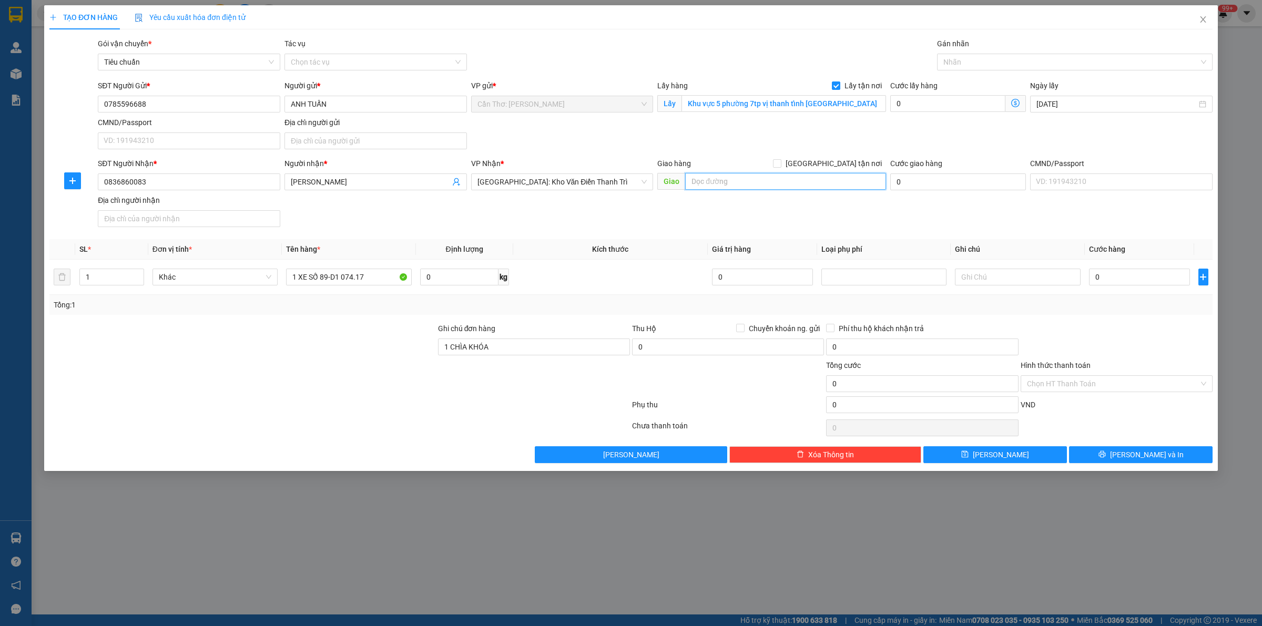
paste input "đội 7 thôn thanh cù xã Ngọc thanh huyện kim động tỉnh Hưng"
type input "đội 7 thôn thanh cù xã Ngọc thanh huyện kim động tỉnh Hưng"
drag, startPoint x: 831, startPoint y: 158, endPoint x: 833, endPoint y: 166, distance: 7.5
click at [833, 160] on label "[GEOGRAPHIC_DATA] tận nơi" at bounding box center [829, 164] width 113 height 12
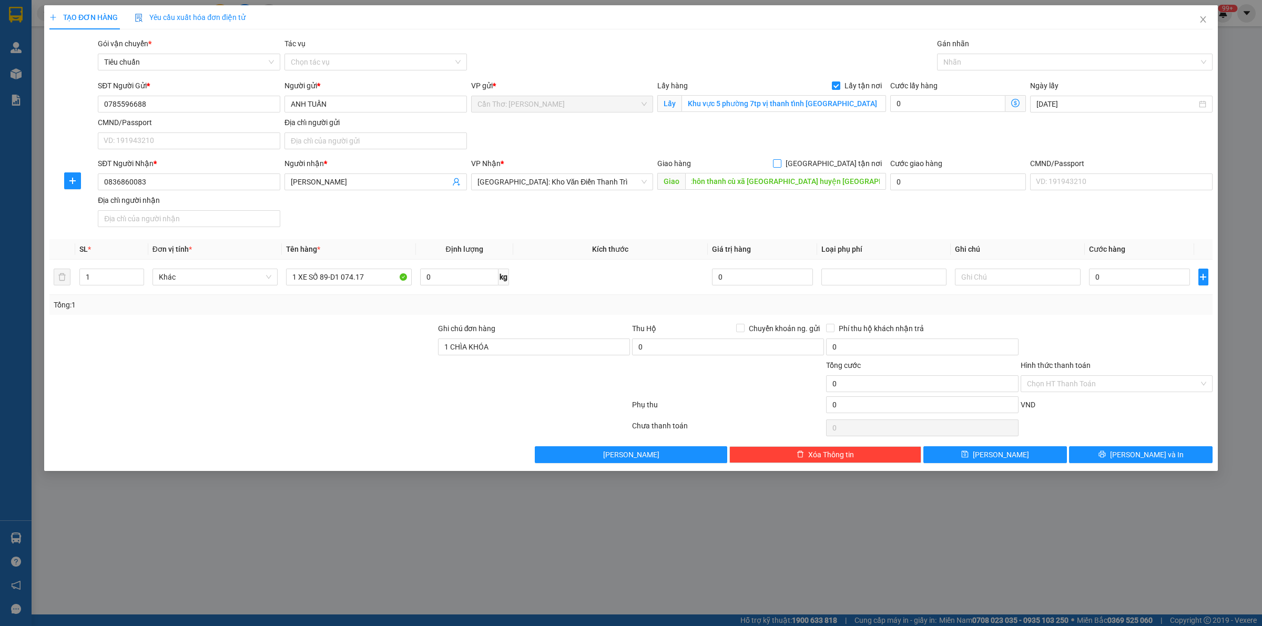
scroll to position [0, 0]
click at [842, 157] on form "SĐT Người Gửi * 0785596688 Người gửi * ANH TUẤN VP gửi * Cần Thơ: Kho Ninh Kiề…" at bounding box center [630, 155] width 1163 height 151
click at [842, 158] on span "[GEOGRAPHIC_DATA] tận nơi" at bounding box center [834, 164] width 105 height 12
click at [781, 159] on input "[GEOGRAPHIC_DATA] tận nơi" at bounding box center [776, 162] width 7 height 7
checkbox input "true"
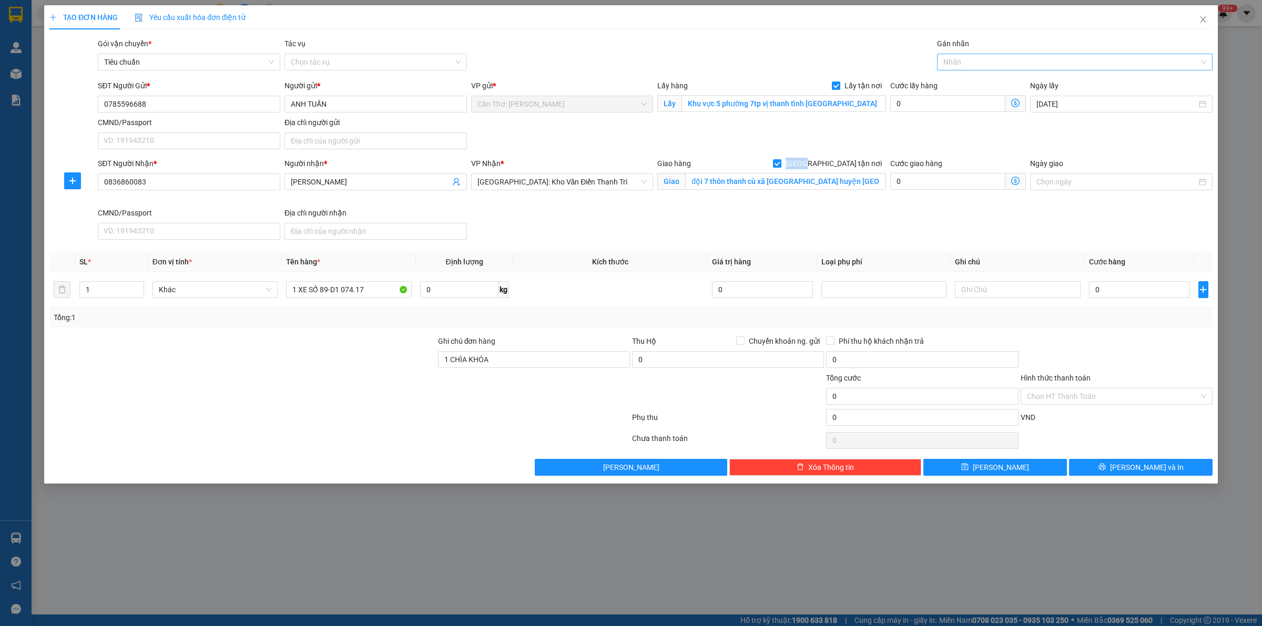
click at [950, 66] on div at bounding box center [1070, 62] width 260 height 13
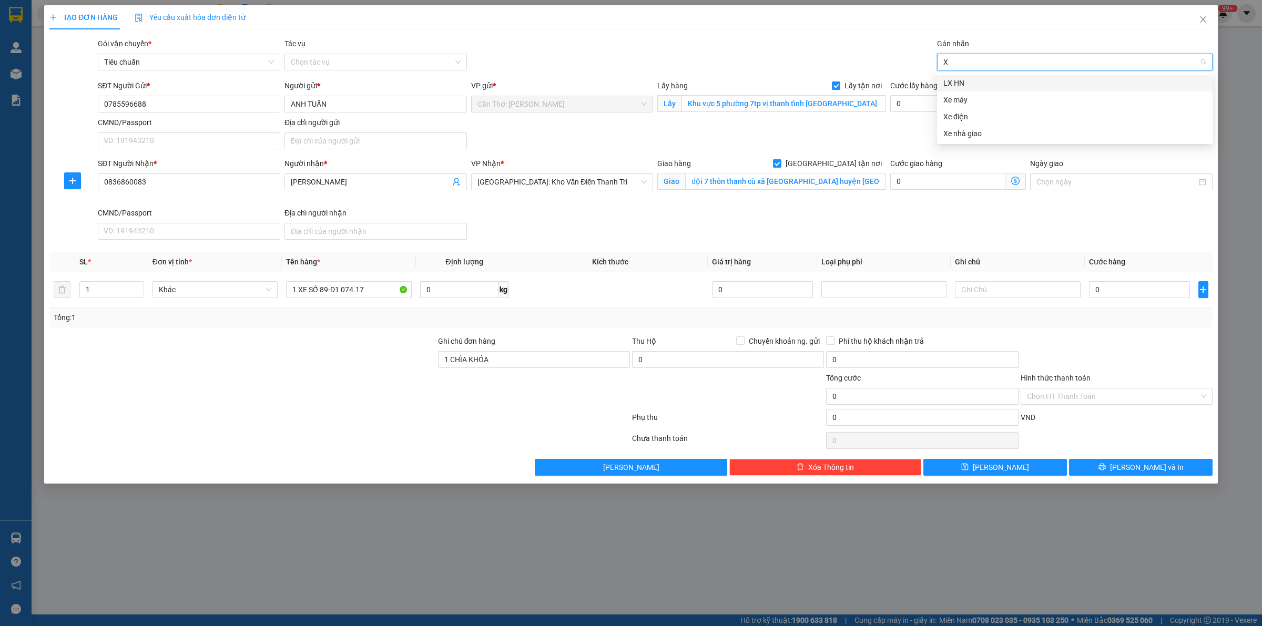
type input "XE"
click at [955, 79] on div "Xe máy" at bounding box center [1075, 83] width 263 height 12
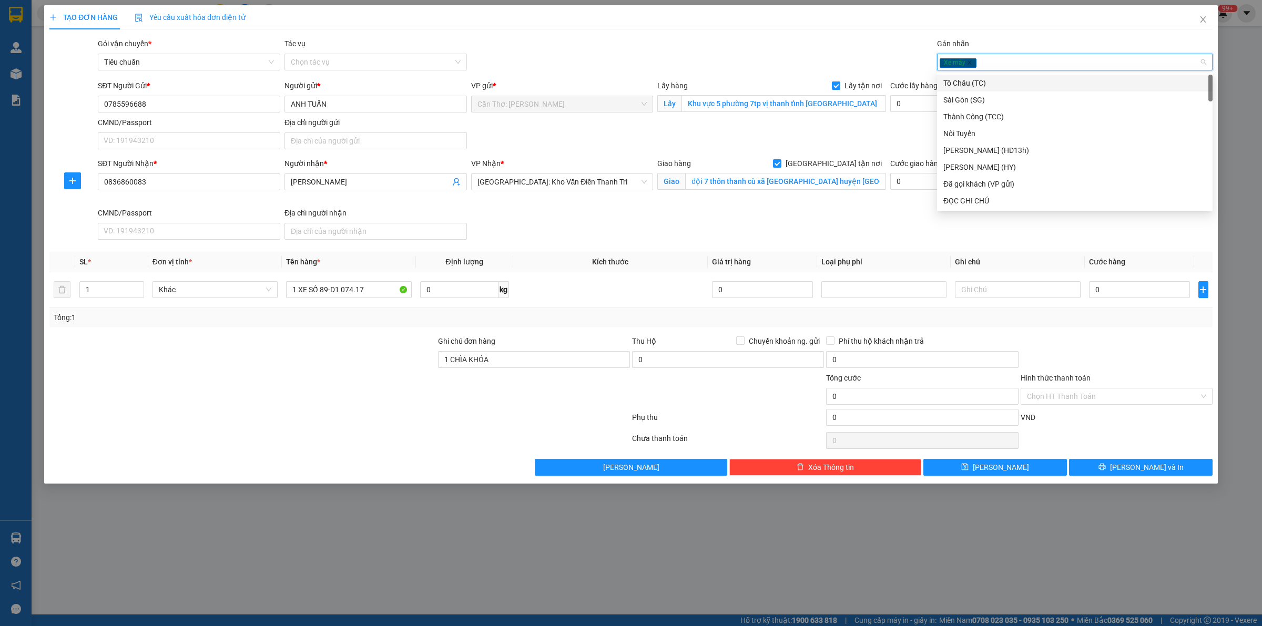
click at [981, 61] on div "Xe máy" at bounding box center [1070, 62] width 260 height 13
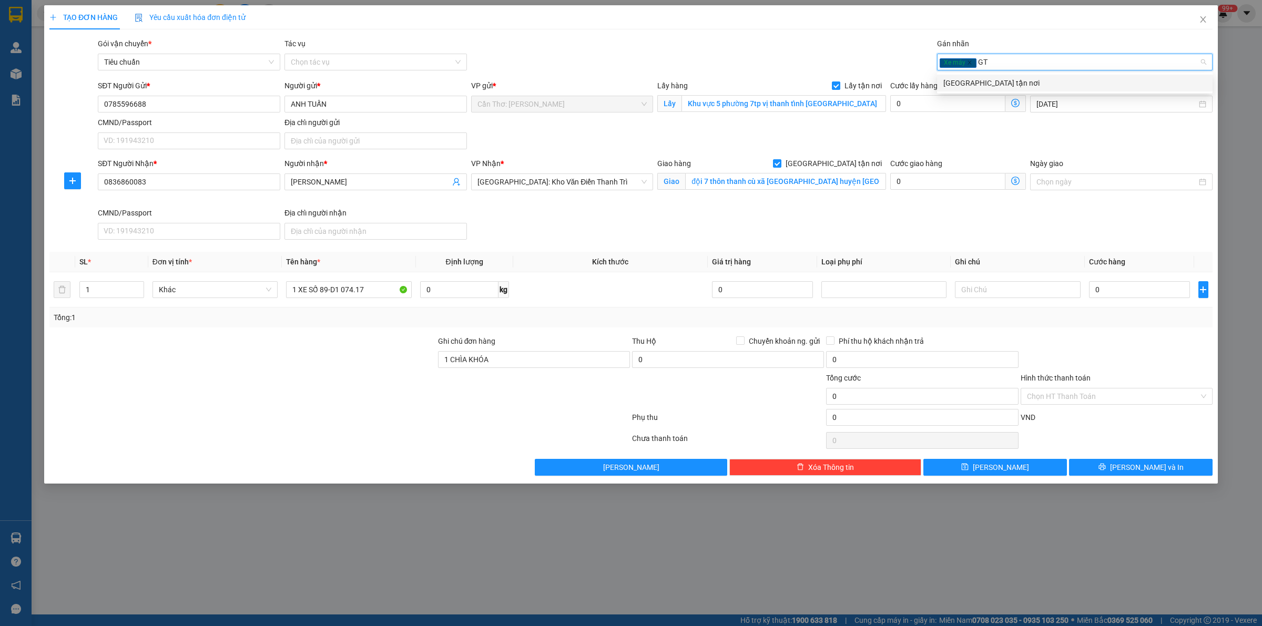
type input "GTN"
click at [996, 82] on div "[GEOGRAPHIC_DATA] tận nơi" at bounding box center [1075, 83] width 263 height 12
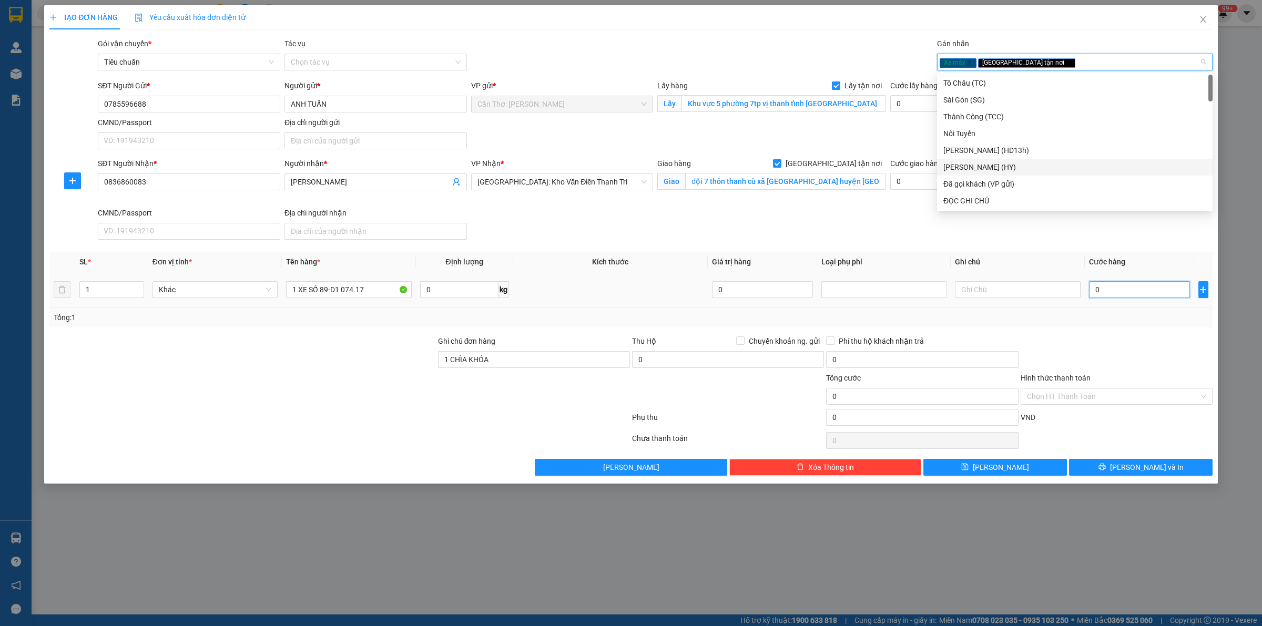
click at [1095, 298] on input "0" at bounding box center [1139, 289] width 101 height 17
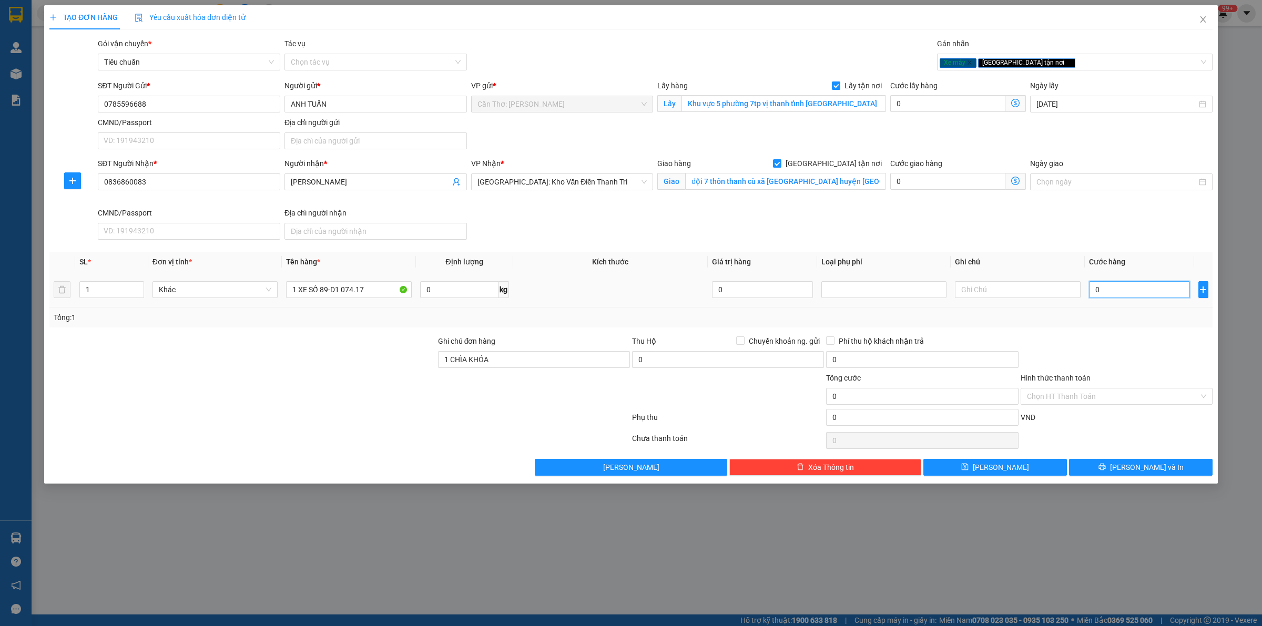
type input "1"
type input "14"
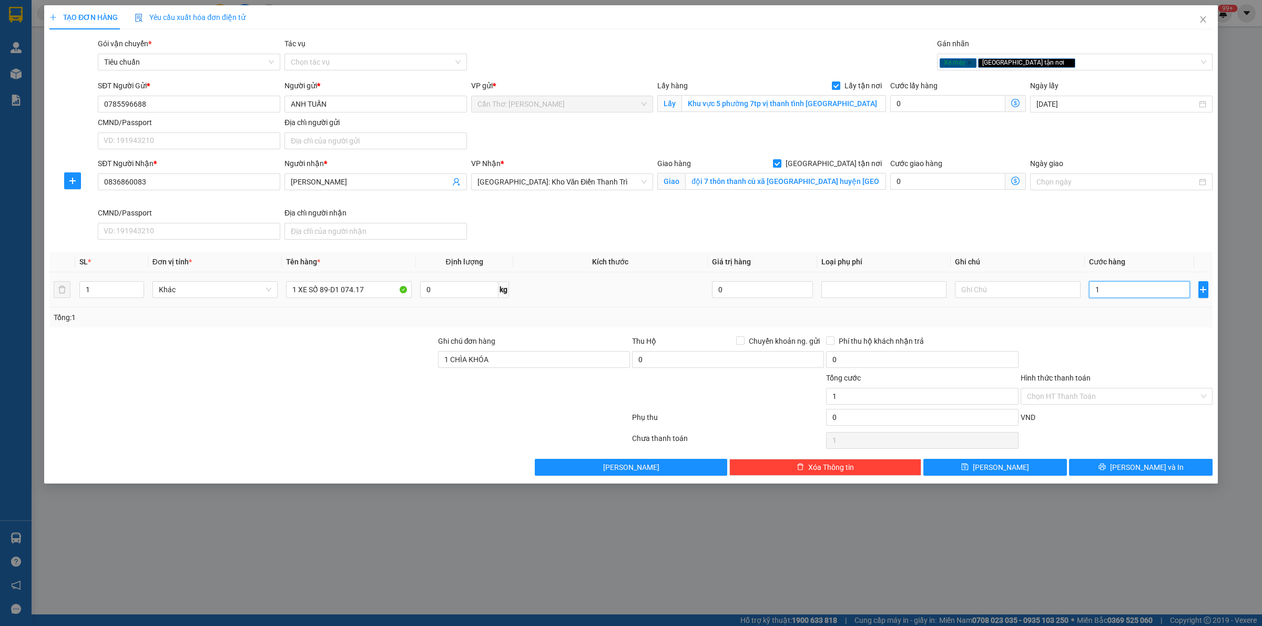
type input "14"
type input "147"
type input "1.470"
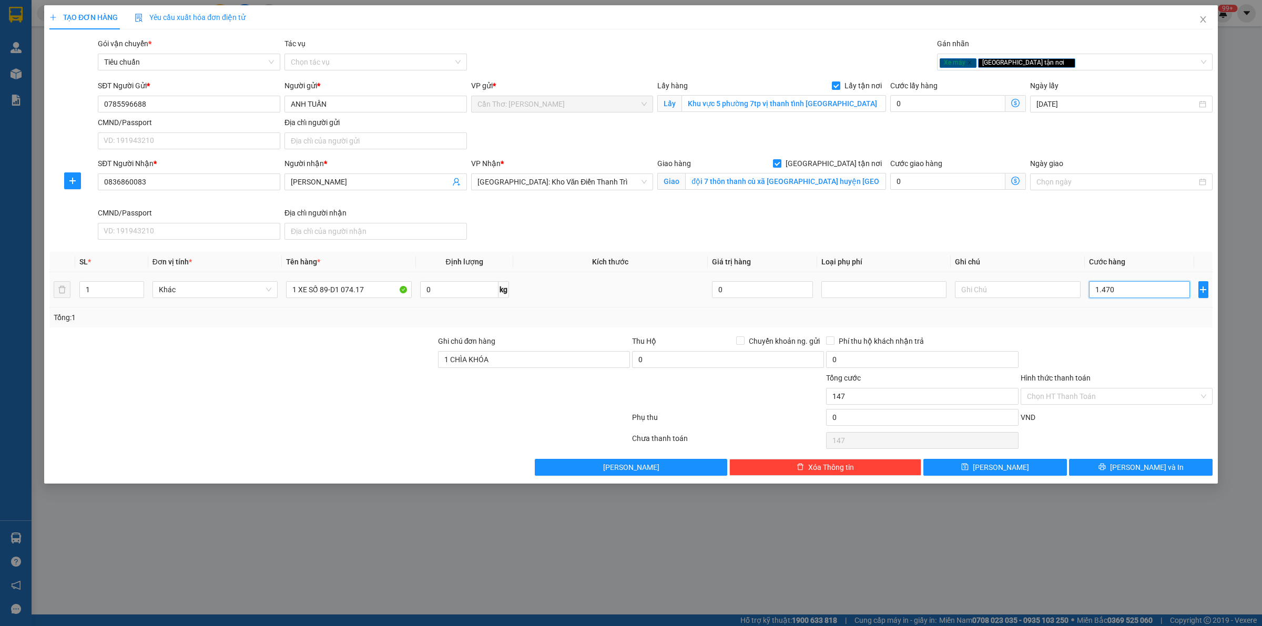
type input "1.470"
type input "14.700"
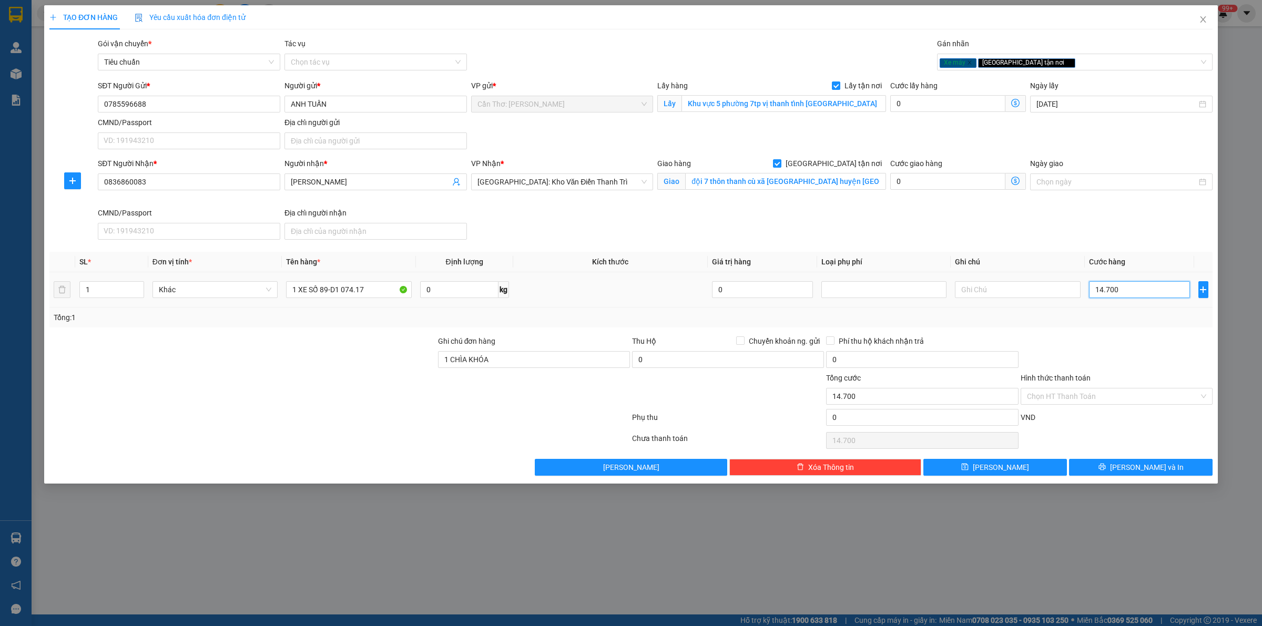
type input "147.000"
type input "1.470.000"
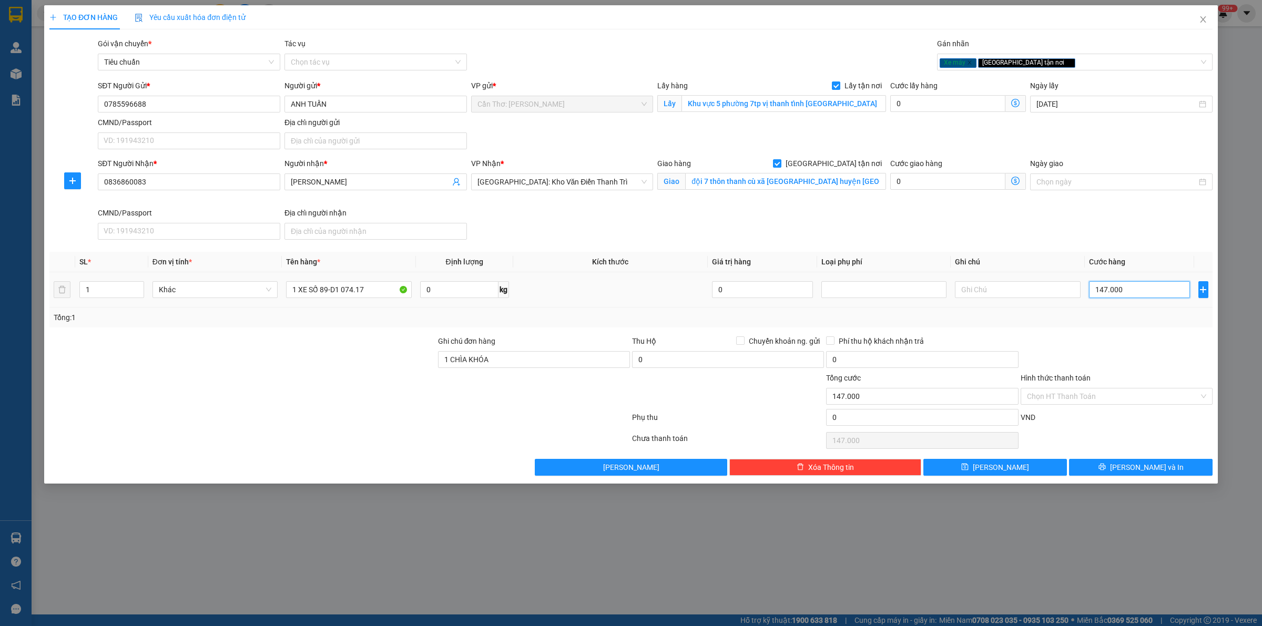
type input "1.470.000"
click at [1100, 470] on button "Lưu và In" at bounding box center [1141, 467] width 144 height 17
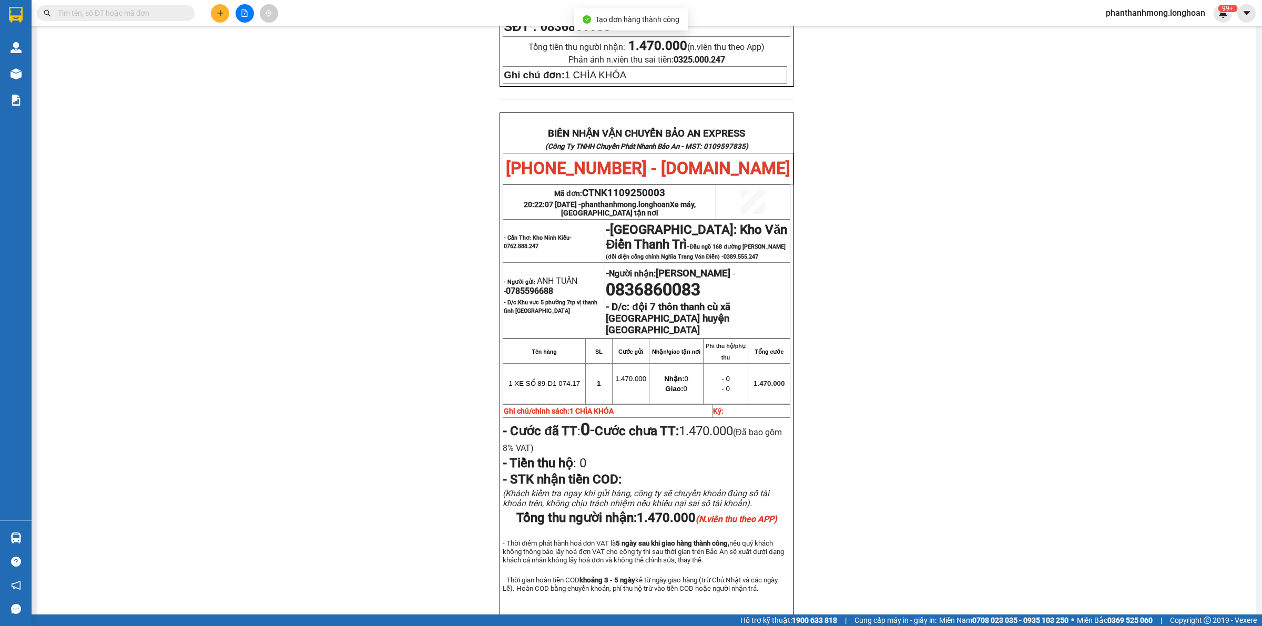
scroll to position [472, 0]
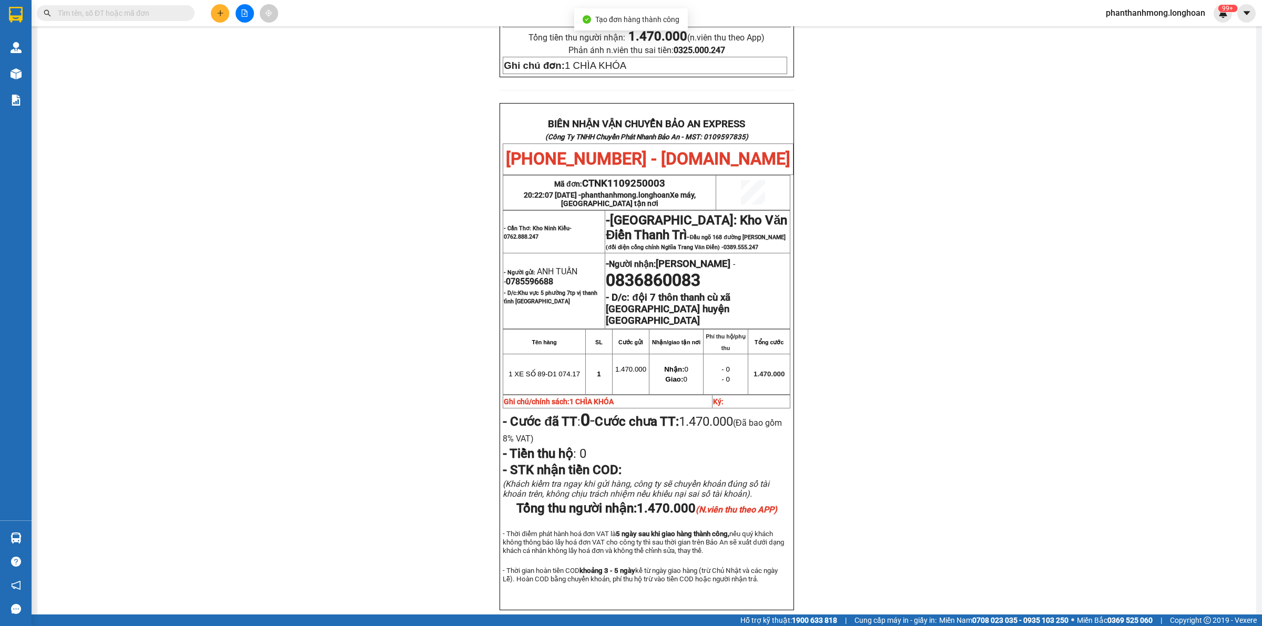
click at [532, 277] on span "0785596688" at bounding box center [529, 282] width 47 height 10
copy span "0785596688"
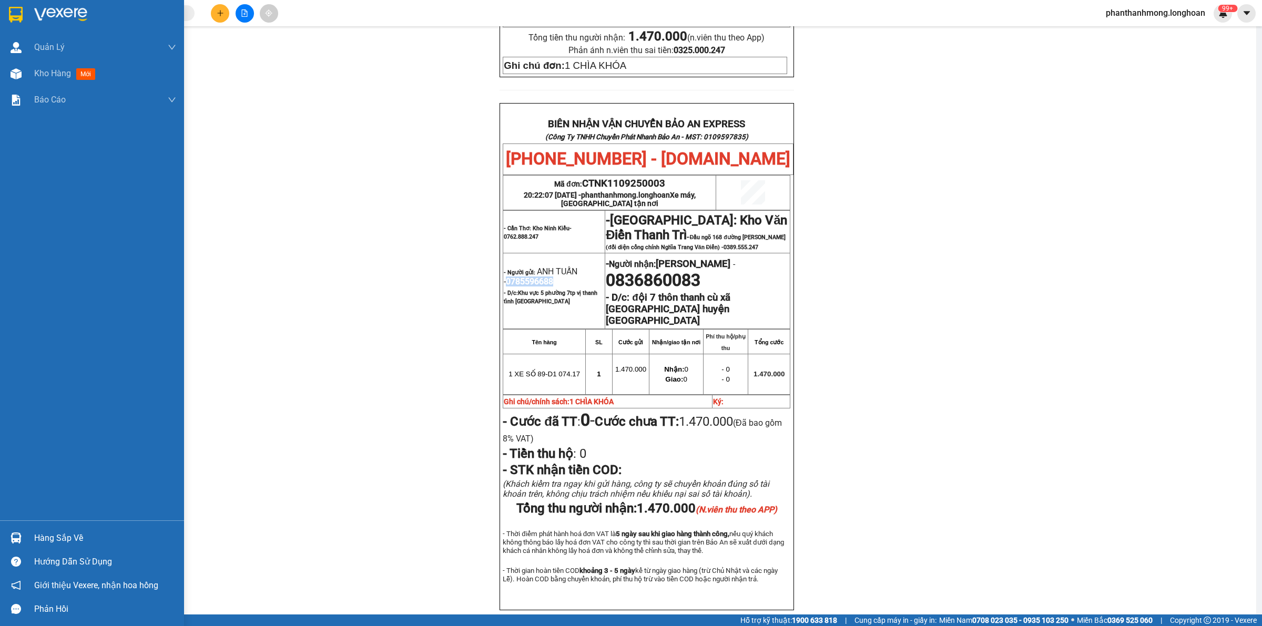
click at [19, 14] on img at bounding box center [16, 15] width 14 height 16
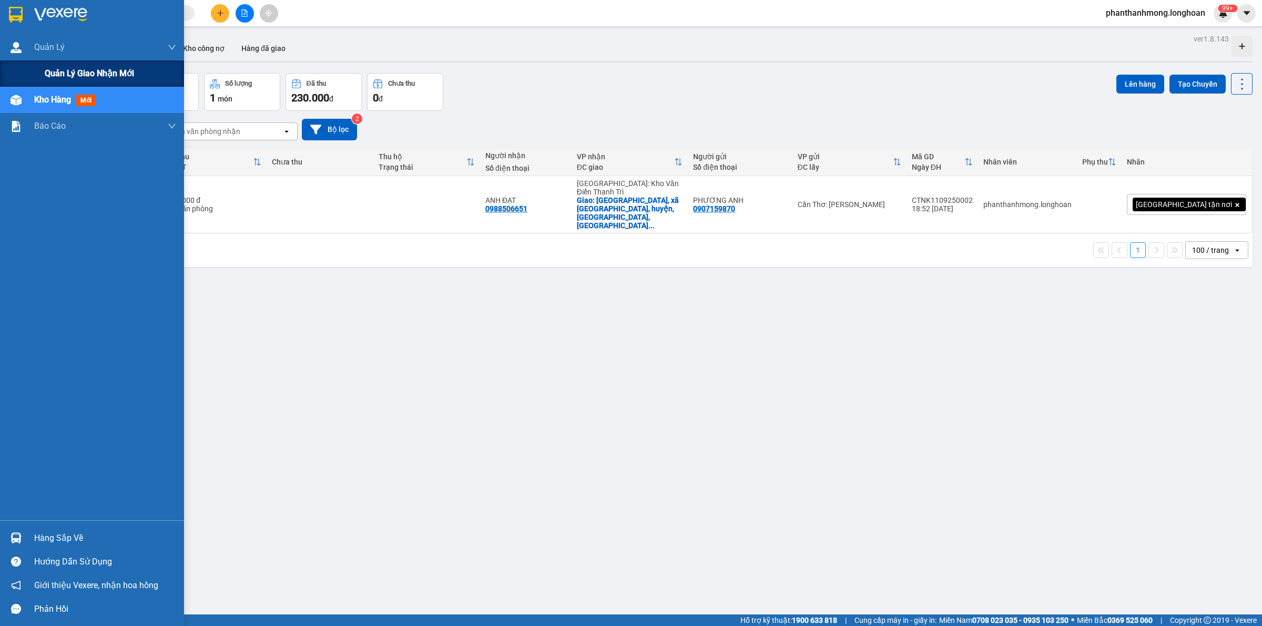
click at [83, 80] on div "Quản lý giao nhận mới" at bounding box center [110, 73] width 131 height 26
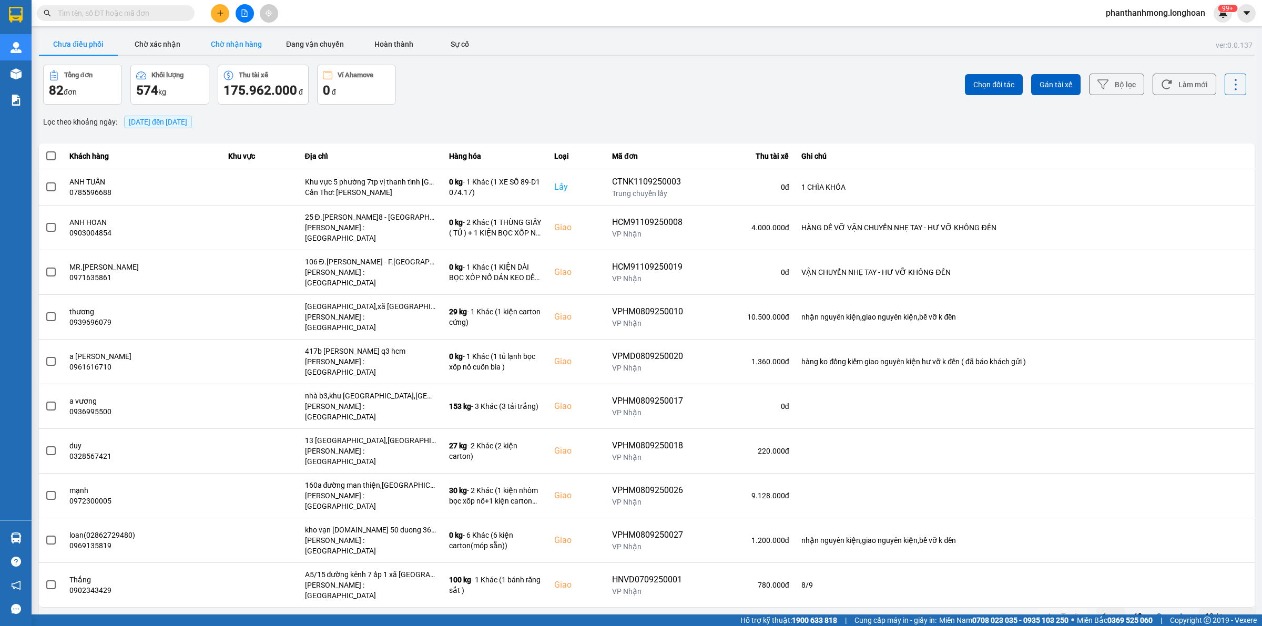
click at [216, 46] on button "Chờ nhận hàng" at bounding box center [236, 44] width 79 height 21
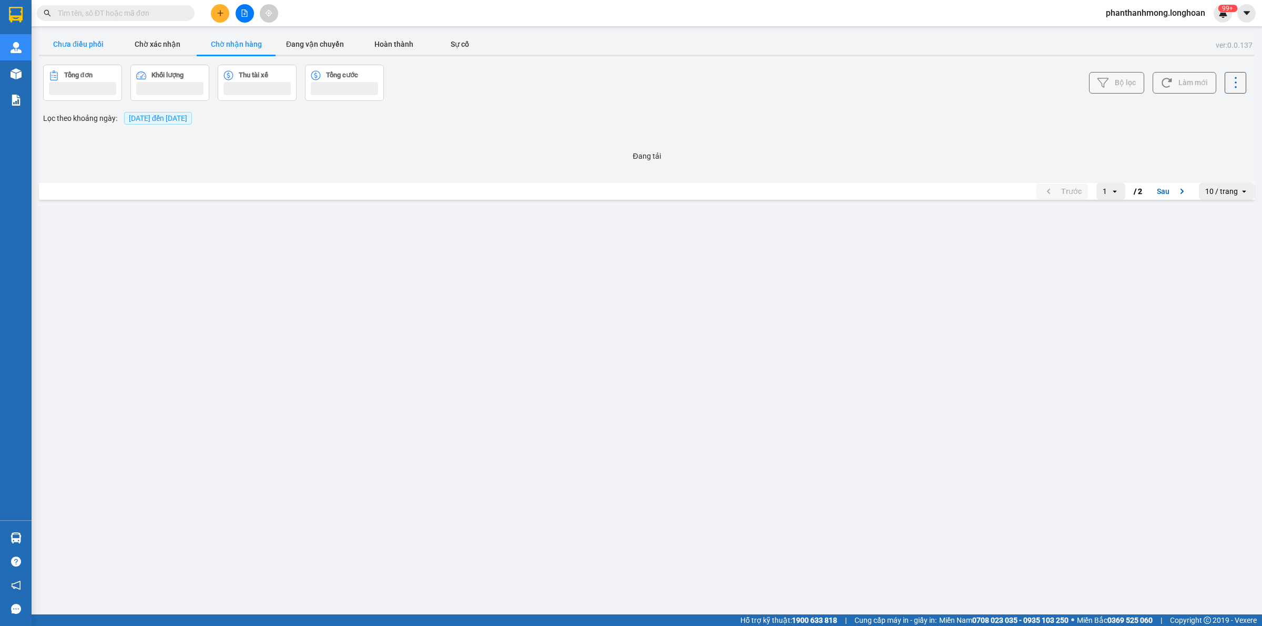
click at [99, 43] on button "Chưa điều phối" at bounding box center [78, 44] width 79 height 21
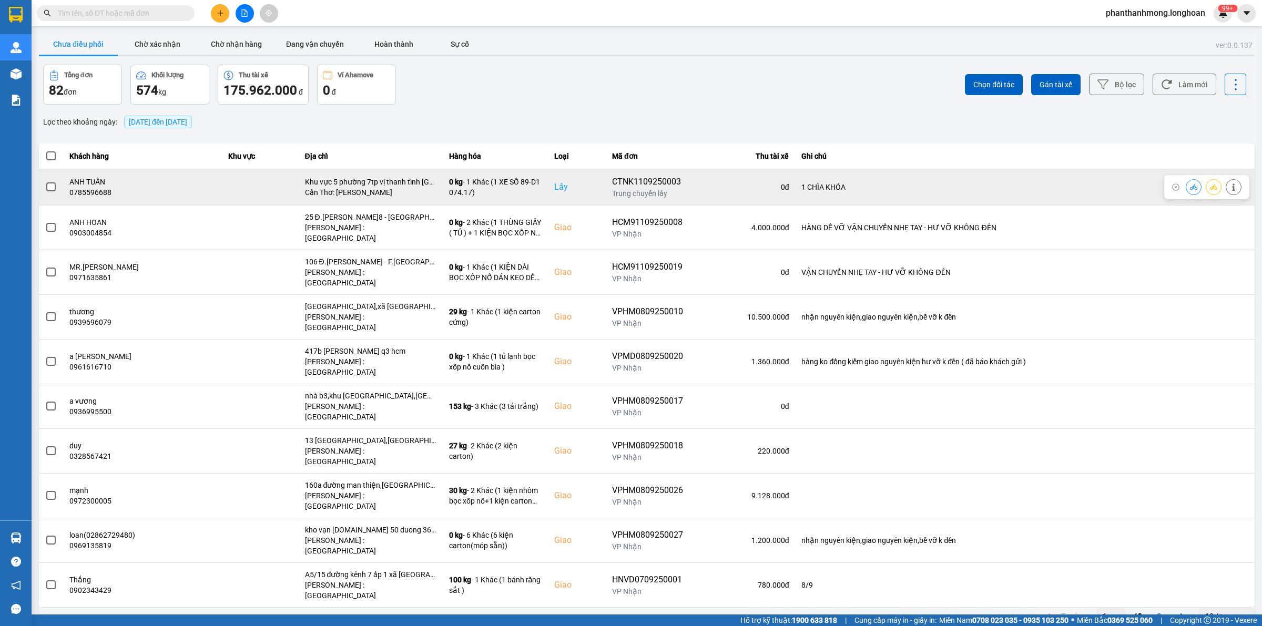
click at [53, 187] on span at bounding box center [50, 187] width 9 height 9
click at [45, 181] on input "checkbox" at bounding box center [45, 181] width 0 height 0
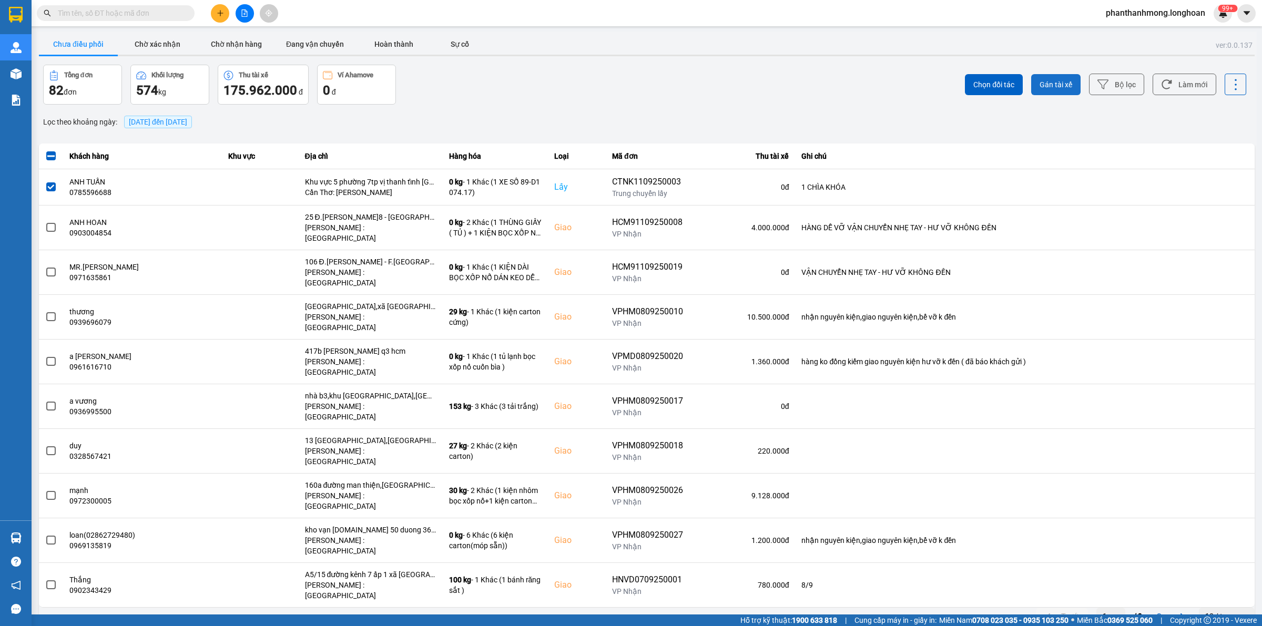
click at [1078, 86] on button "Gán tài xế" at bounding box center [1055, 84] width 49 height 21
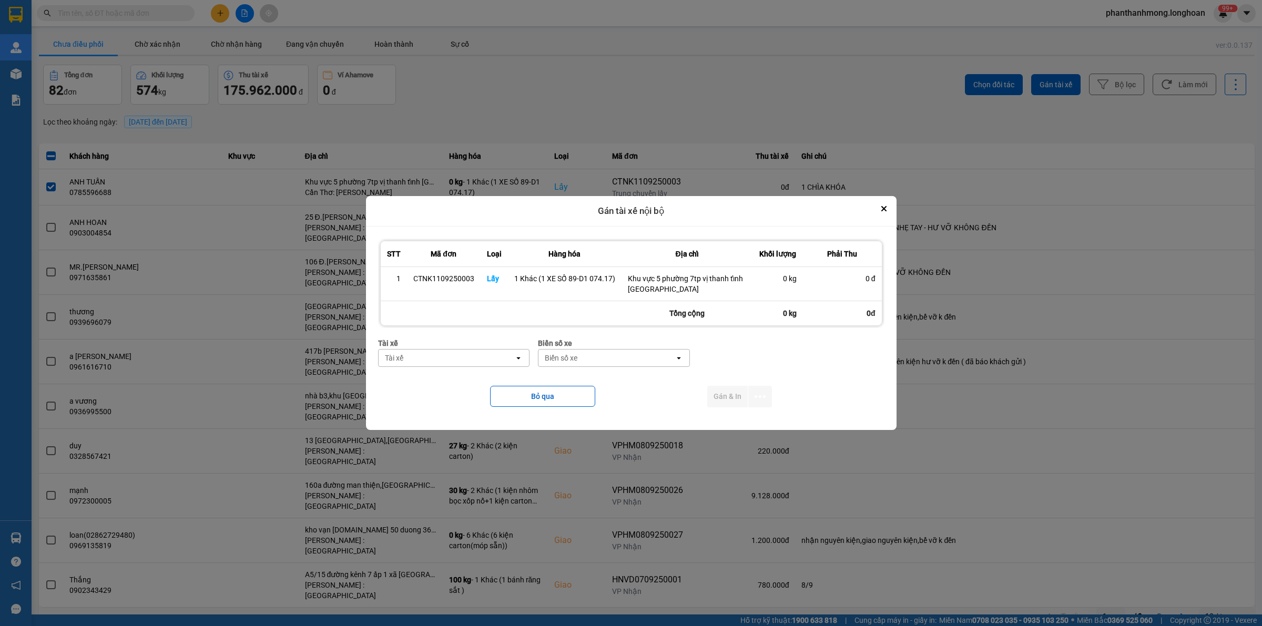
click at [503, 346] on div "Tài xế" at bounding box center [454, 344] width 152 height 12
click at [498, 357] on div "Tài xế" at bounding box center [447, 358] width 136 height 17
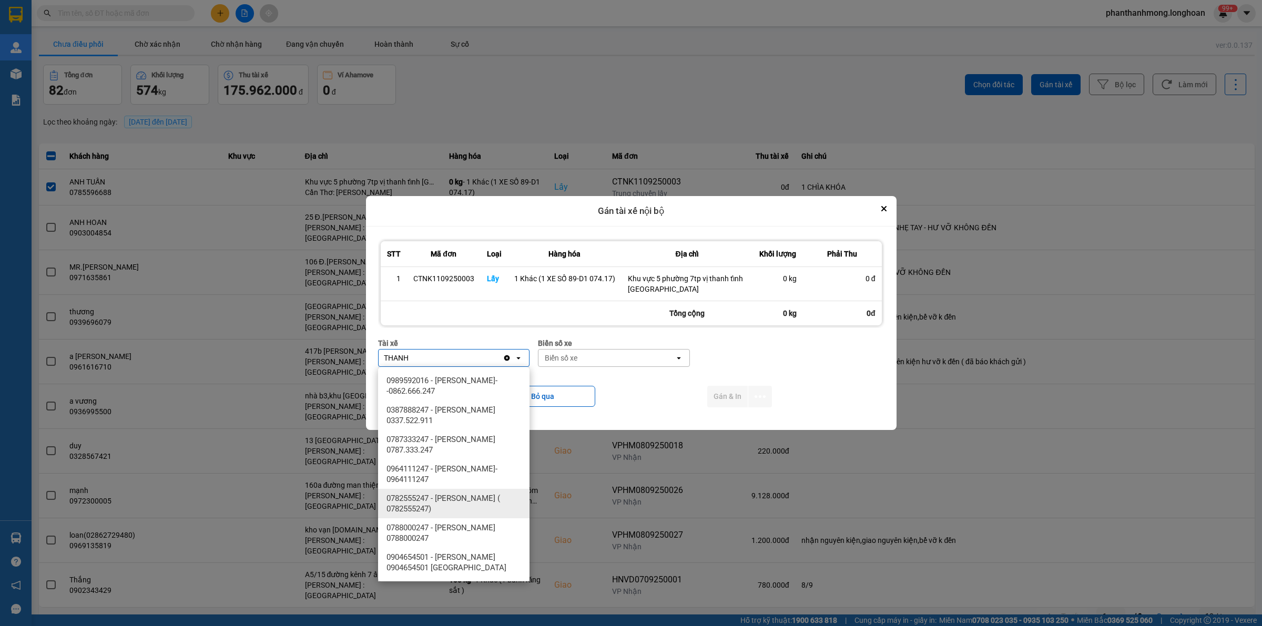
type input "THANH"
click at [461, 498] on span "0782555247 - [PERSON_NAME] ( 0782555247)" at bounding box center [456, 503] width 139 height 21
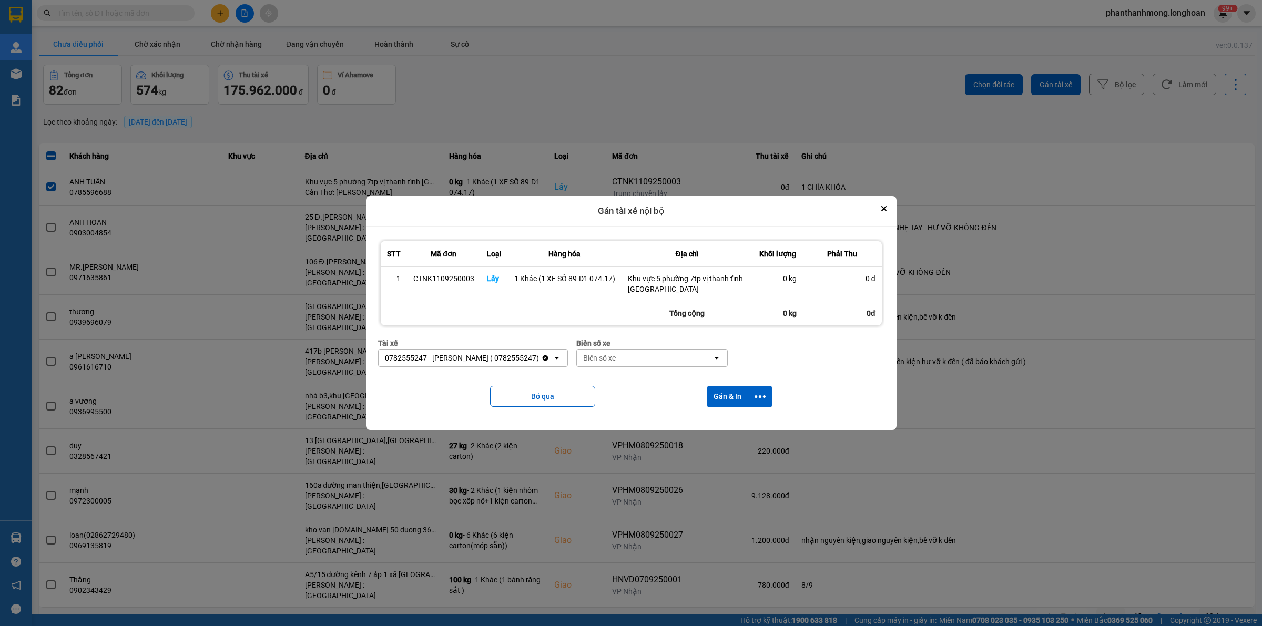
click at [616, 363] on div "Biển số xe" at bounding box center [599, 358] width 33 height 11
type input "2030"
click at [661, 384] on div "29E-120.30" at bounding box center [667, 380] width 151 height 19
click at [763, 397] on icon "dialog" at bounding box center [760, 396] width 11 height 11
click at [711, 423] on span "Chỉ gán tài" at bounding box center [718, 425] width 35 height 11
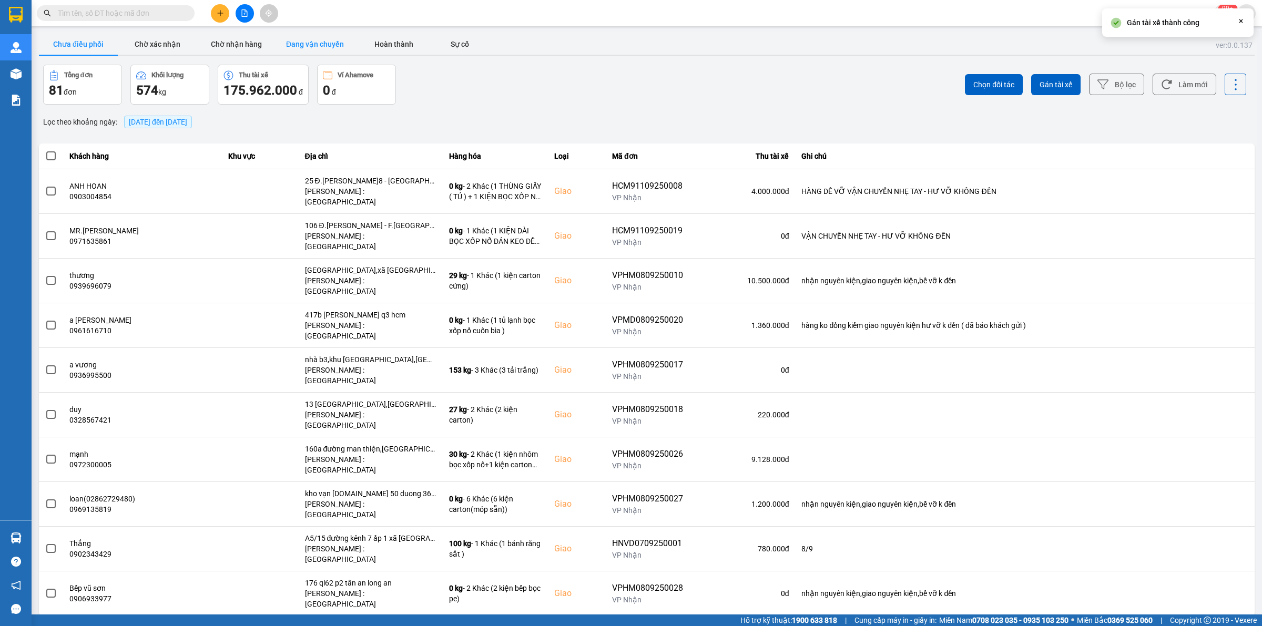
click at [312, 47] on button "Đang vận chuyển" at bounding box center [315, 44] width 79 height 21
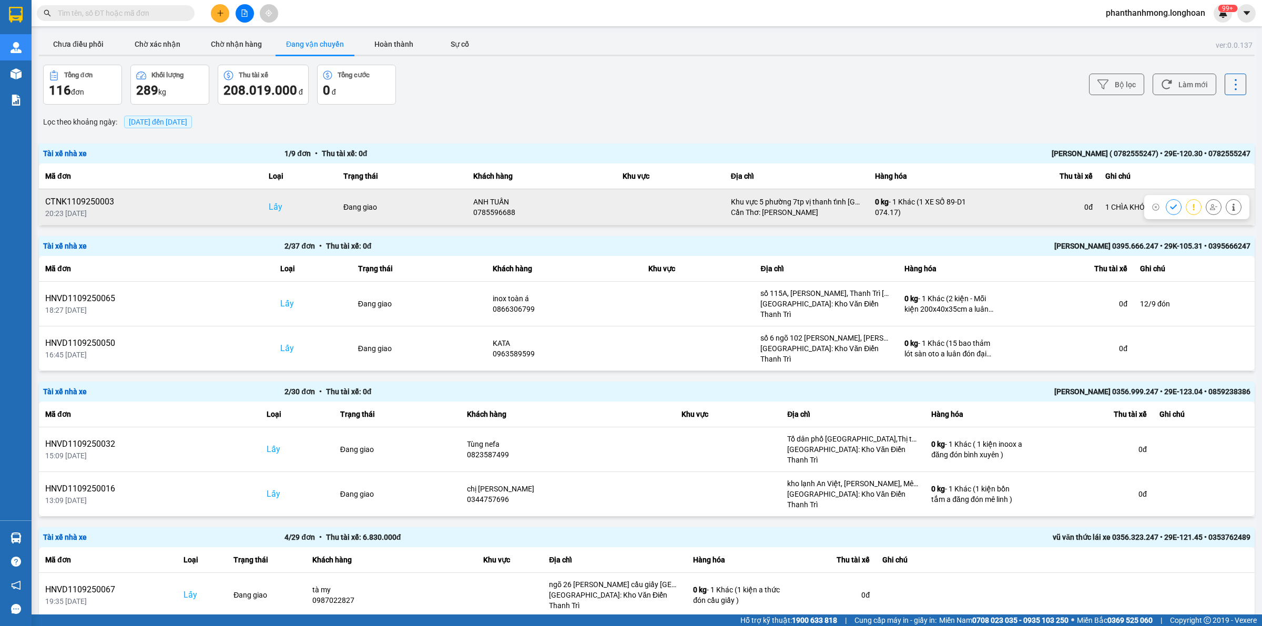
click at [1166, 205] on div at bounding box center [1204, 207] width 76 height 16
click at [1167, 208] on button at bounding box center [1174, 207] width 15 height 18
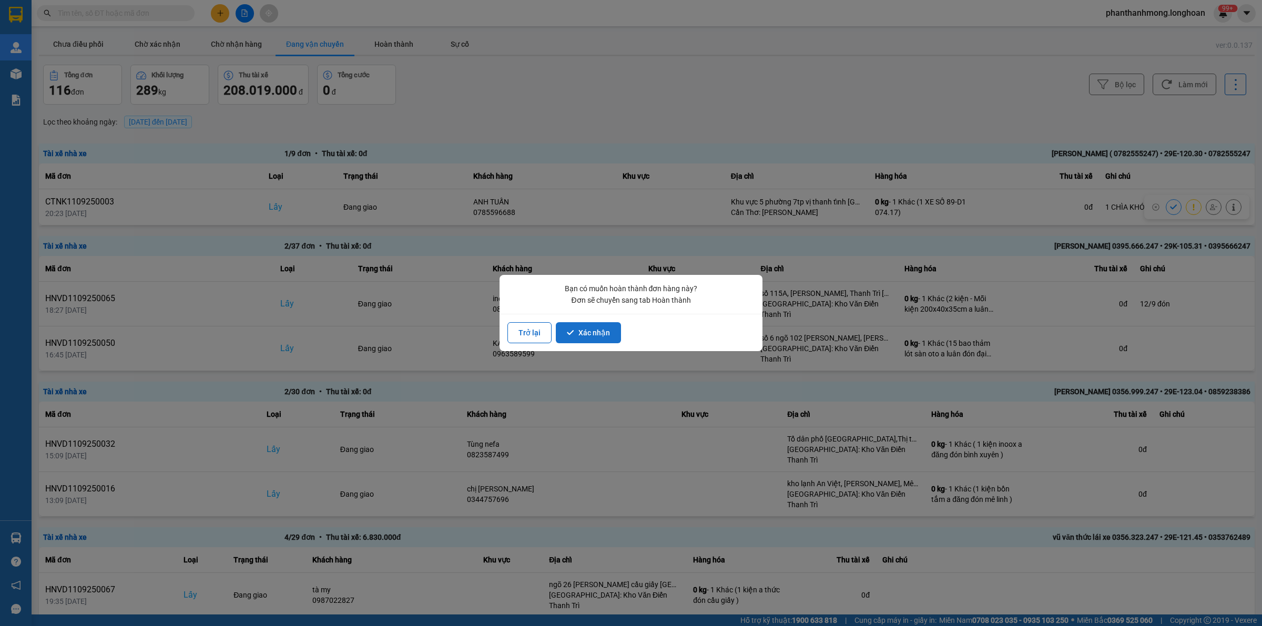
click at [582, 333] on button "Xác nhận" at bounding box center [588, 332] width 65 height 21
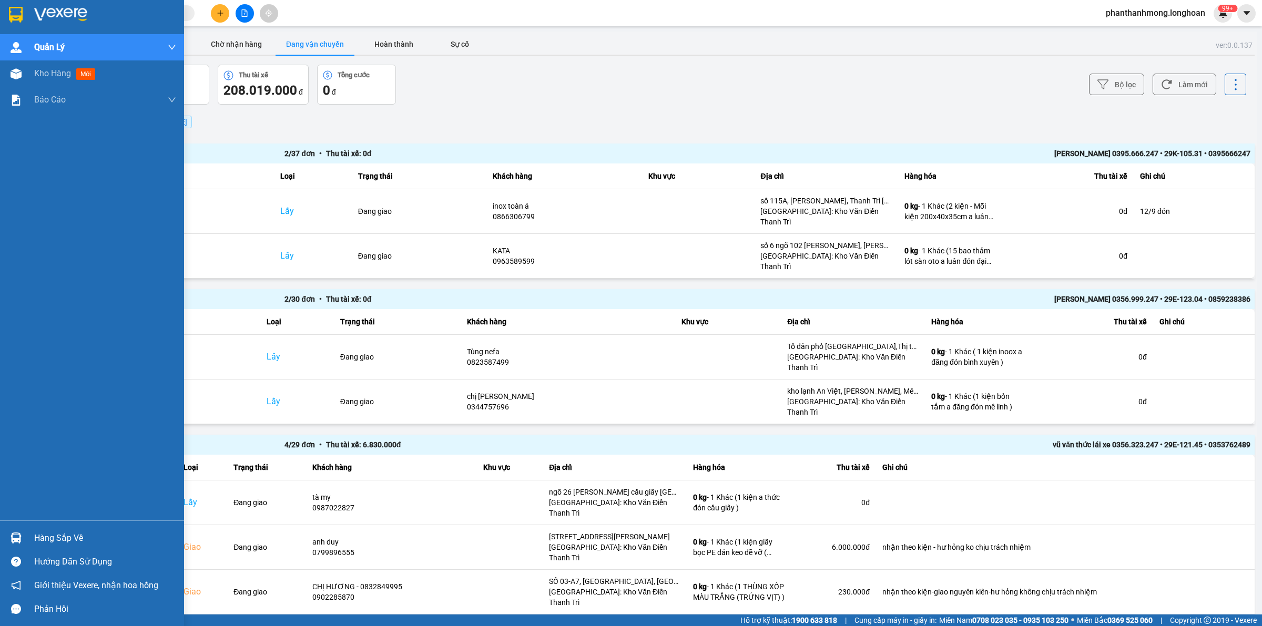
click at [11, 9] on img at bounding box center [16, 15] width 14 height 16
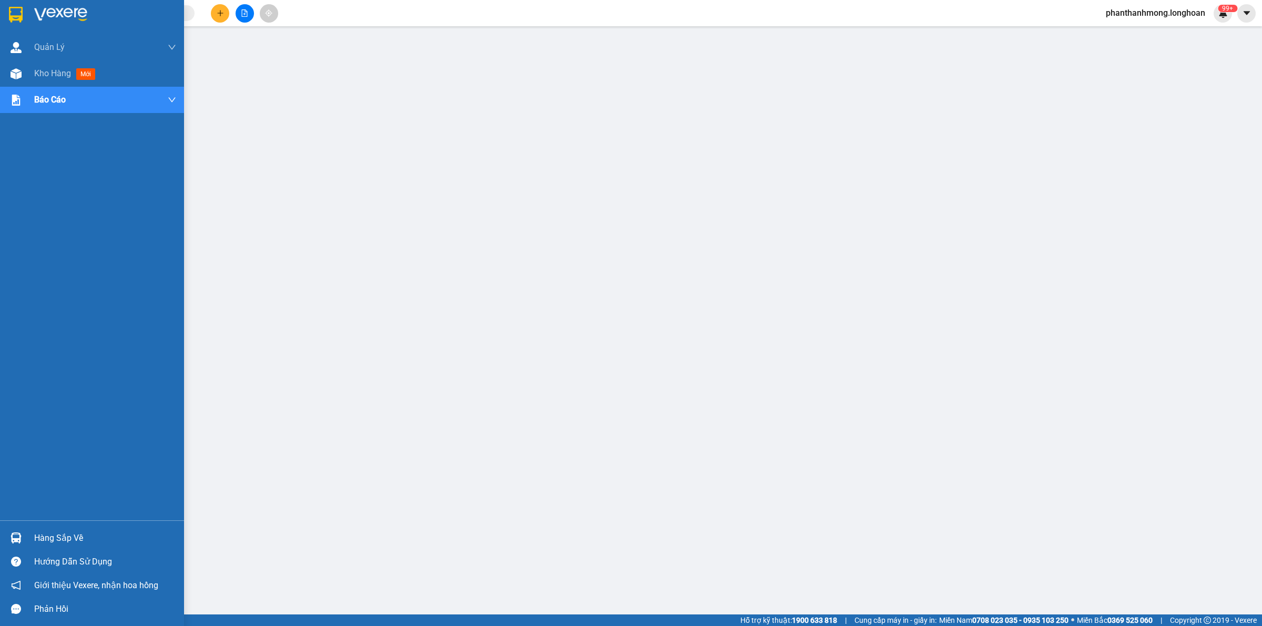
click at [15, 5] on div at bounding box center [92, 17] width 184 height 34
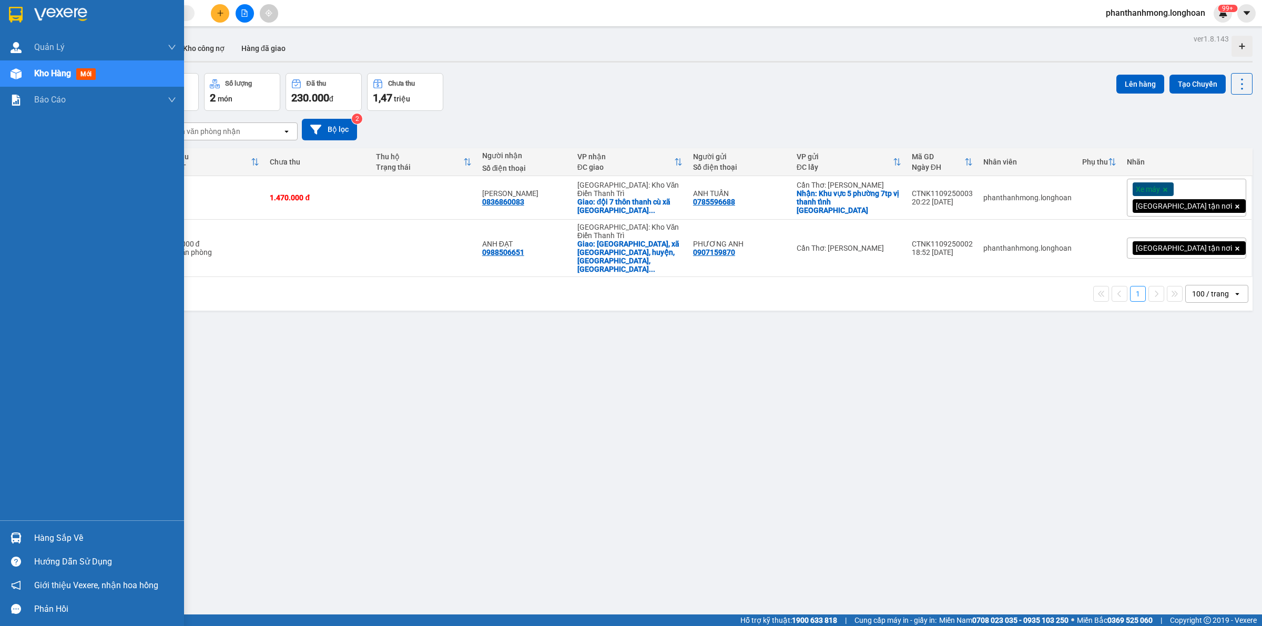
click at [16, 17] on img at bounding box center [16, 15] width 14 height 16
click at [21, 535] on img at bounding box center [16, 538] width 11 height 11
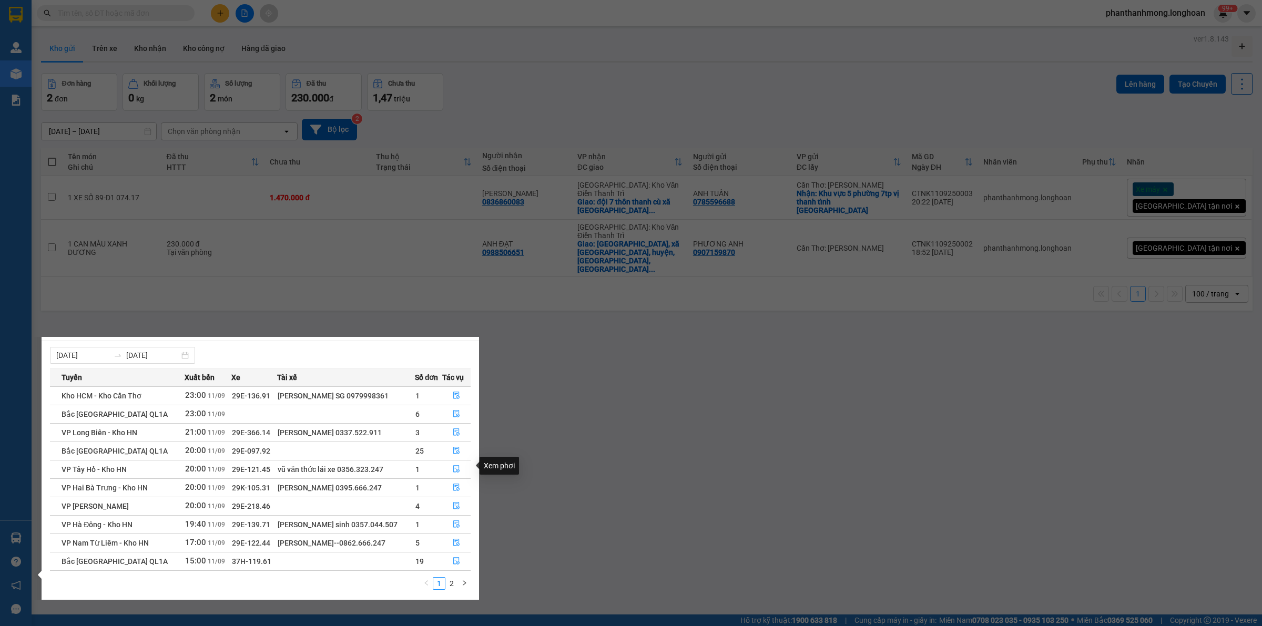
scroll to position [18, 0]
click at [453, 576] on link "2" at bounding box center [452, 581] width 12 height 12
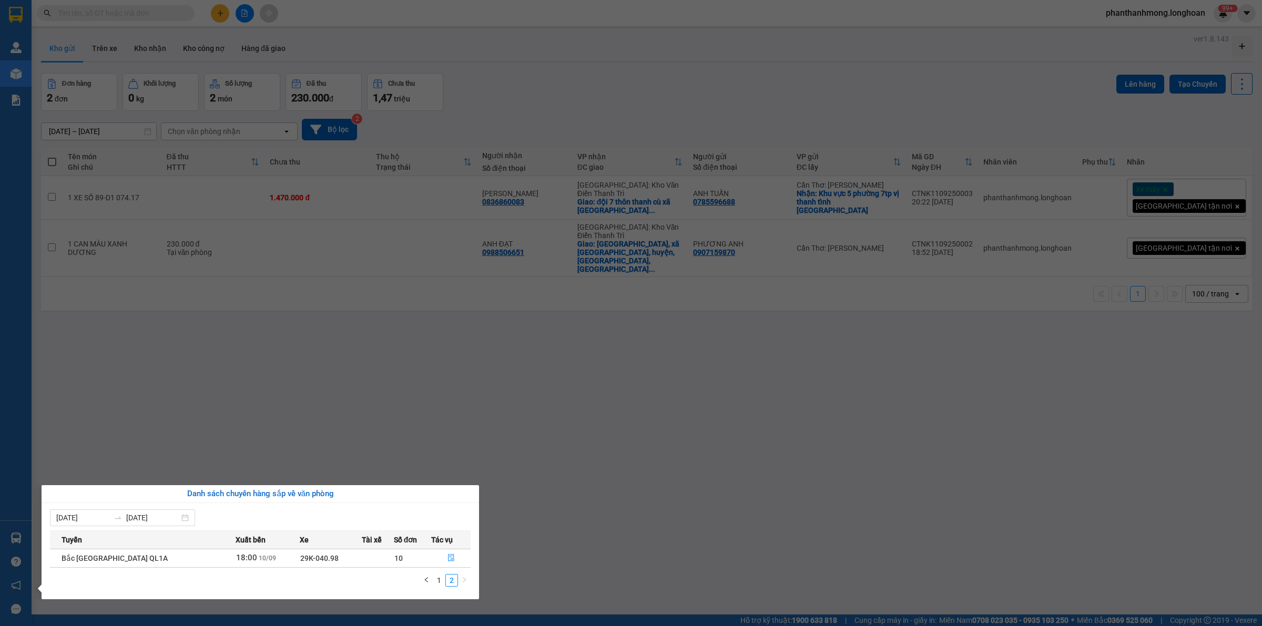
scroll to position [0, 0]
click at [440, 581] on link "1" at bounding box center [439, 581] width 12 height 12
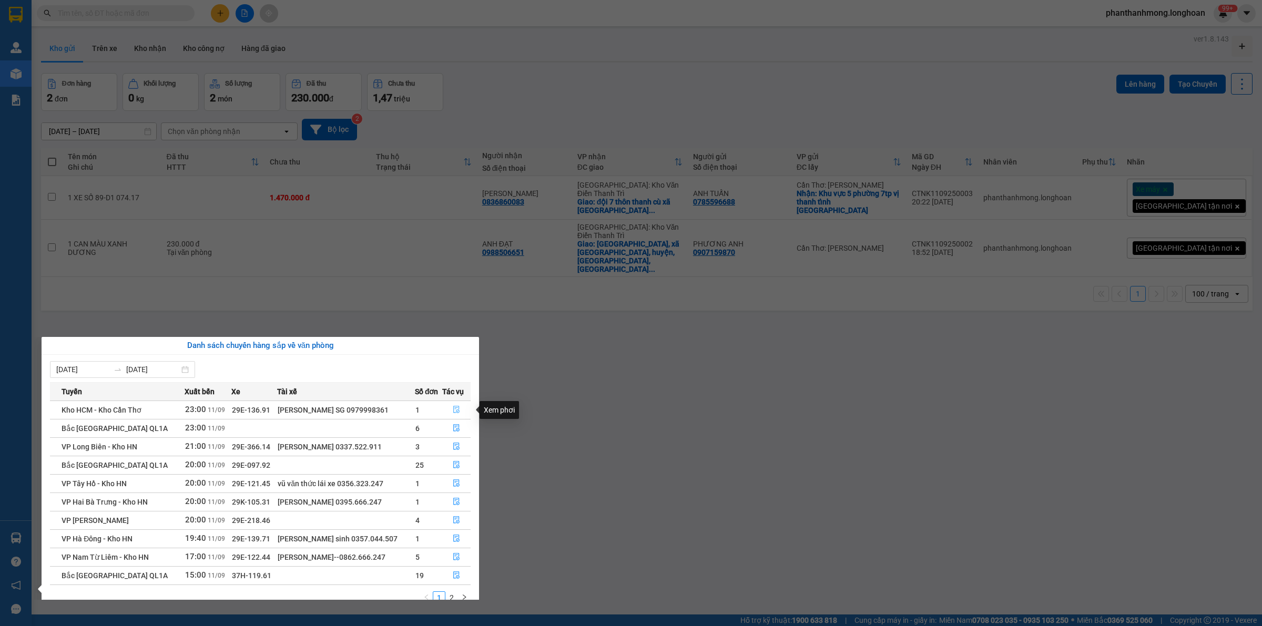
click at [453, 411] on icon "file-done" at bounding box center [456, 409] width 6 height 7
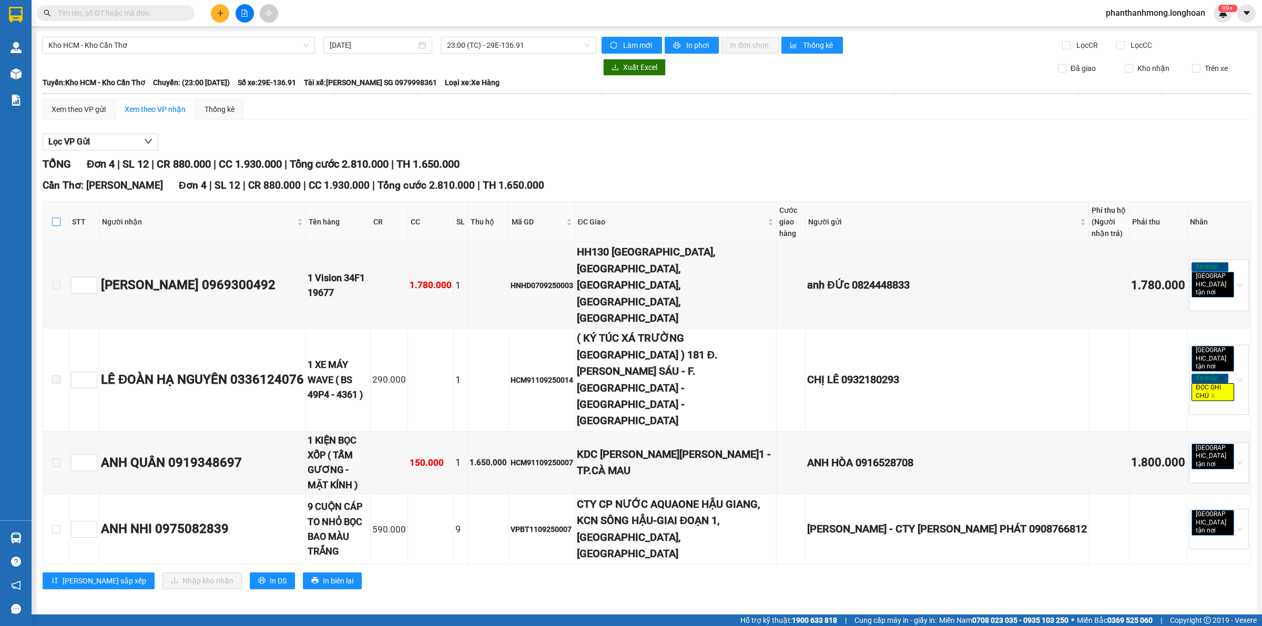
click at [58, 225] on input "checkbox" at bounding box center [56, 222] width 8 height 8
checkbox input "true"
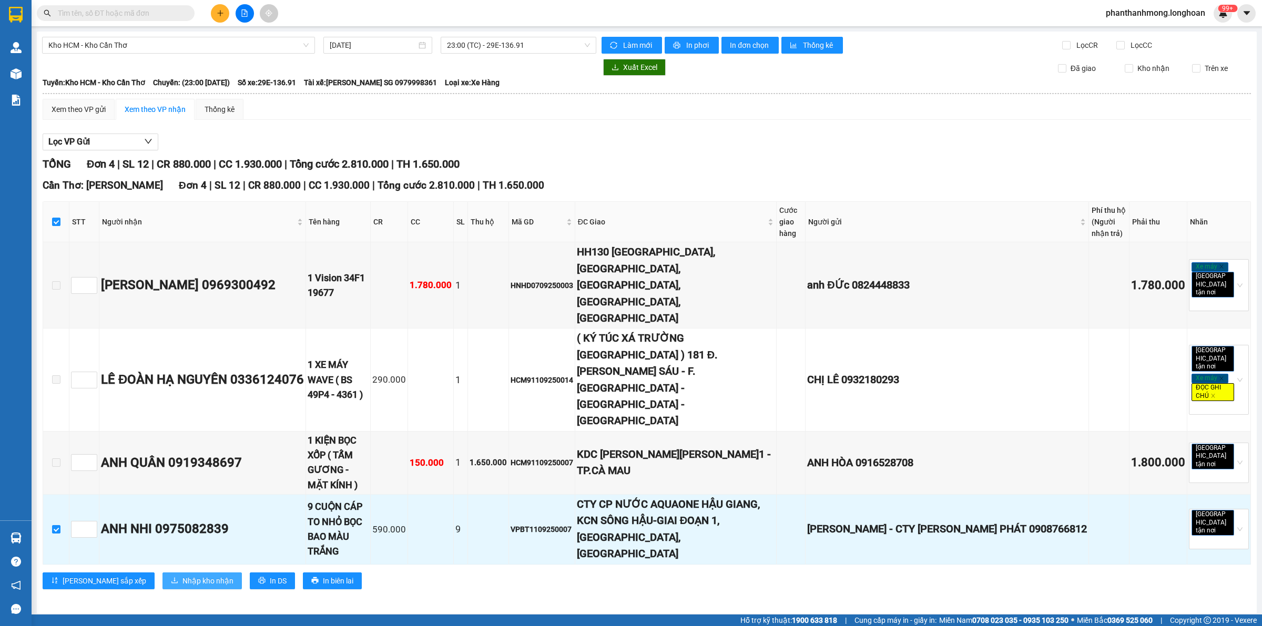
click at [183, 575] on span "Nhập kho nhận" at bounding box center [208, 581] width 51 height 12
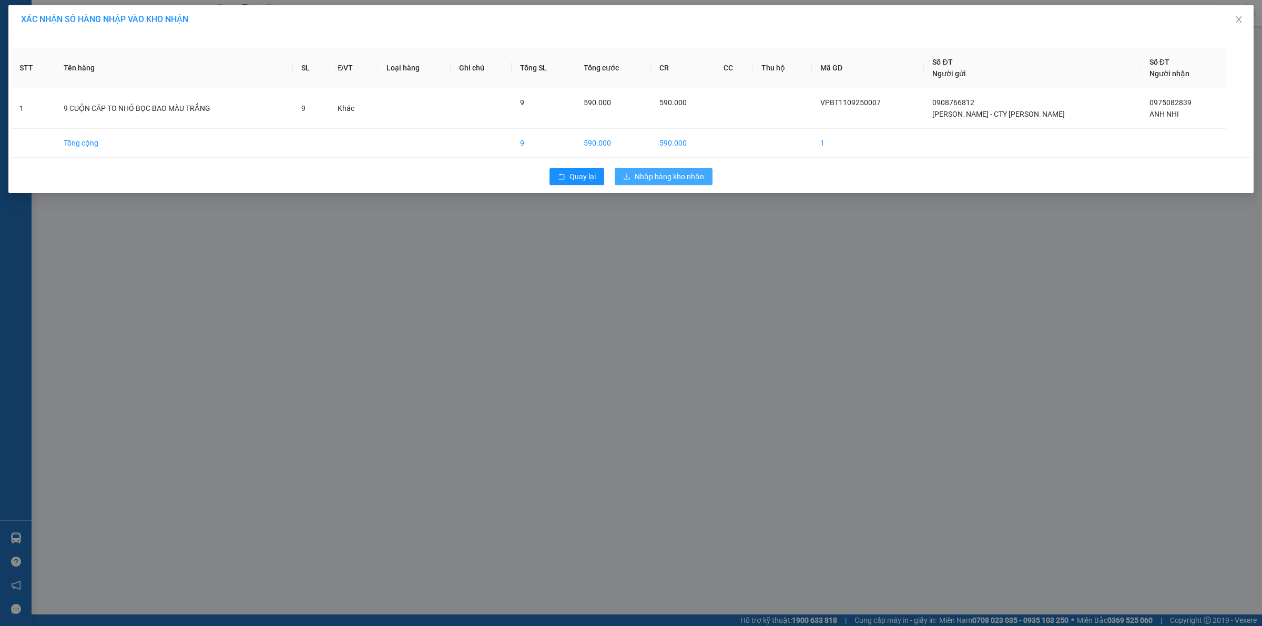
click at [668, 178] on span "Nhập hàng kho nhận" at bounding box center [669, 177] width 69 height 12
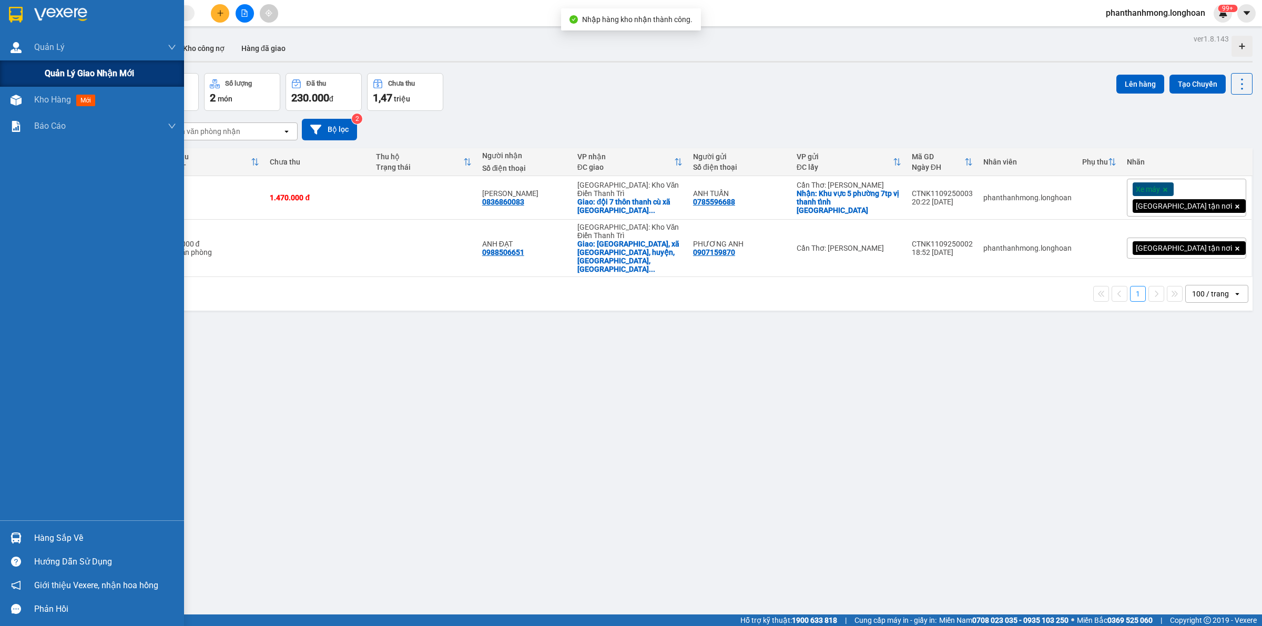
click at [58, 67] on span "Quản lý giao nhận mới" at bounding box center [89, 73] width 89 height 13
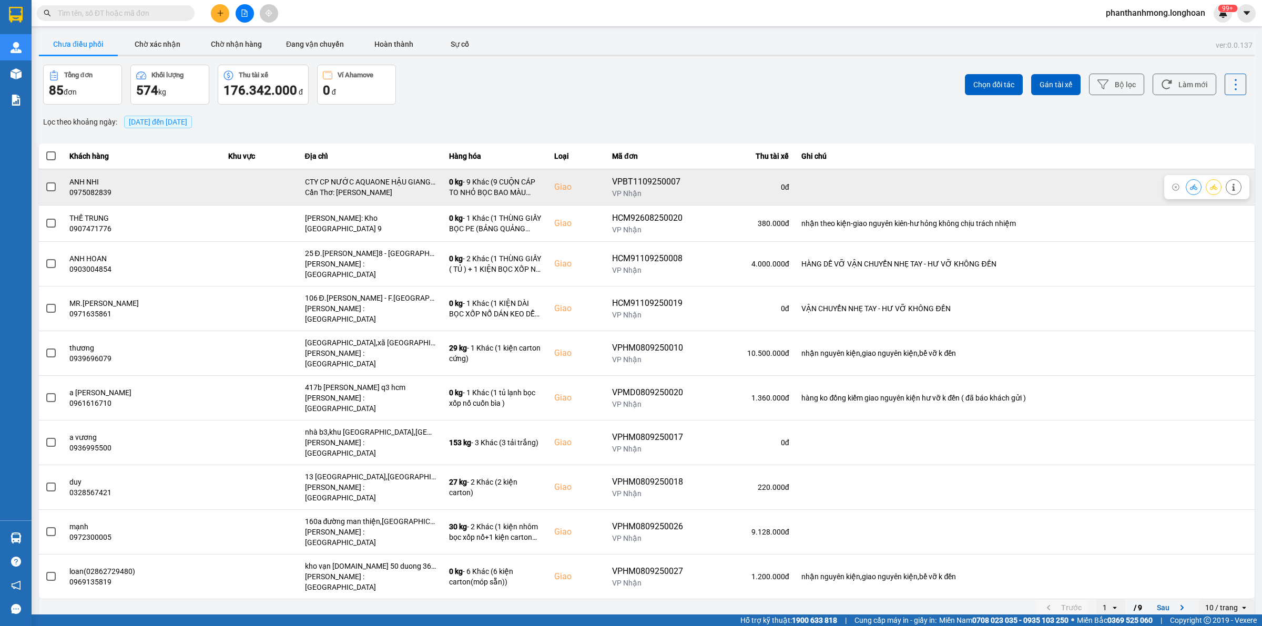
click at [56, 187] on td at bounding box center [51, 187] width 24 height 36
click at [48, 189] on span at bounding box center [50, 187] width 9 height 9
click at [45, 181] on input "checkbox" at bounding box center [45, 181] width 0 height 0
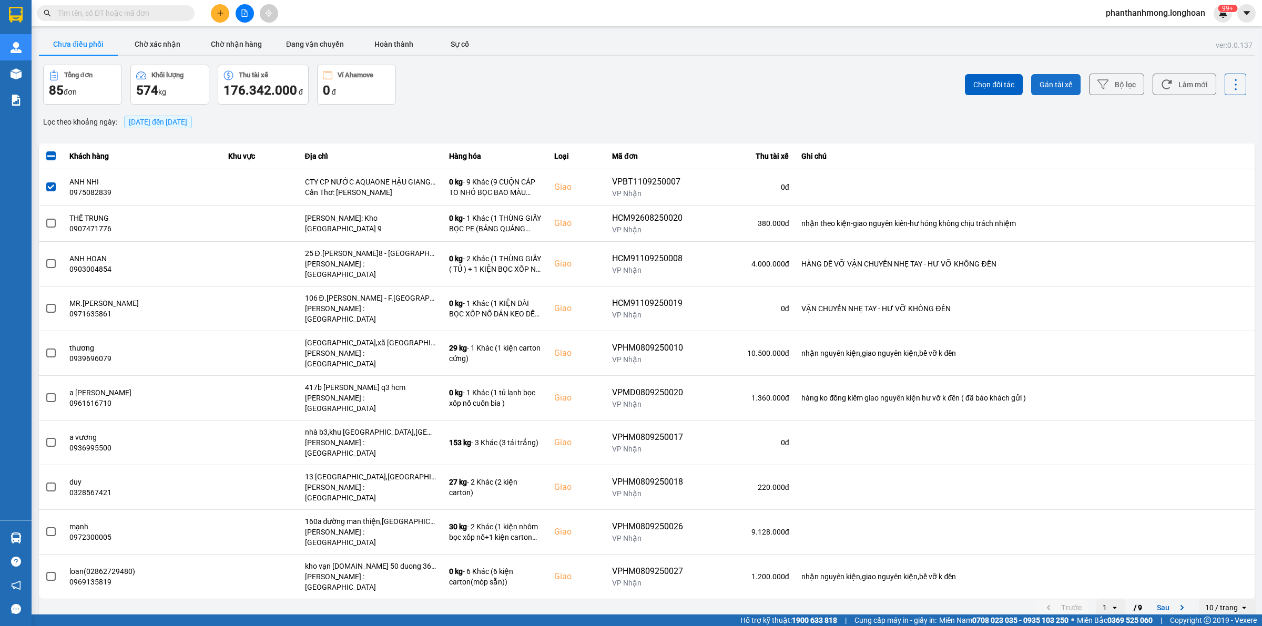
click at [1051, 80] on span "Gán tài xế" at bounding box center [1056, 84] width 33 height 11
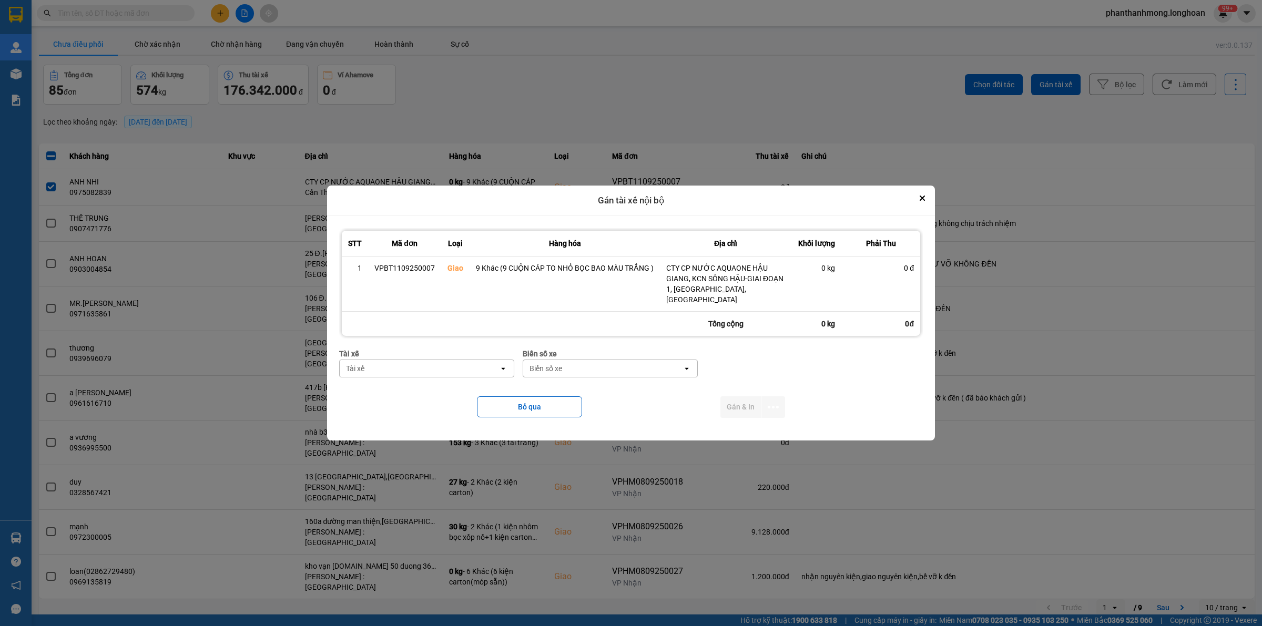
click at [422, 363] on div "Tài xế" at bounding box center [419, 368] width 159 height 17
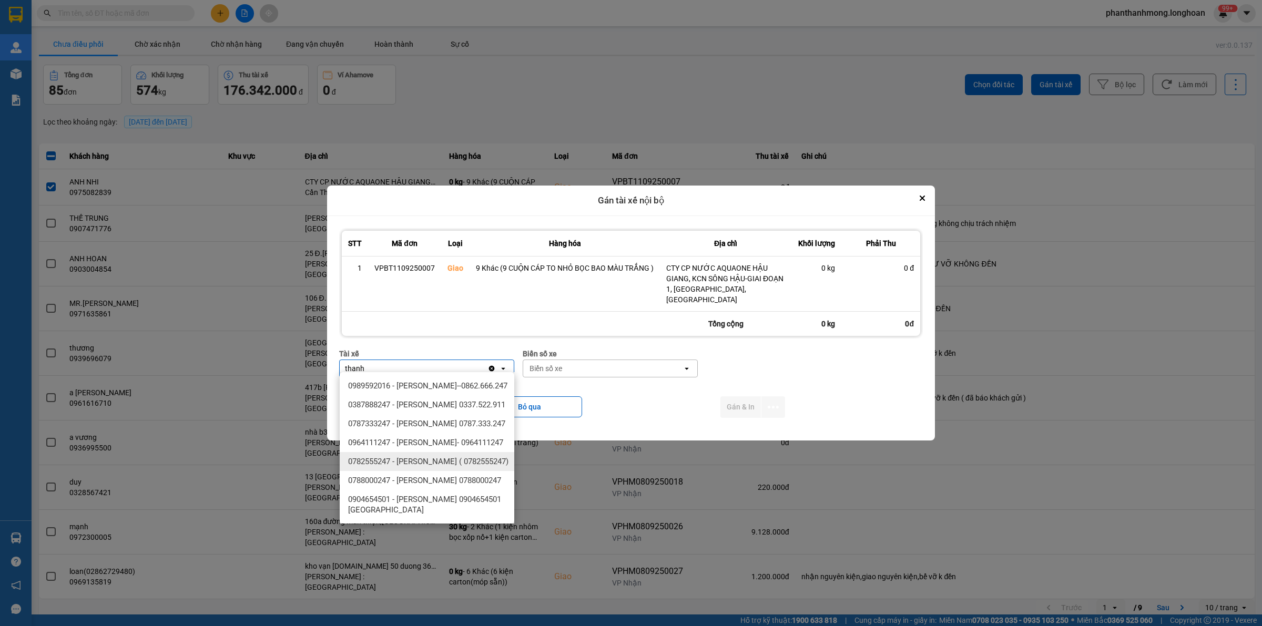
type input "thanh"
click at [461, 467] on span "0782555247 - [PERSON_NAME] ( 0782555247)" at bounding box center [428, 462] width 160 height 11
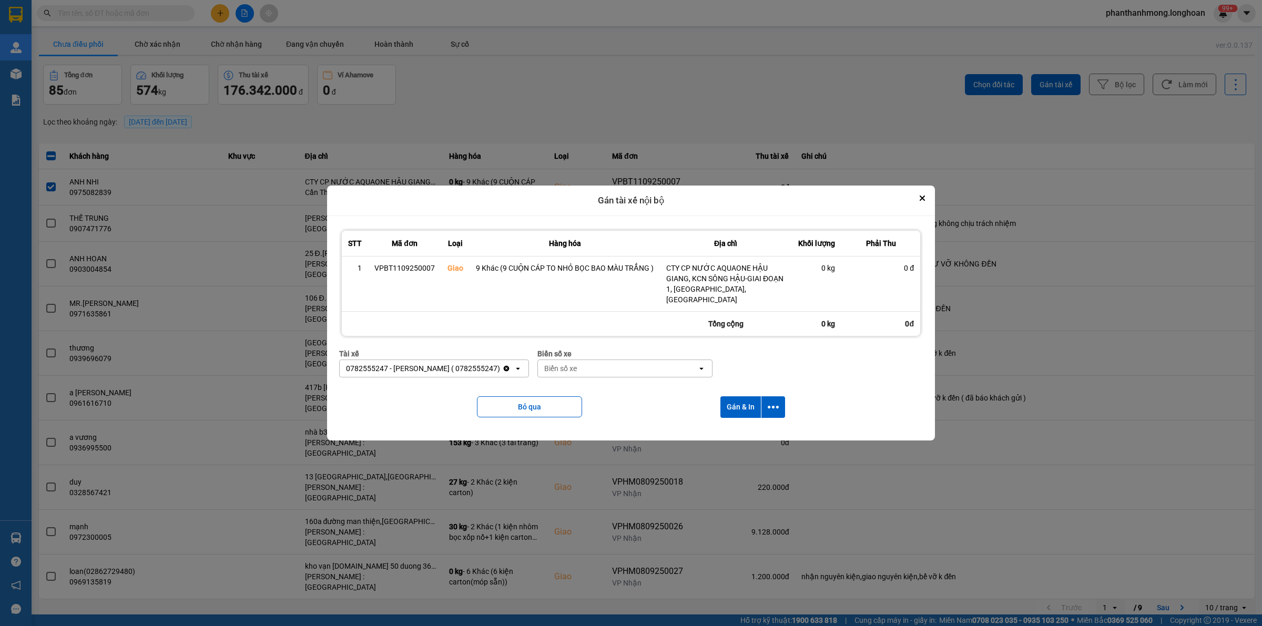
click at [603, 363] on div "Biển số xe" at bounding box center [617, 368] width 159 height 17
type input "2030"
click at [624, 390] on div "29E-120.30" at bounding box center [641, 386] width 175 height 19
click at [768, 406] on icon "dialog" at bounding box center [773, 407] width 11 height 3
click at [738, 423] on li "Chỉ gán tài" at bounding box center [744, 430] width 79 height 19
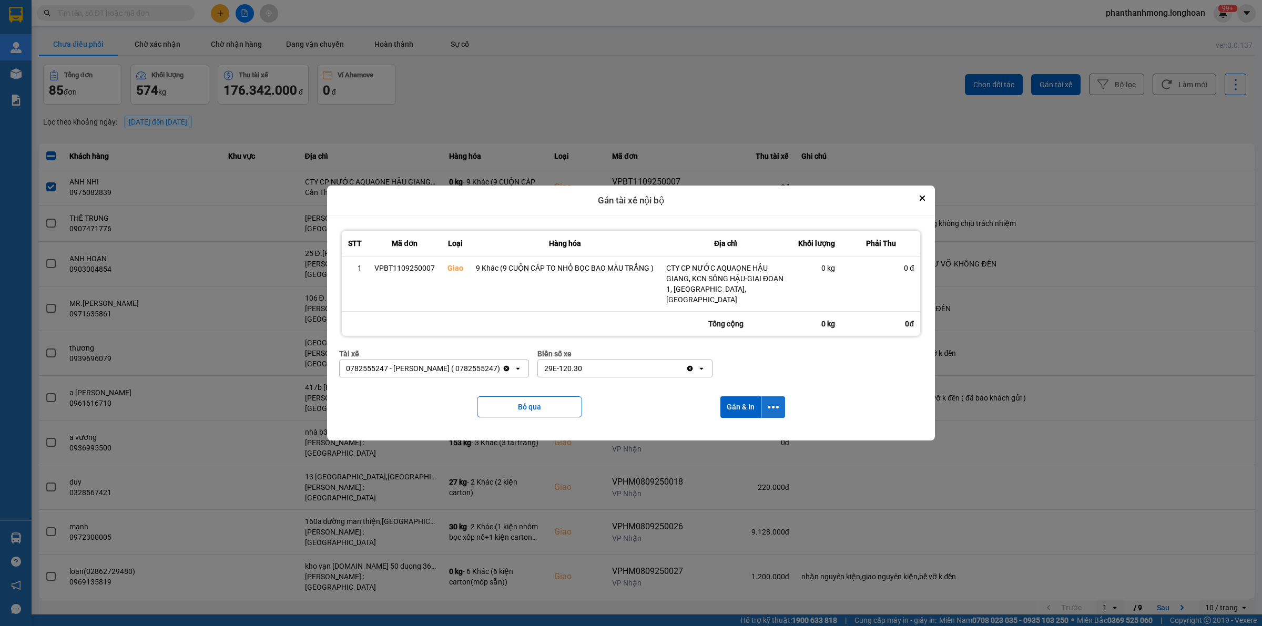
click at [775, 408] on icon "dialog" at bounding box center [773, 407] width 11 height 11
click at [744, 437] on li "Chỉ gán tài" at bounding box center [744, 430] width 79 height 19
click at [769, 397] on button "dialog" at bounding box center [774, 408] width 24 height 22
click at [736, 427] on span "Chỉ gán tài" at bounding box center [731, 431] width 35 height 11
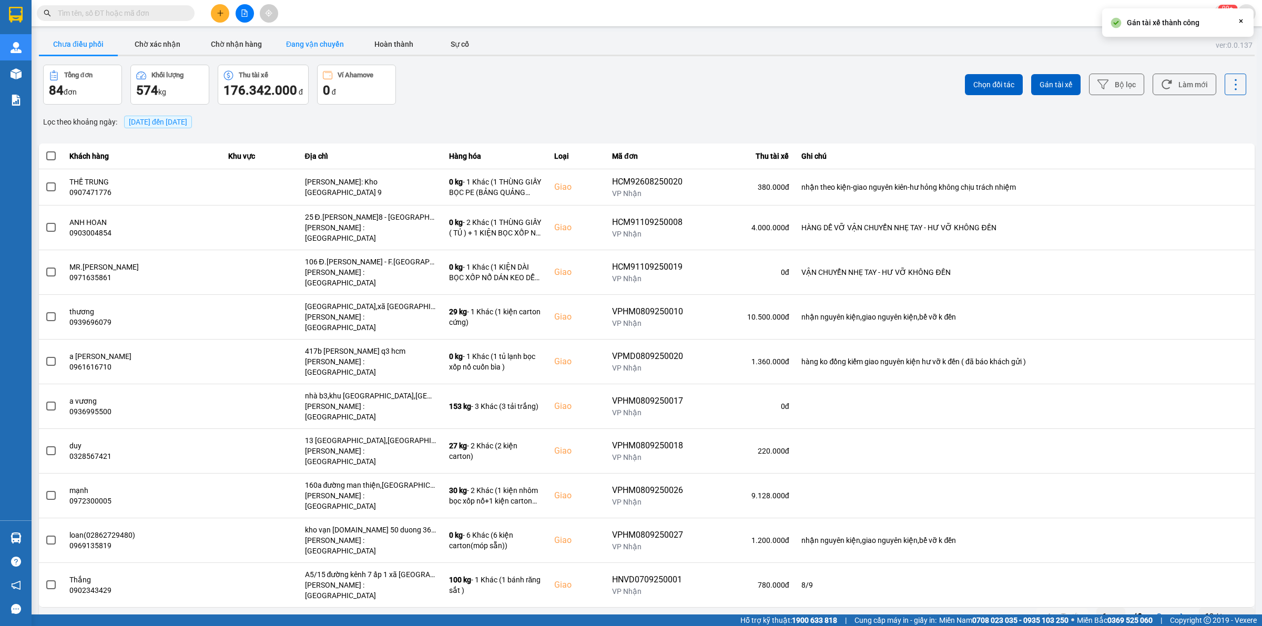
click at [327, 48] on button "Đang vận chuyển" at bounding box center [315, 44] width 79 height 21
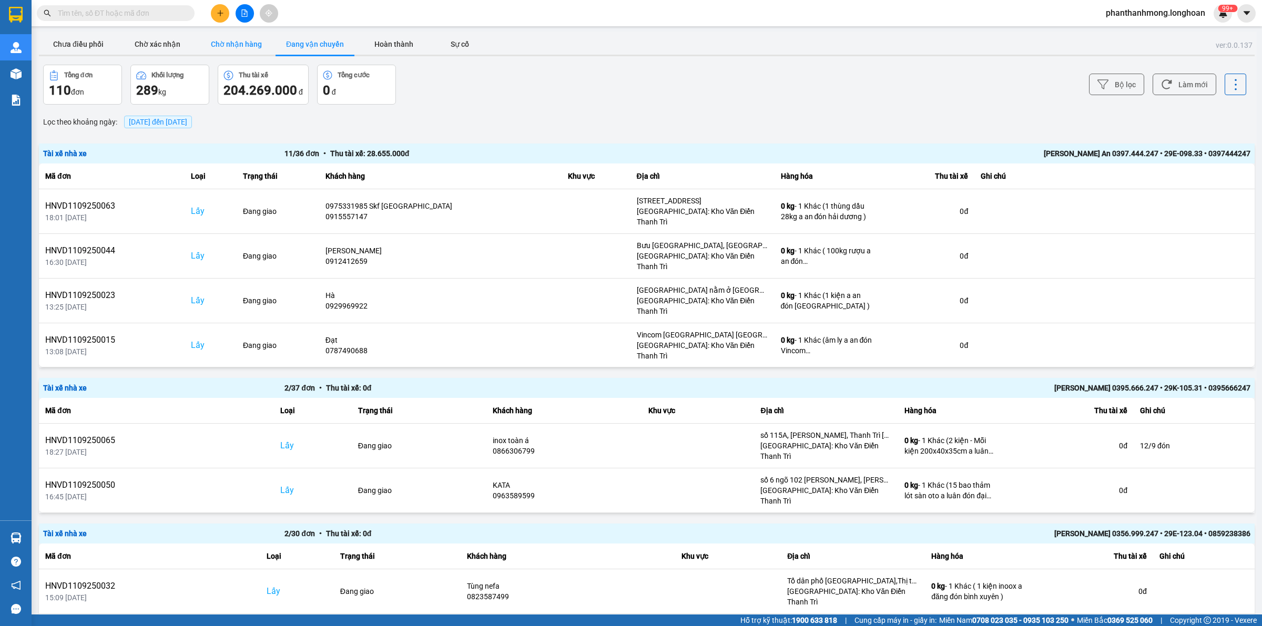
click at [261, 48] on button "Chờ nhận hàng" at bounding box center [236, 44] width 79 height 21
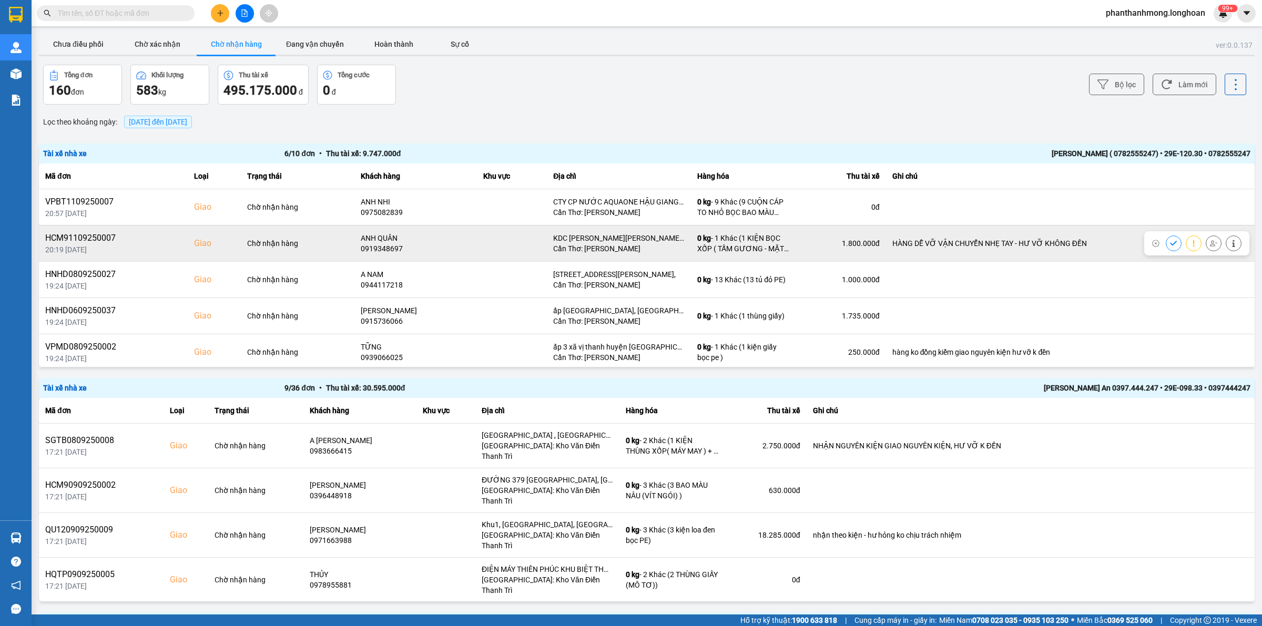
scroll to position [40, 0]
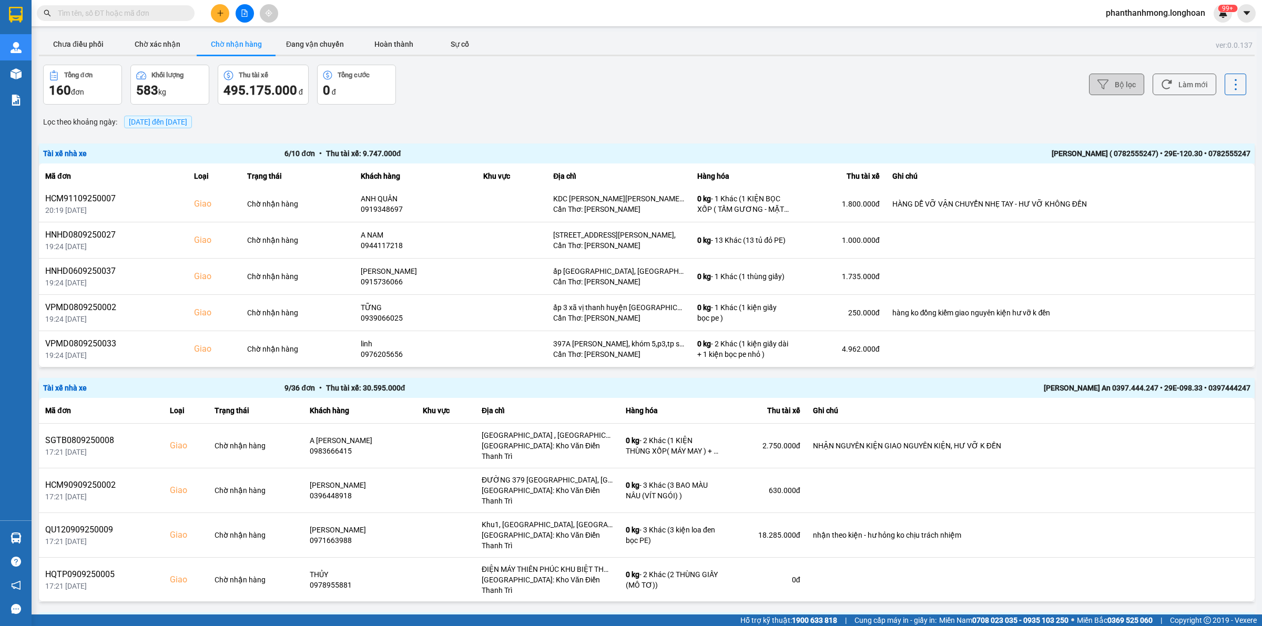
click at [1121, 82] on button "Bộ lọc" at bounding box center [1116, 85] width 55 height 22
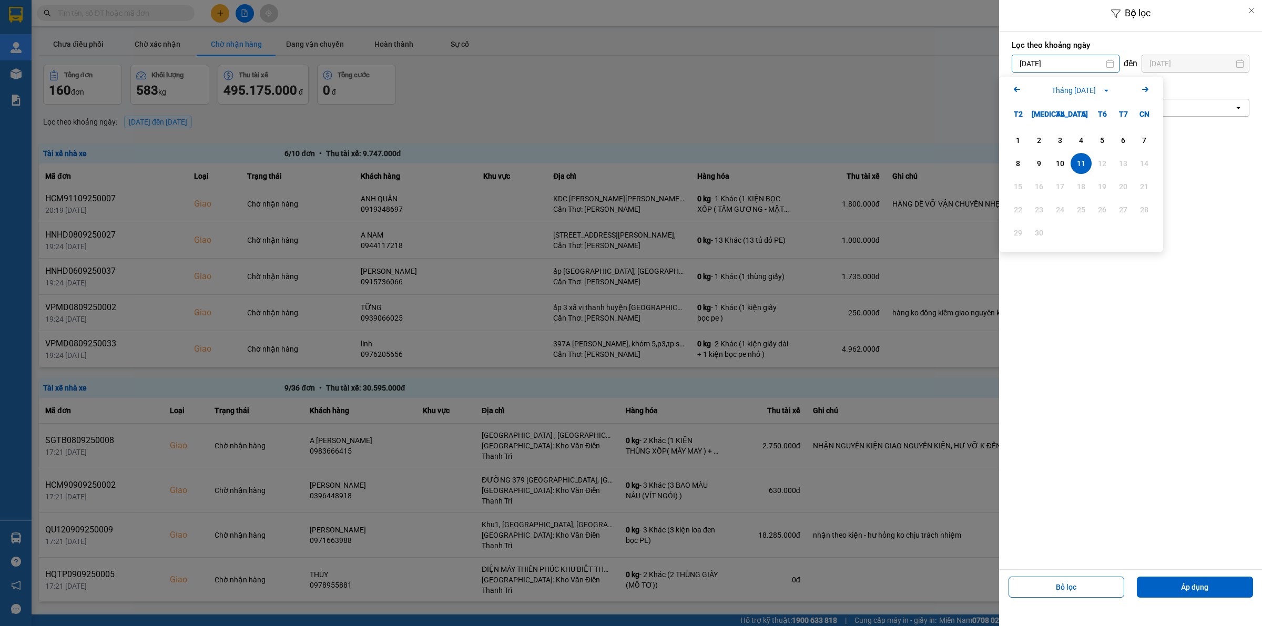
click at [1048, 67] on input "[DATE]" at bounding box center [1065, 63] width 107 height 17
click at [1063, 161] on div "10" at bounding box center [1060, 163] width 15 height 13
type input "[DATE]"
click at [1080, 110] on div "Chọn văn phòng" at bounding box center [1123, 107] width 222 height 17
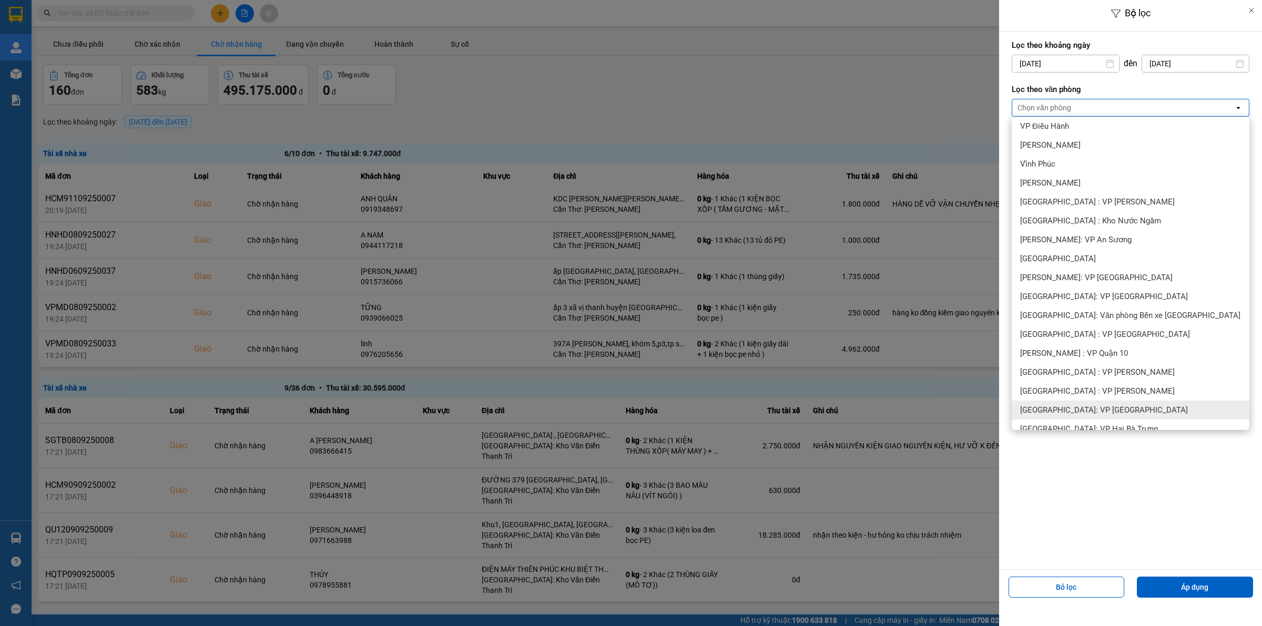
scroll to position [197, 0]
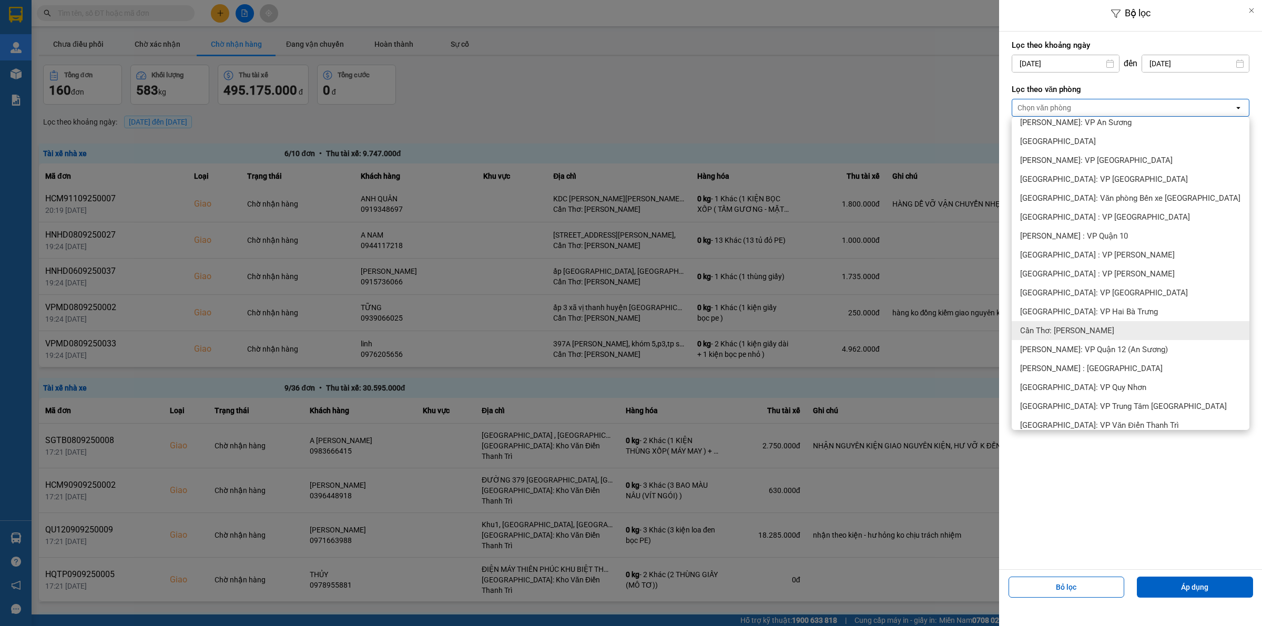
click at [1106, 329] on div "Cần Thơ: [PERSON_NAME]" at bounding box center [1131, 330] width 238 height 19
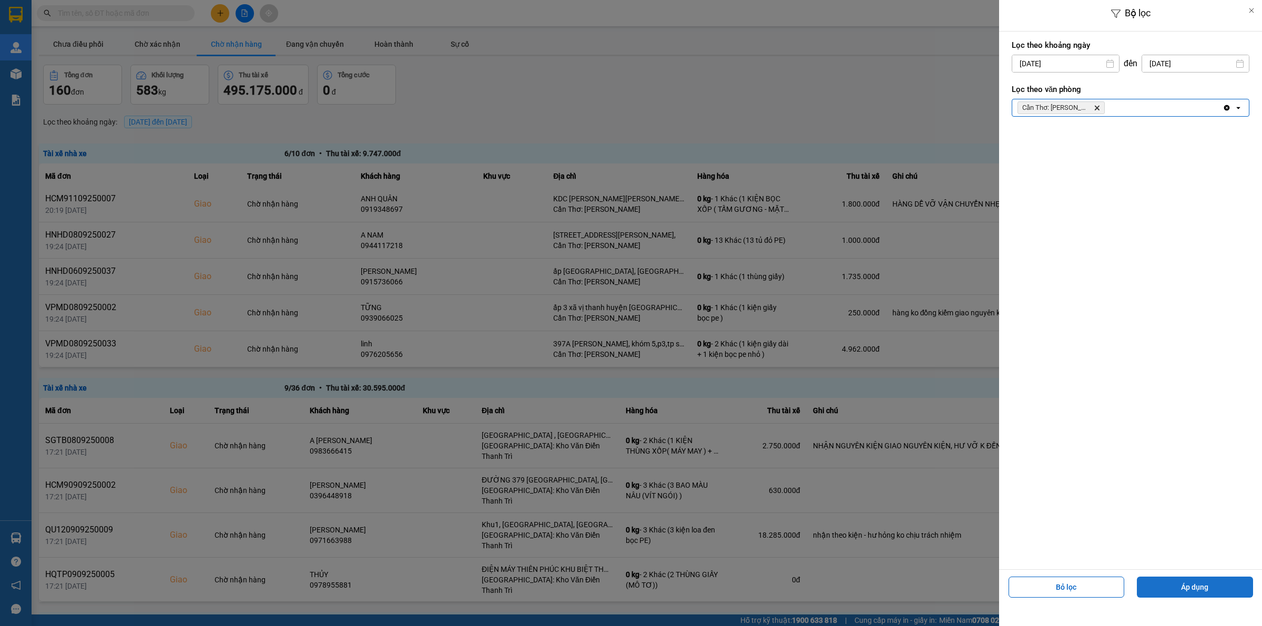
click at [1194, 588] on button "Áp dụng" at bounding box center [1195, 587] width 116 height 21
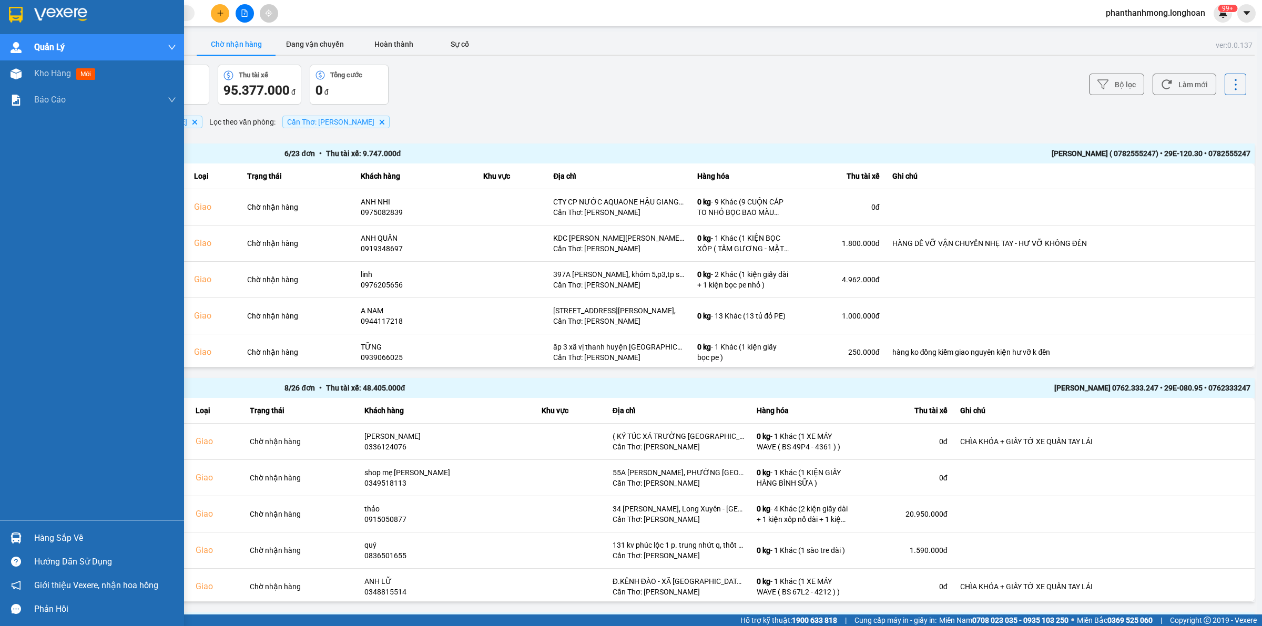
drag, startPoint x: 12, startPoint y: 18, endPoint x: 35, endPoint y: 1, distance: 28.8
click at [12, 19] on img at bounding box center [16, 15] width 14 height 16
